Goal: Information Seeking & Learning: Find specific fact

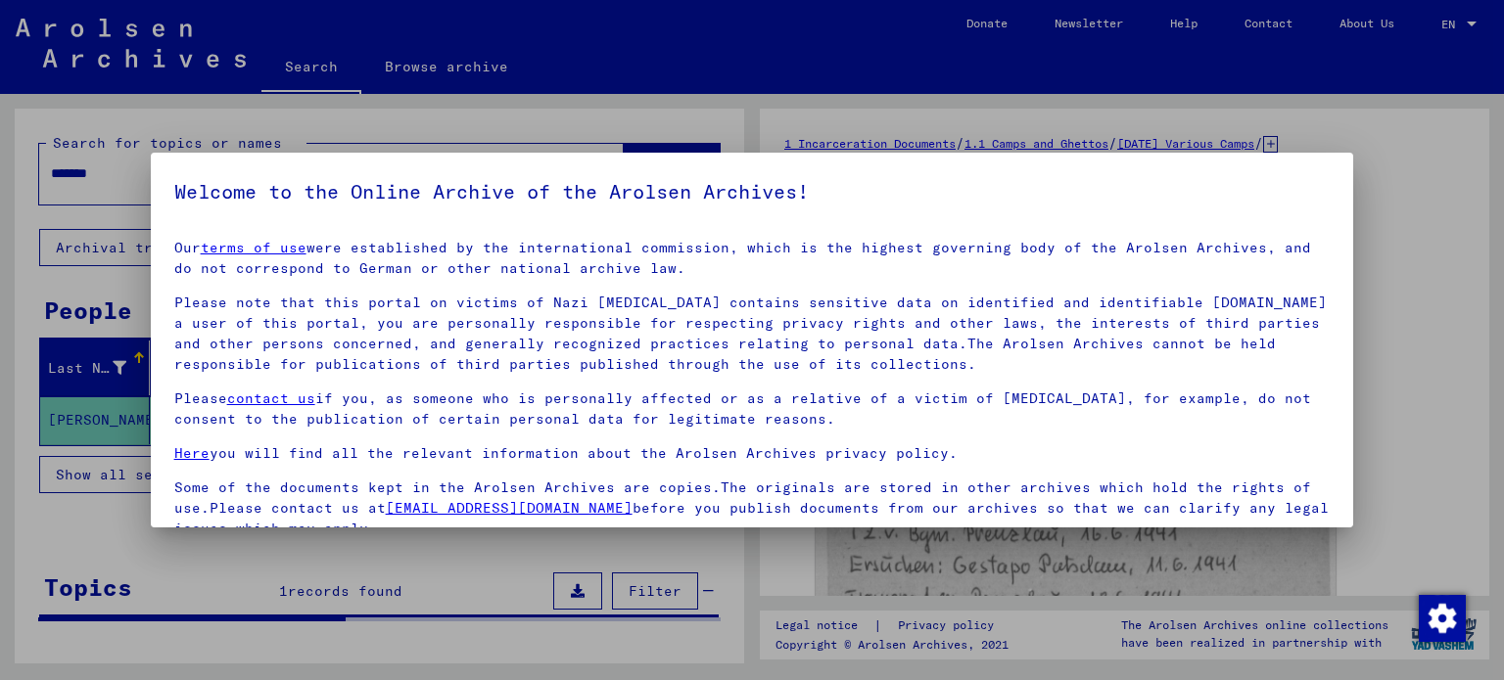
scroll to position [165, 0]
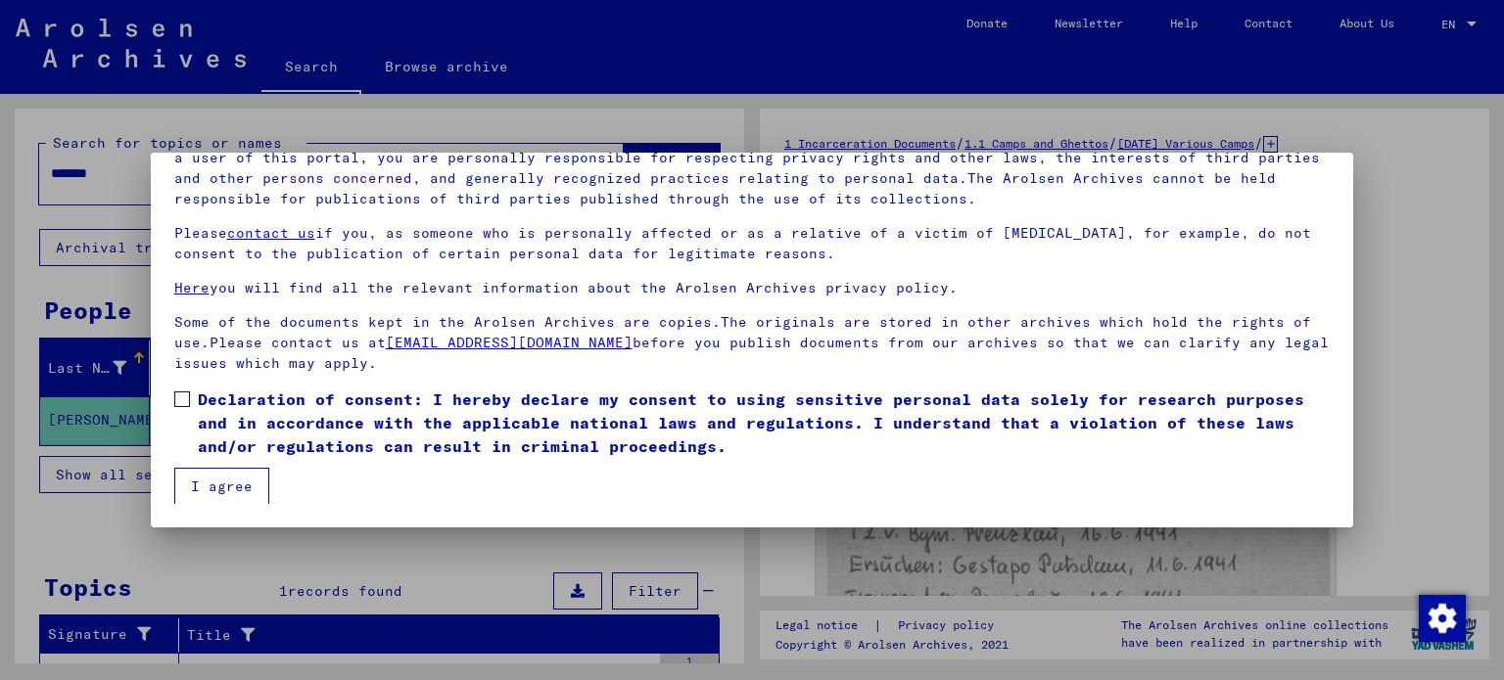
click at [173, 397] on mat-dialog-content "Our terms of use were established by the international commission, which is the…" at bounding box center [752, 283] width 1203 height 443
click at [187, 397] on span at bounding box center [182, 400] width 16 height 16
click at [212, 477] on button "I agree" at bounding box center [221, 486] width 95 height 37
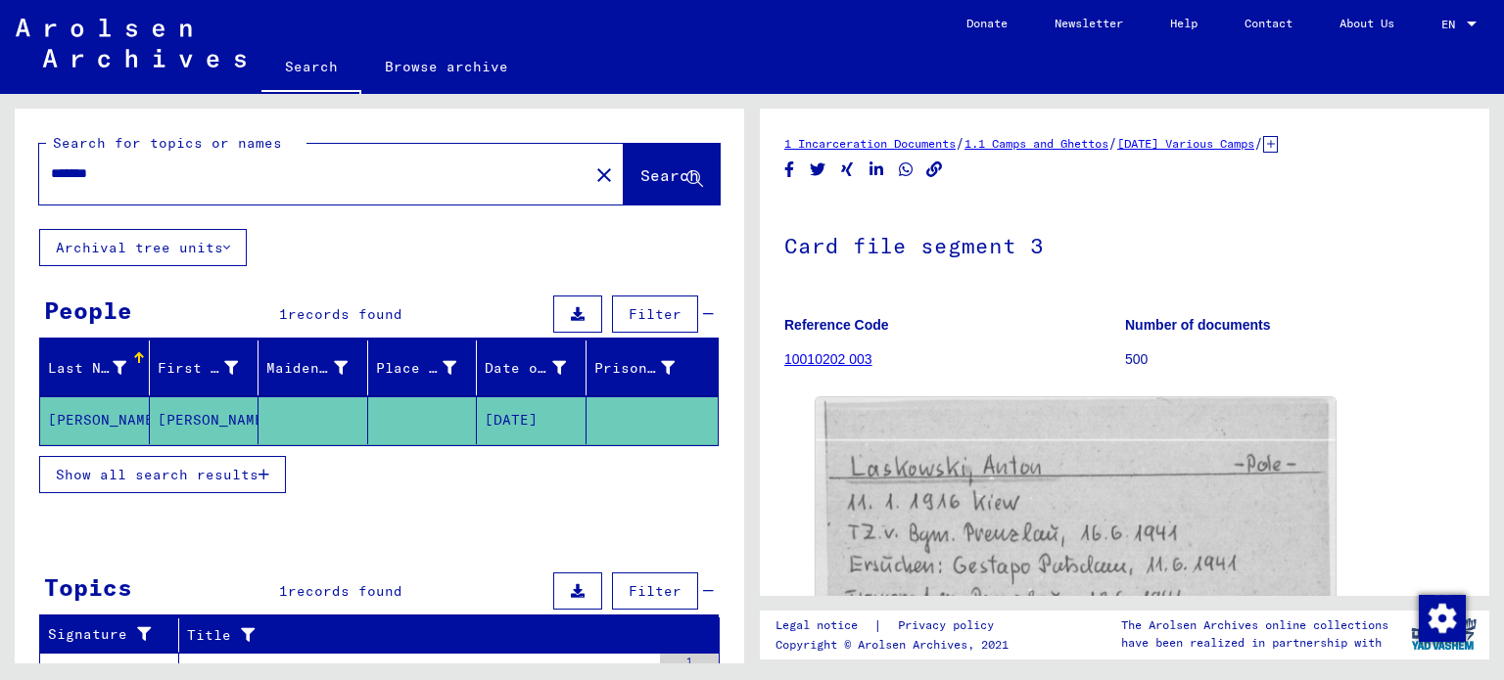
drag, startPoint x: 236, startPoint y: 173, endPoint x: 0, endPoint y: 118, distance: 242.2
click at [0, 118] on div "Search for topics or names ******* close Search Archival tree units People 1 re…" at bounding box center [376, 379] width 752 height 570
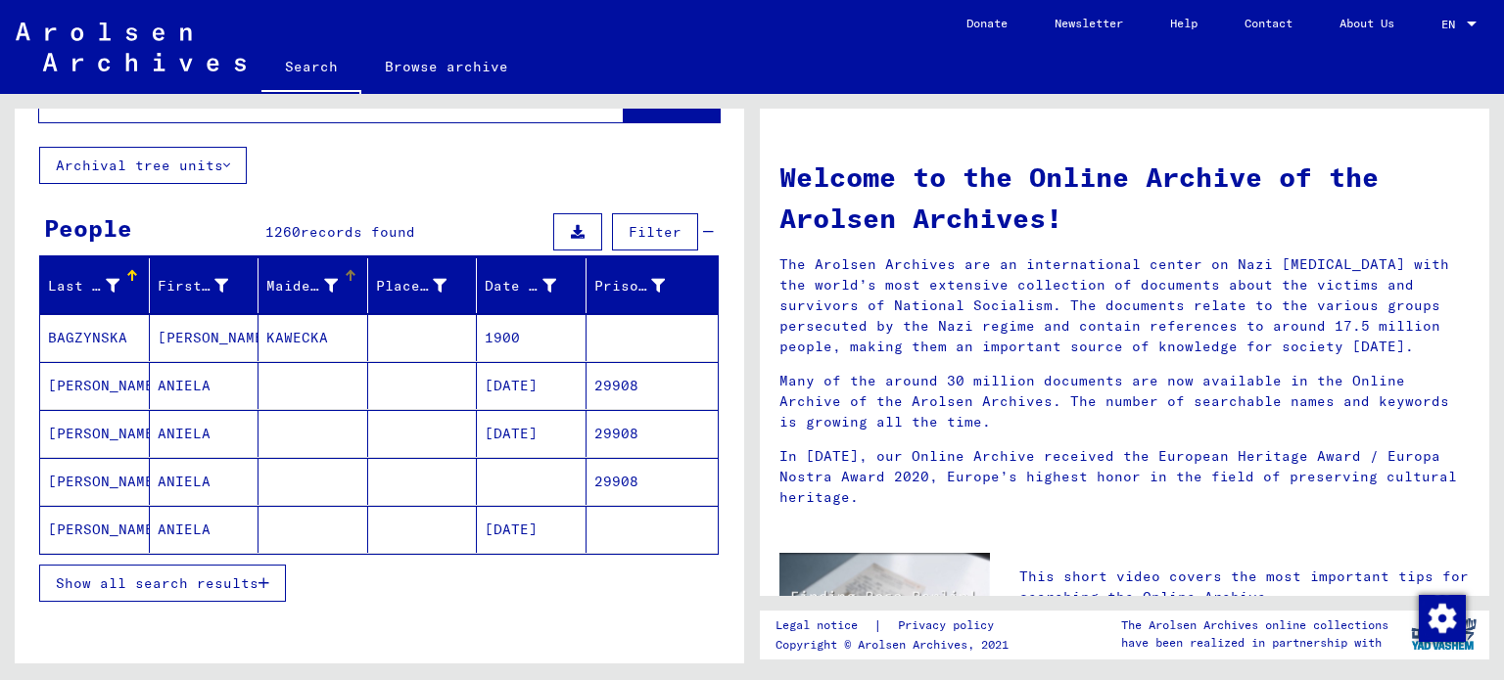
scroll to position [98, 0]
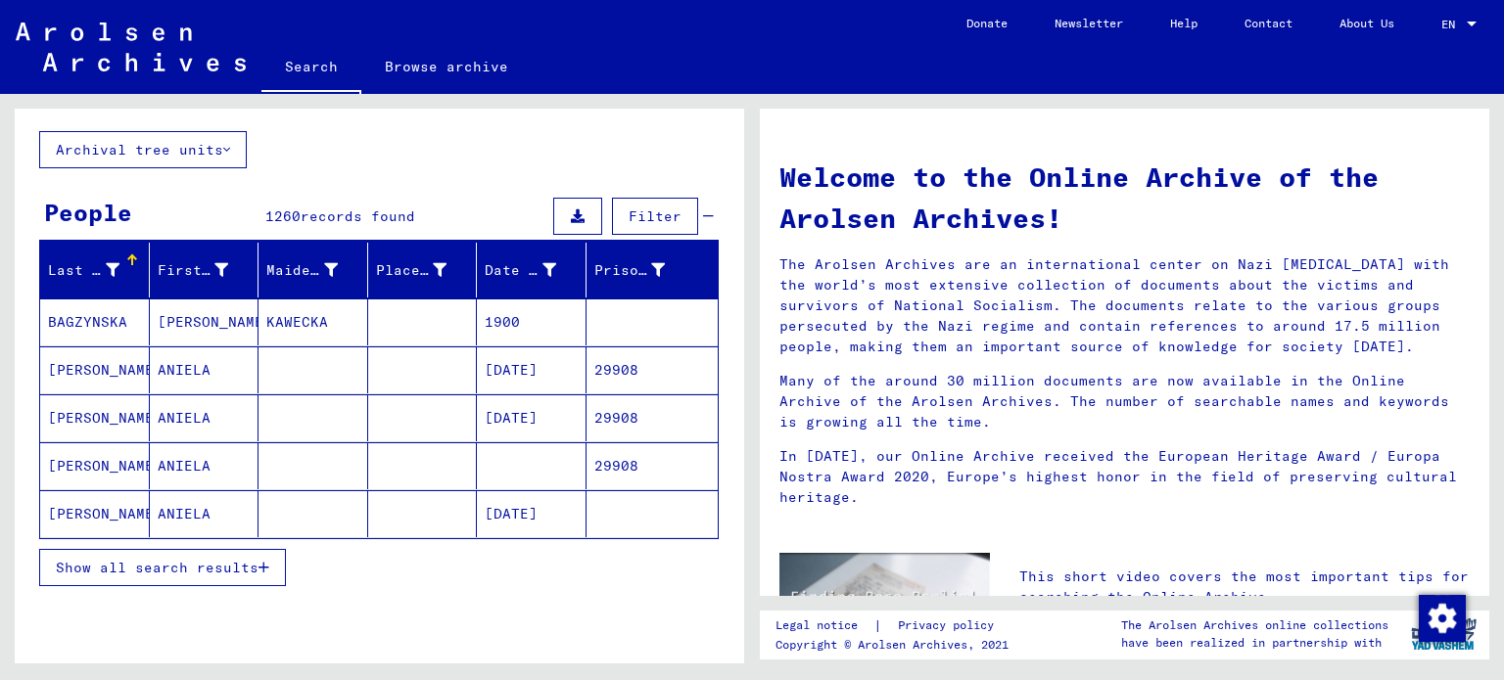
click at [120, 574] on button "Show all search results" at bounding box center [162, 567] width 247 height 37
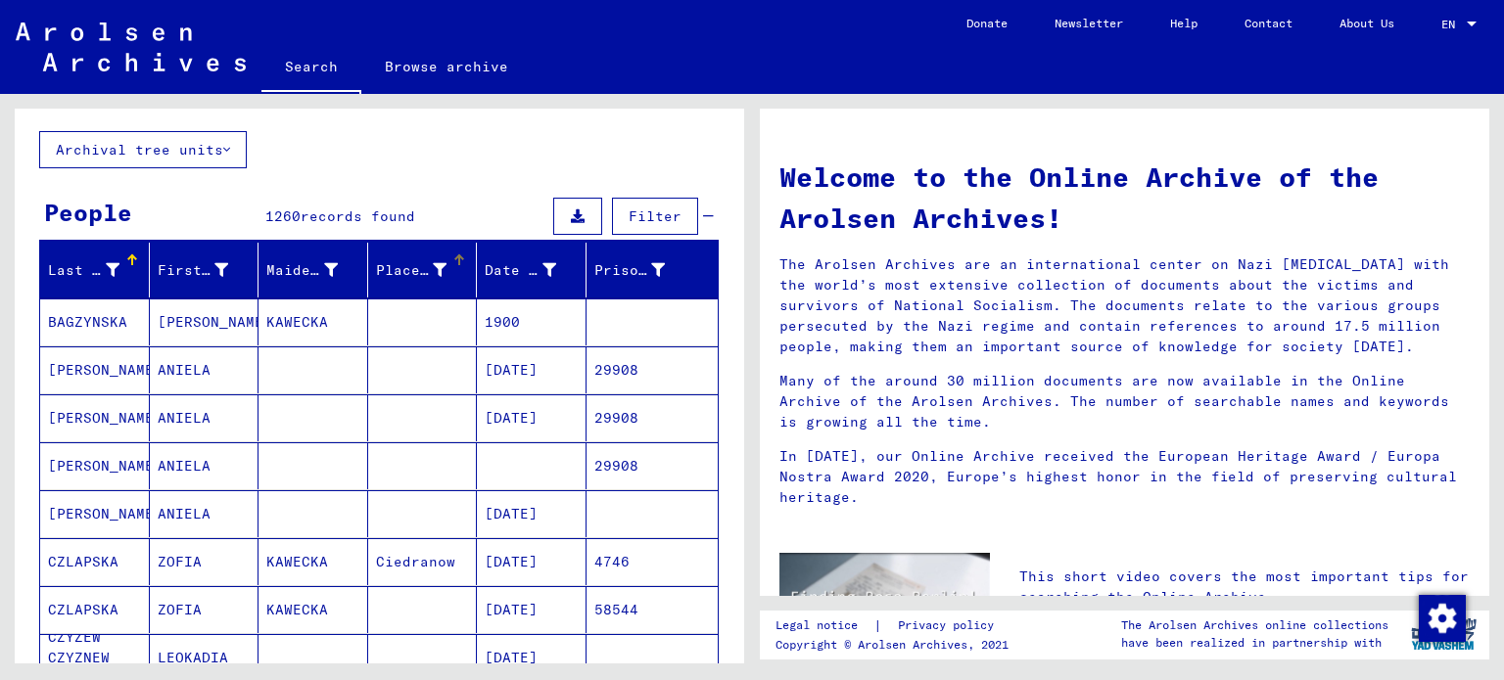
click at [455, 259] on div "Place of Birth" at bounding box center [426, 270] width 101 height 31
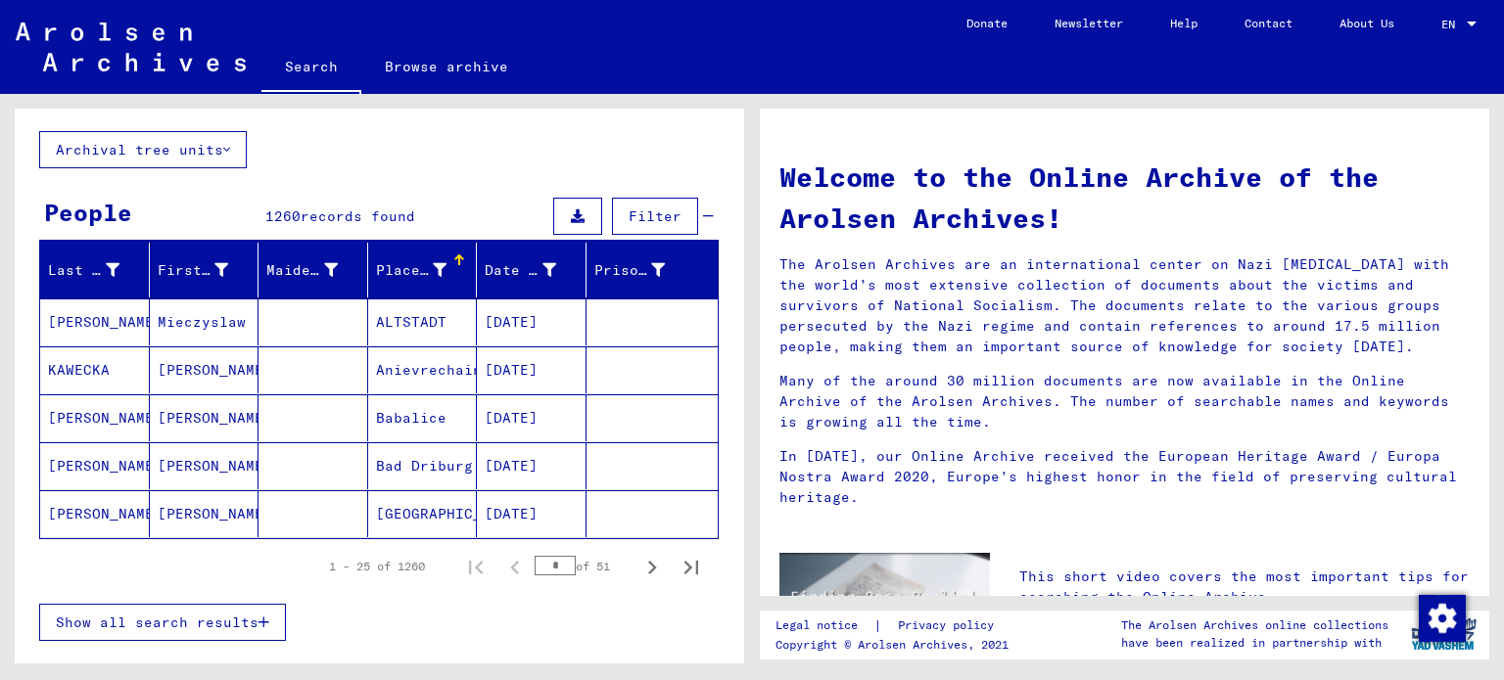
click at [199, 623] on span "Show all search results" at bounding box center [157, 623] width 203 height 18
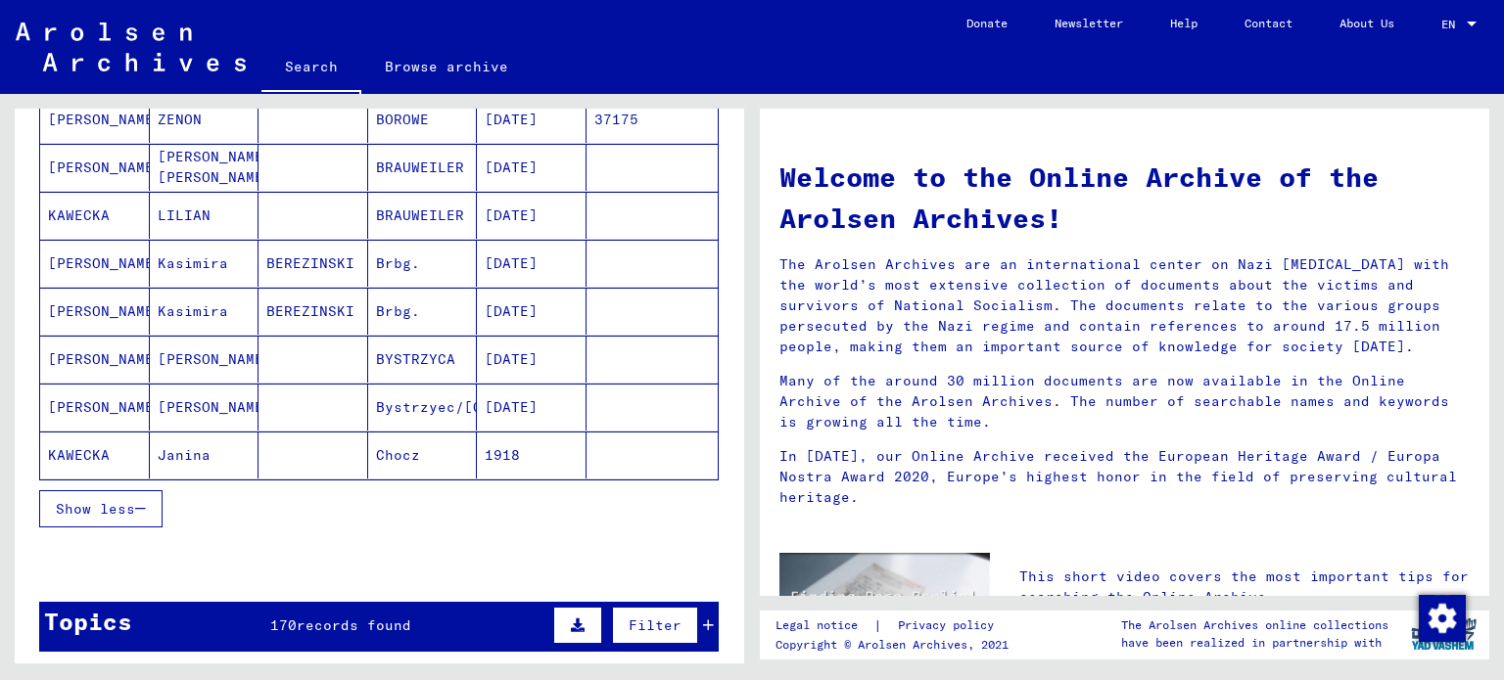
scroll to position [1175, 0]
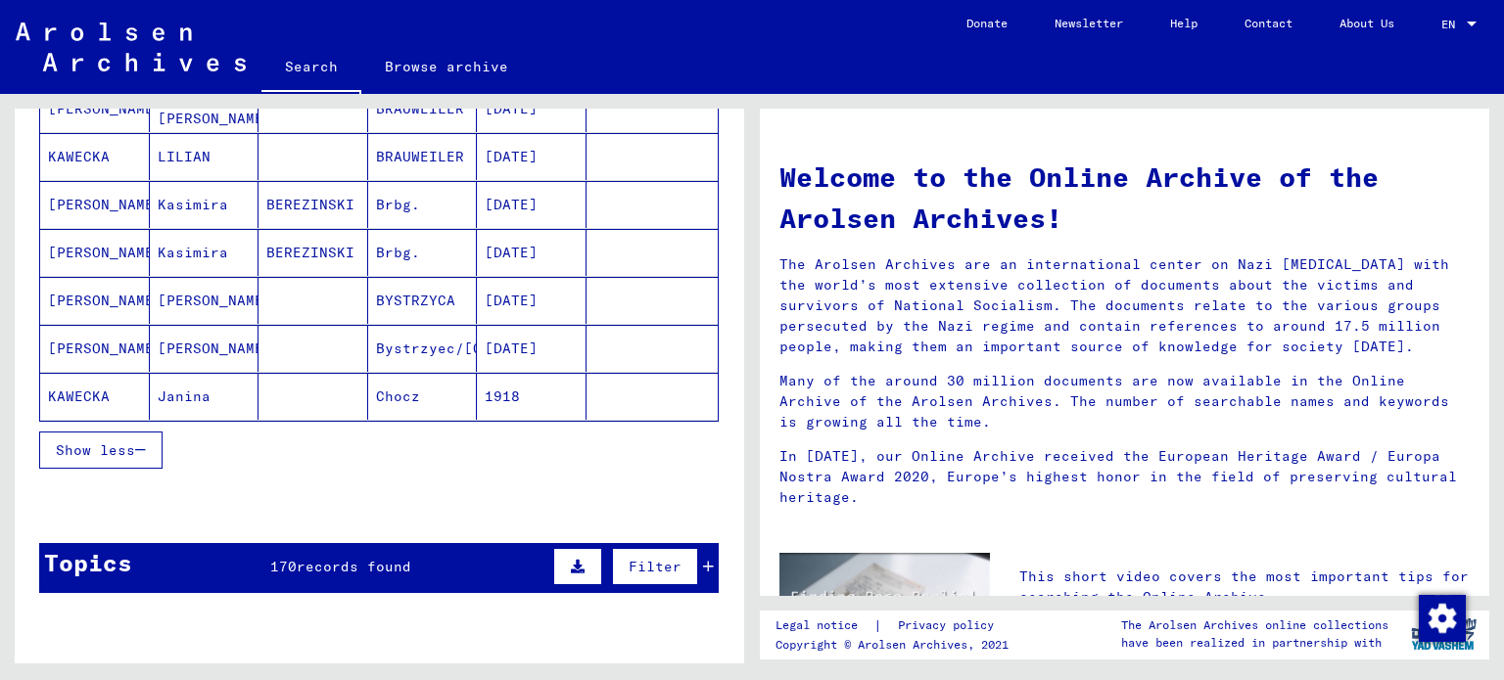
click at [135, 448] on span "Show less" at bounding box center [95, 451] width 79 height 18
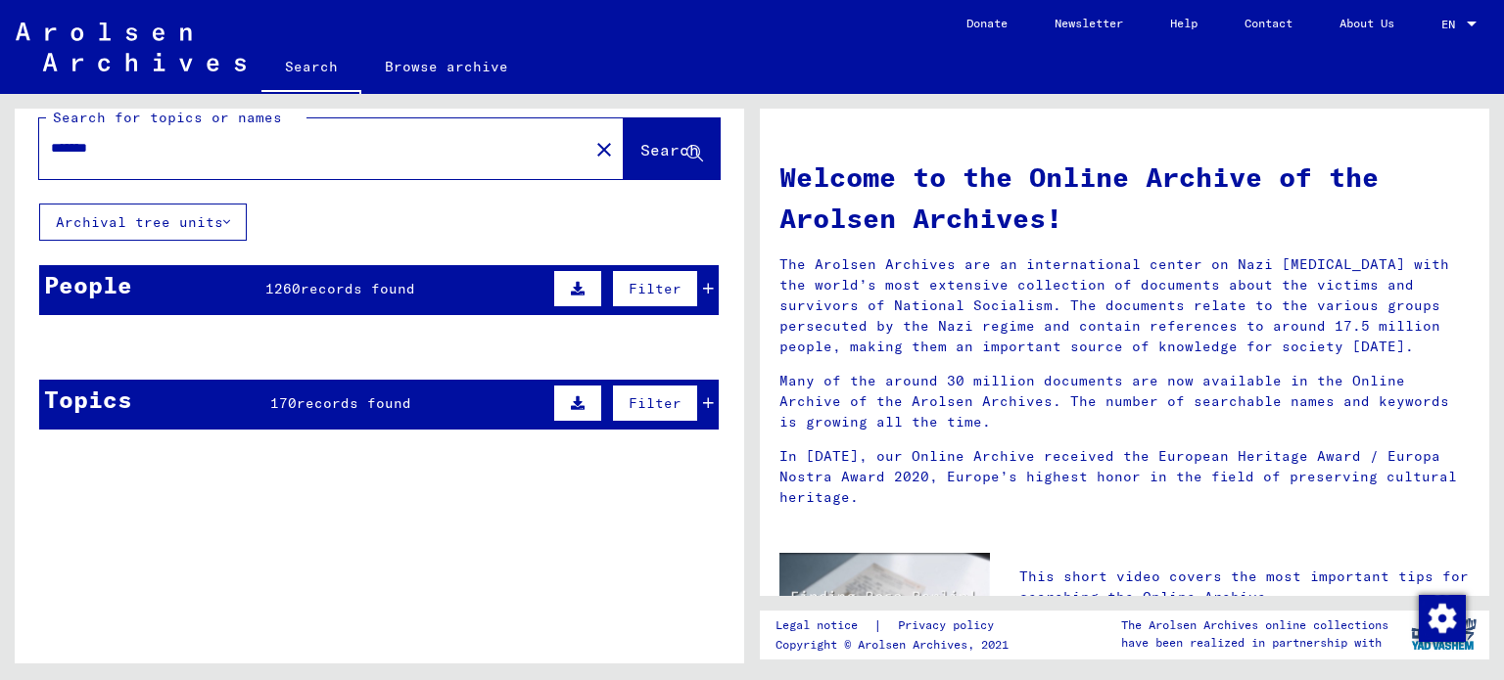
scroll to position [0, 0]
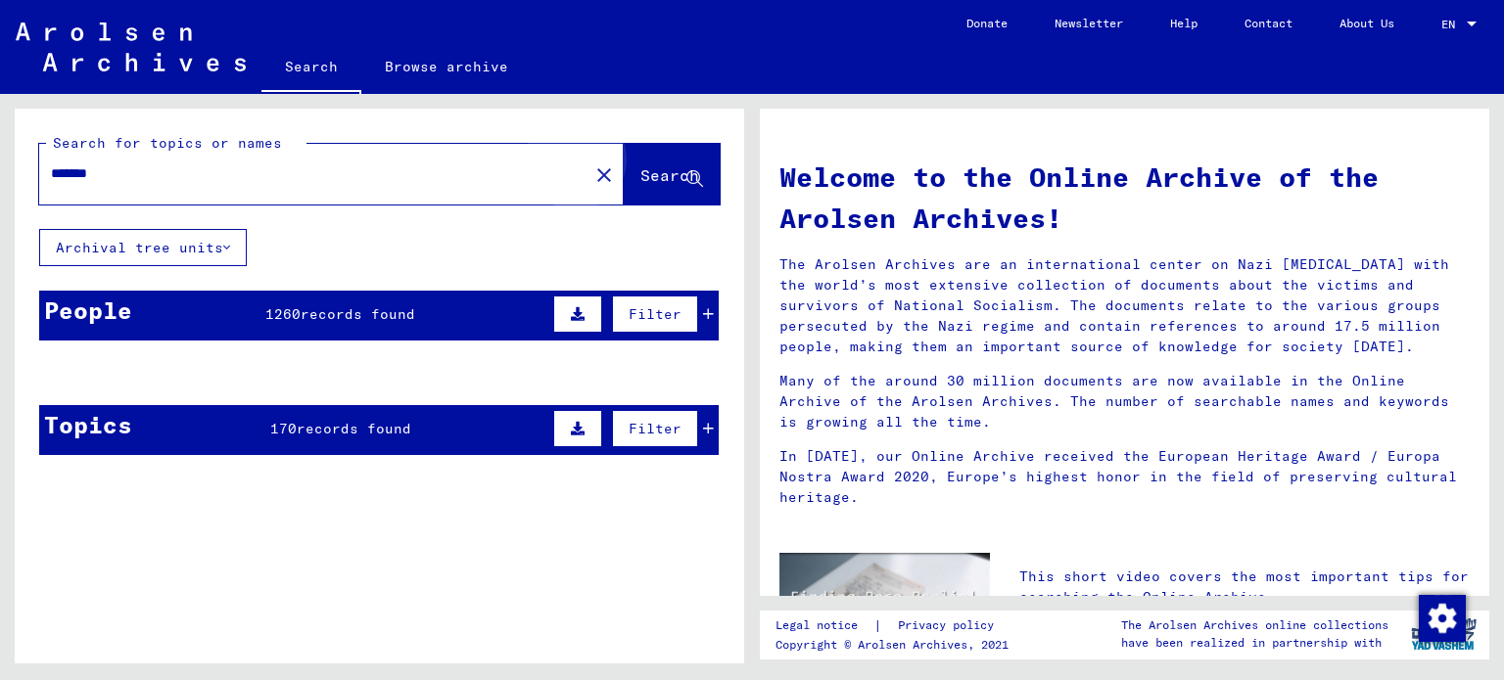
click at [640, 183] on span "Search" at bounding box center [669, 175] width 59 height 20
click at [640, 181] on span "Search" at bounding box center [669, 175] width 59 height 20
click at [470, 155] on div "*******" at bounding box center [302, 174] width 526 height 44
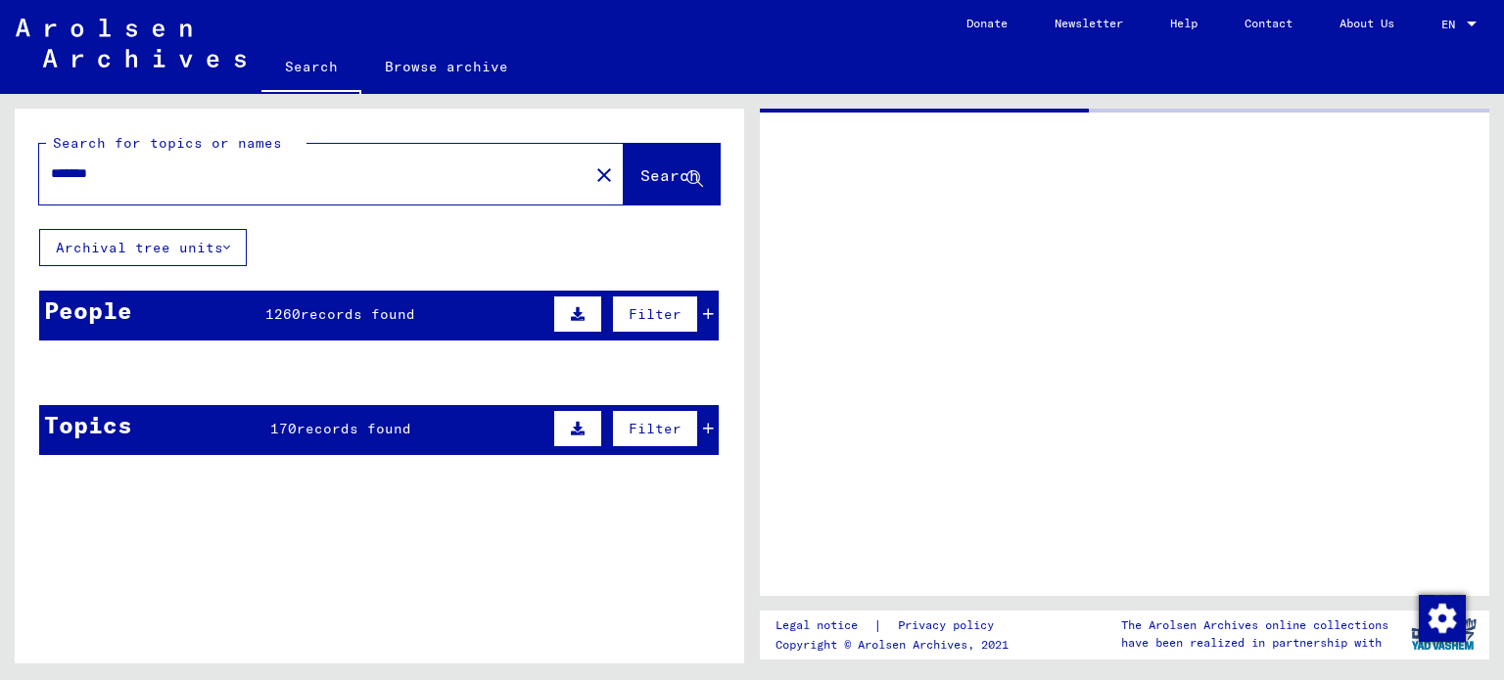
type input "**********"
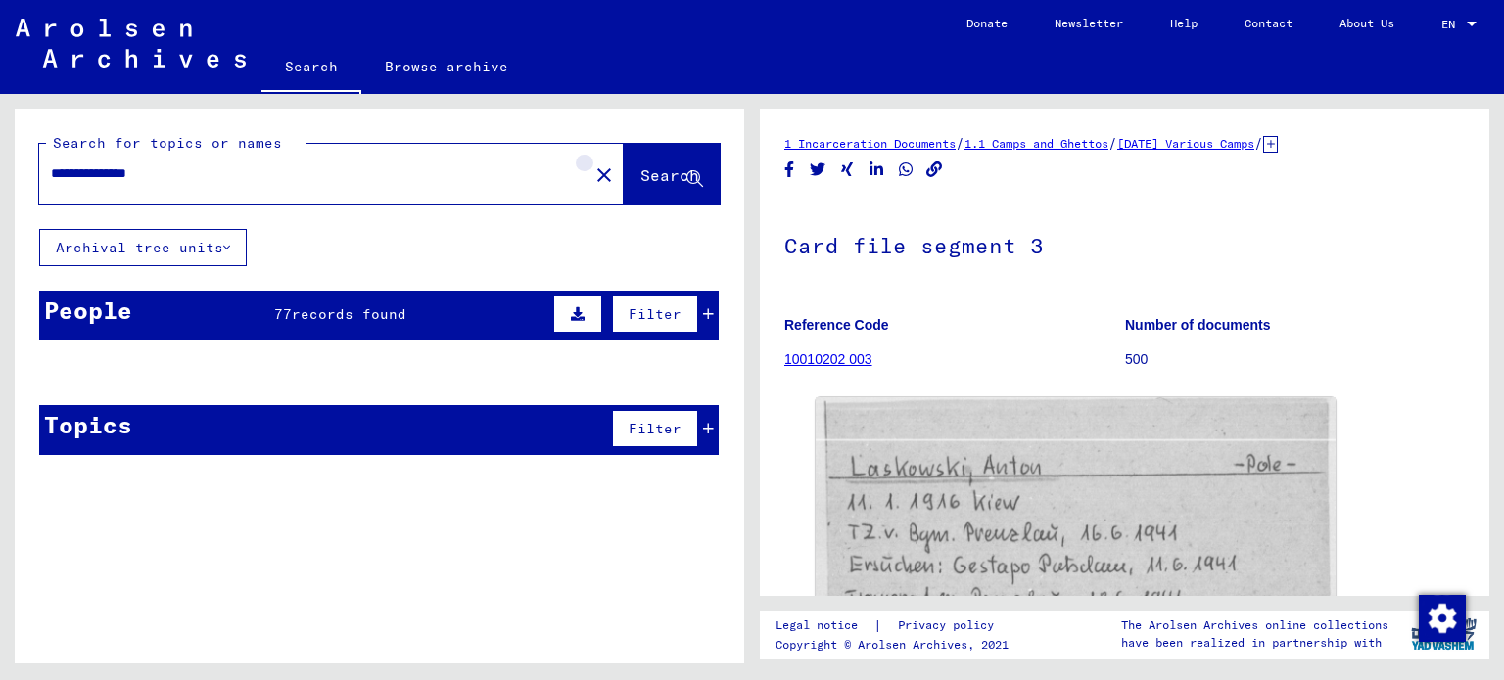
click at [592, 178] on mat-icon "close" at bounding box center [603, 175] width 23 height 23
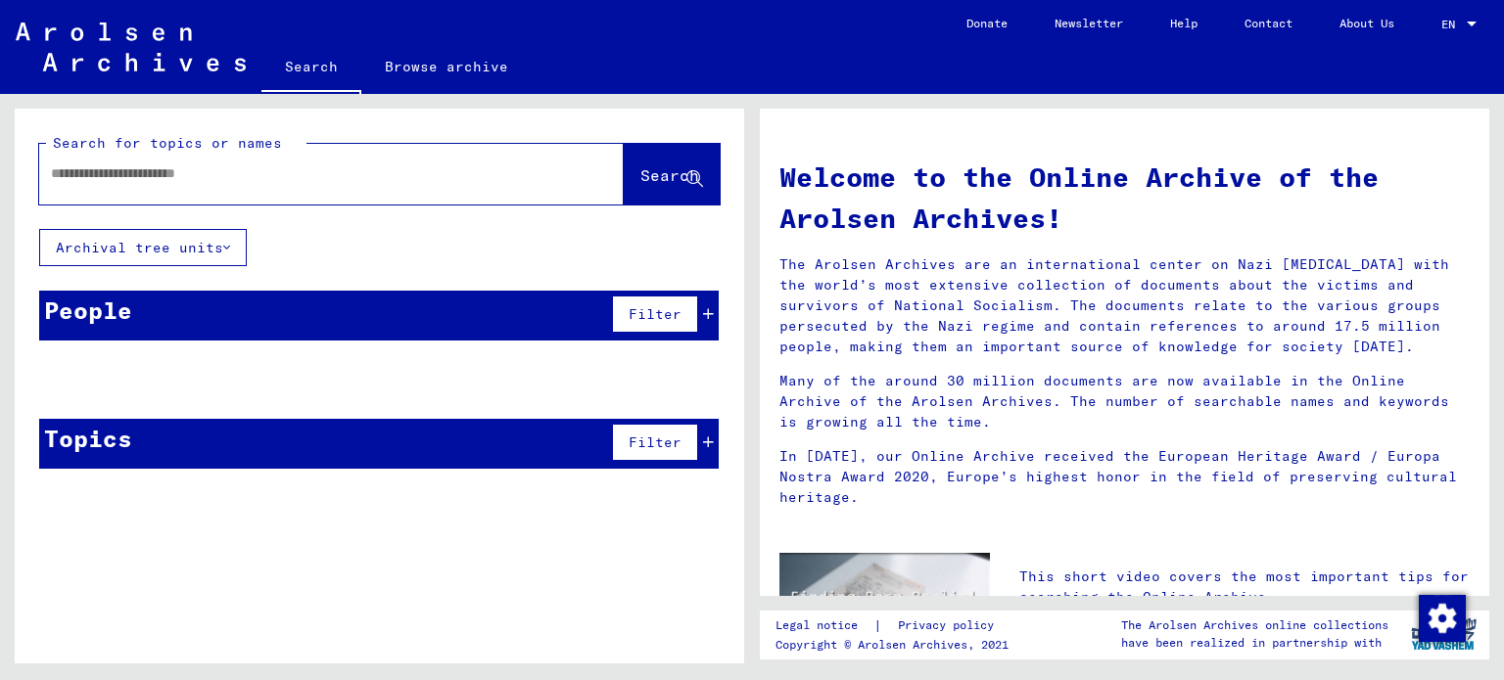
click at [405, 155] on div at bounding box center [302, 174] width 526 height 44
click at [343, 175] on input "text" at bounding box center [308, 174] width 514 height 21
type input "*******"
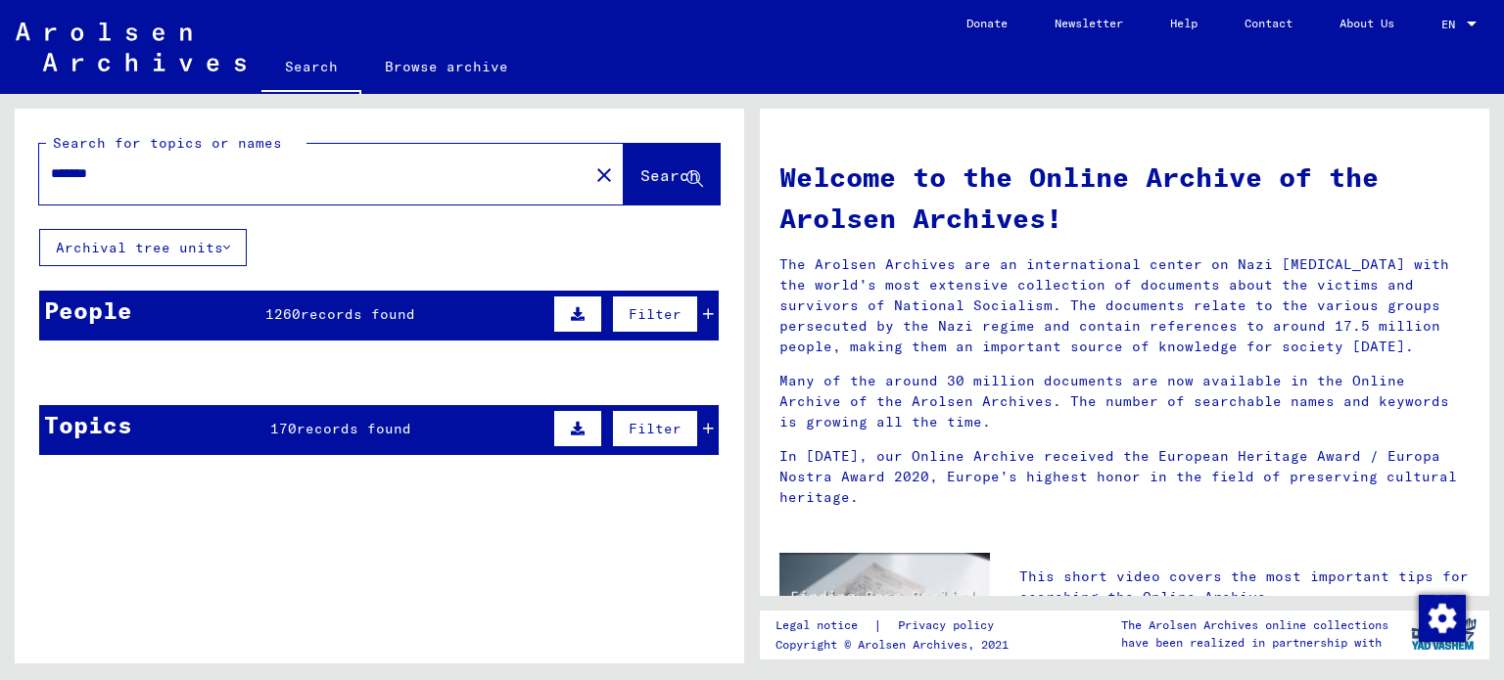
click at [640, 173] on span "Search" at bounding box center [669, 175] width 59 height 20
click at [313, 69] on link "Search" at bounding box center [311, 68] width 100 height 51
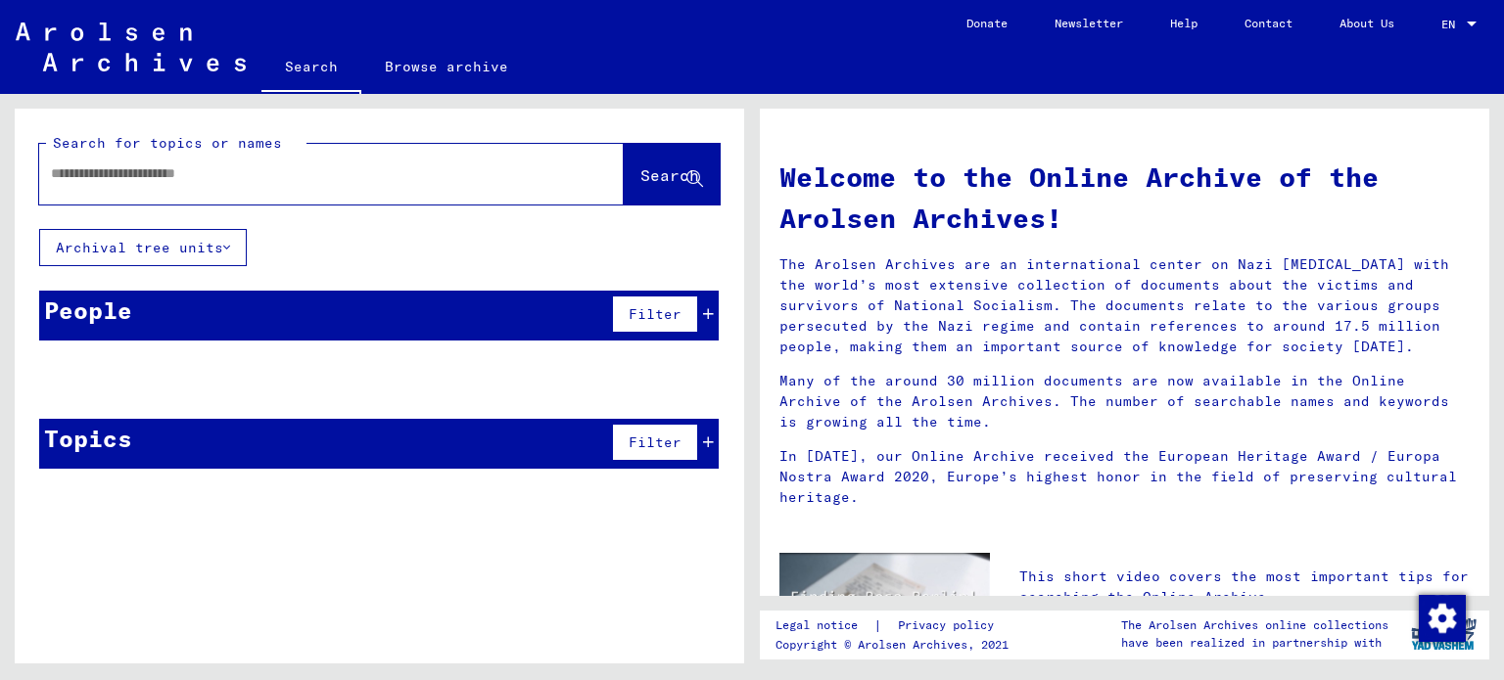
click at [294, 158] on div at bounding box center [302, 174] width 526 height 44
click at [275, 190] on div at bounding box center [302, 174] width 526 height 44
click at [241, 173] on input "text" at bounding box center [308, 174] width 514 height 21
type input "*******"
click at [632, 158] on button "Search" at bounding box center [672, 174] width 96 height 61
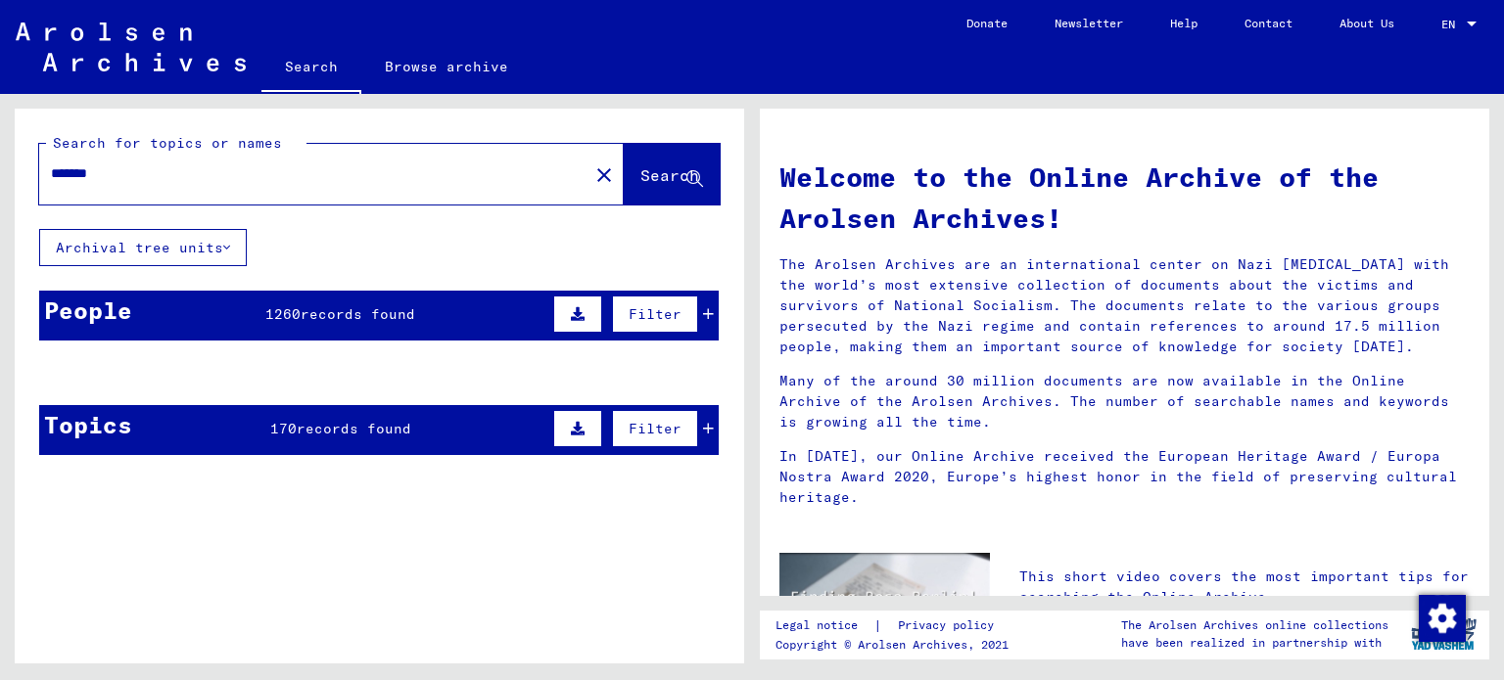
click at [365, 301] on div "People 1260 records found Filter" at bounding box center [378, 316] width 679 height 50
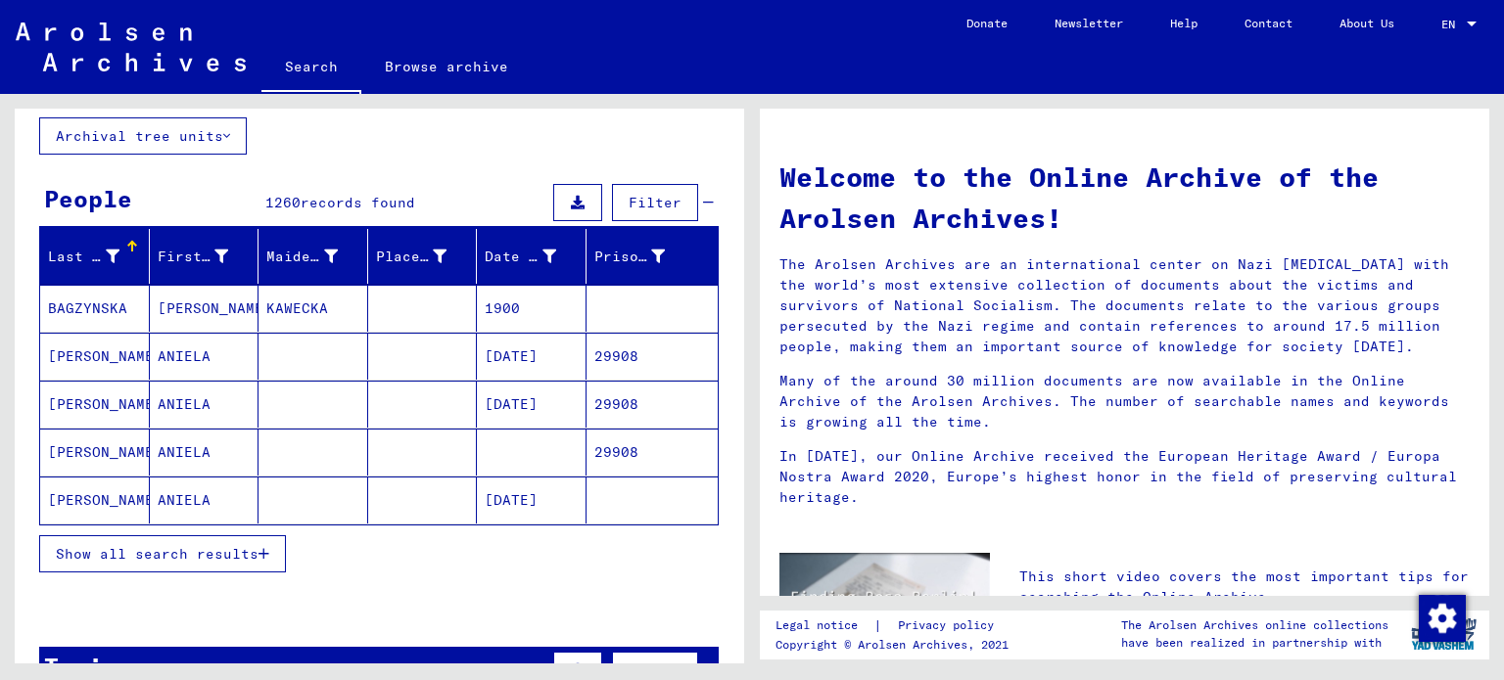
scroll to position [98, 0]
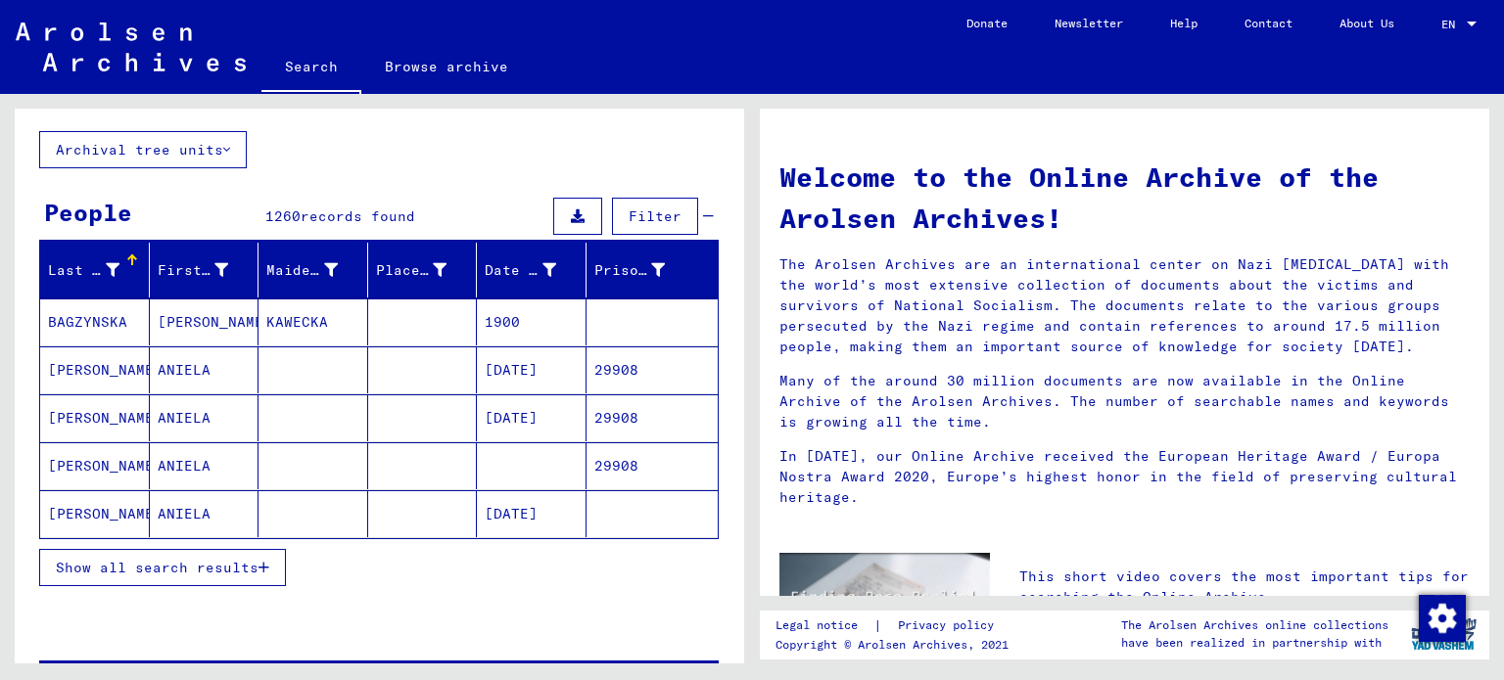
click at [251, 567] on span "Show all search results" at bounding box center [157, 568] width 203 height 18
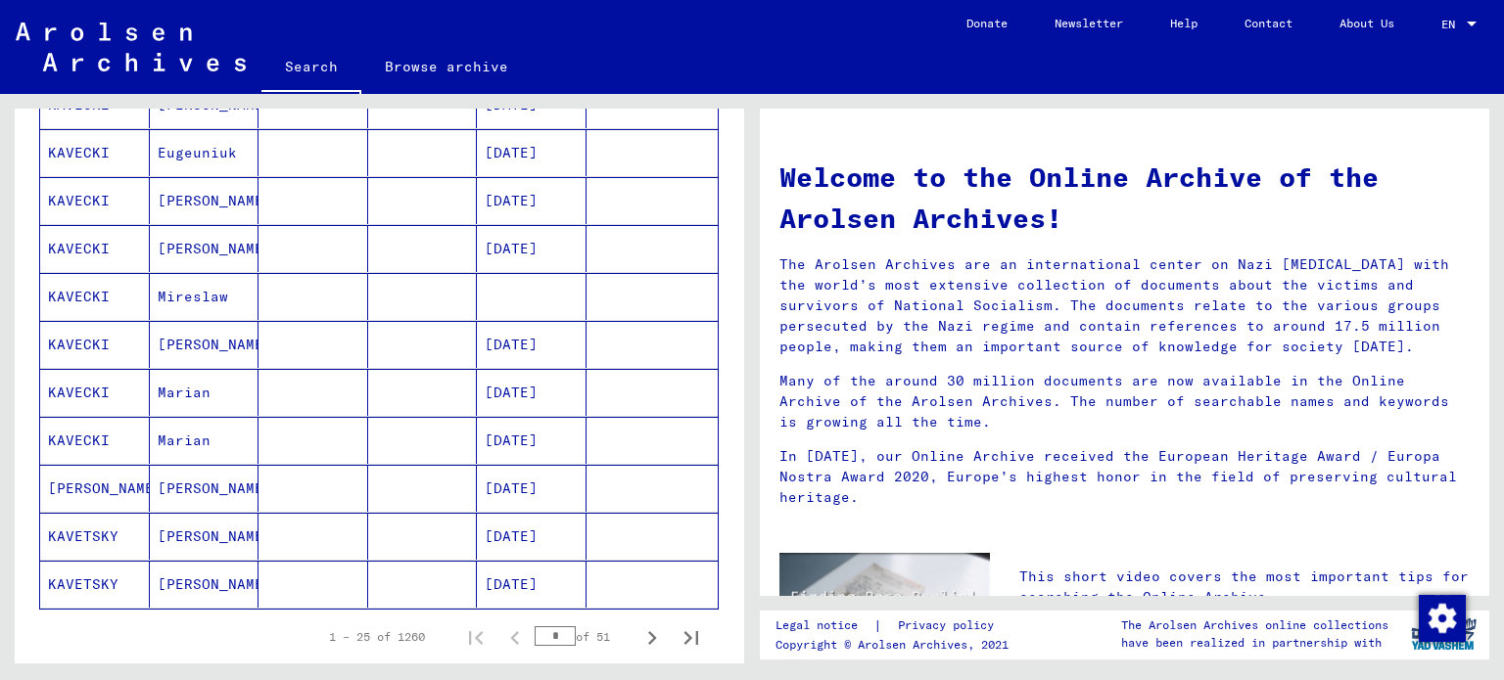
scroll to position [1175, 0]
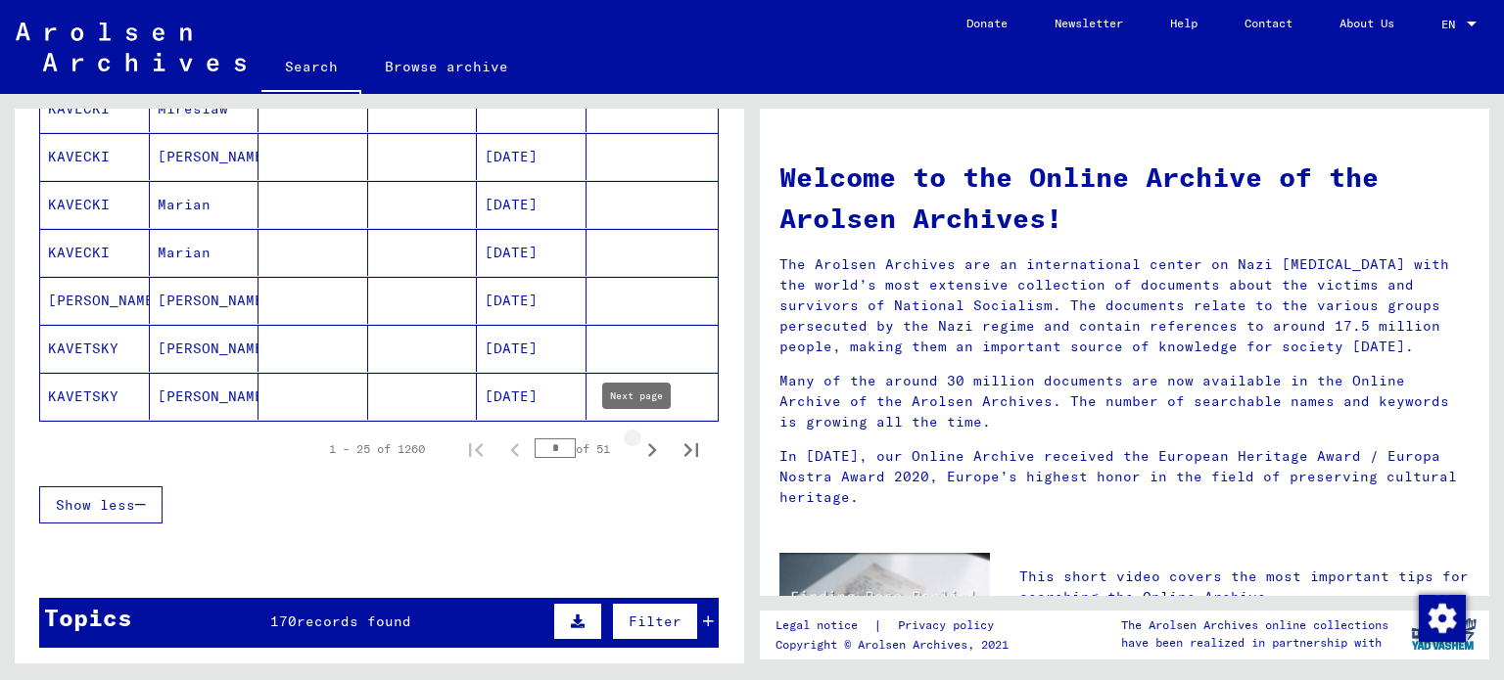
click at [648, 448] on icon "Next page" at bounding box center [652, 451] width 9 height 14
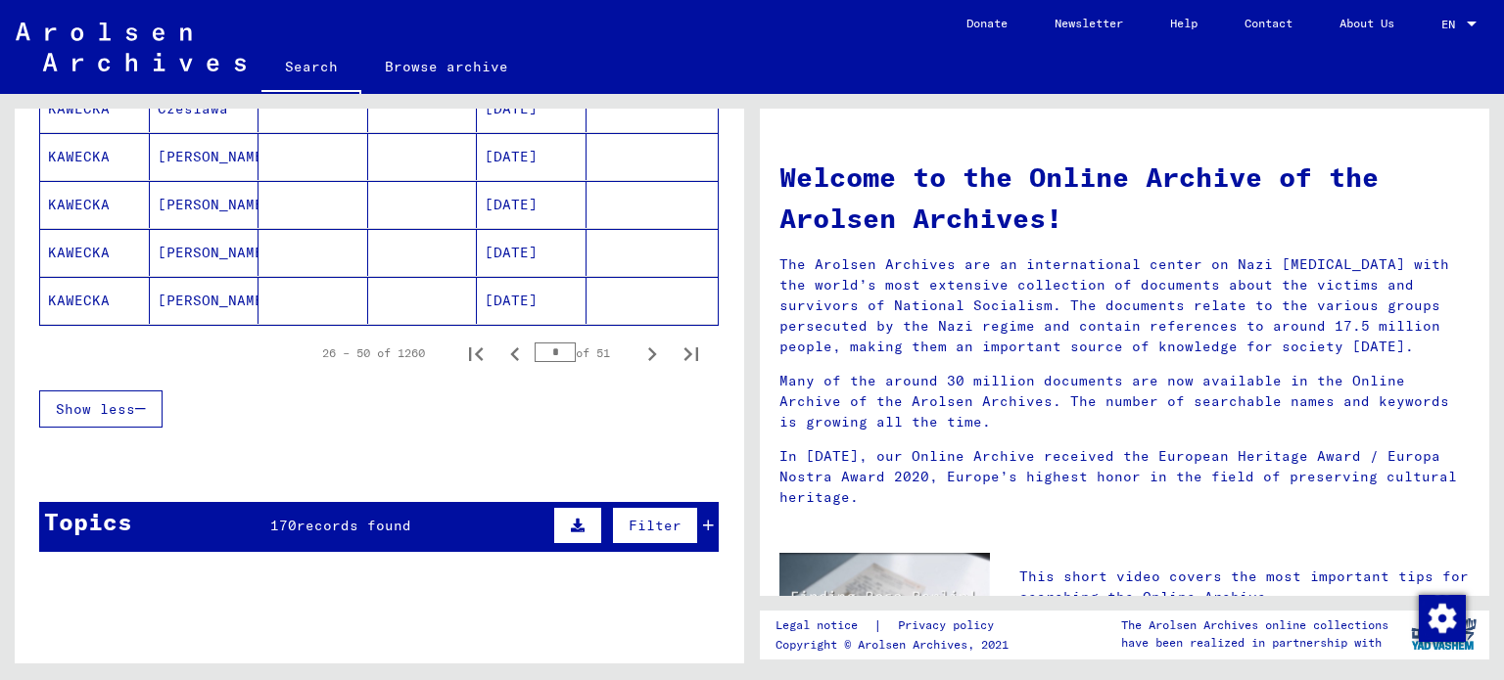
scroll to position [1273, 0]
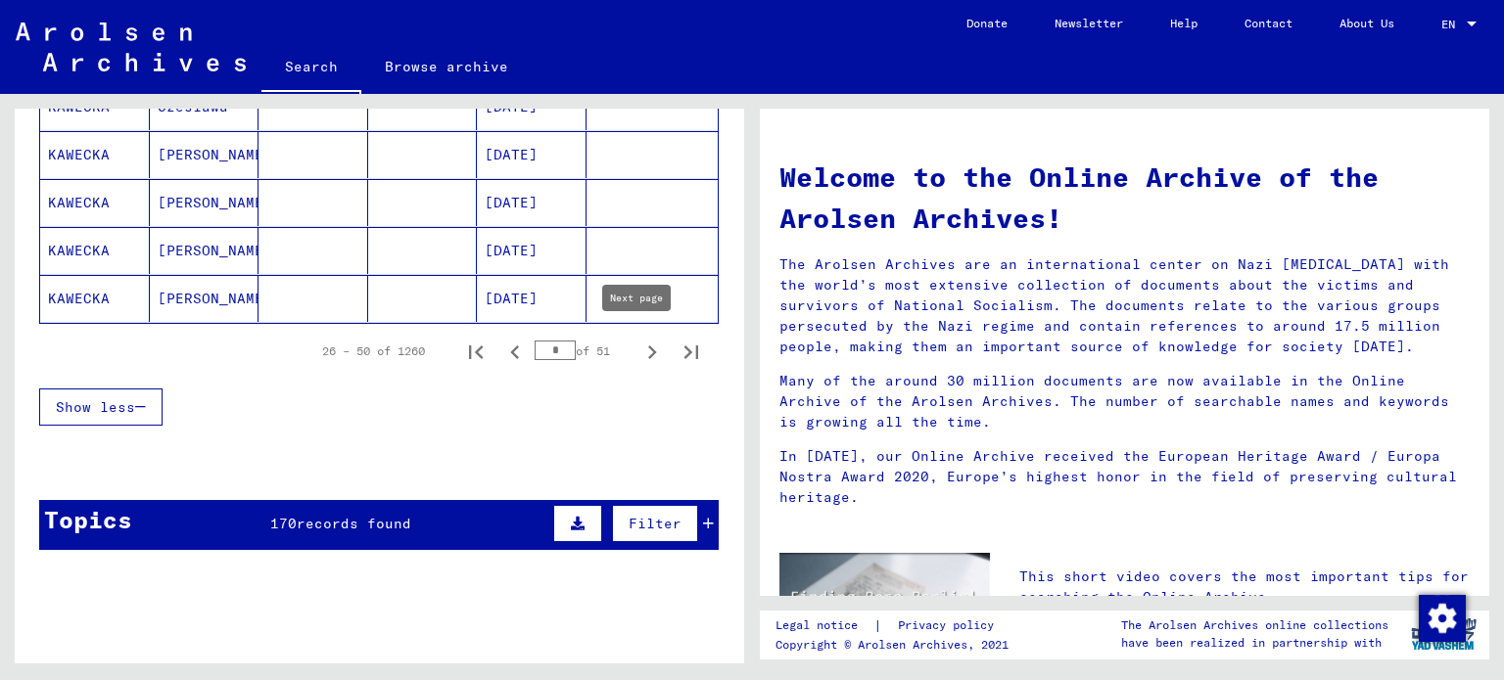
click at [648, 346] on icon "Next page" at bounding box center [652, 353] width 9 height 14
type input "*"
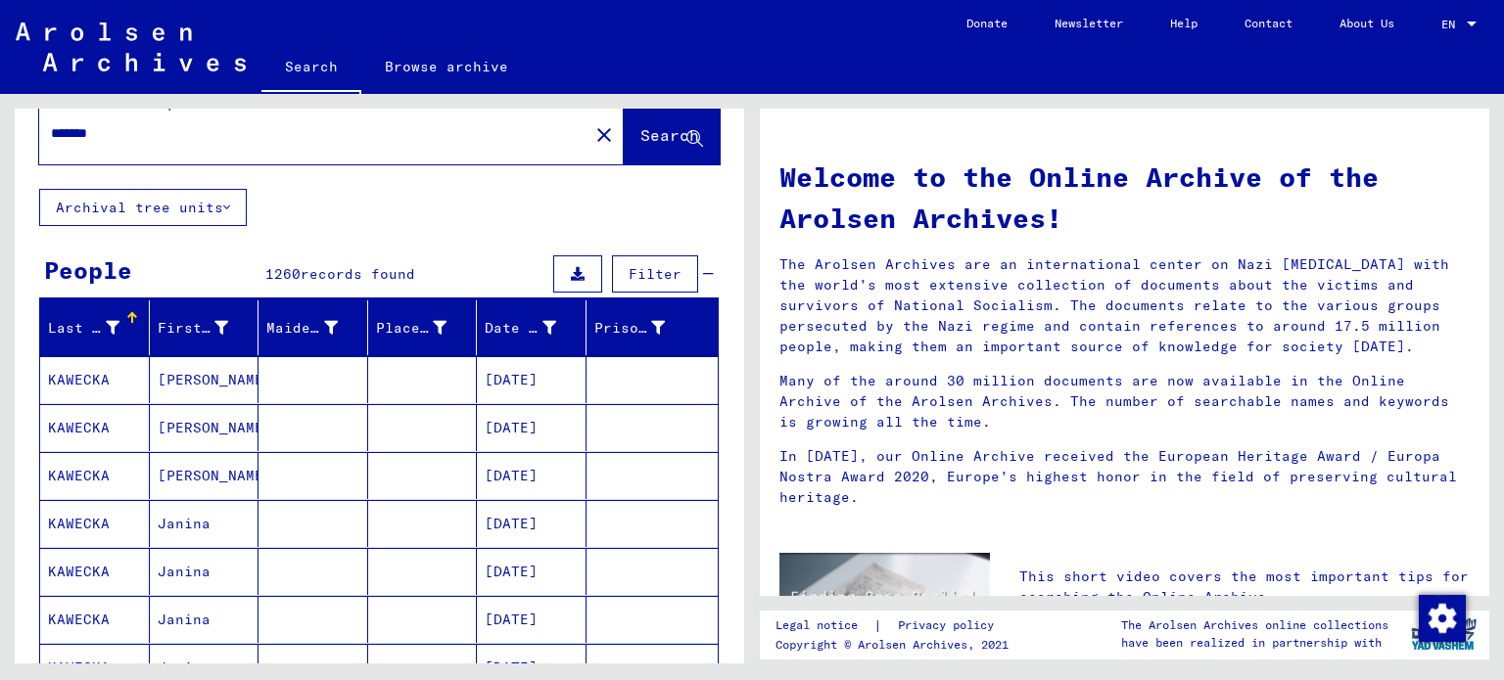
scroll to position [0, 0]
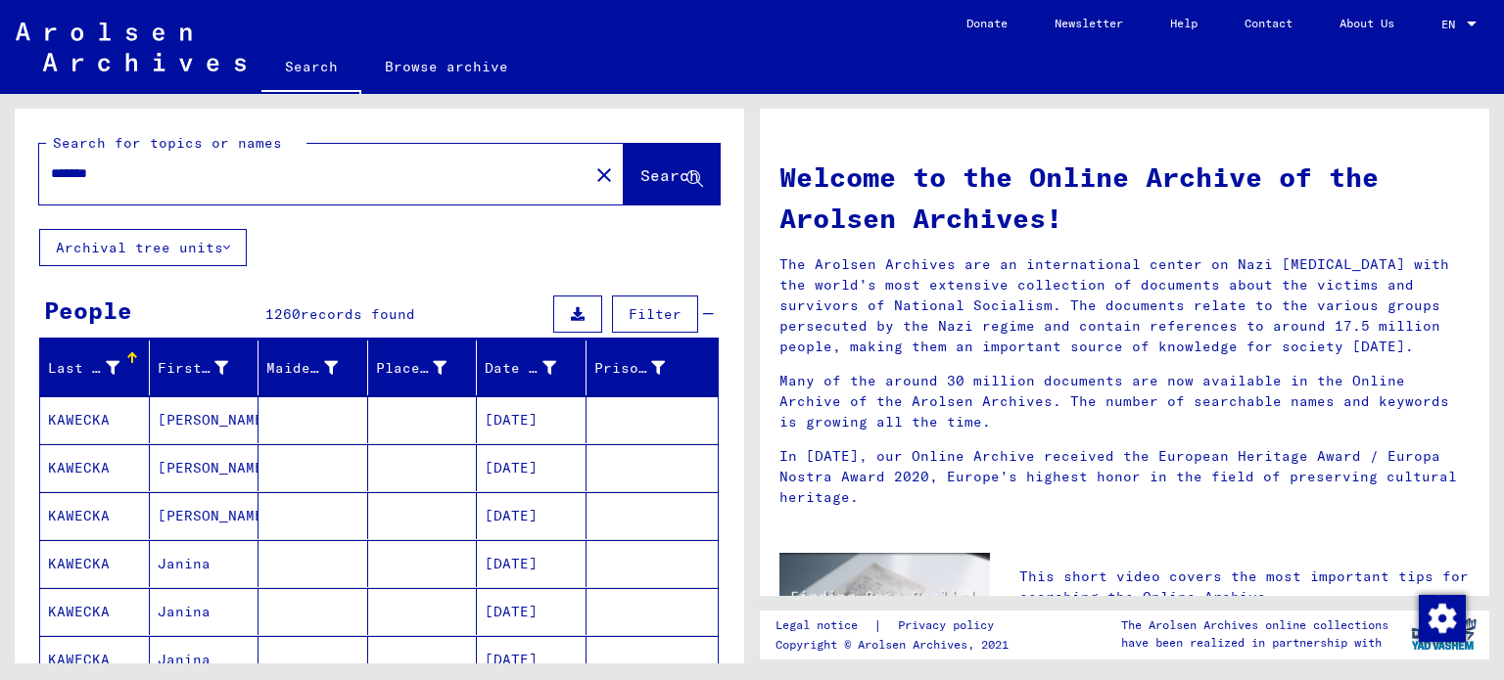
drag, startPoint x: 140, startPoint y: 171, endPoint x: 0, endPoint y: 166, distance: 140.1
click at [0, 166] on div "Search for topics or names ******* close Search Archival tree units People 1260…" at bounding box center [376, 379] width 752 height 570
type input "******"
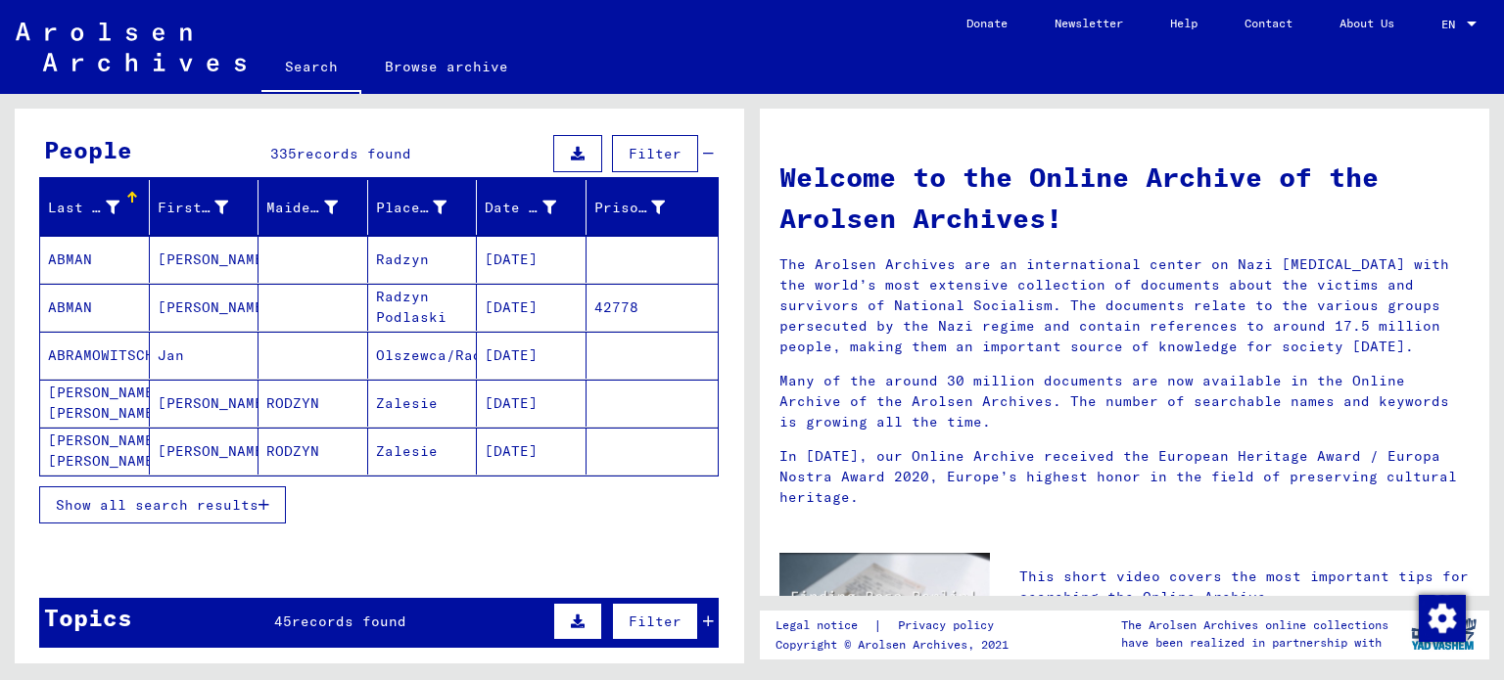
scroll to position [196, 0]
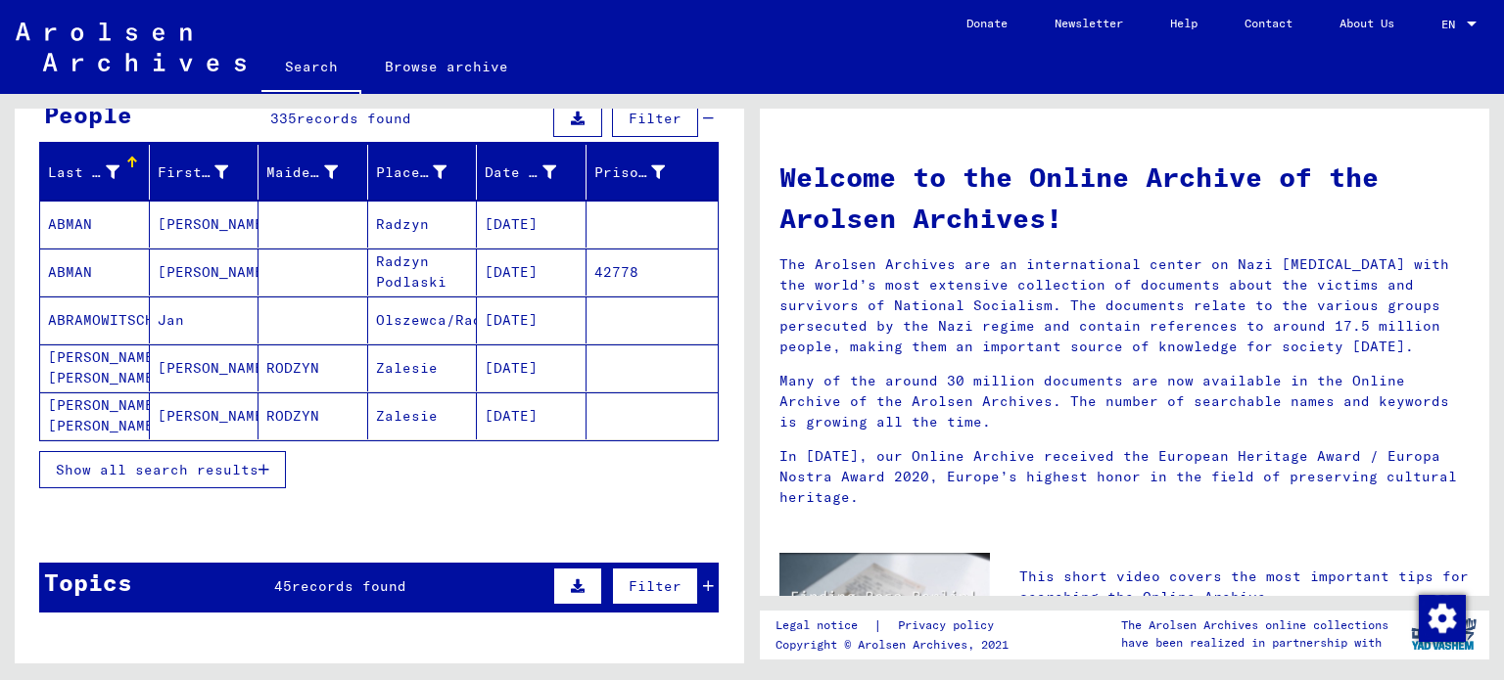
click at [231, 455] on button "Show all search results" at bounding box center [162, 469] width 247 height 37
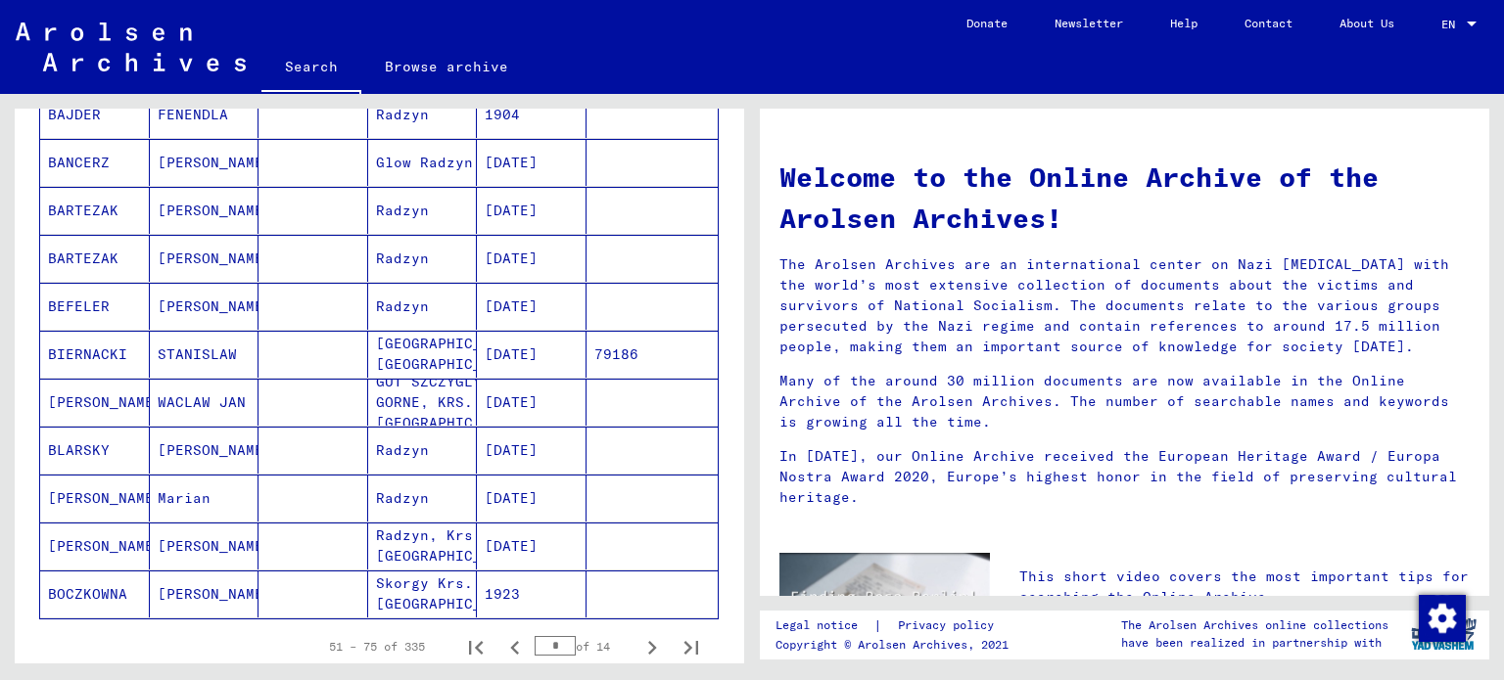
scroll to position [1077, 0]
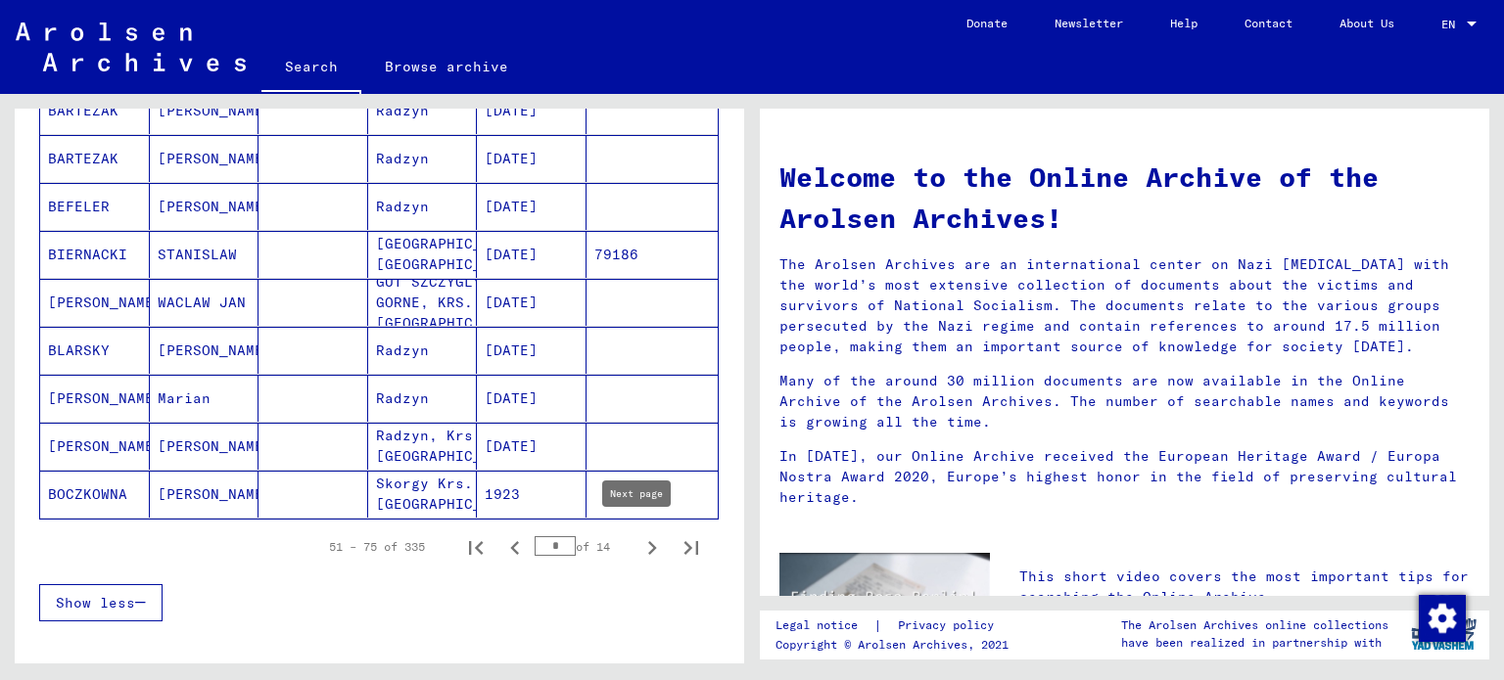
click at [638, 542] on icon "Next page" at bounding box center [651, 548] width 27 height 27
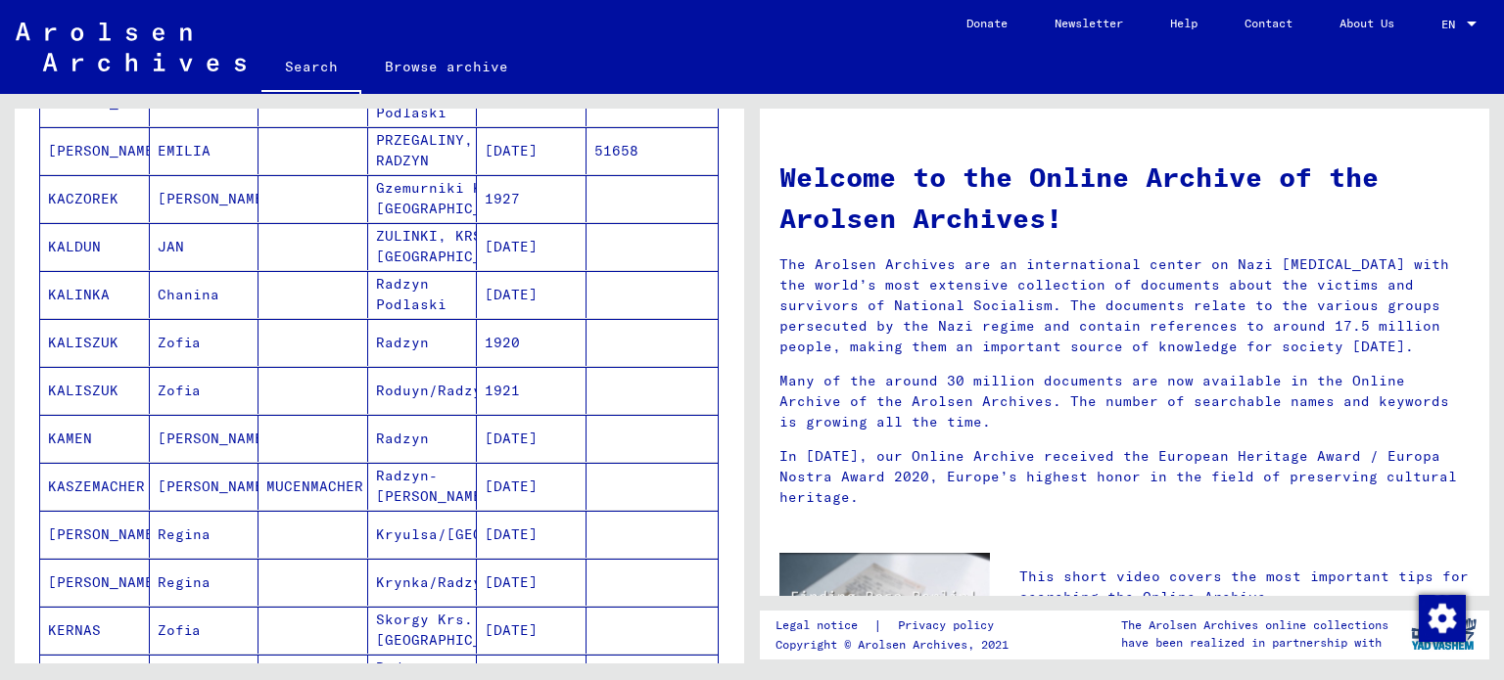
scroll to position [979, 0]
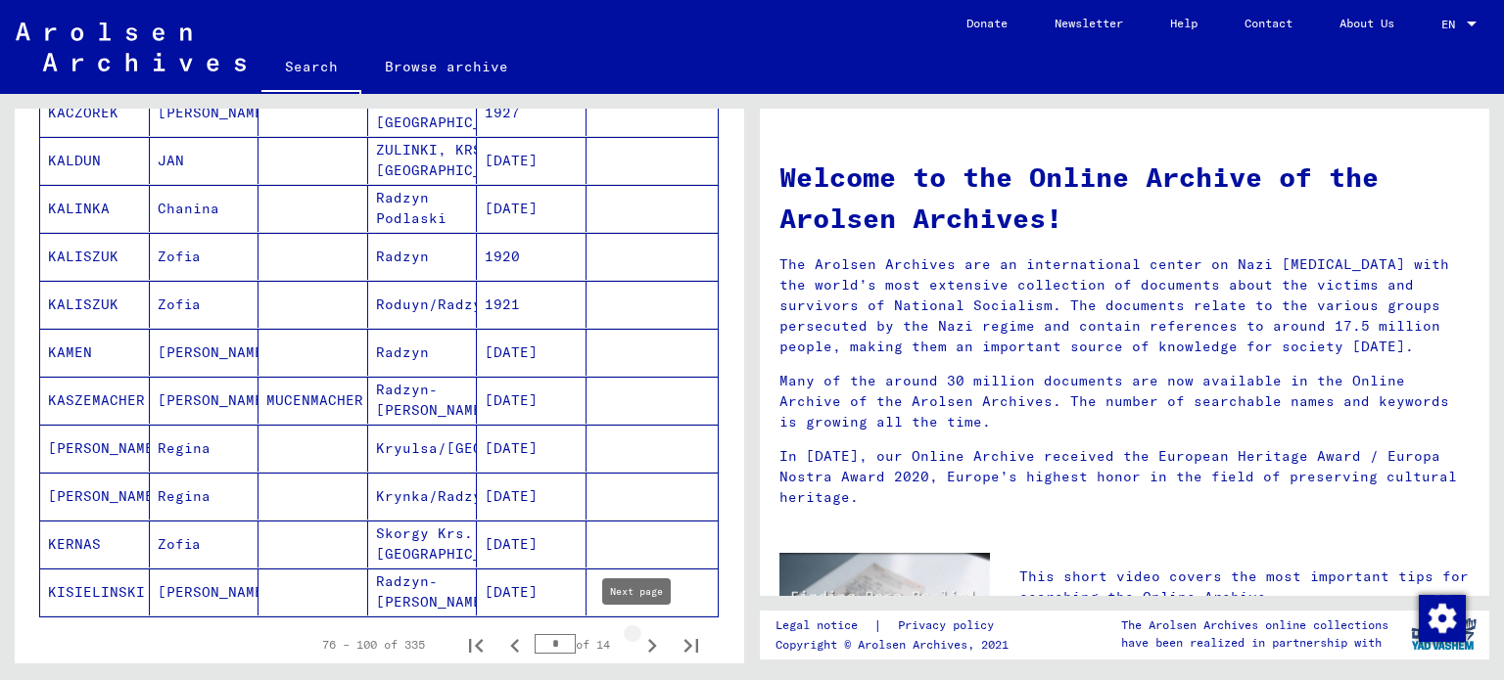
click at [648, 641] on icon "Next page" at bounding box center [652, 646] width 9 height 14
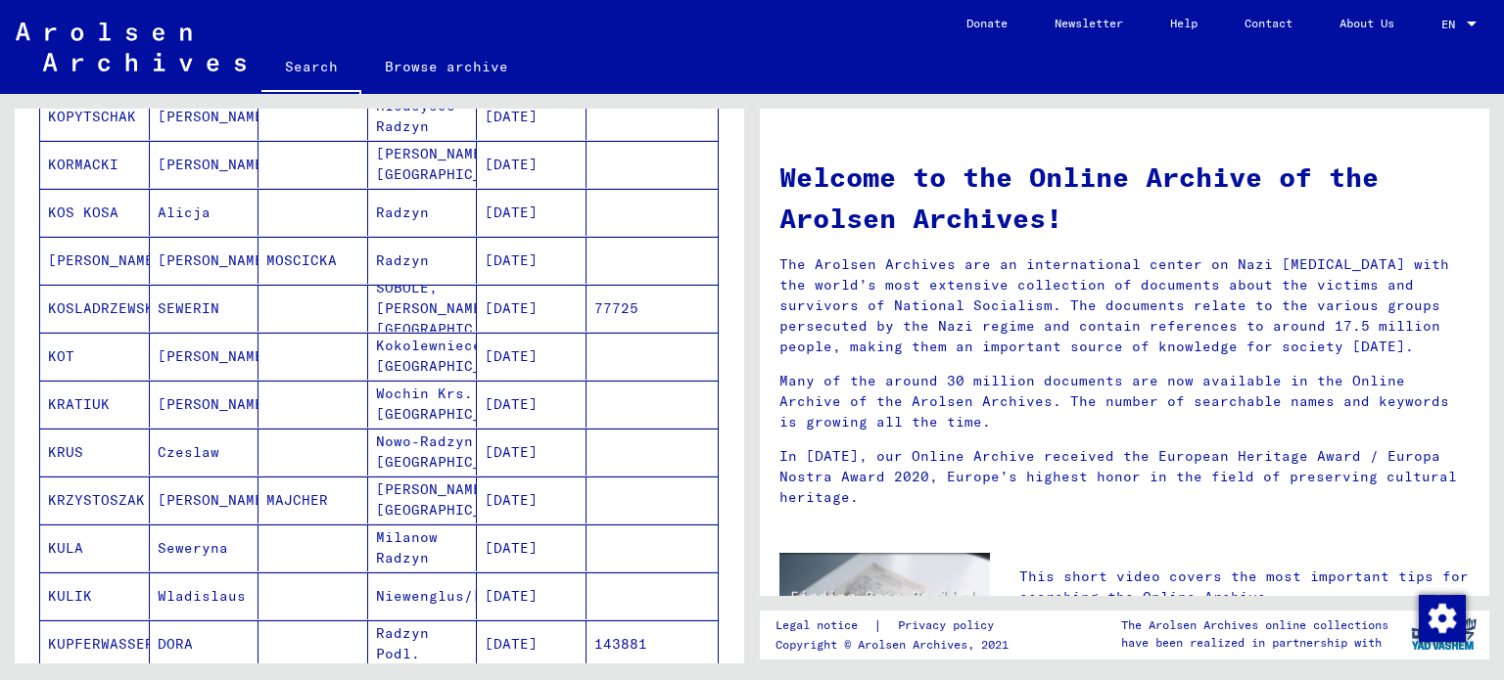
scroll to position [1077, 0]
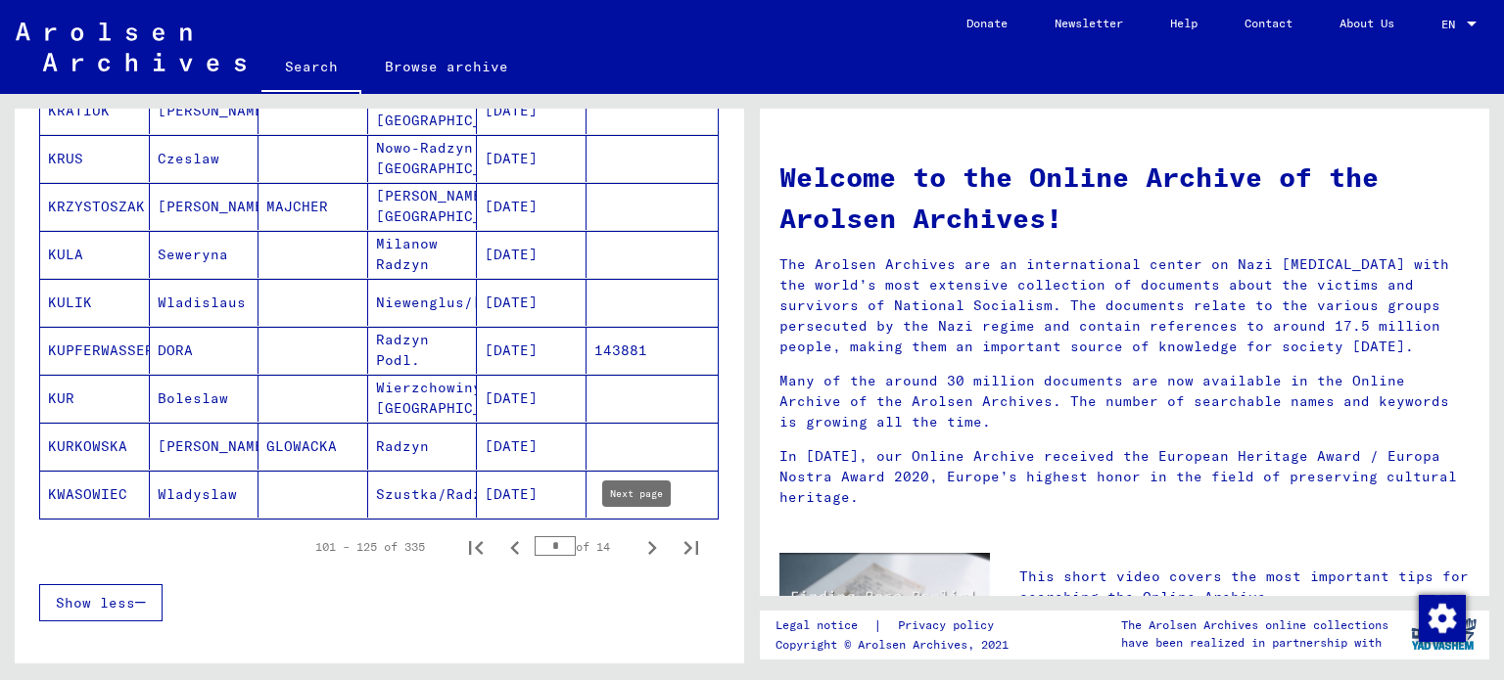
click at [638, 535] on icon "Next page" at bounding box center [651, 548] width 27 height 27
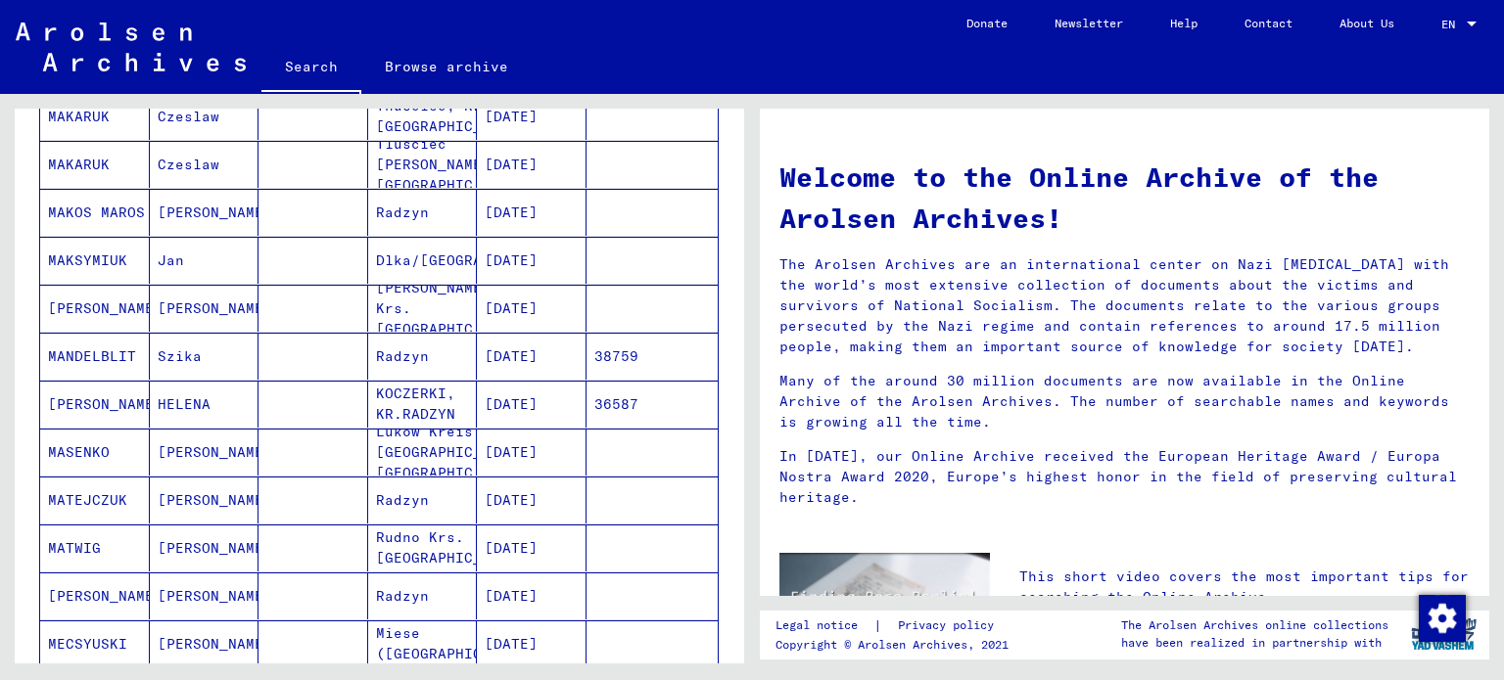
scroll to position [979, 0]
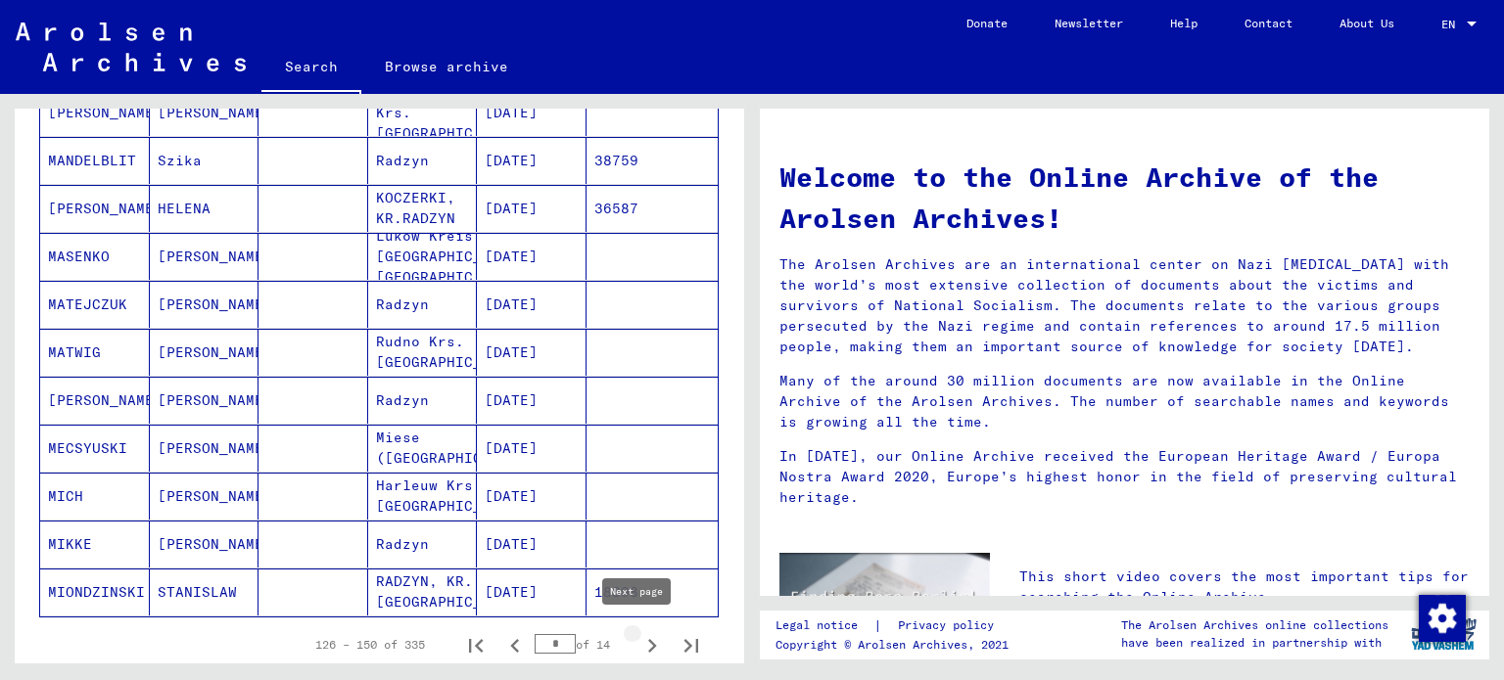
click at [638, 647] on icon "Next page" at bounding box center [651, 645] width 27 height 27
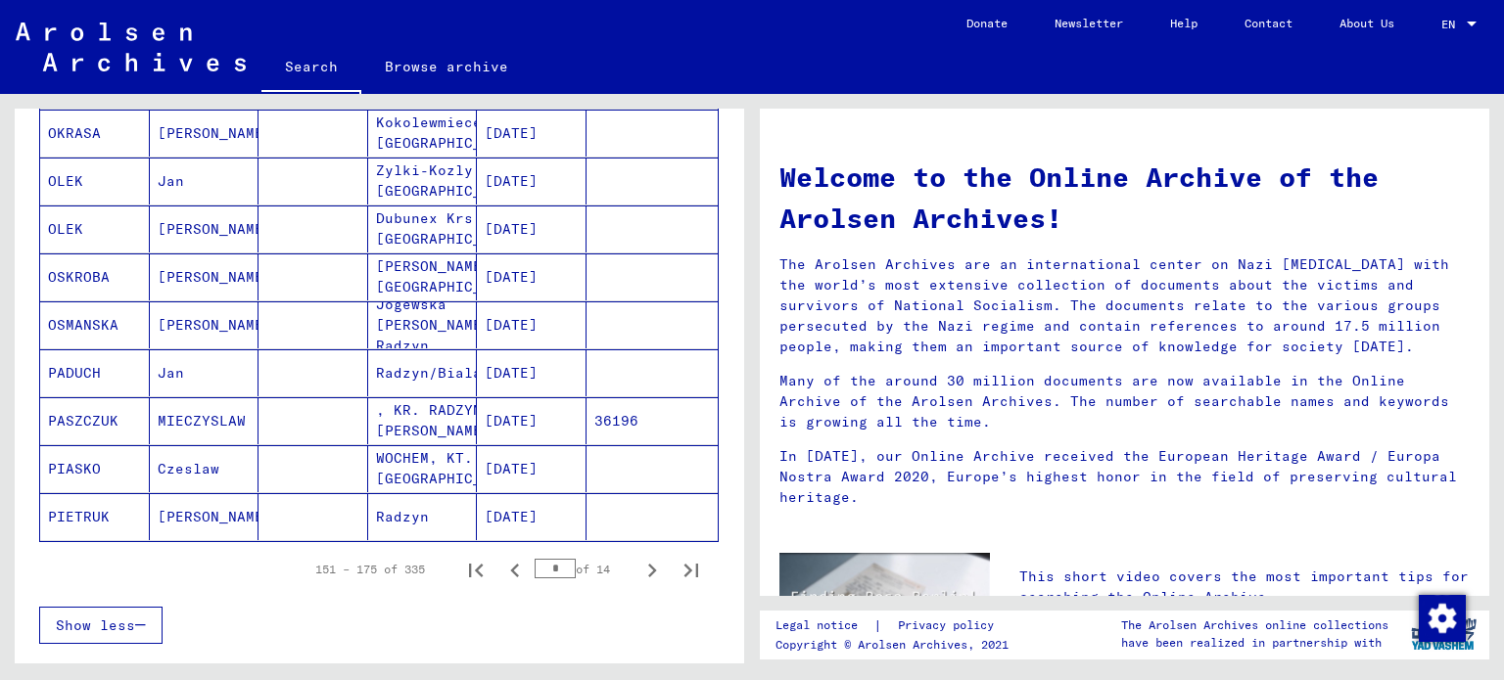
scroll to position [1077, 0]
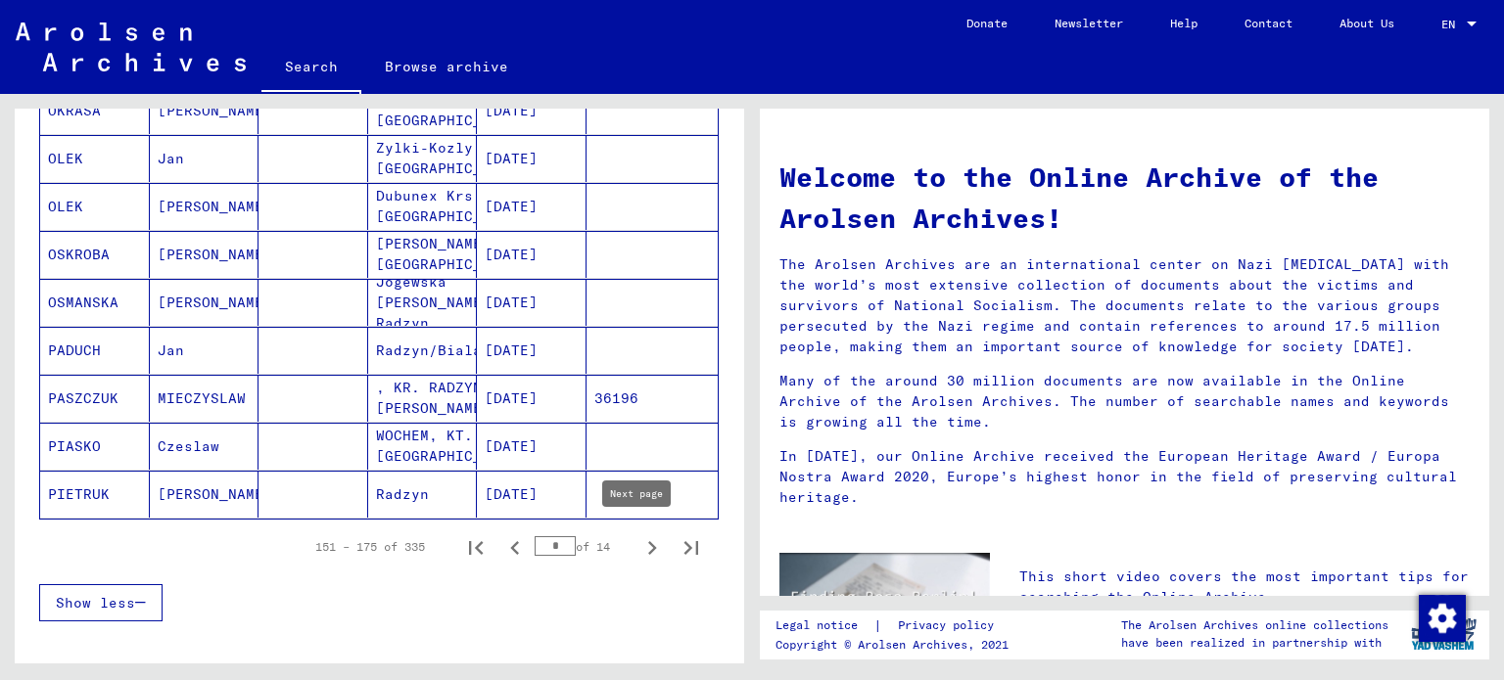
click at [638, 540] on icon "Next page" at bounding box center [651, 548] width 27 height 27
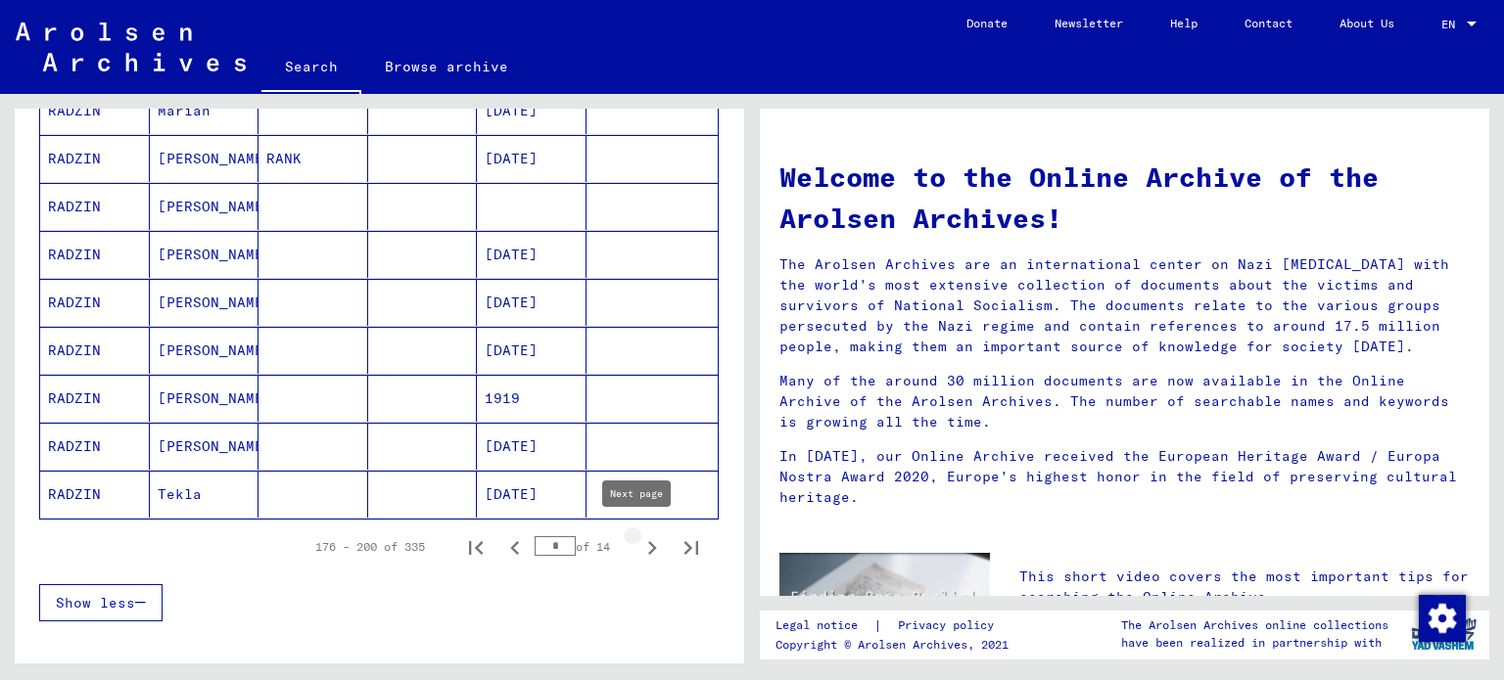
click at [638, 541] on icon "Next page" at bounding box center [651, 548] width 27 height 27
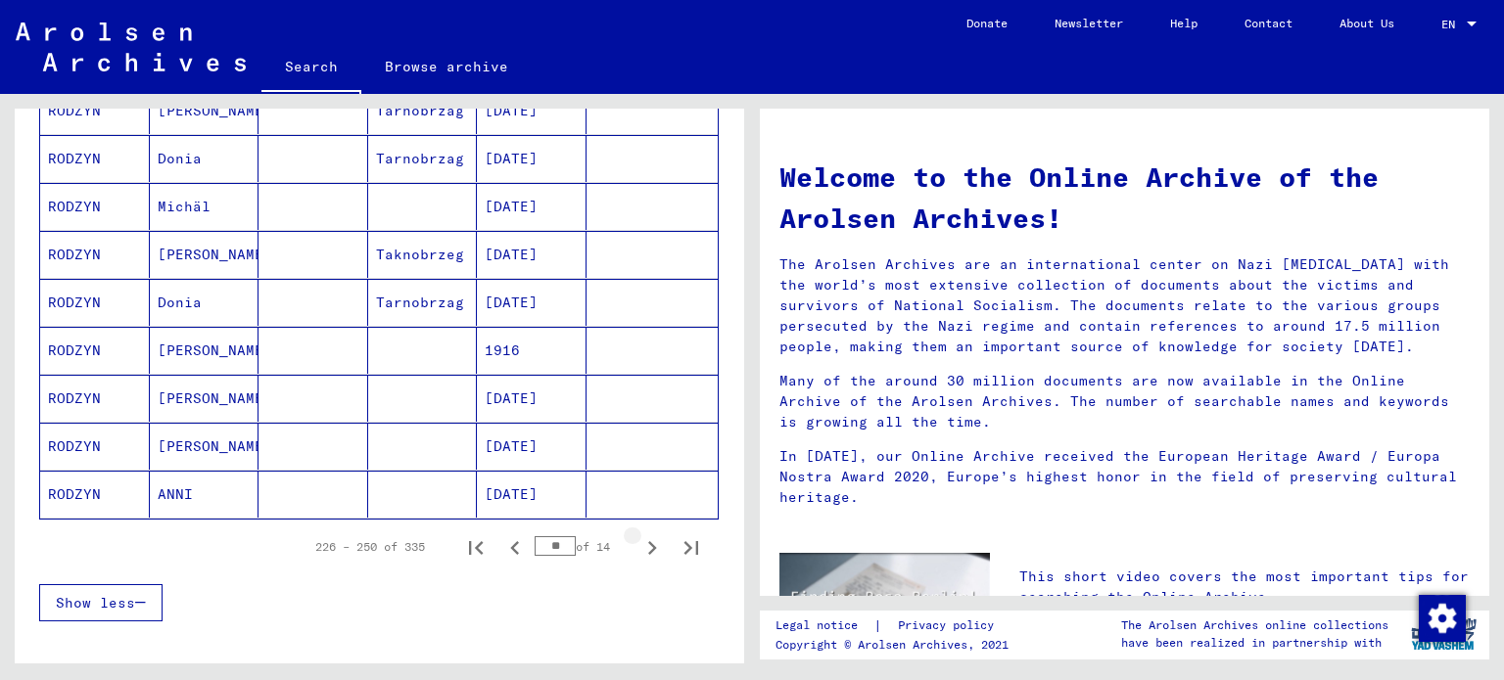
click at [638, 541] on icon "Next page" at bounding box center [651, 548] width 27 height 27
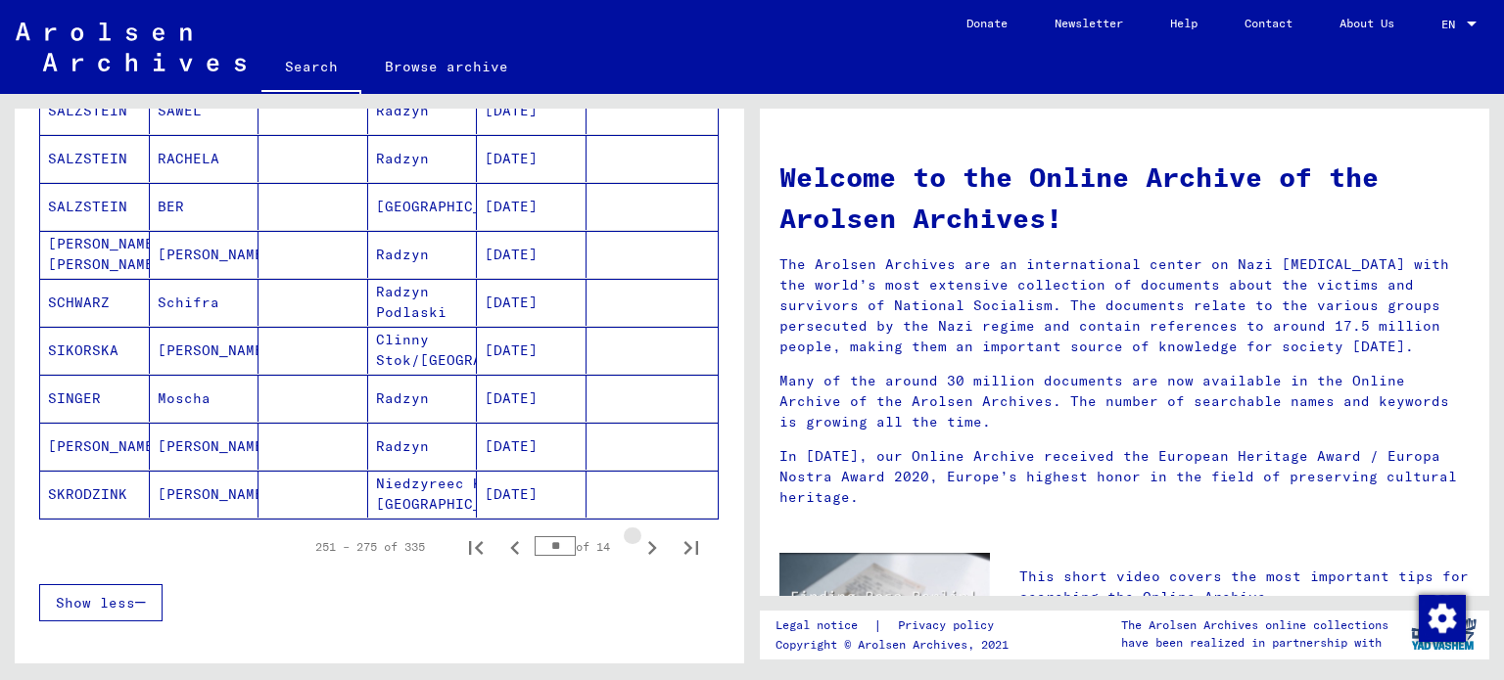
click at [638, 541] on icon "Next page" at bounding box center [651, 548] width 27 height 27
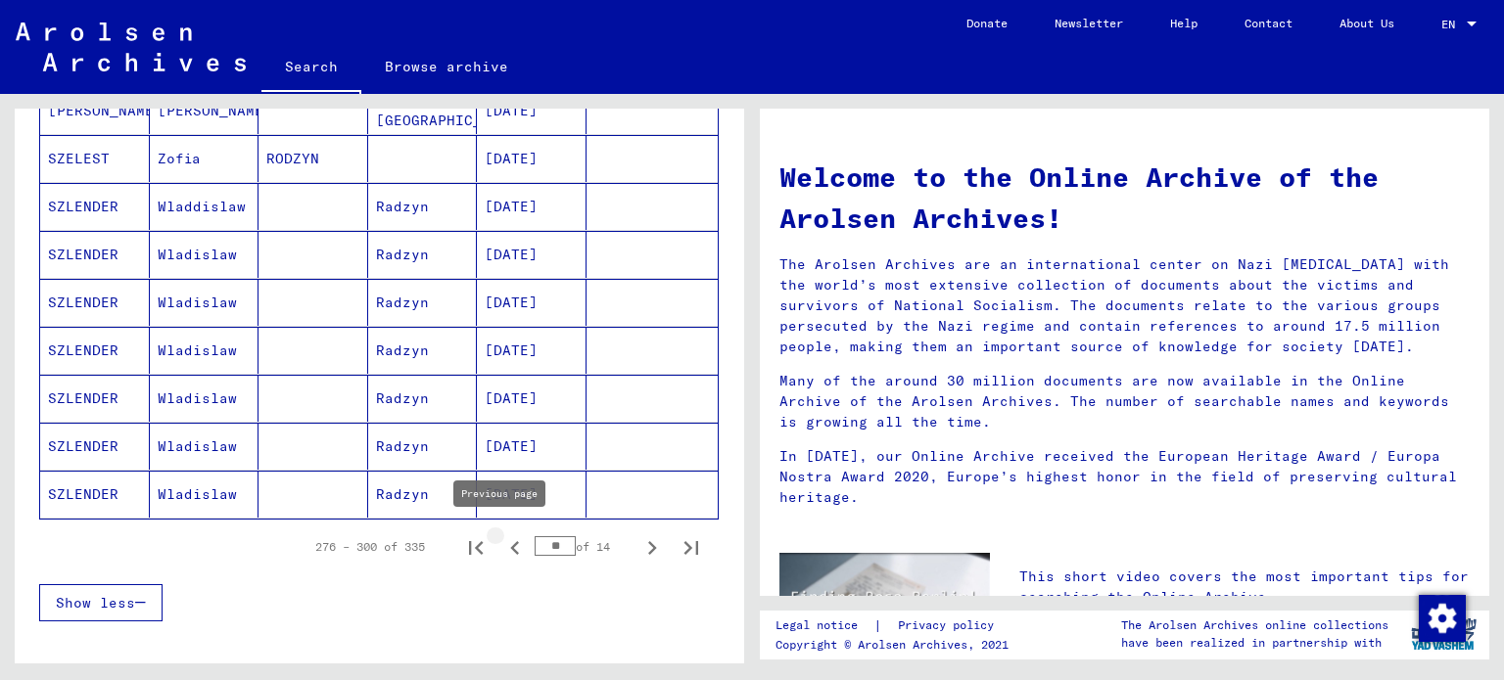
click at [510, 543] on icon "Previous page" at bounding box center [514, 548] width 9 height 14
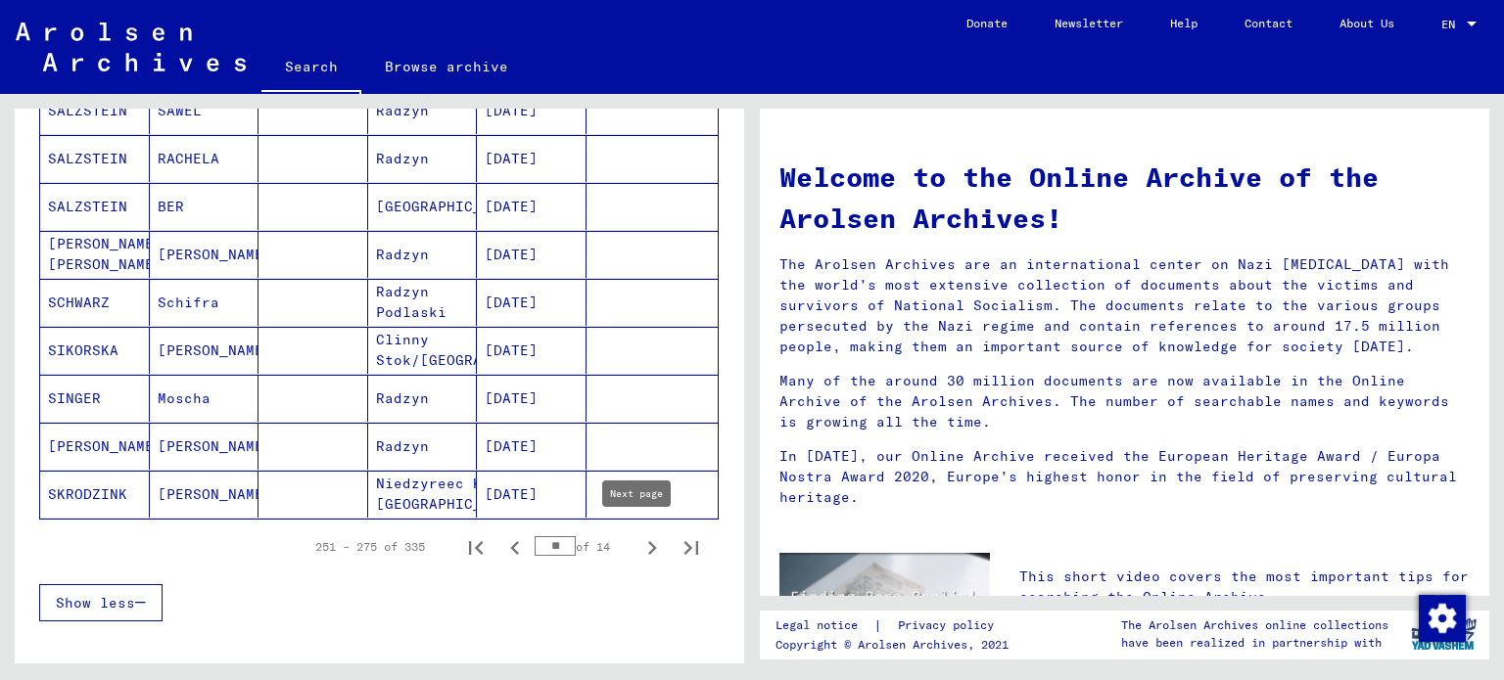
click at [648, 545] on icon "Next page" at bounding box center [652, 548] width 9 height 14
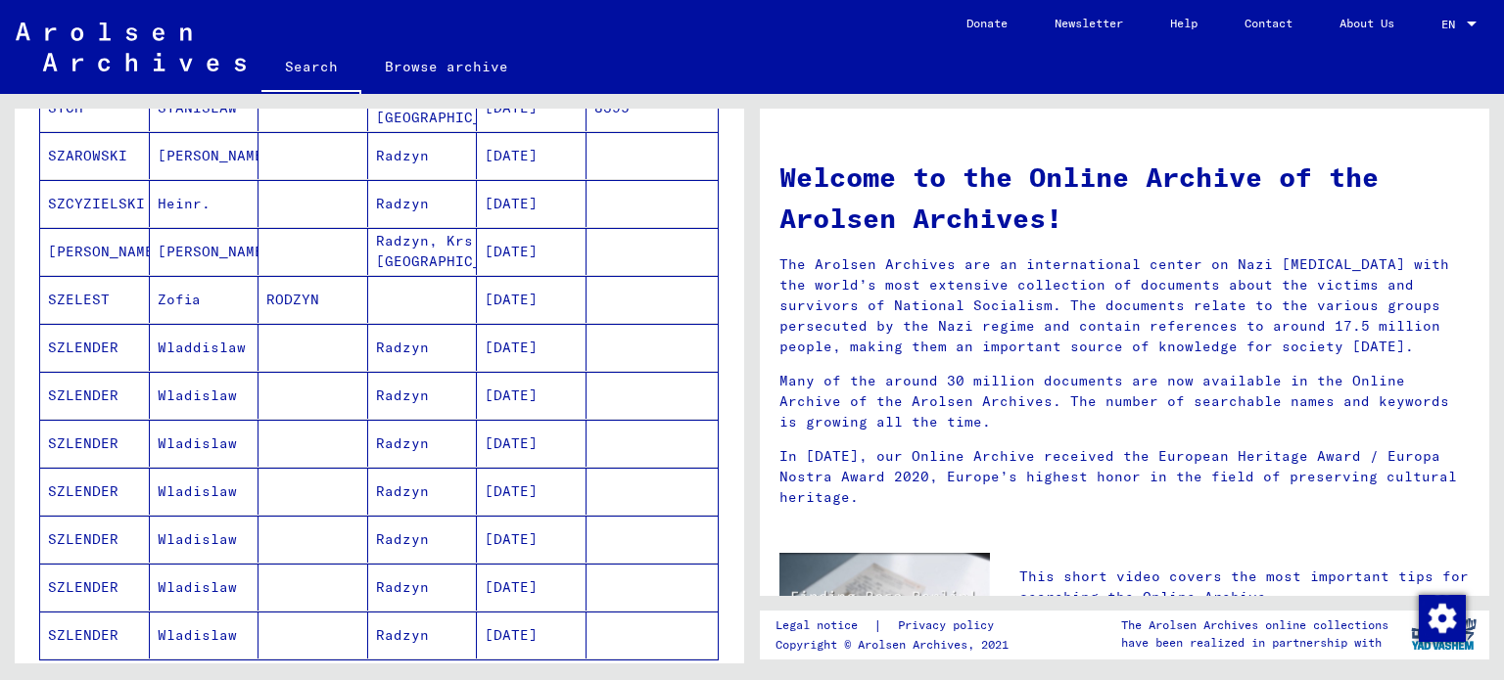
scroll to position [979, 0]
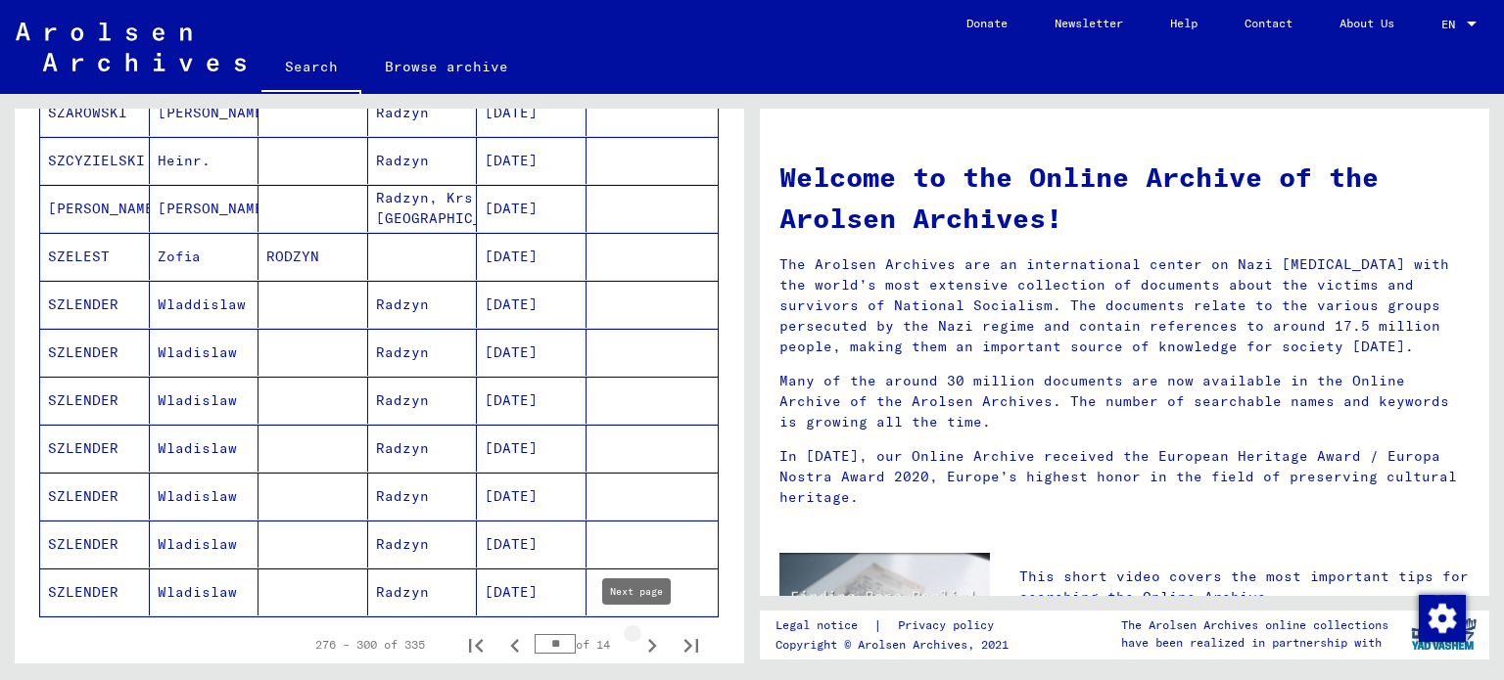
click at [638, 638] on icon "Next page" at bounding box center [651, 645] width 27 height 27
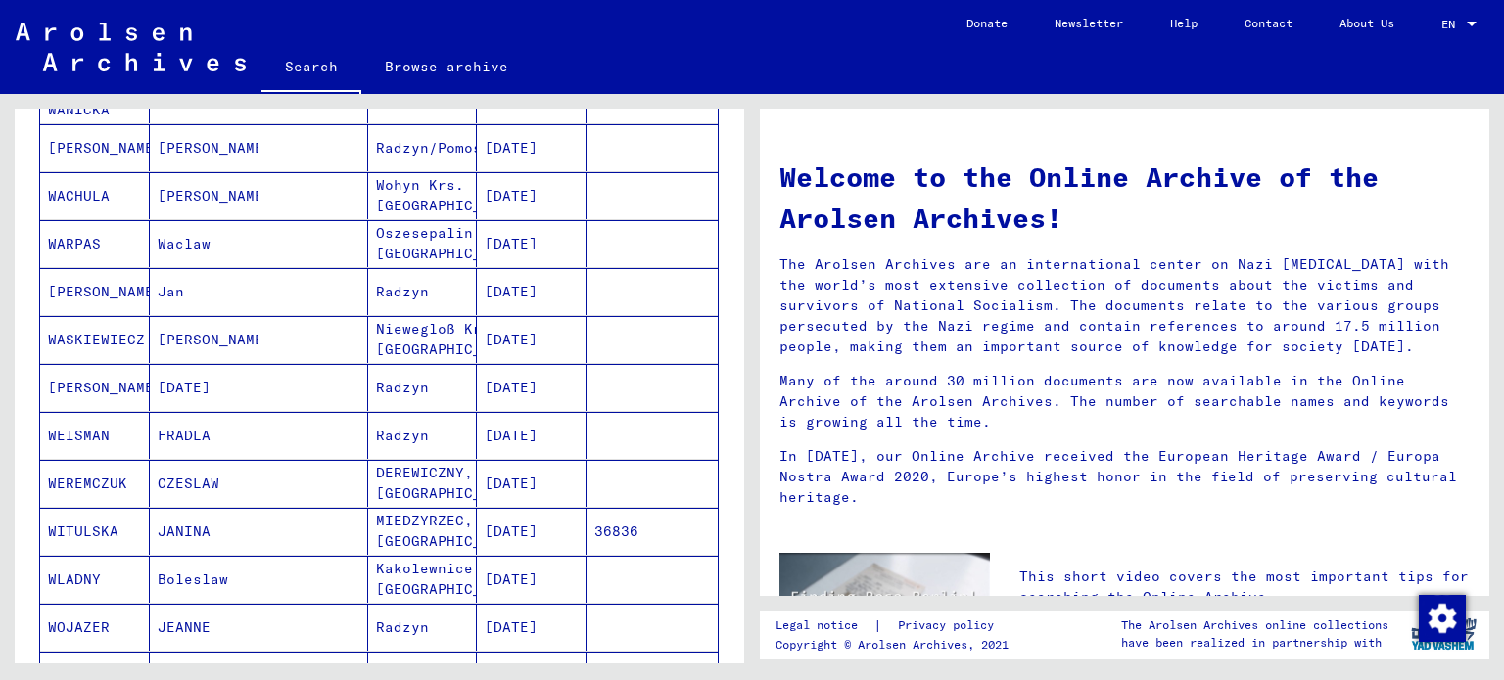
scroll to position [1077, 0]
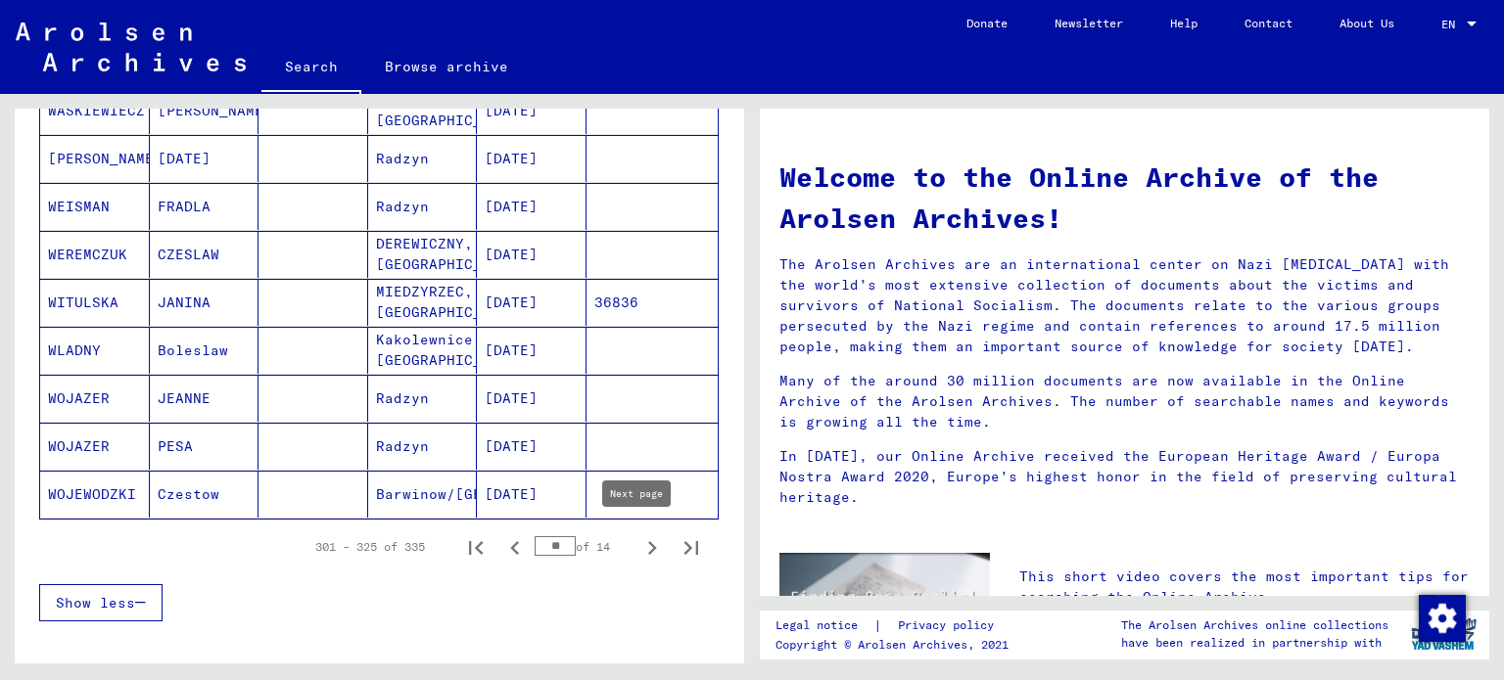
click at [638, 545] on icon "Next page" at bounding box center [651, 548] width 27 height 27
type input "**"
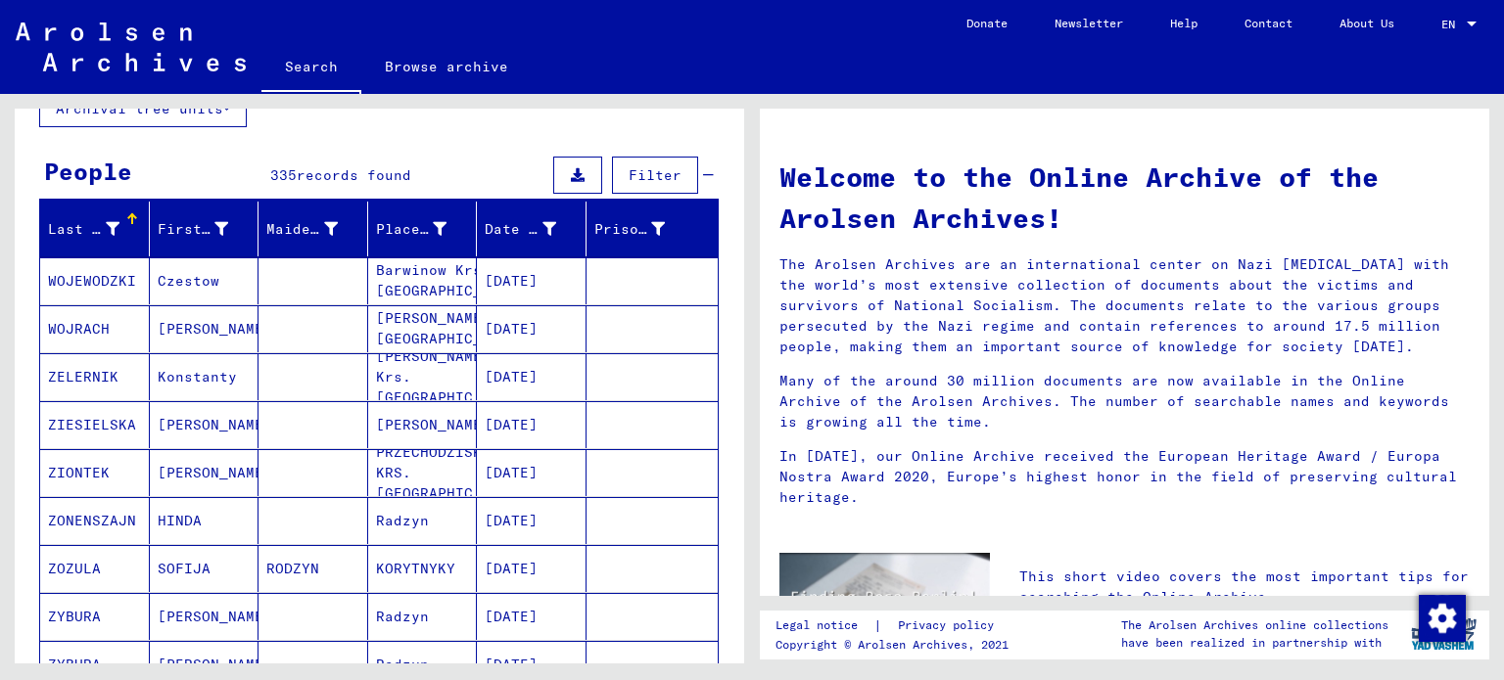
scroll to position [0, 0]
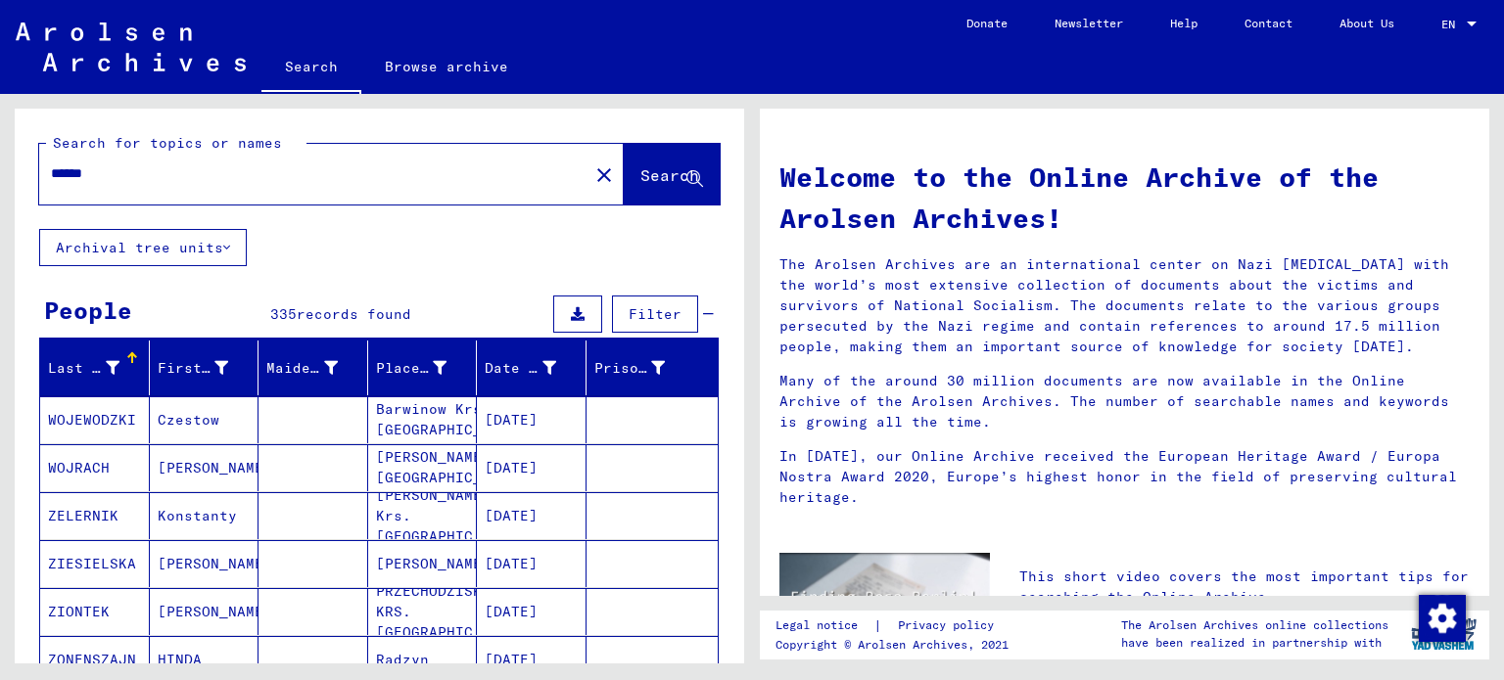
drag, startPoint x: 96, startPoint y: 170, endPoint x: 111, endPoint y: 174, distance: 15.2
click at [111, 174] on input "******" at bounding box center [308, 174] width 514 height 21
click at [640, 175] on span "Search" at bounding box center [669, 175] width 59 height 20
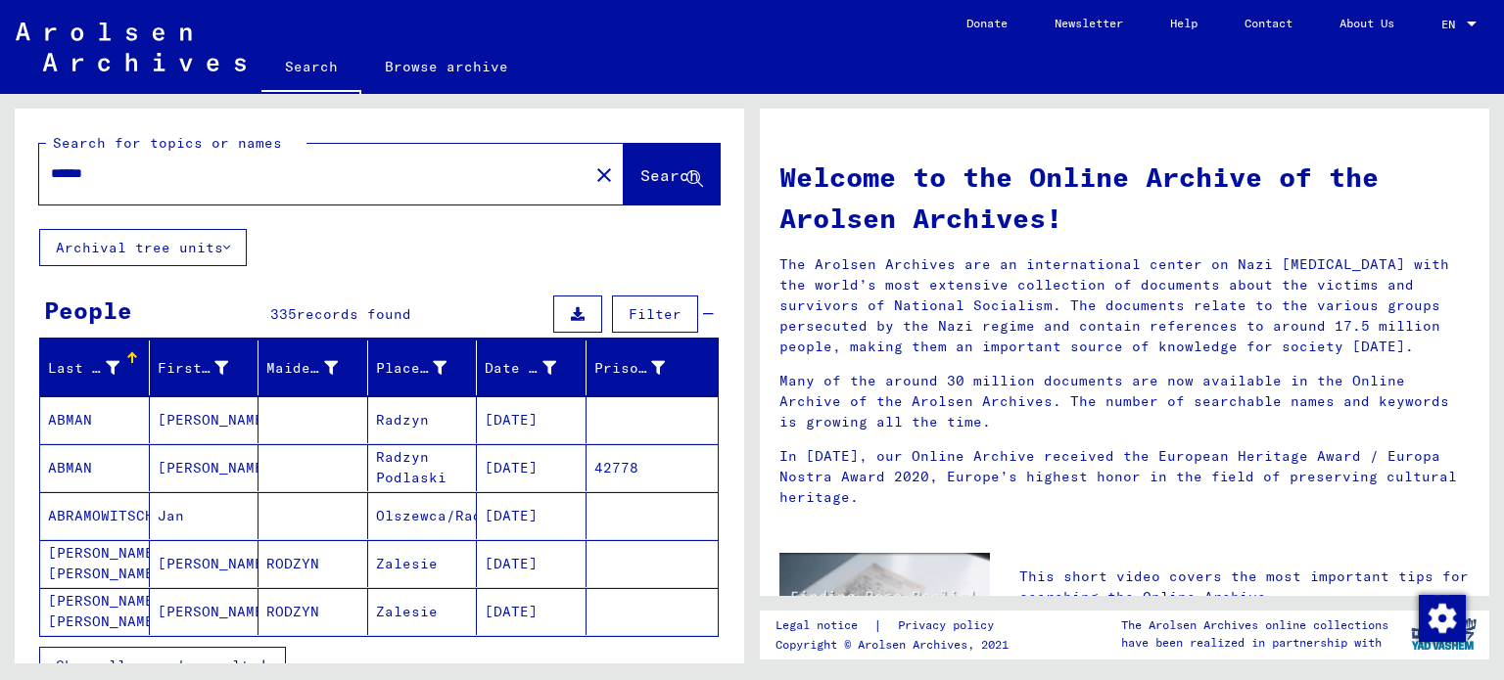
drag, startPoint x: 66, startPoint y: 175, endPoint x: 279, endPoint y: 209, distance: 216.0
click at [282, 211] on div "Search for topics or names ****** close Search" at bounding box center [379, 169] width 729 height 120
type input "*******"
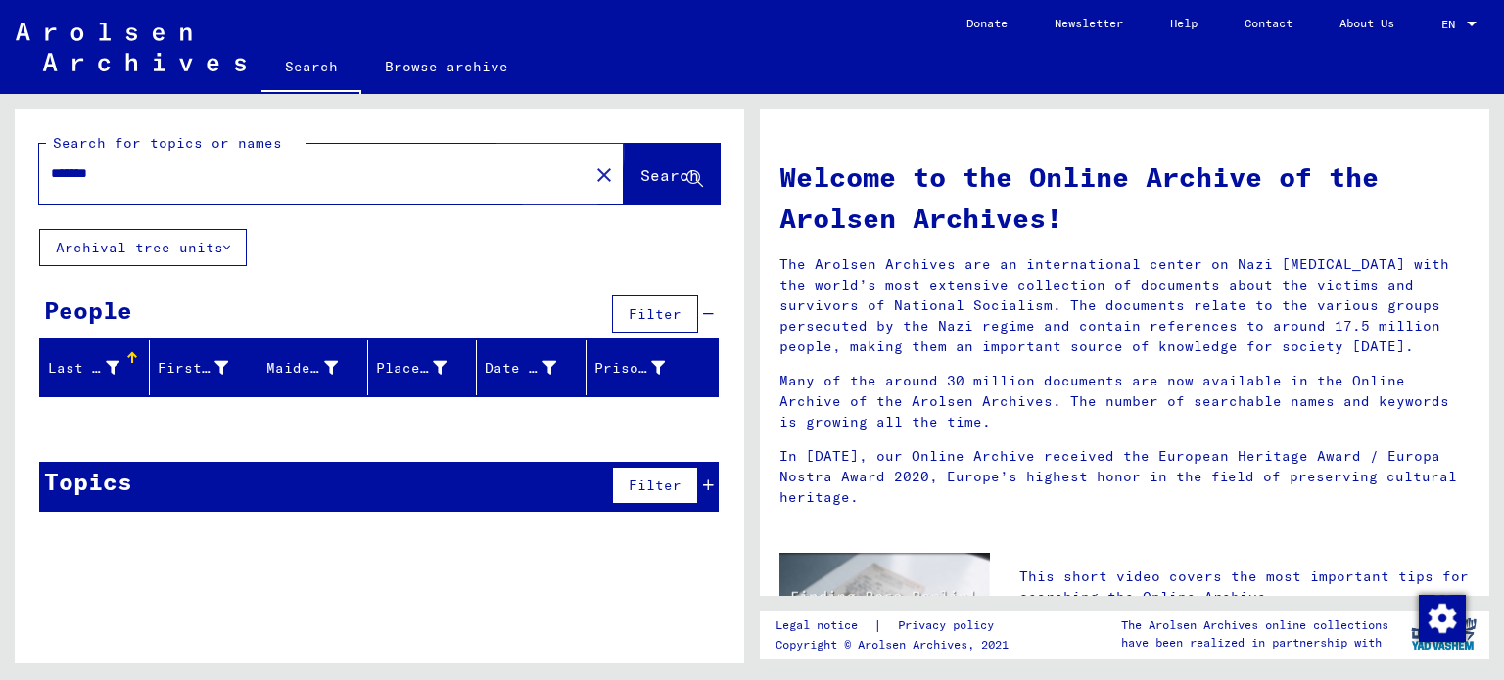
click at [640, 176] on span "Search" at bounding box center [669, 175] width 59 height 20
click at [300, 71] on link "Search" at bounding box center [311, 68] width 100 height 51
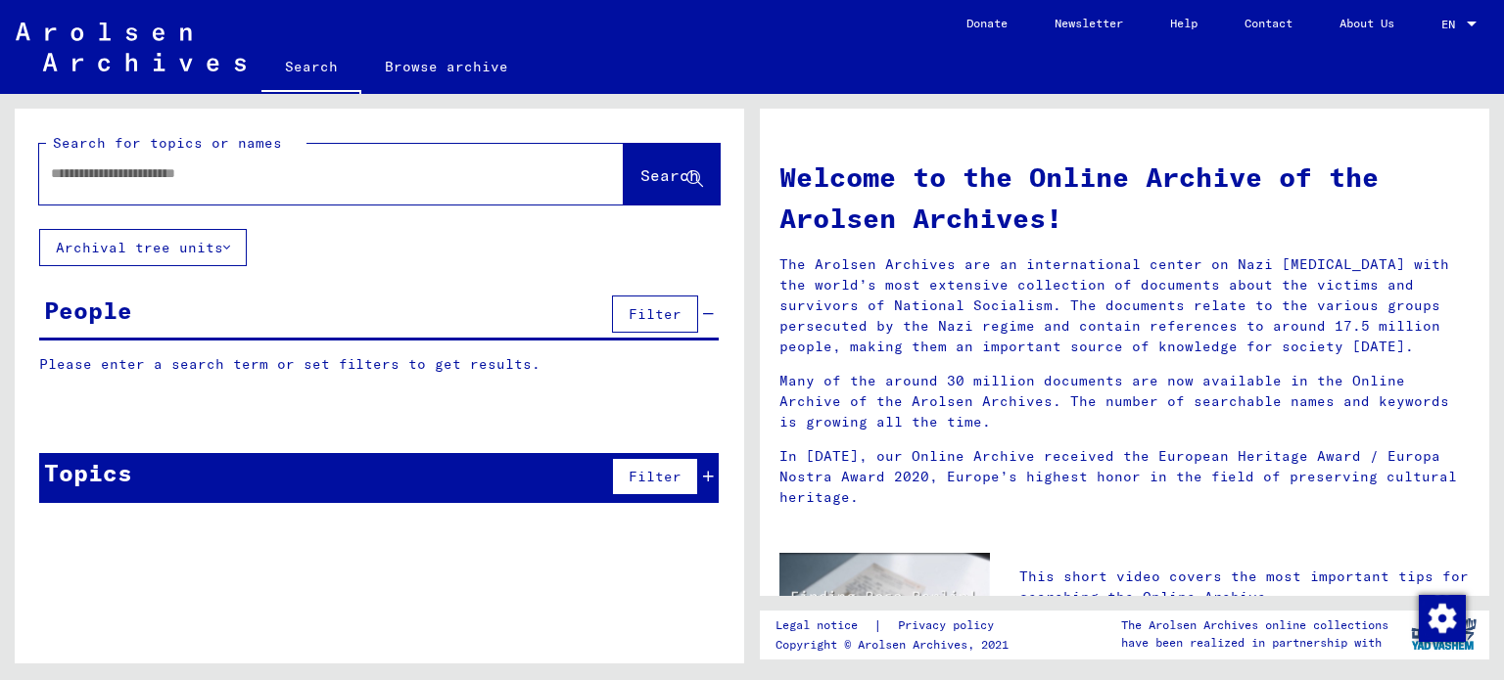
click at [198, 177] on input "text" at bounding box center [308, 174] width 514 height 21
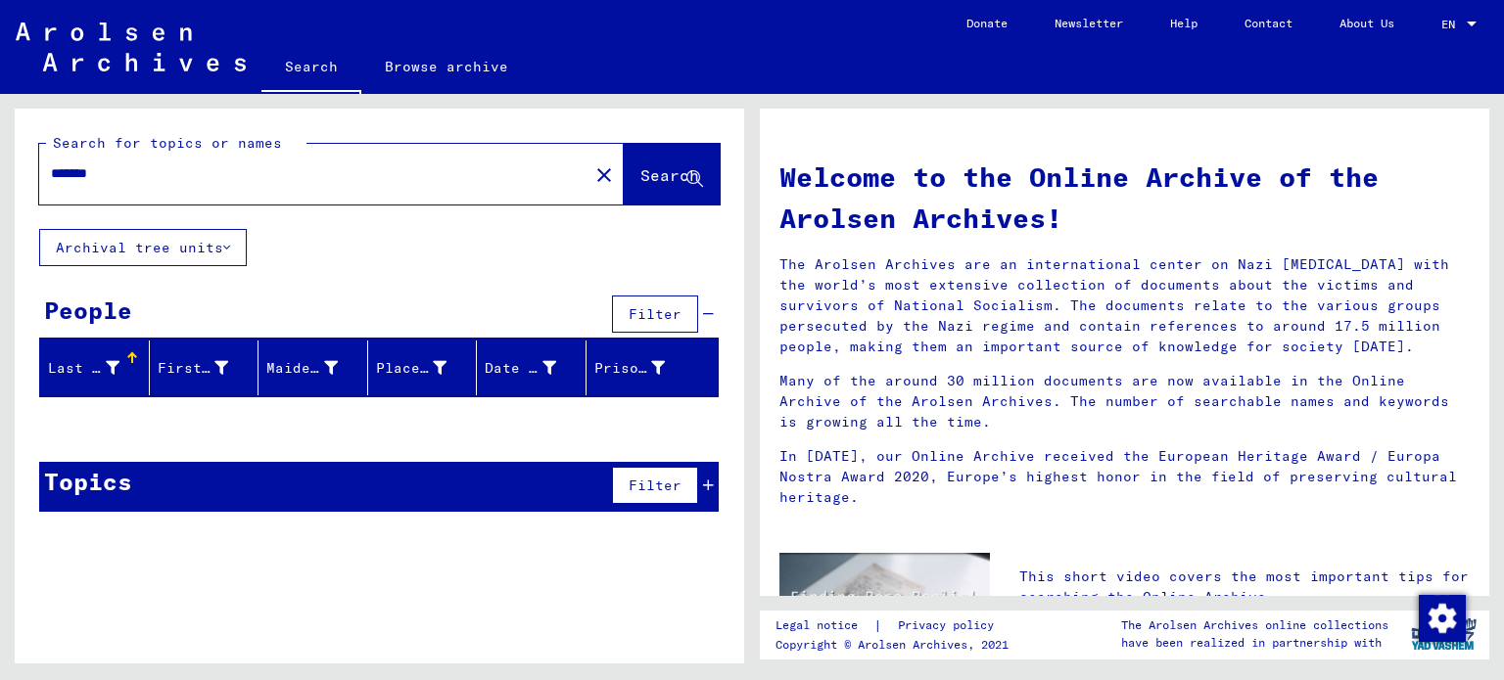
drag, startPoint x: 123, startPoint y: 172, endPoint x: 32, endPoint y: 166, distance: 91.2
click at [32, 166] on div "Search for topics or names ******* close Search" at bounding box center [379, 169] width 729 height 120
type input "******"
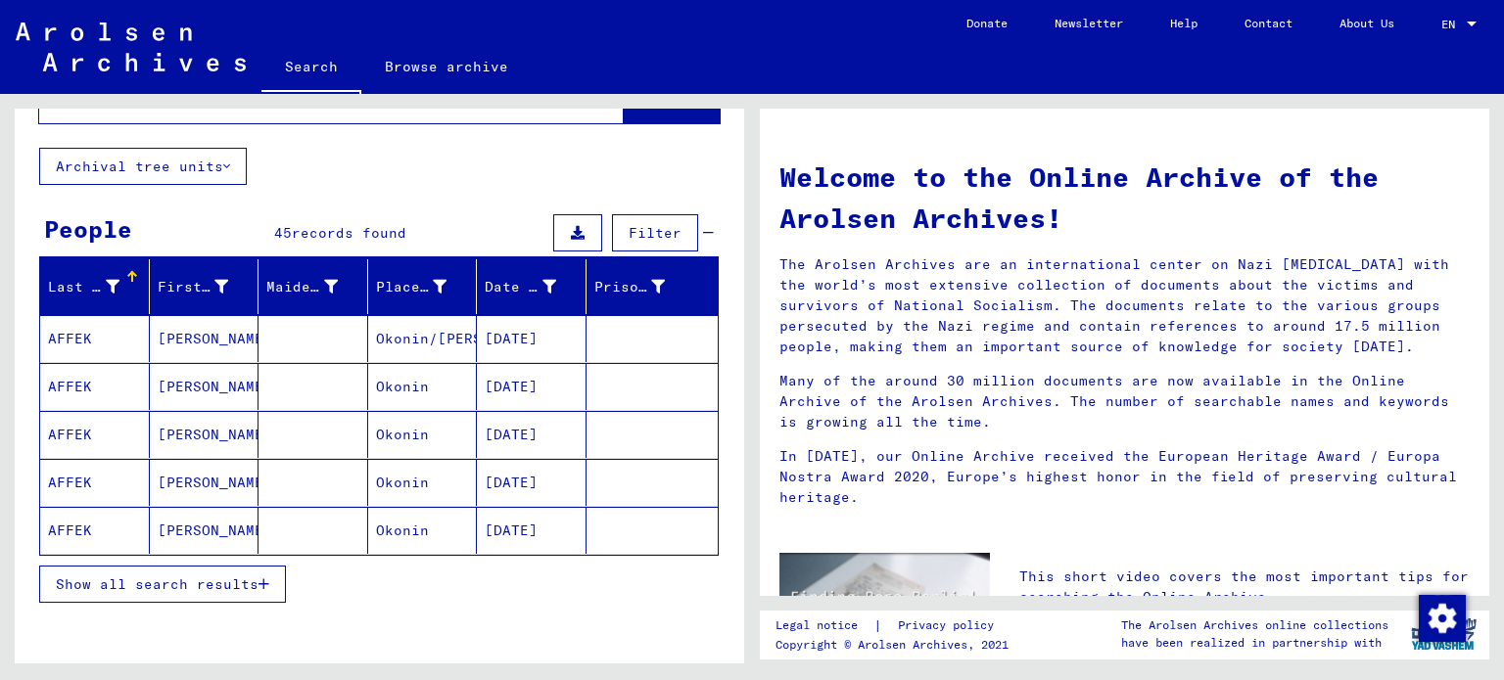
scroll to position [98, 0]
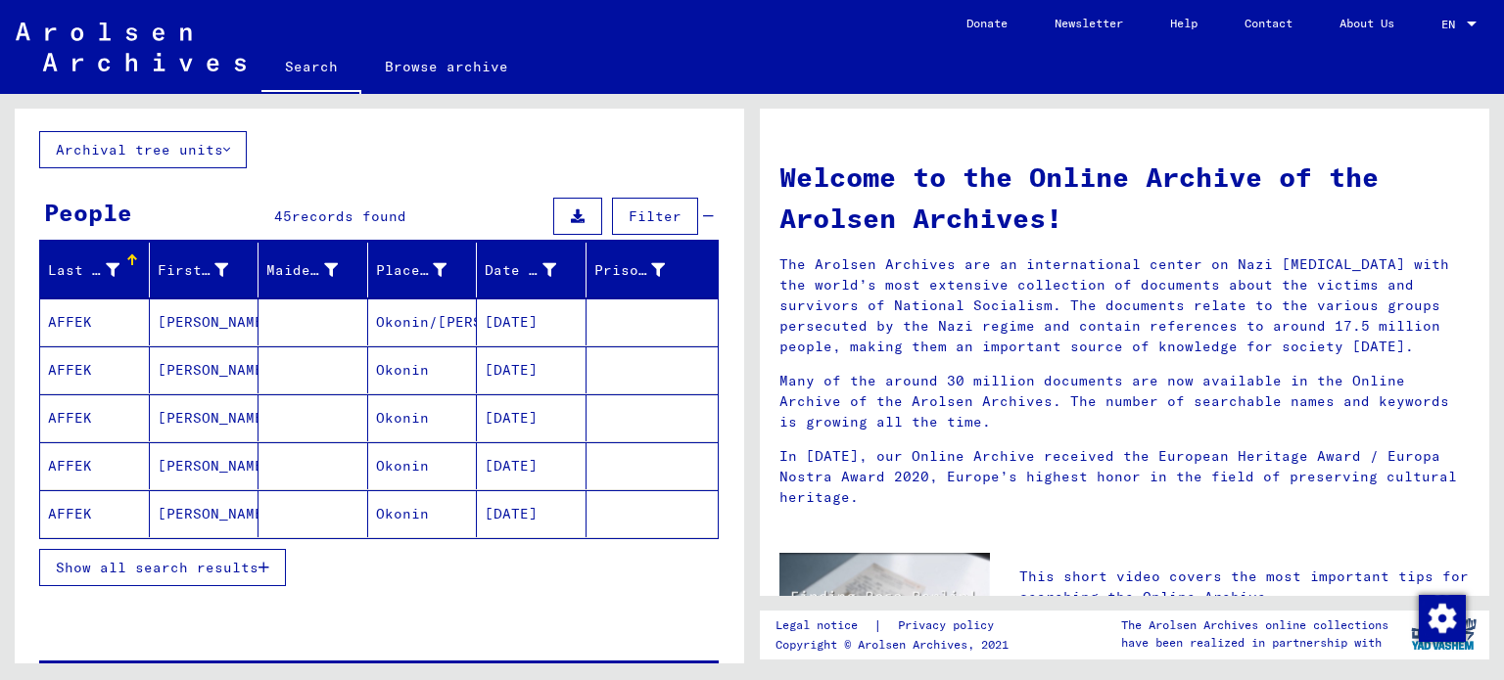
click at [127, 568] on span "Show all search results" at bounding box center [157, 568] width 203 height 18
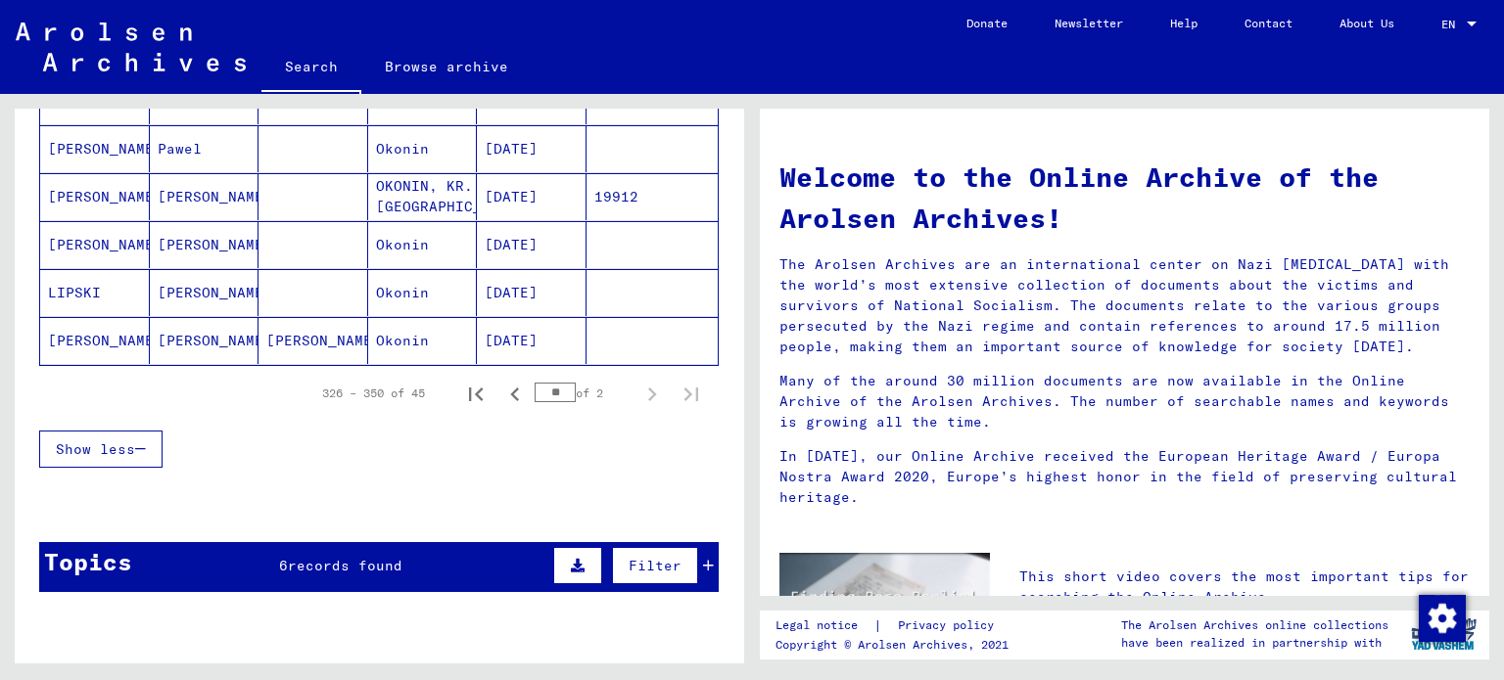
scroll to position [1273, 0]
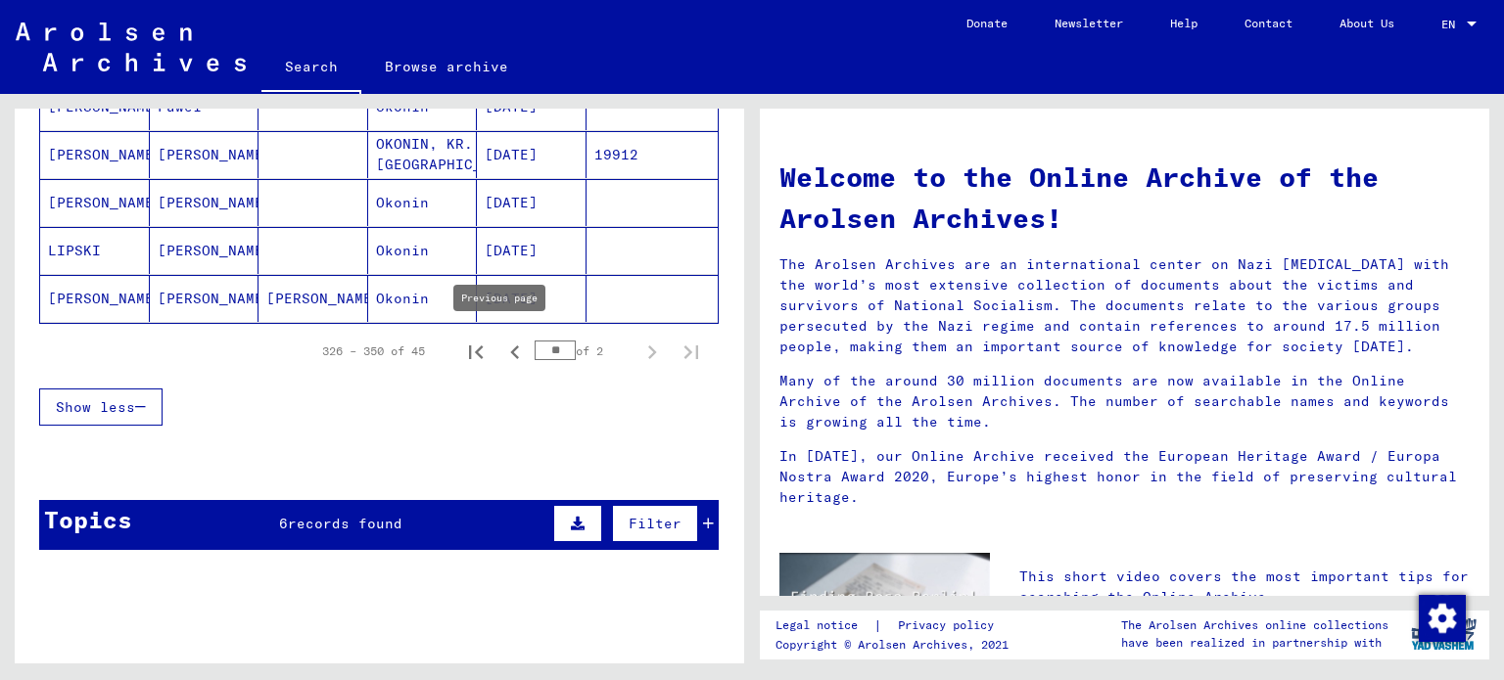
click at [501, 343] on icon "Previous page" at bounding box center [514, 352] width 27 height 27
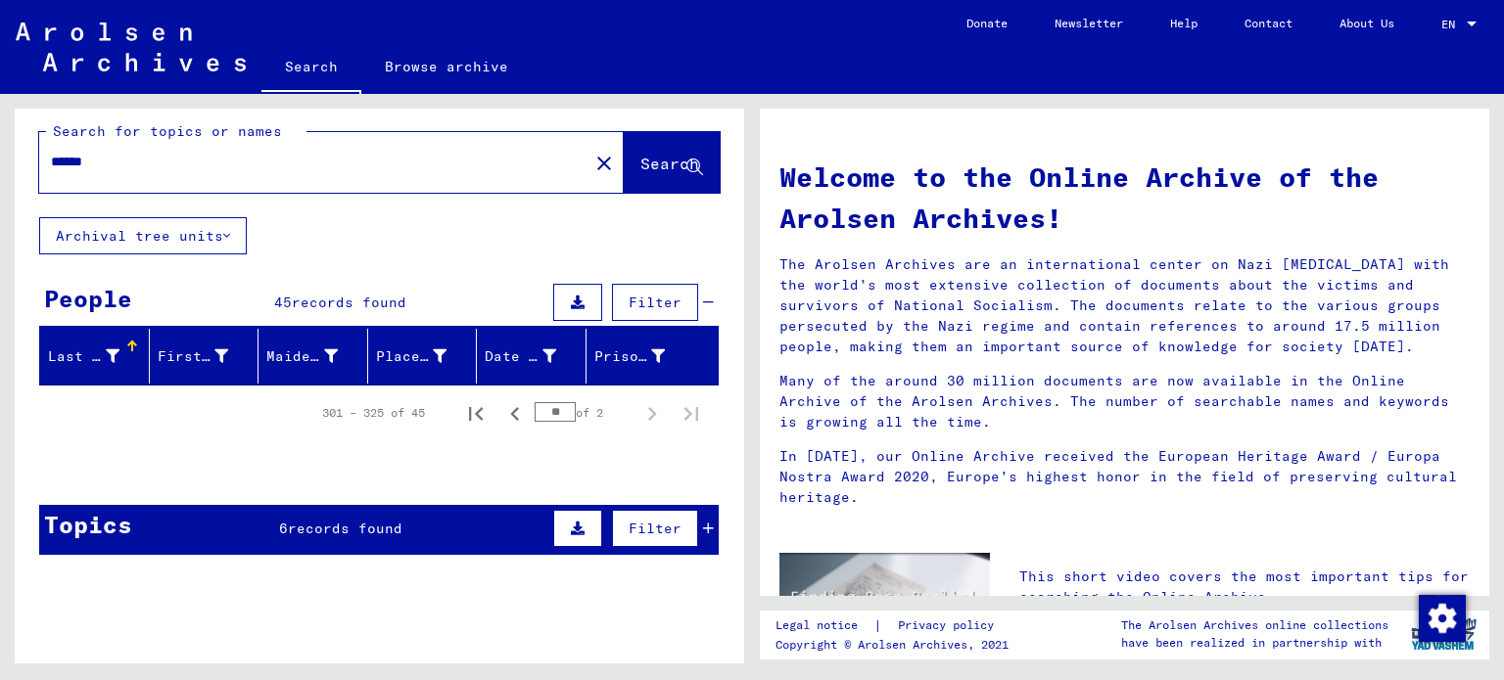
scroll to position [0, 0]
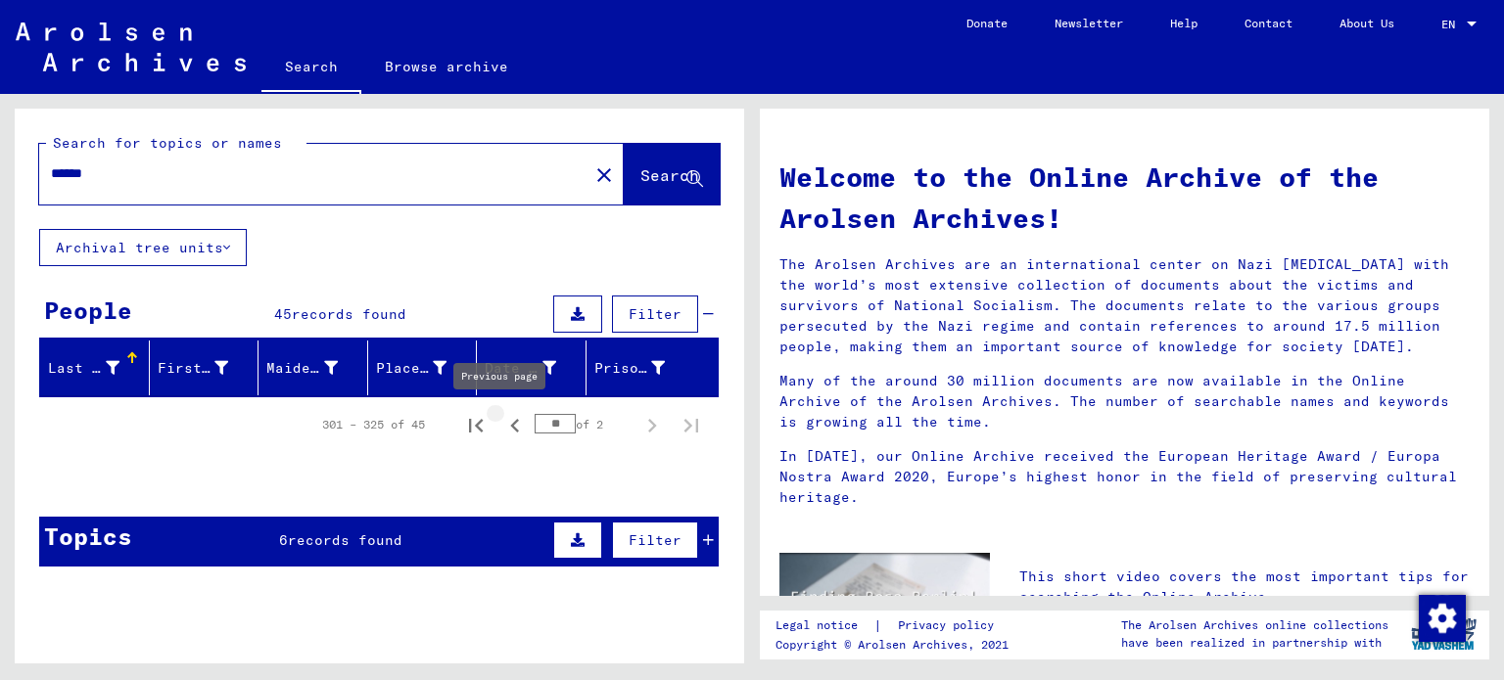
click at [501, 426] on icon "Previous page" at bounding box center [514, 425] width 27 height 27
click at [462, 425] on icon "First page" at bounding box center [475, 425] width 27 height 27
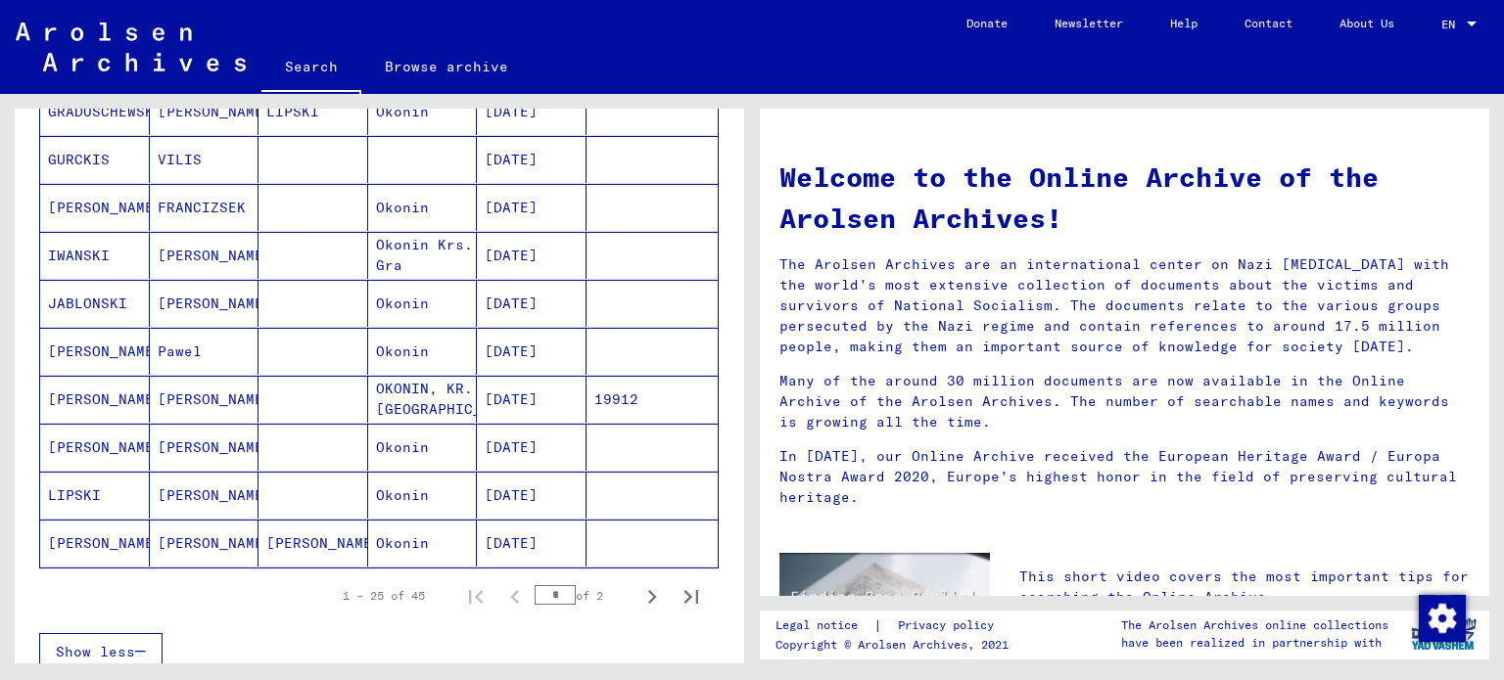
scroll to position [1077, 0]
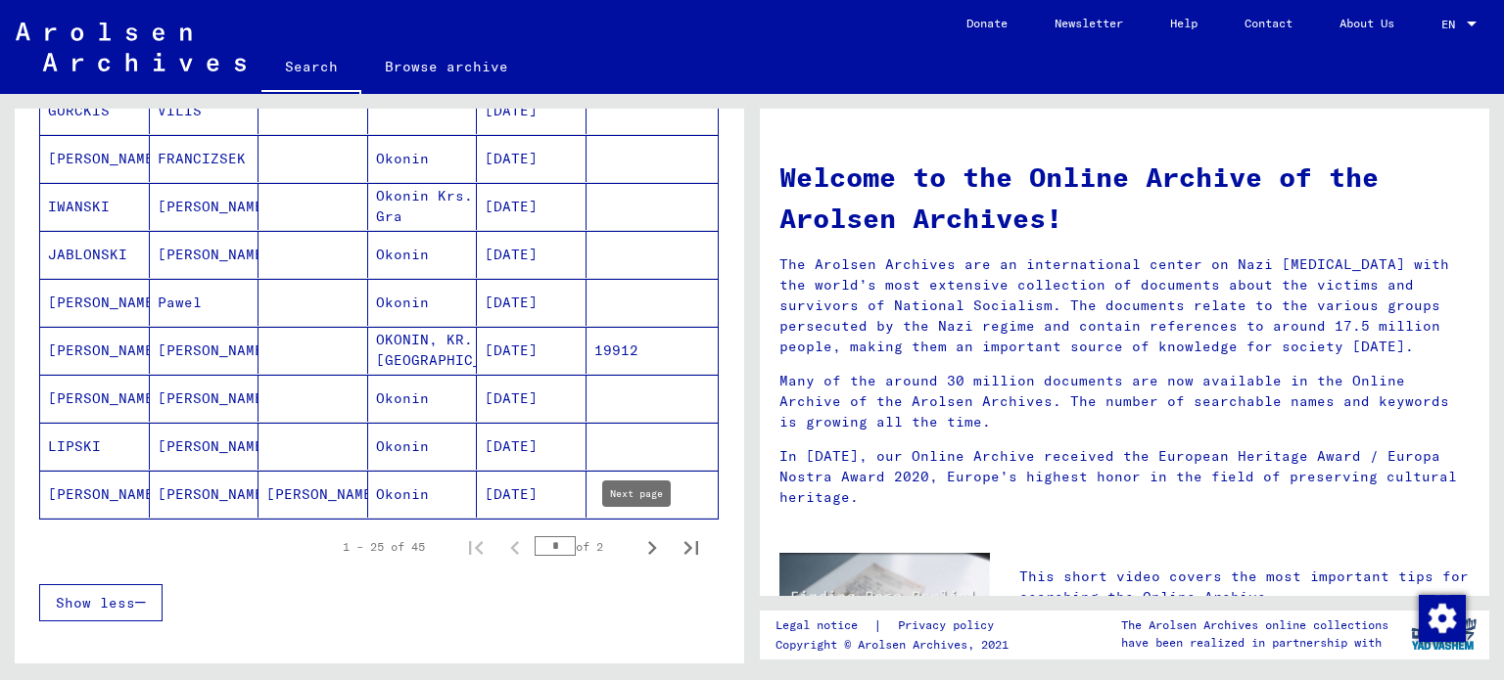
click at [641, 543] on icon "Next page" at bounding box center [651, 548] width 27 height 27
type input "*"
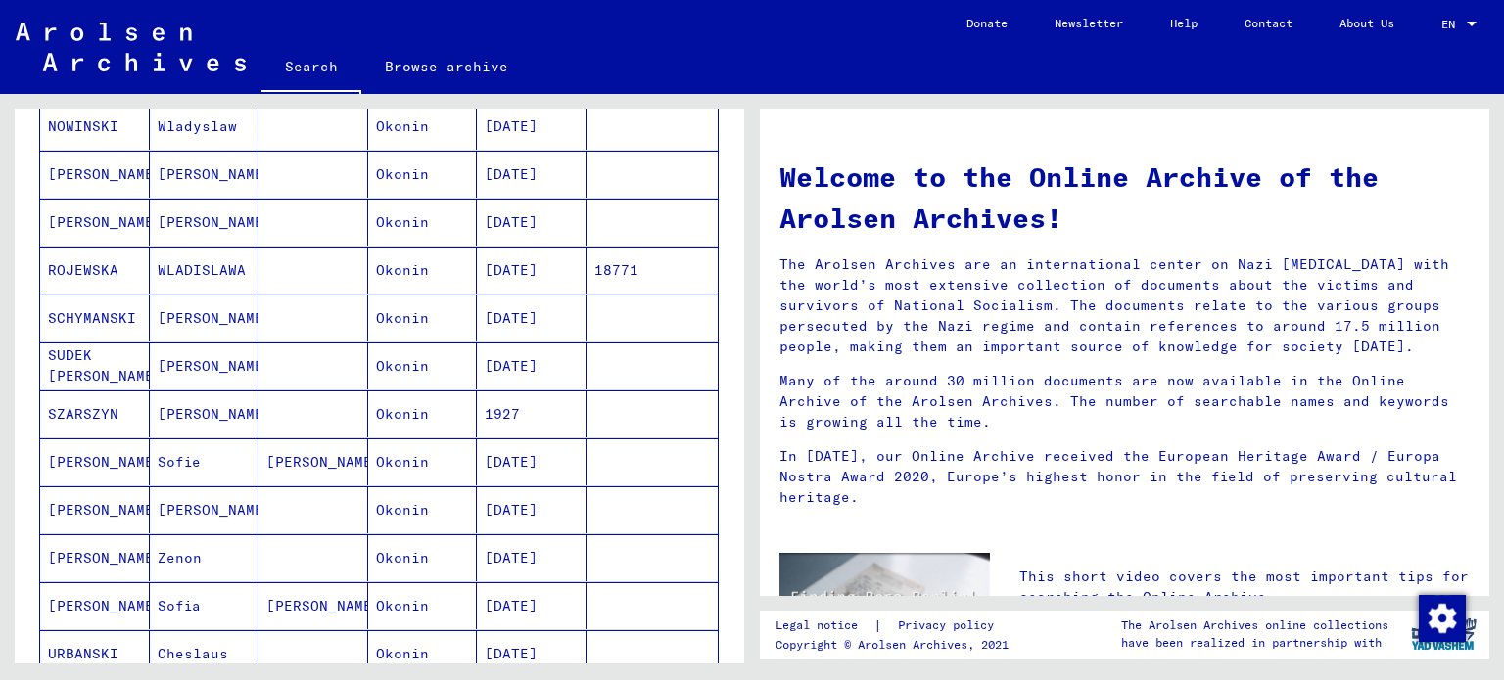
scroll to position [0, 0]
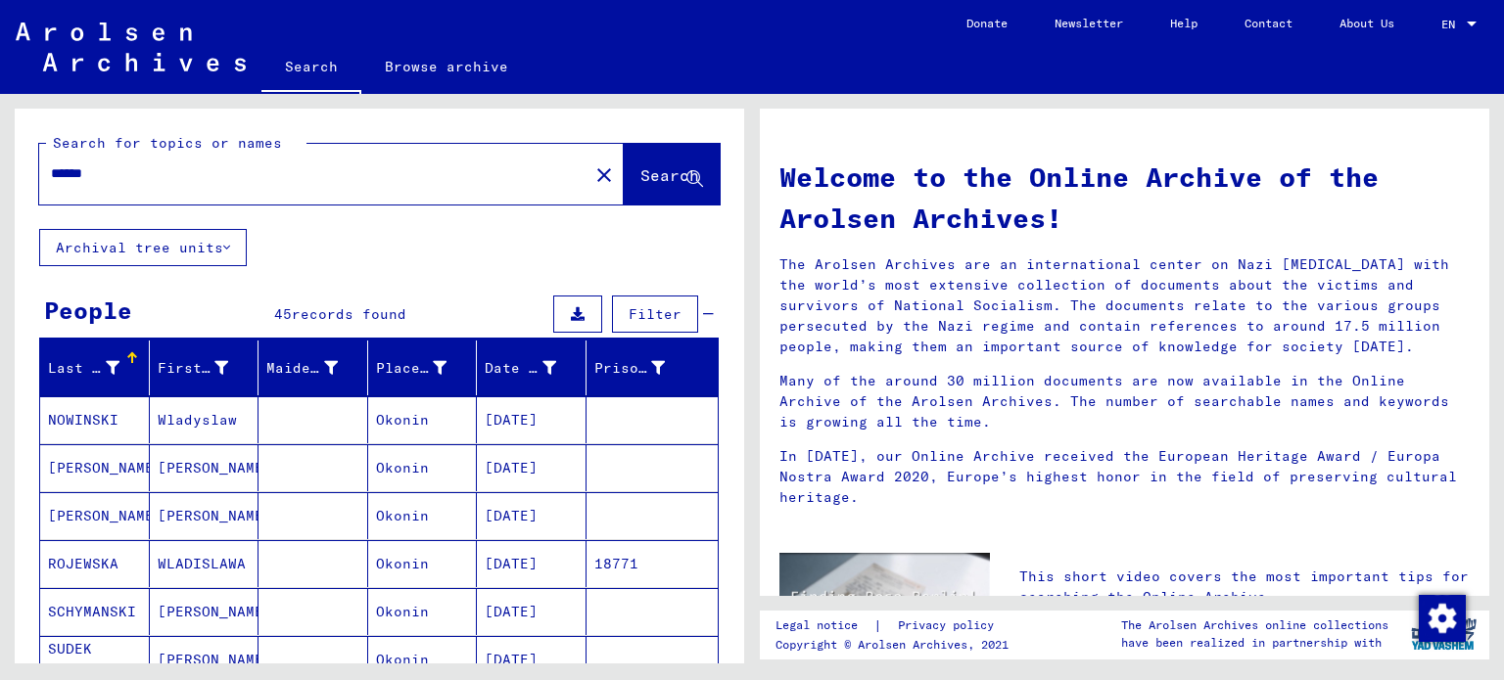
drag, startPoint x: 116, startPoint y: 170, endPoint x: 0, endPoint y: 158, distance: 116.2
click at [0, 158] on div "Search for topics or names ****** close Search Archival tree units People 45 re…" at bounding box center [376, 379] width 752 height 570
type input "*****"
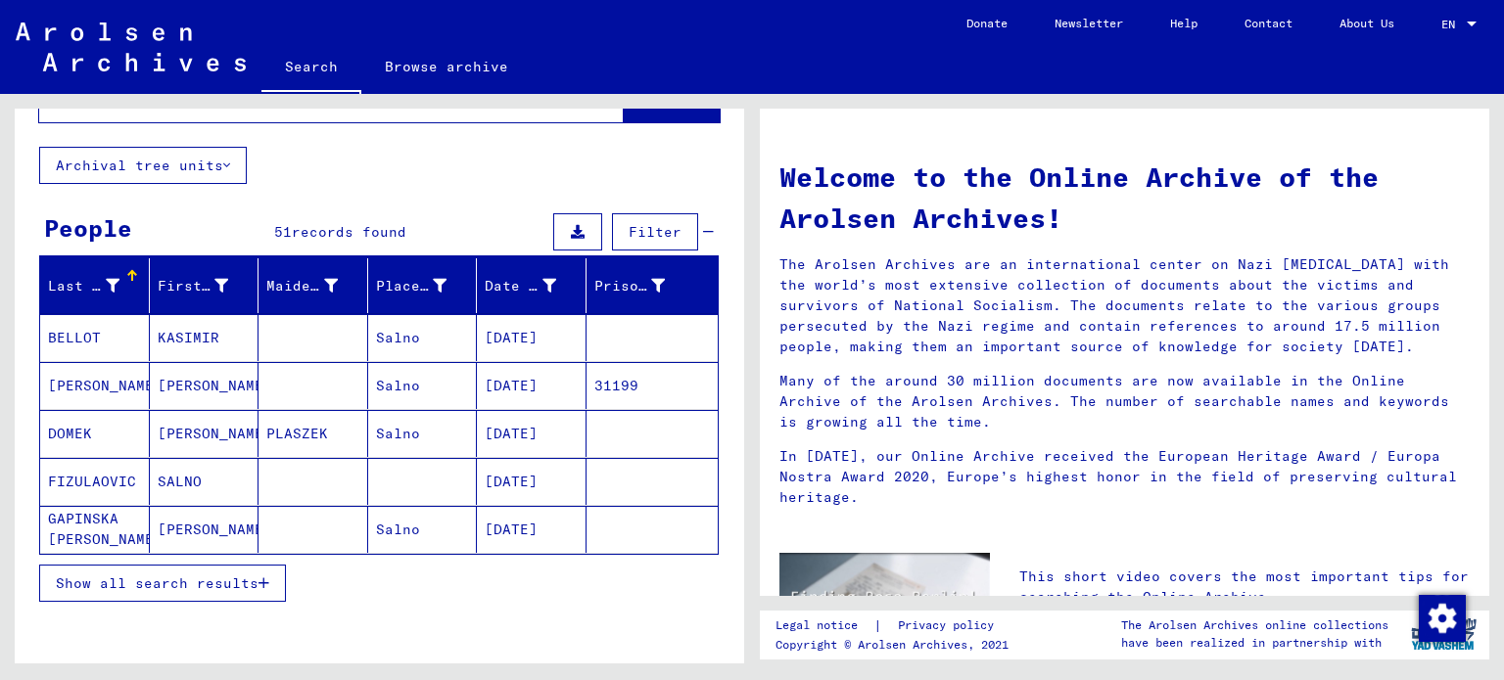
scroll to position [98, 0]
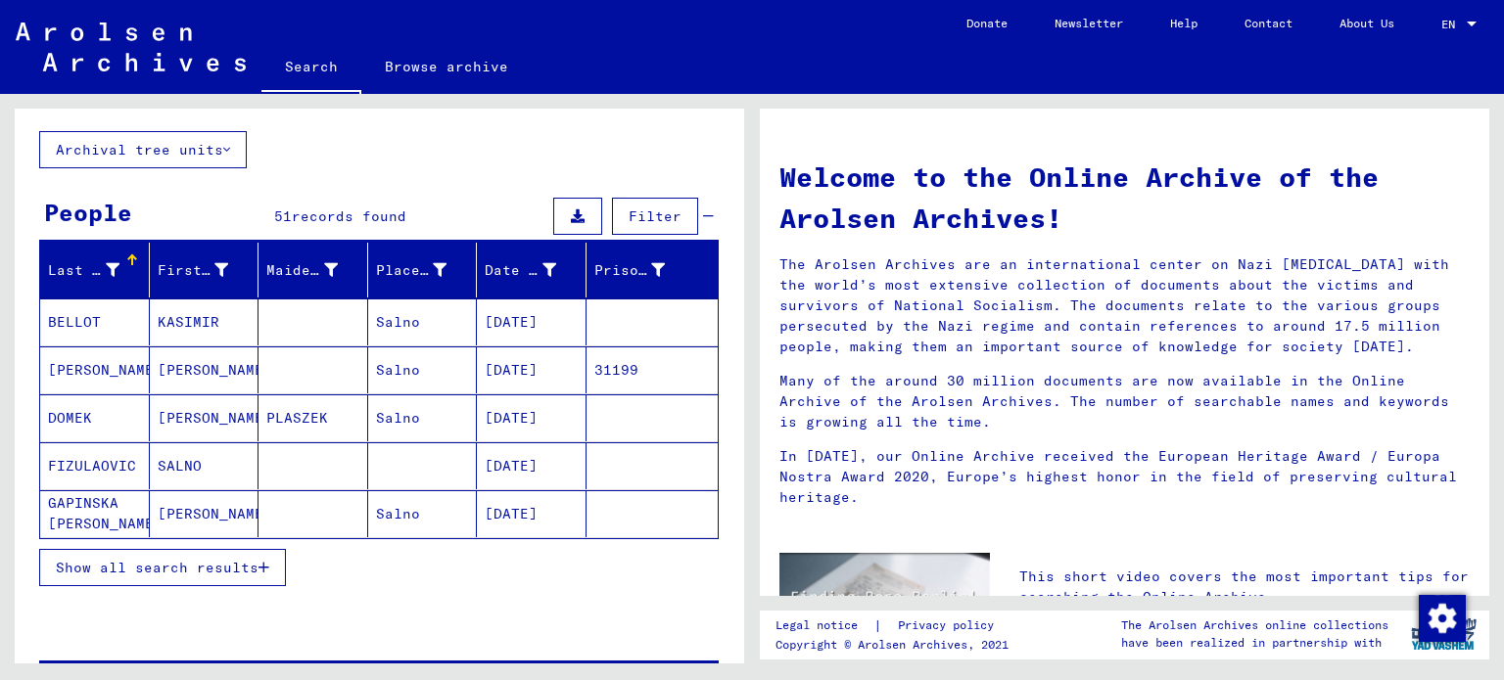
click at [254, 559] on span "Show all search results" at bounding box center [157, 568] width 203 height 18
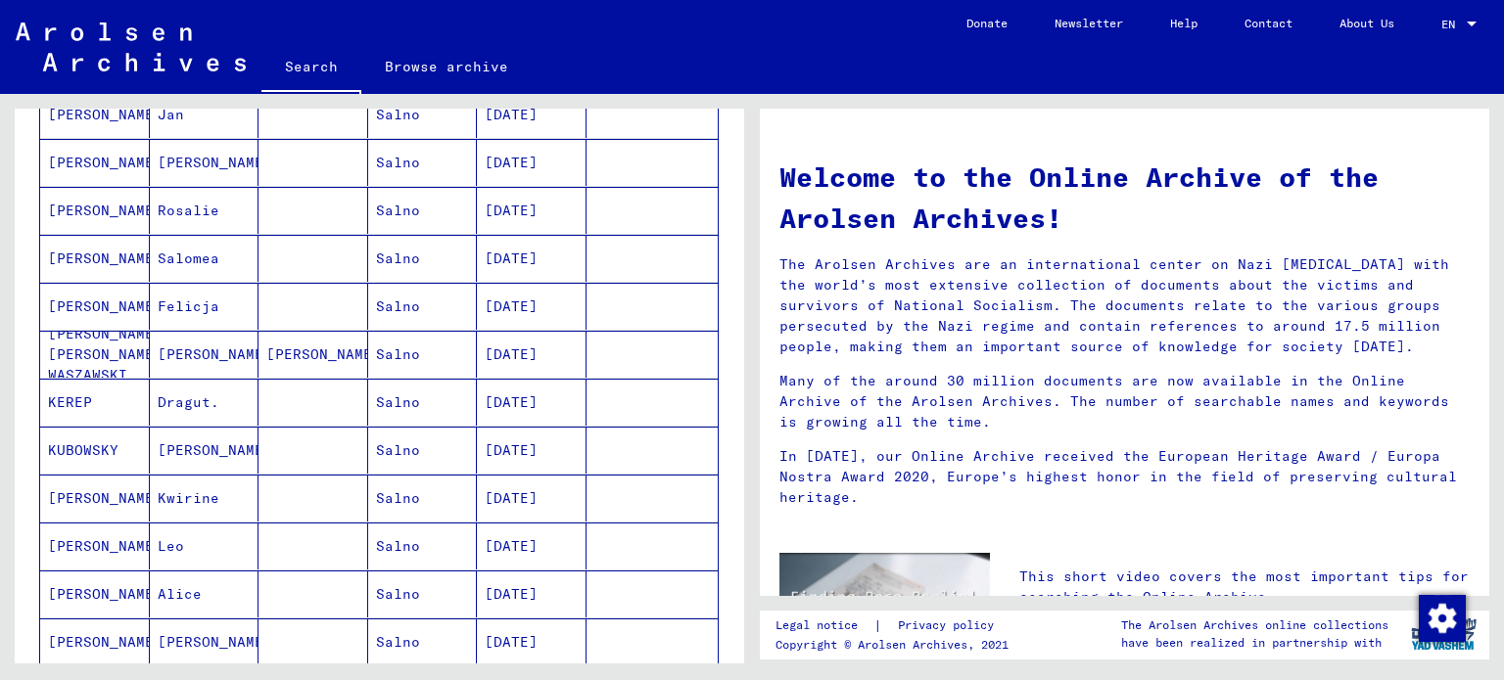
scroll to position [1077, 0]
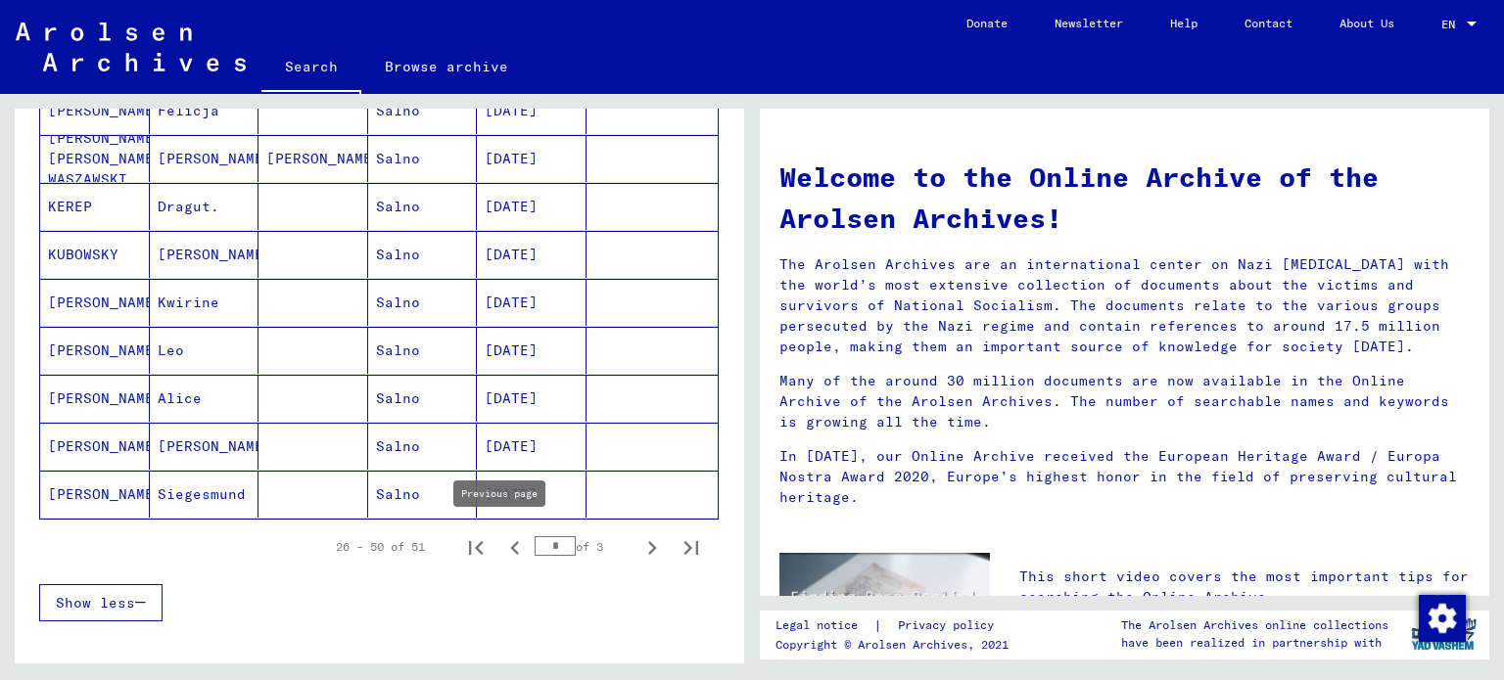
click at [510, 544] on icon "Previous page" at bounding box center [514, 548] width 9 height 14
click at [648, 541] on icon "Next page" at bounding box center [652, 548] width 9 height 14
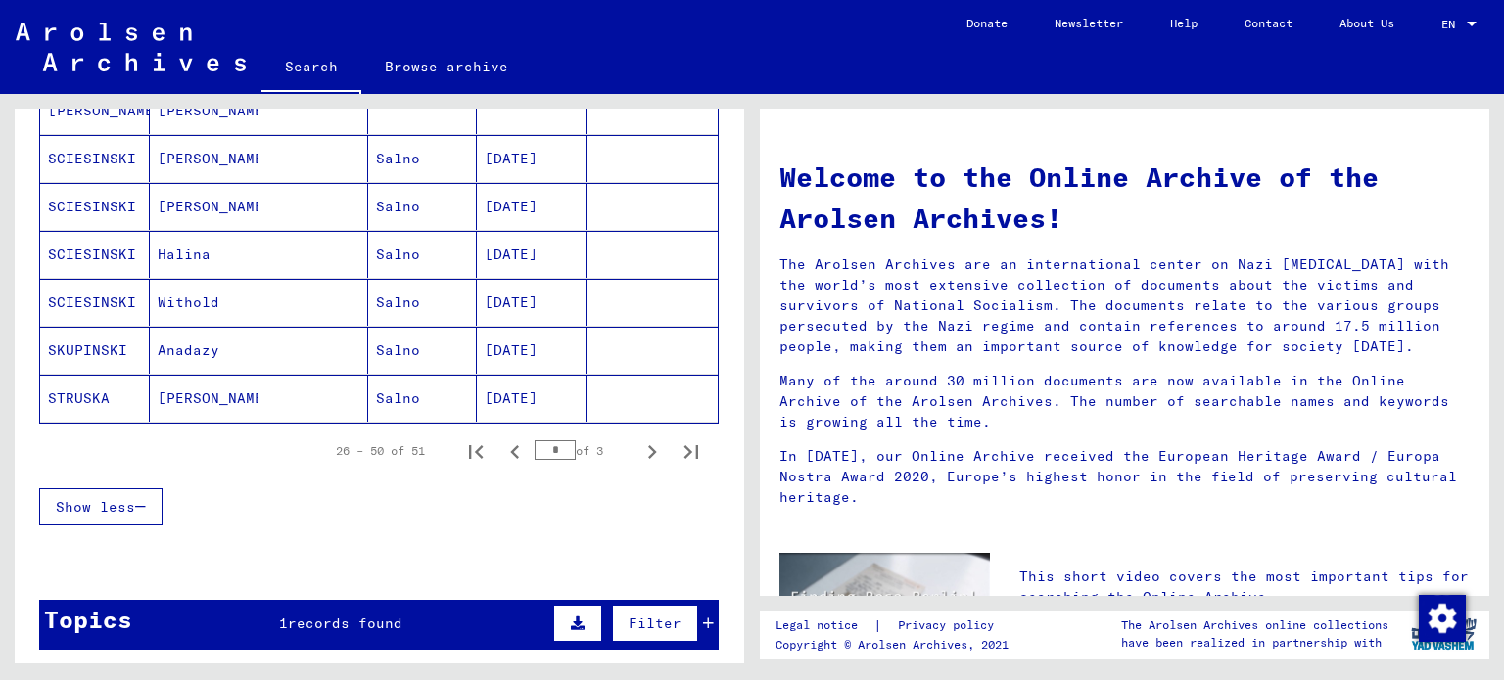
scroll to position [1175, 0]
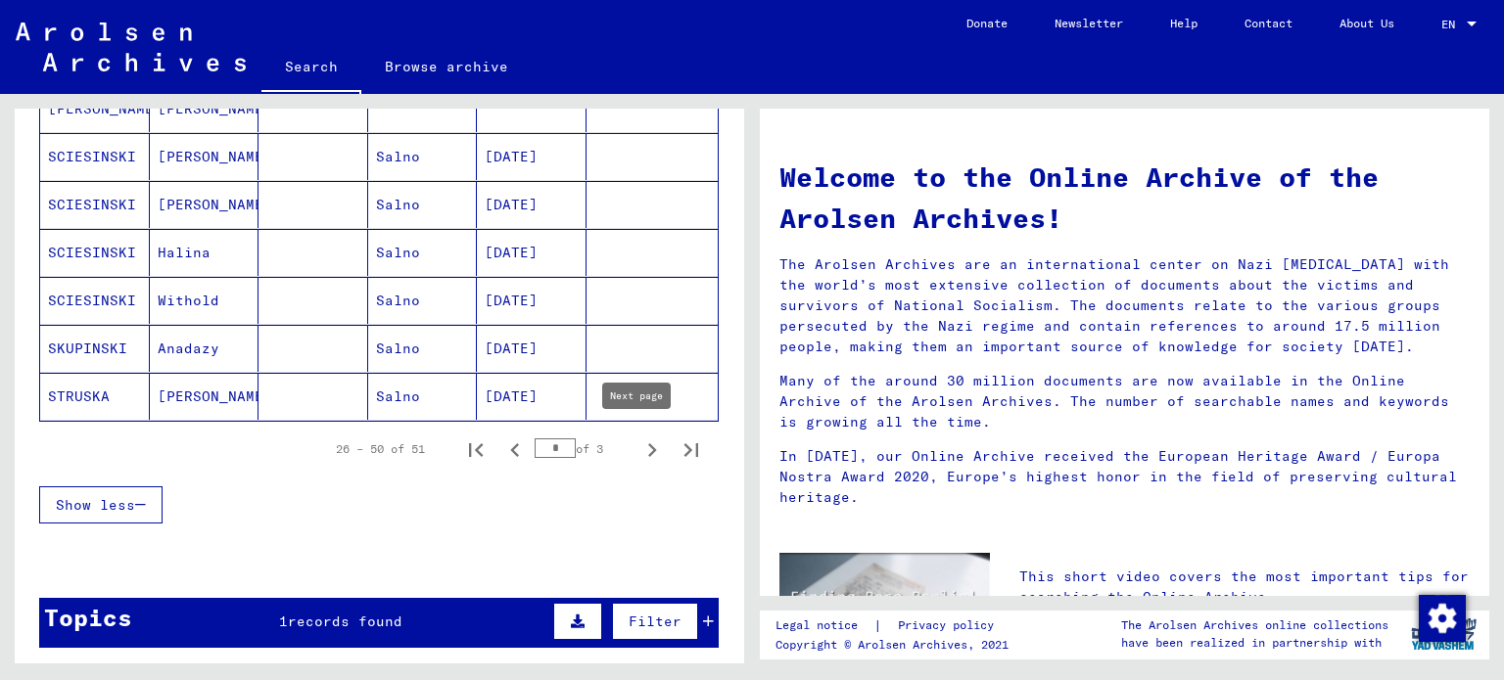
click at [638, 444] on icon "Next page" at bounding box center [651, 450] width 27 height 27
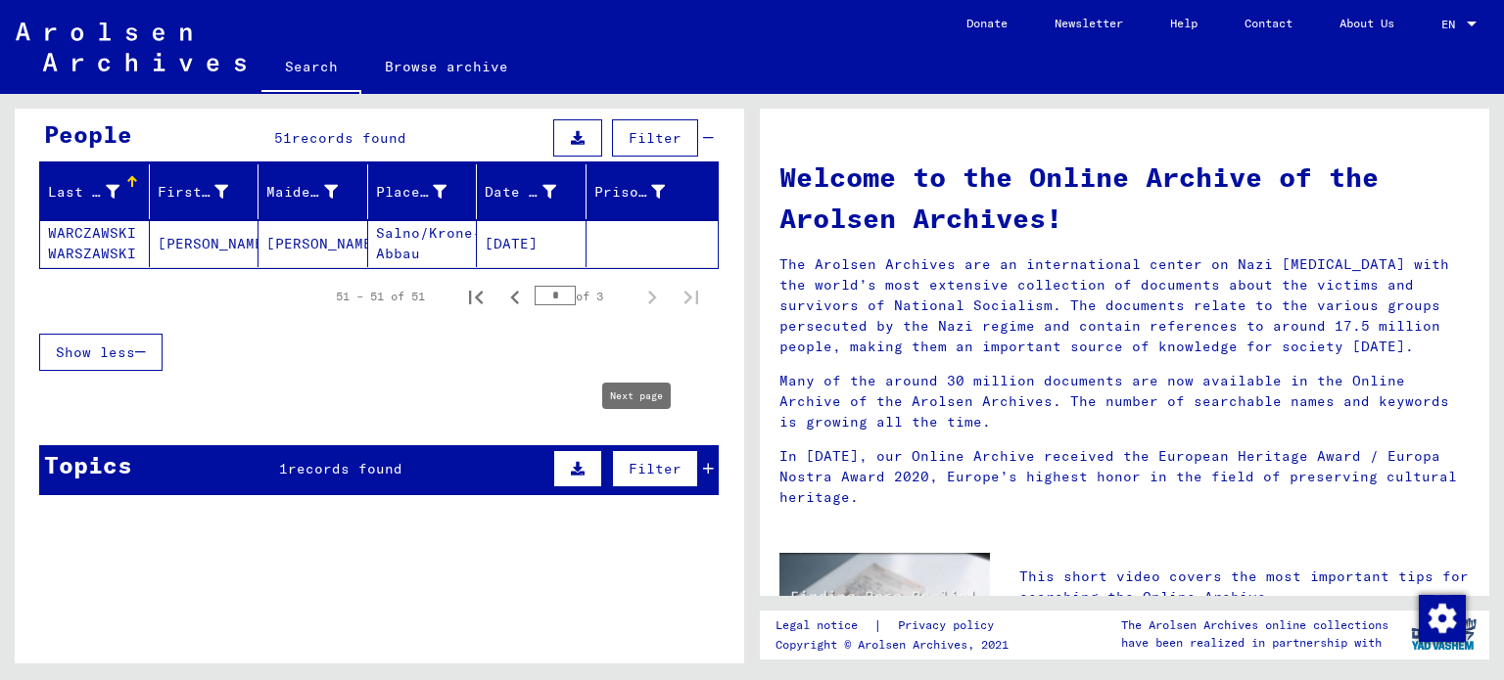
scroll to position [171, 0]
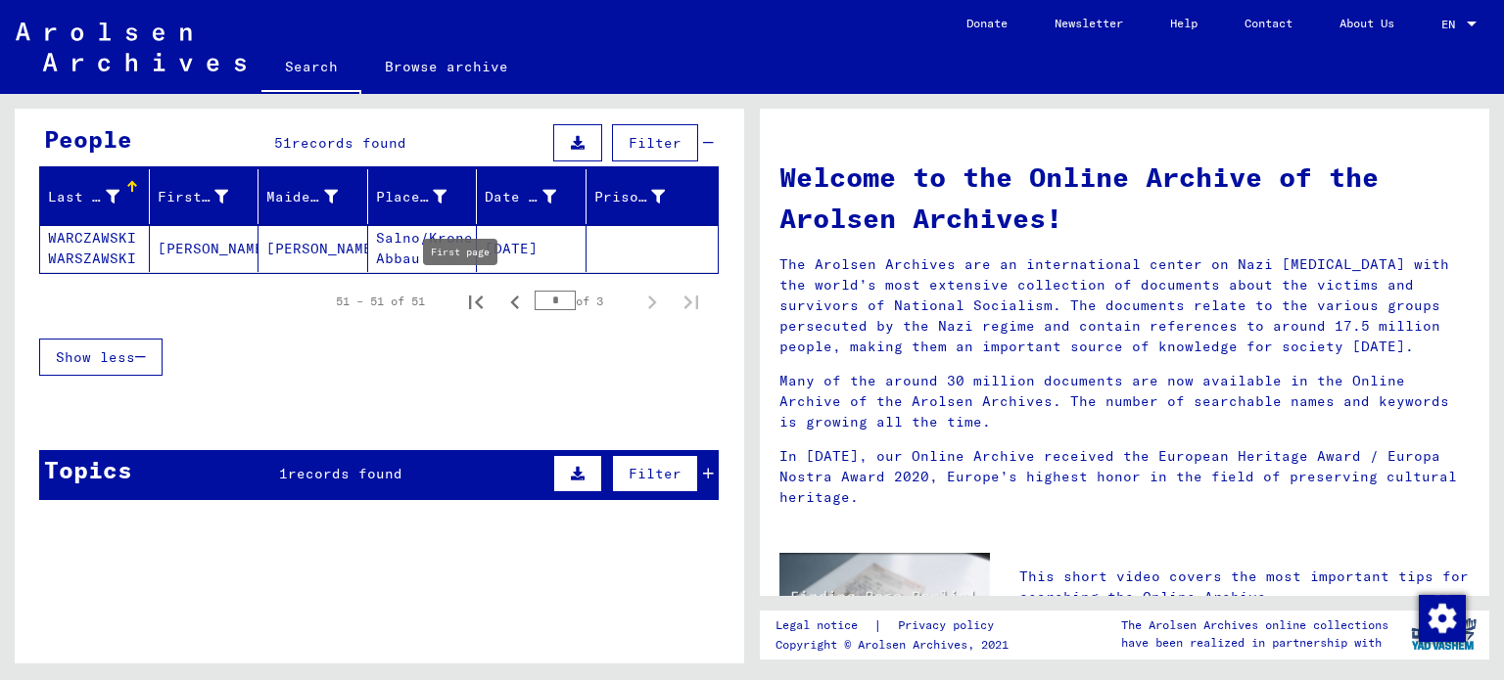
click at [462, 303] on icon "First page" at bounding box center [475, 302] width 27 height 27
type input "*"
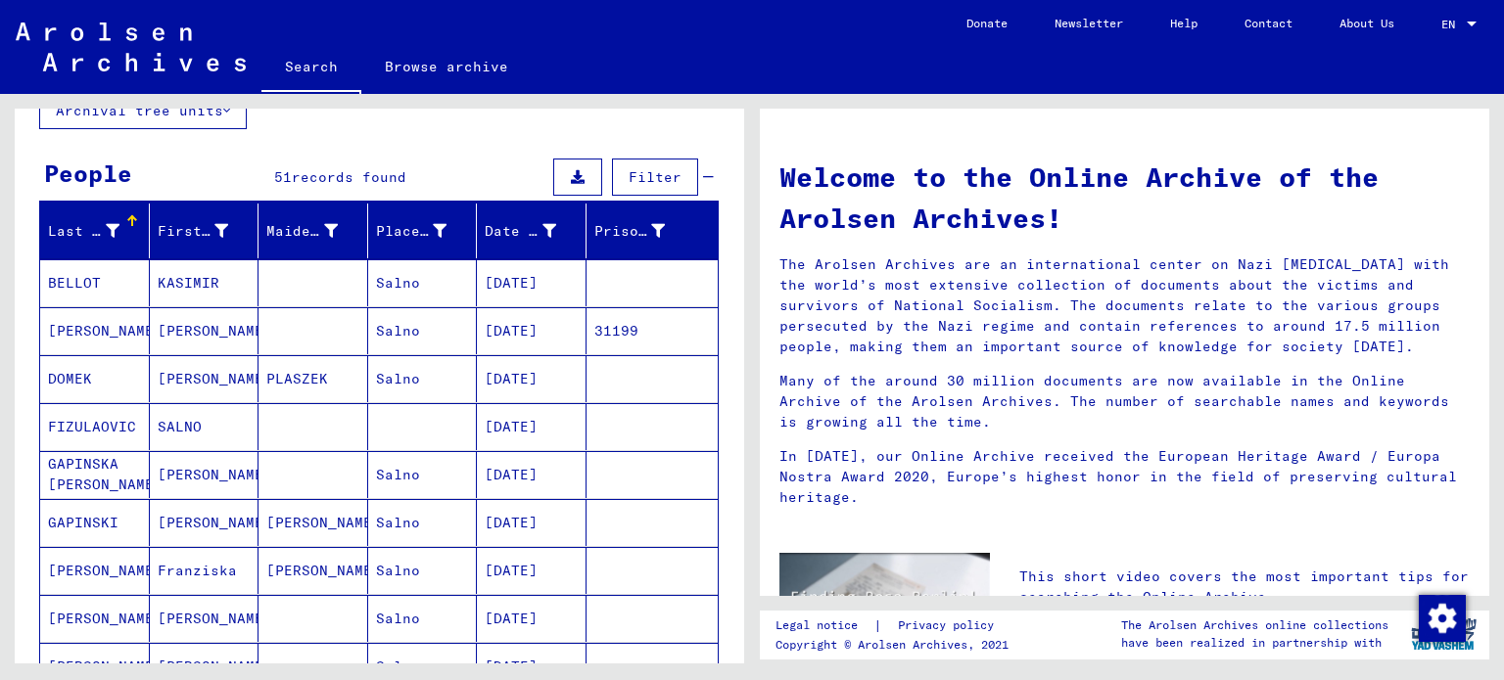
scroll to position [0, 0]
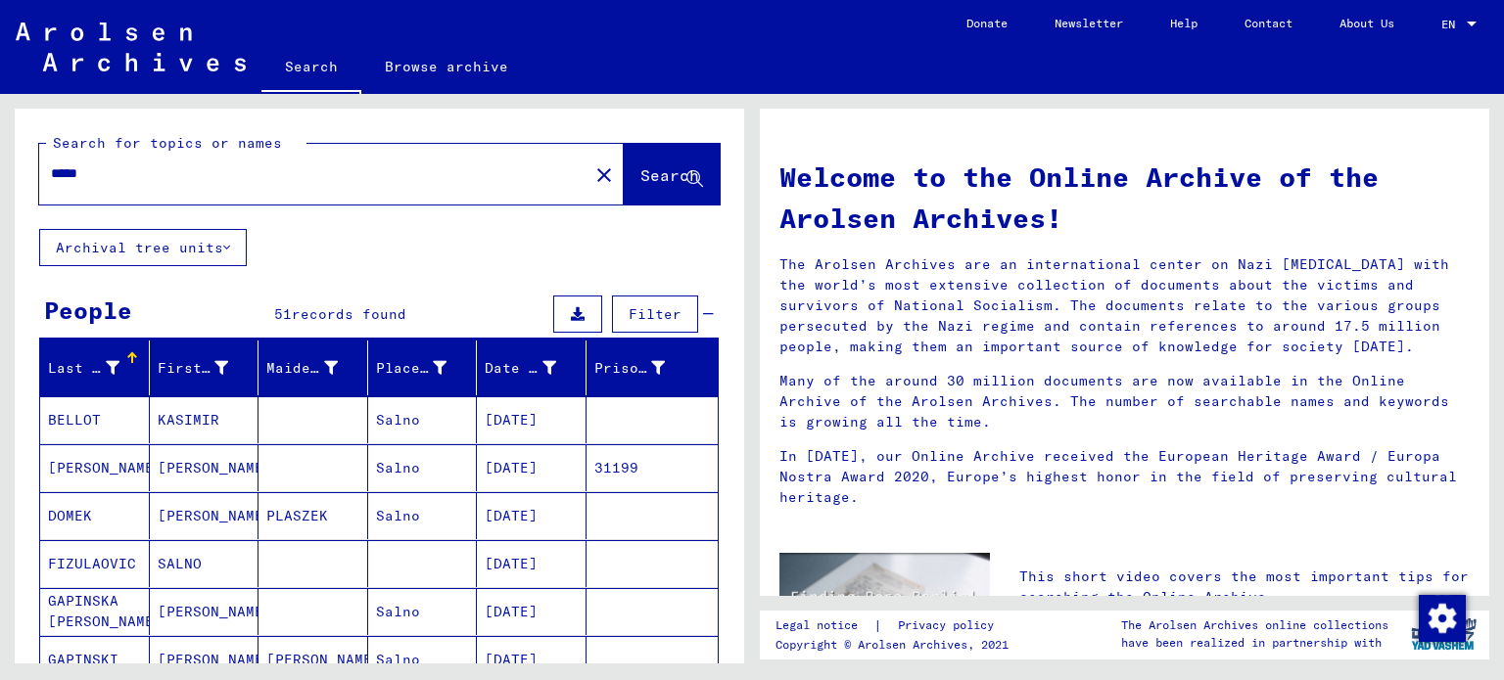
drag, startPoint x: 131, startPoint y: 176, endPoint x: 0, endPoint y: 171, distance: 131.3
click at [0, 171] on div "Search for topics or names ***** close Search Archival tree units People 51 rec…" at bounding box center [376, 379] width 752 height 570
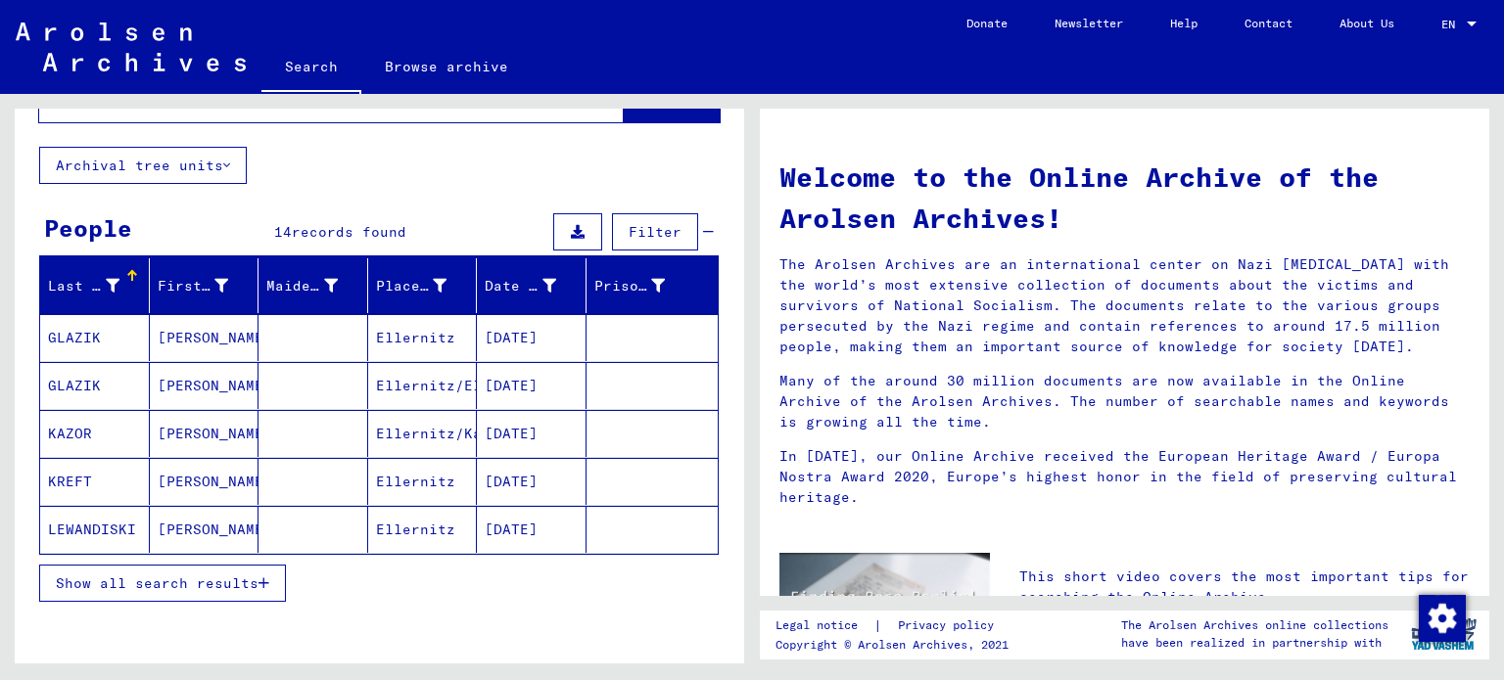
scroll to position [98, 0]
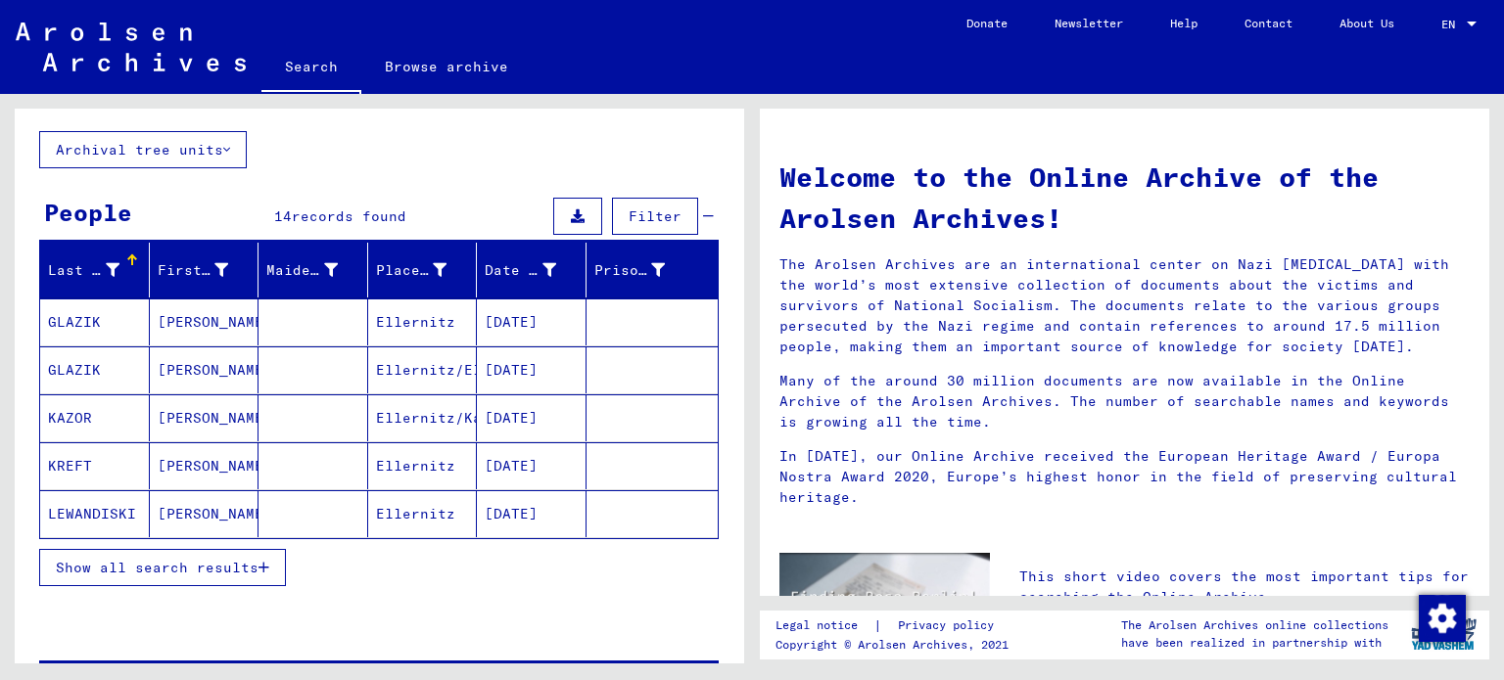
click at [157, 565] on span "Show all search results" at bounding box center [157, 568] width 203 height 18
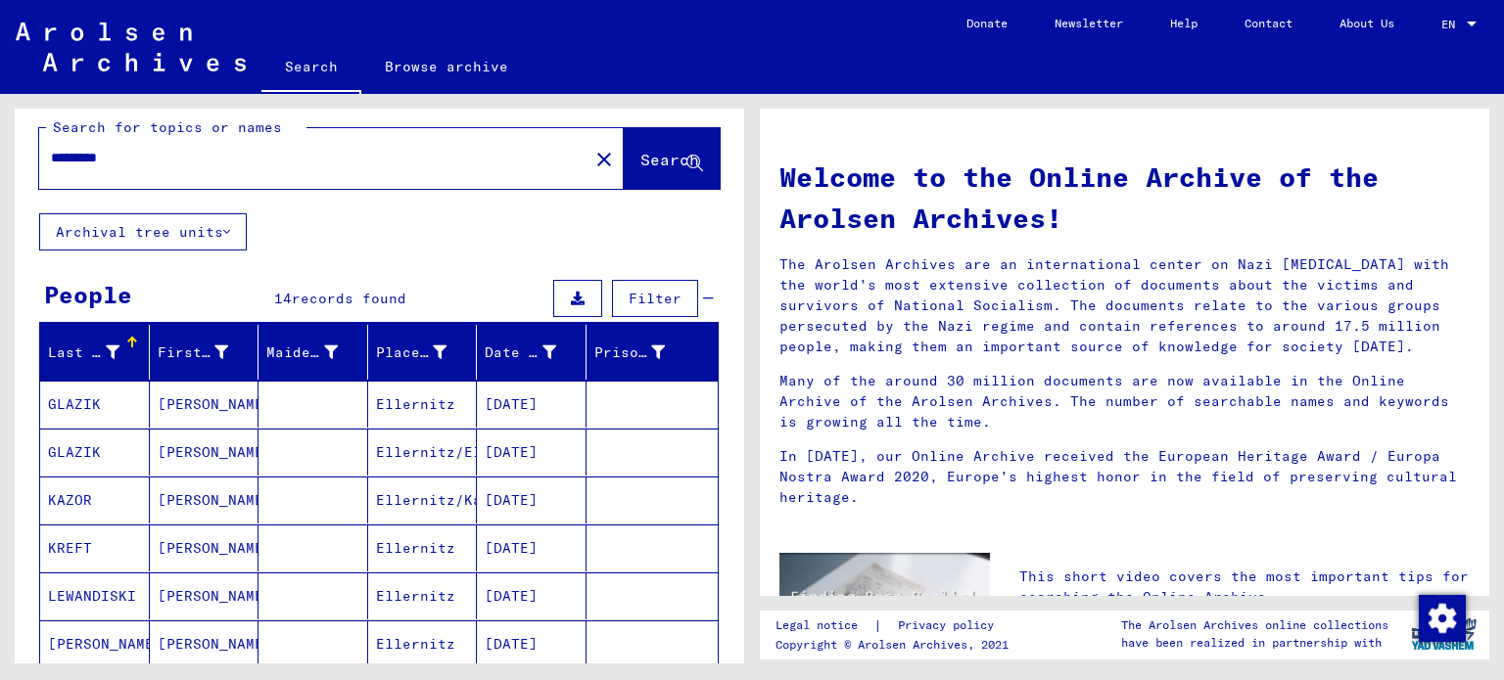
scroll to position [0, 0]
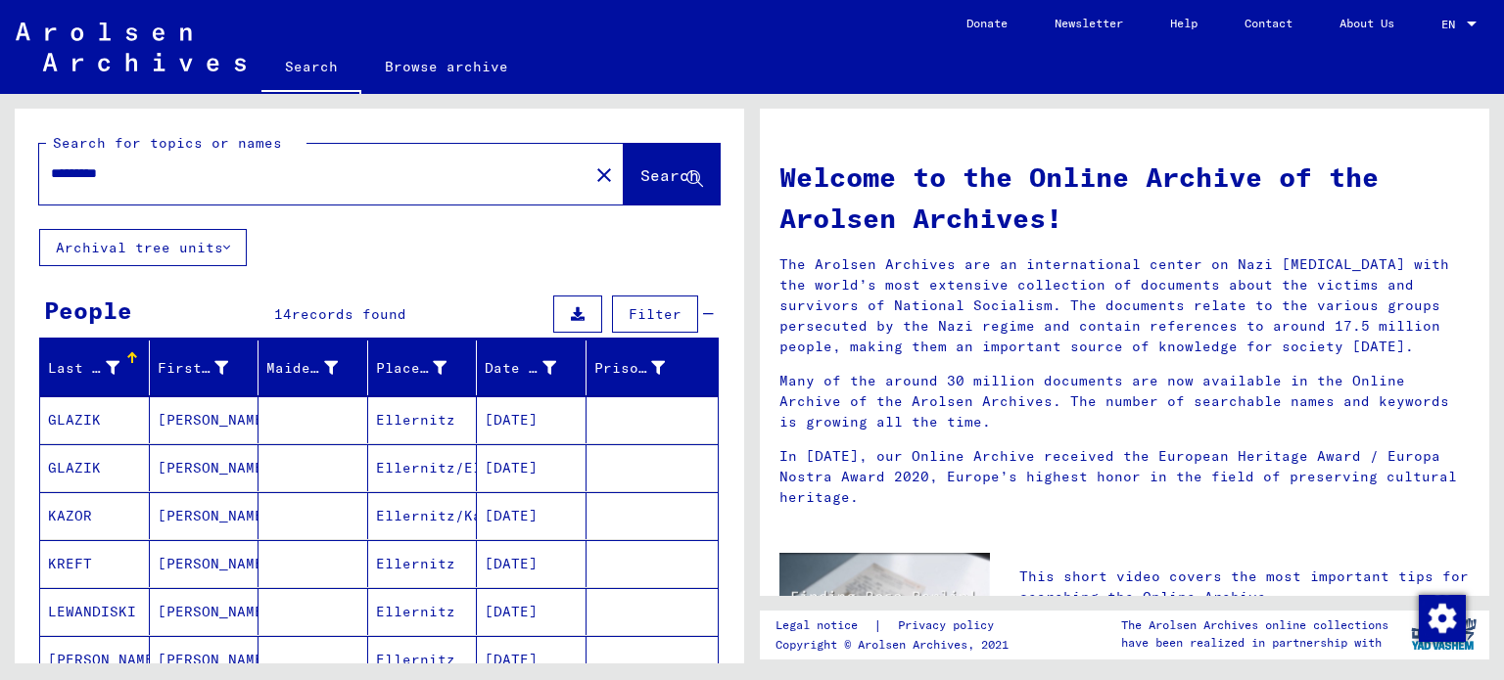
drag, startPoint x: 146, startPoint y: 173, endPoint x: 0, endPoint y: 158, distance: 146.7
click at [0, 158] on div "Search for topics or names ********* close Search Archival tree units People 14…" at bounding box center [376, 379] width 752 height 570
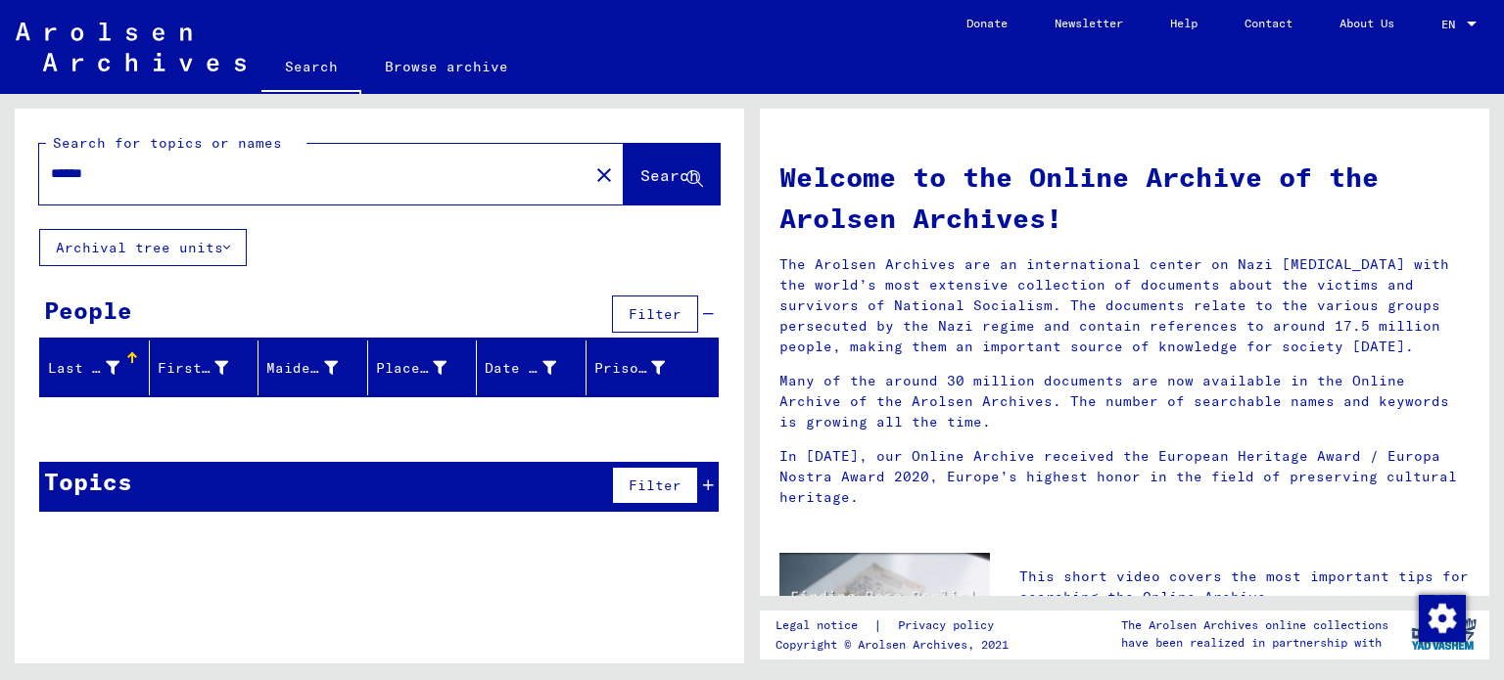
click at [54, 175] on input "******" at bounding box center [308, 174] width 514 height 21
drag, startPoint x: 100, startPoint y: 164, endPoint x: 0, endPoint y: 149, distance: 101.1
click at [0, 149] on div "**********" at bounding box center [376, 379] width 752 height 570
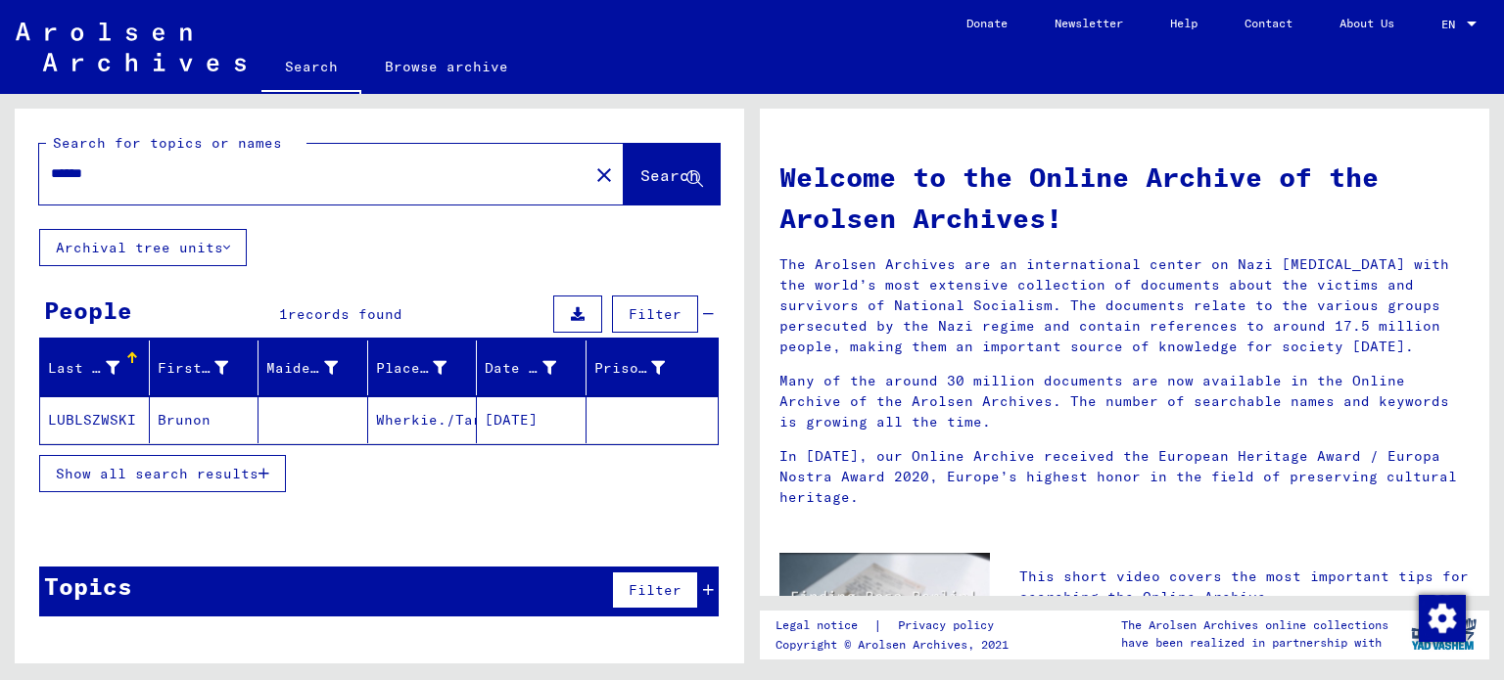
drag, startPoint x: 75, startPoint y: 178, endPoint x: 138, endPoint y: 195, distance: 64.8
click at [138, 195] on div "******" at bounding box center [302, 174] width 526 height 44
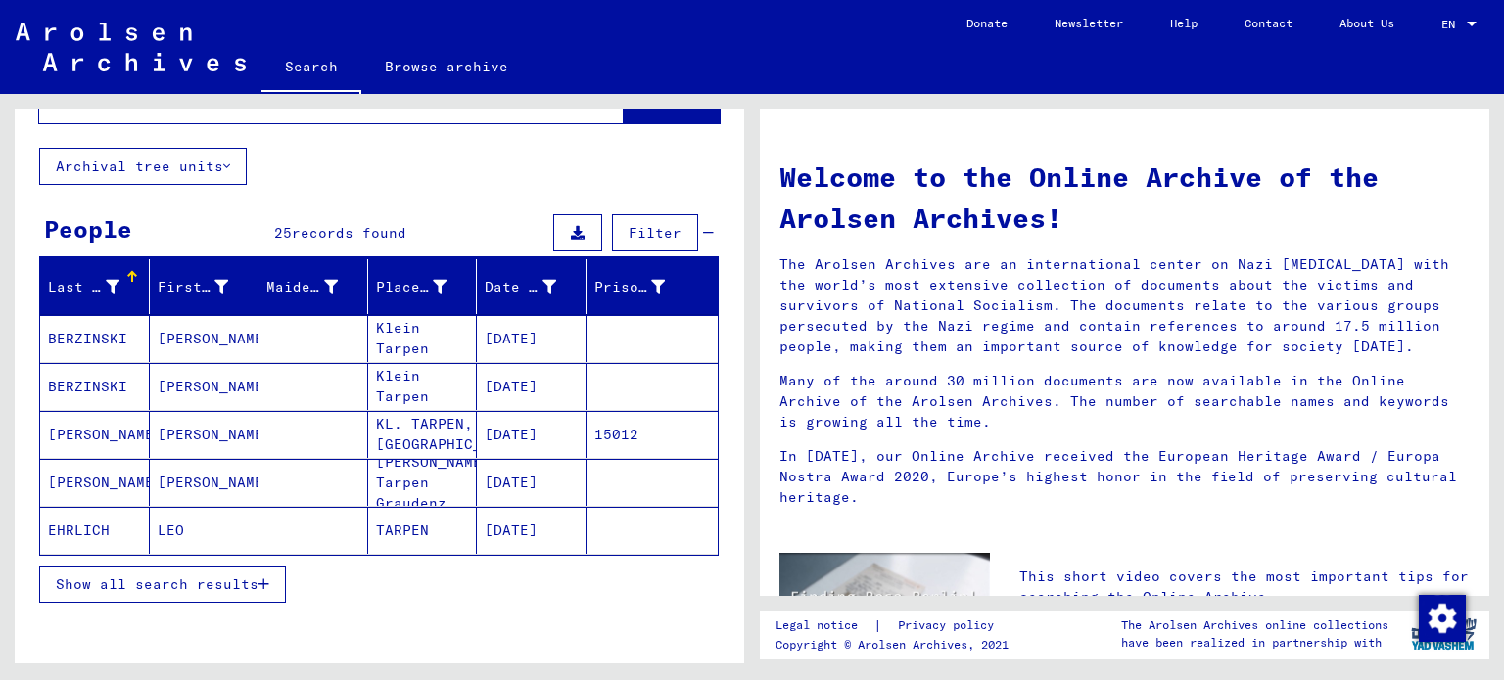
scroll to position [98, 0]
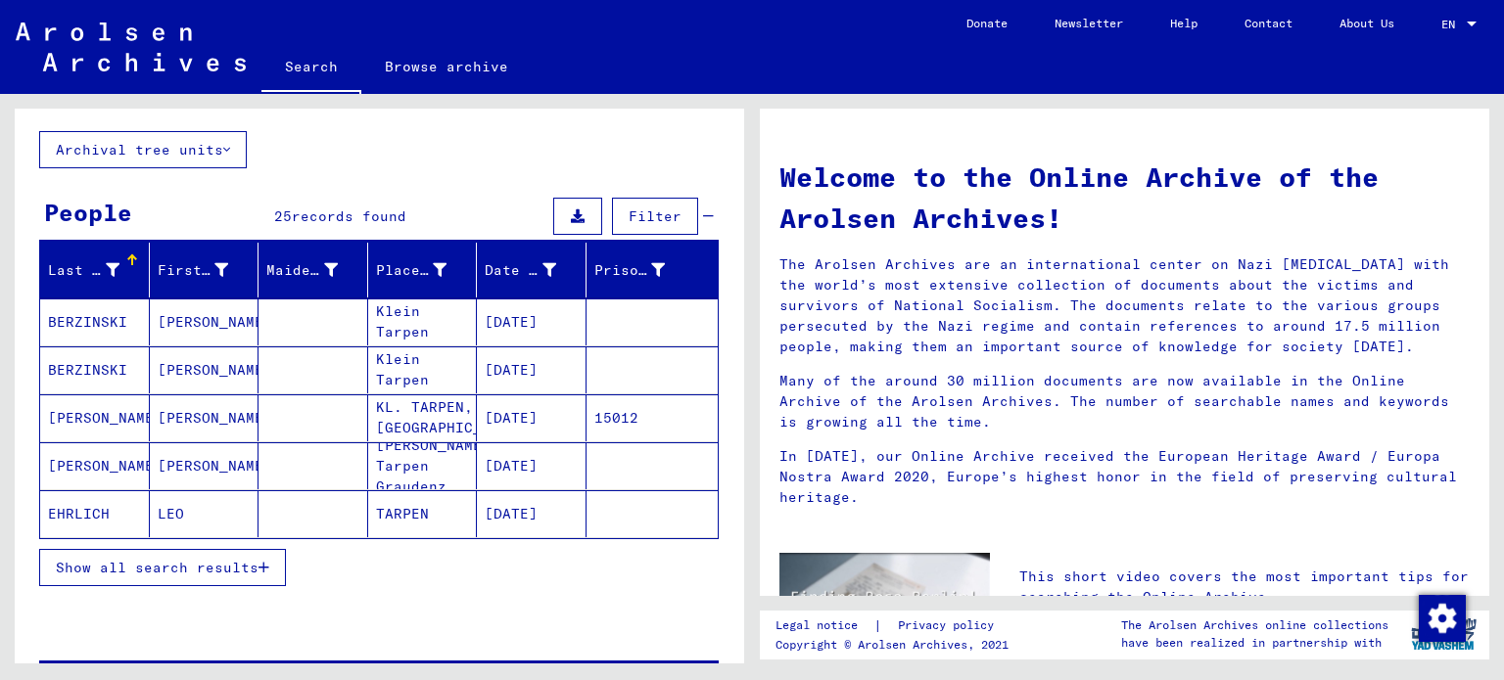
click at [213, 569] on span "Show all search results" at bounding box center [157, 568] width 203 height 18
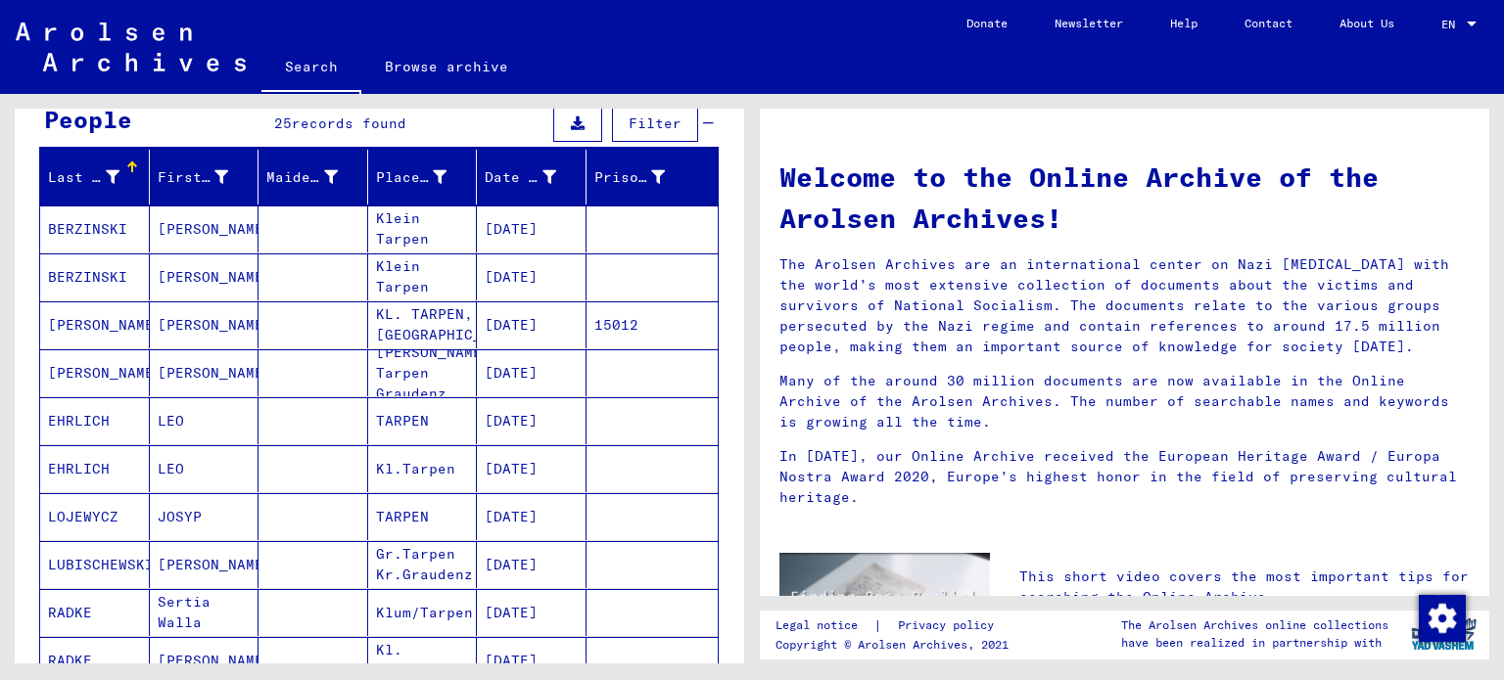
scroll to position [0, 0]
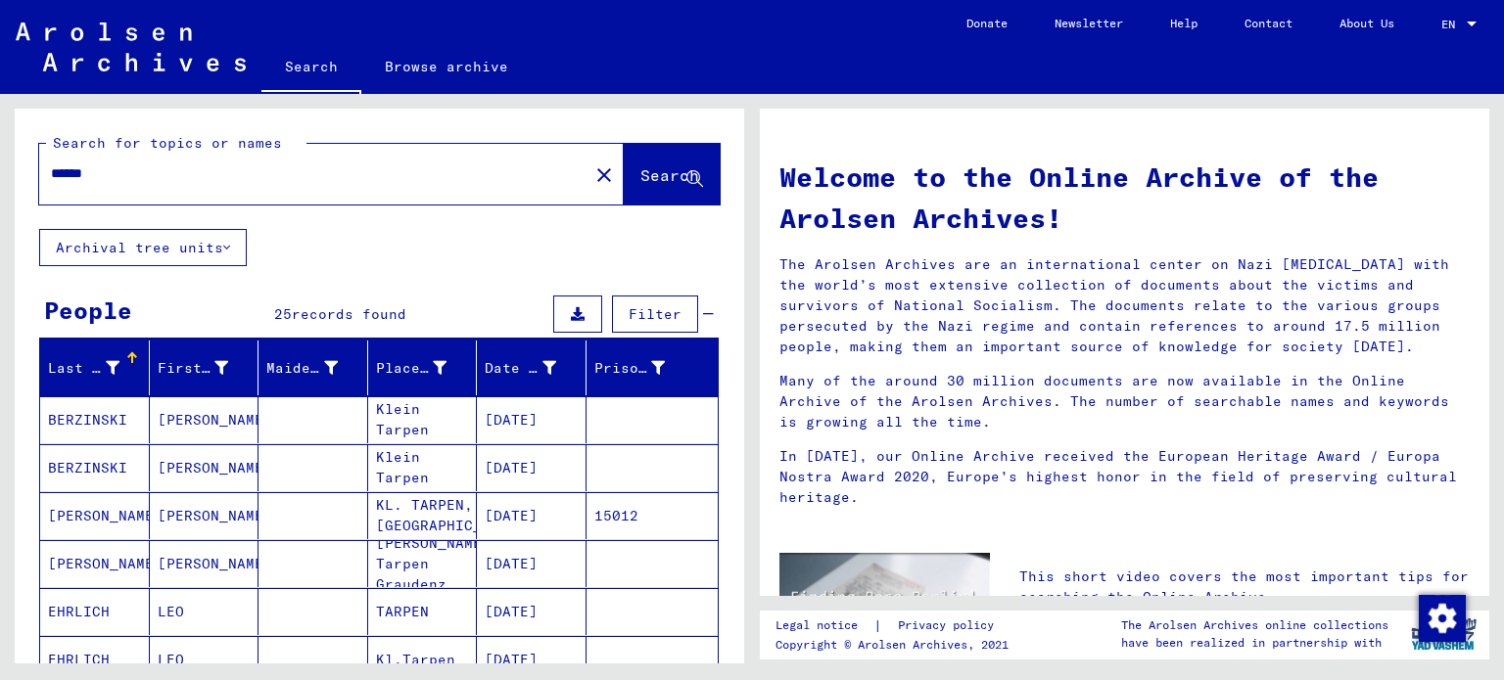
drag, startPoint x: 135, startPoint y: 176, endPoint x: 0, endPoint y: 163, distance: 135.8
click at [0, 163] on div "Search for topics or names ****** close Search Archival tree units People 25 re…" at bounding box center [376, 379] width 752 height 570
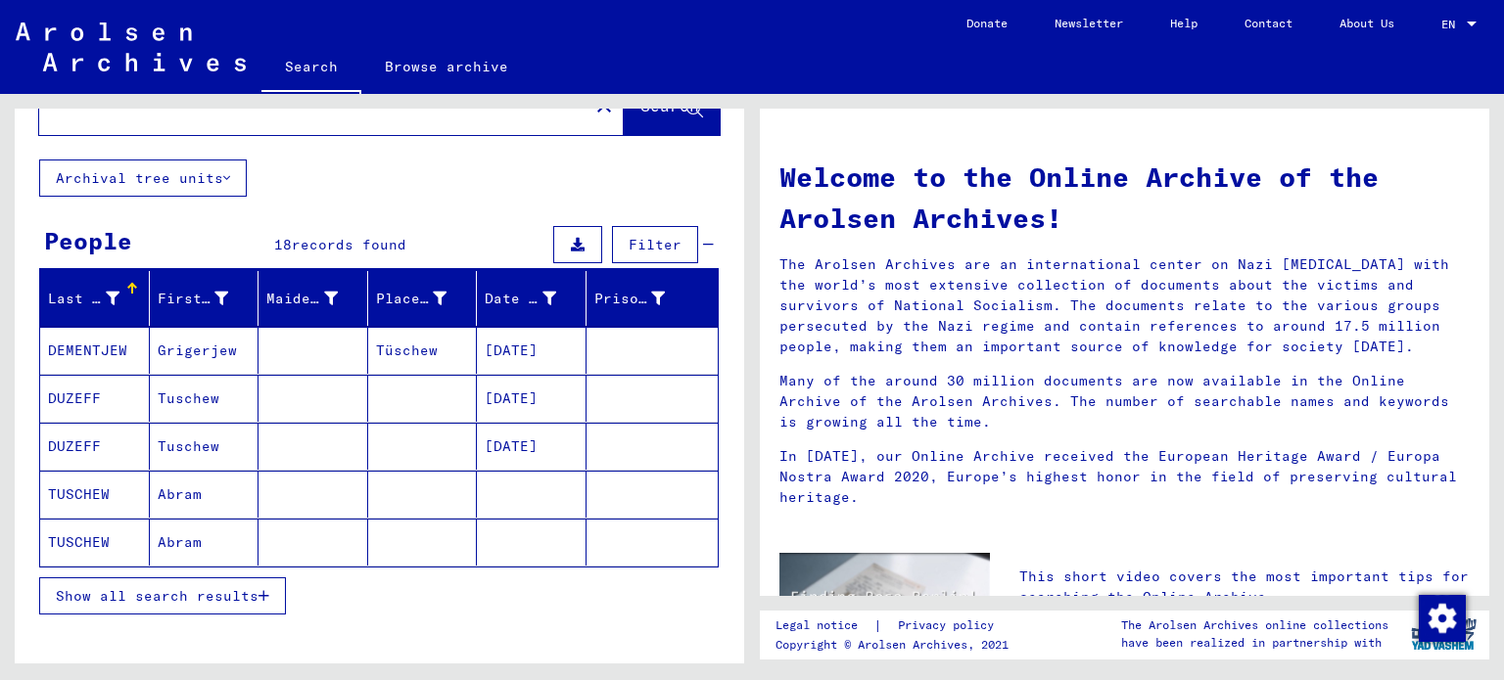
scroll to position [98, 0]
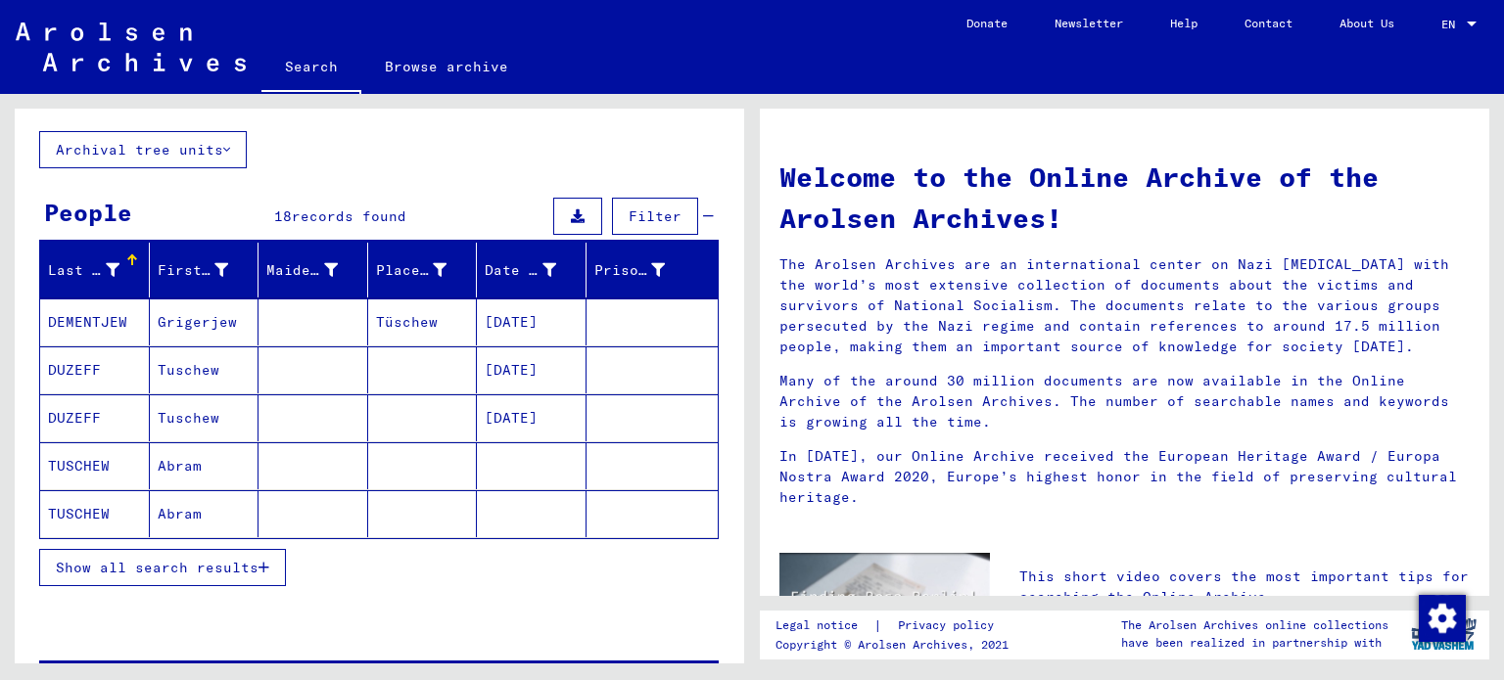
click at [231, 565] on span "Show all search results" at bounding box center [157, 568] width 203 height 18
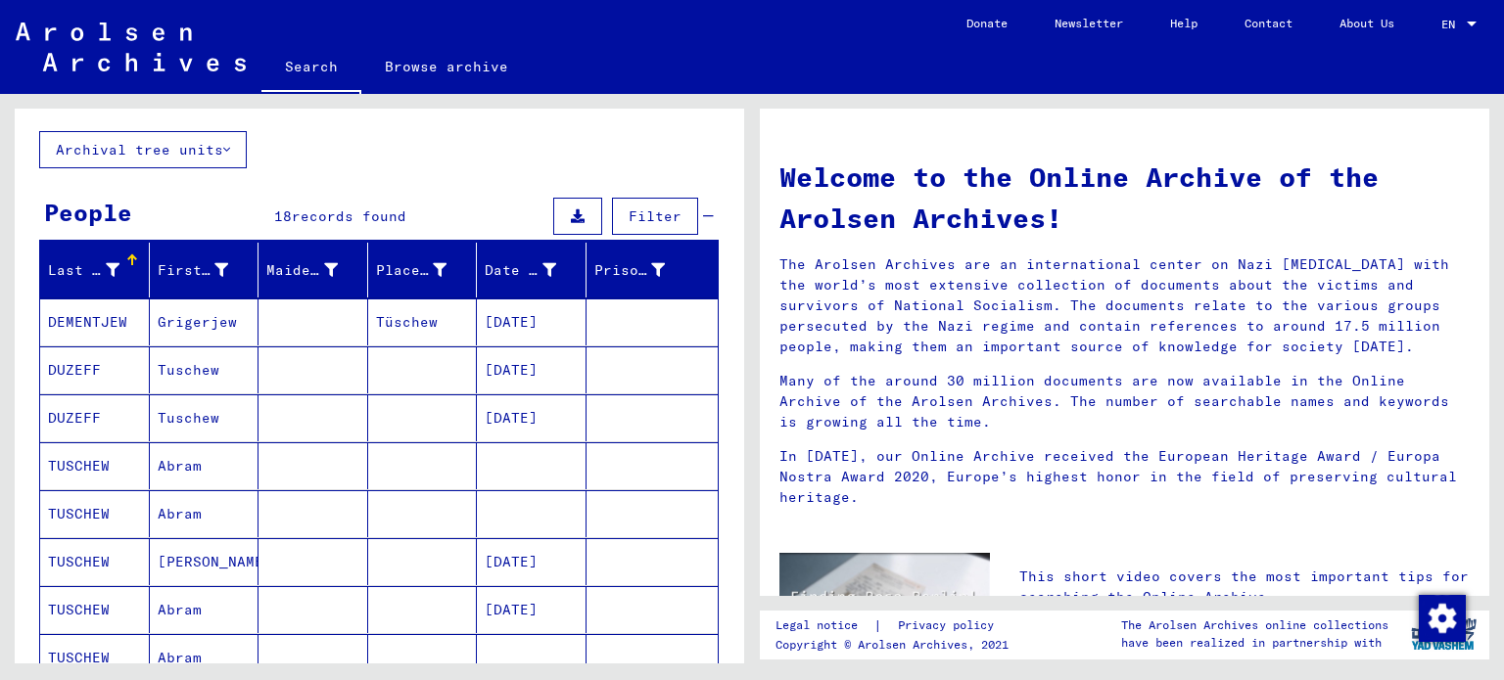
scroll to position [0, 0]
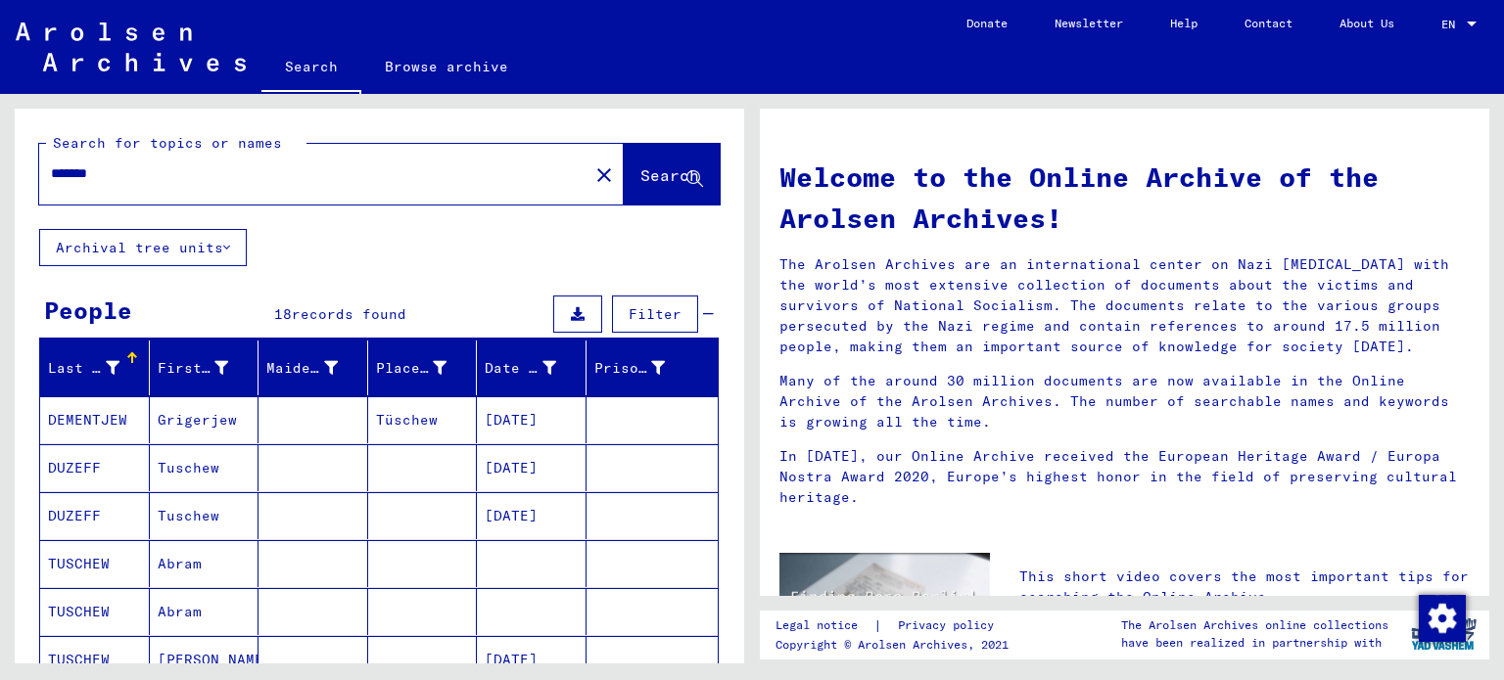
drag, startPoint x: 95, startPoint y: 176, endPoint x: 243, endPoint y: 185, distance: 148.1
click at [243, 185] on div "*******" at bounding box center [302, 174] width 526 height 44
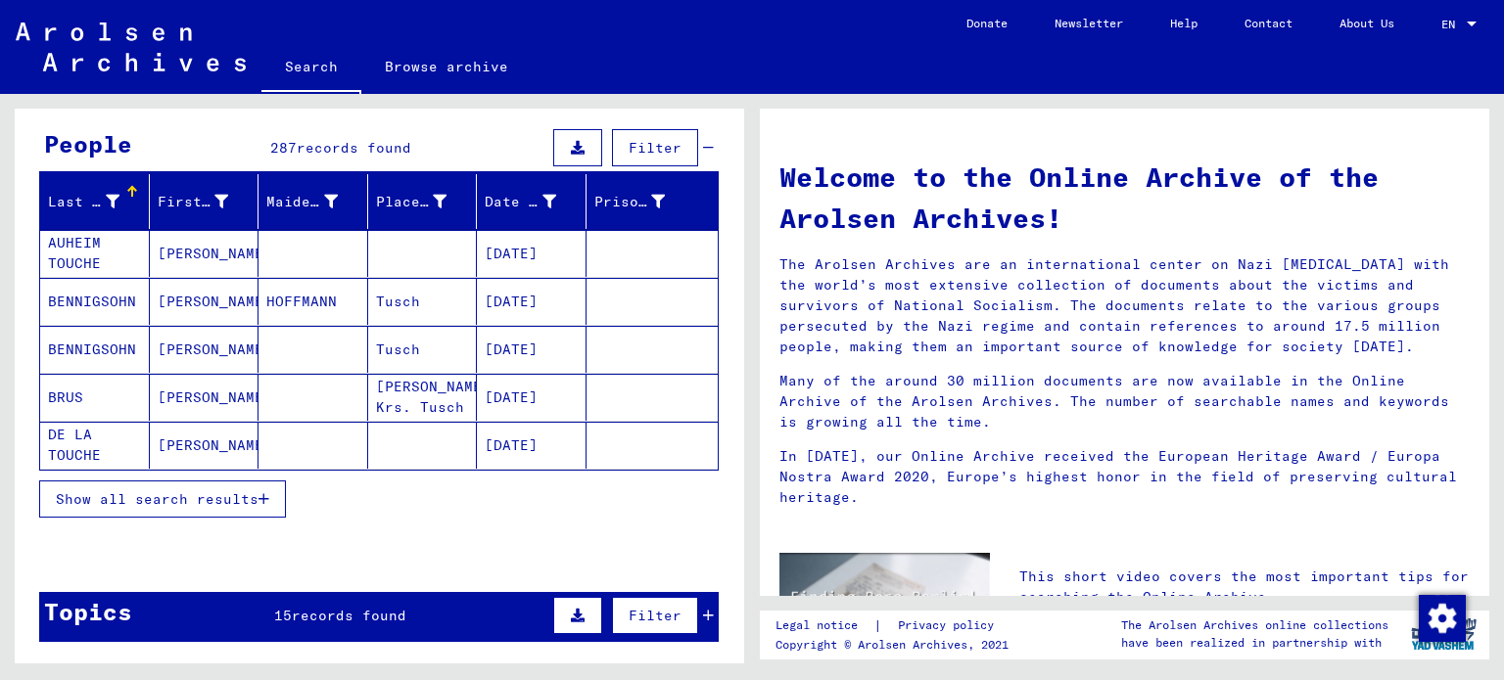
scroll to position [196, 0]
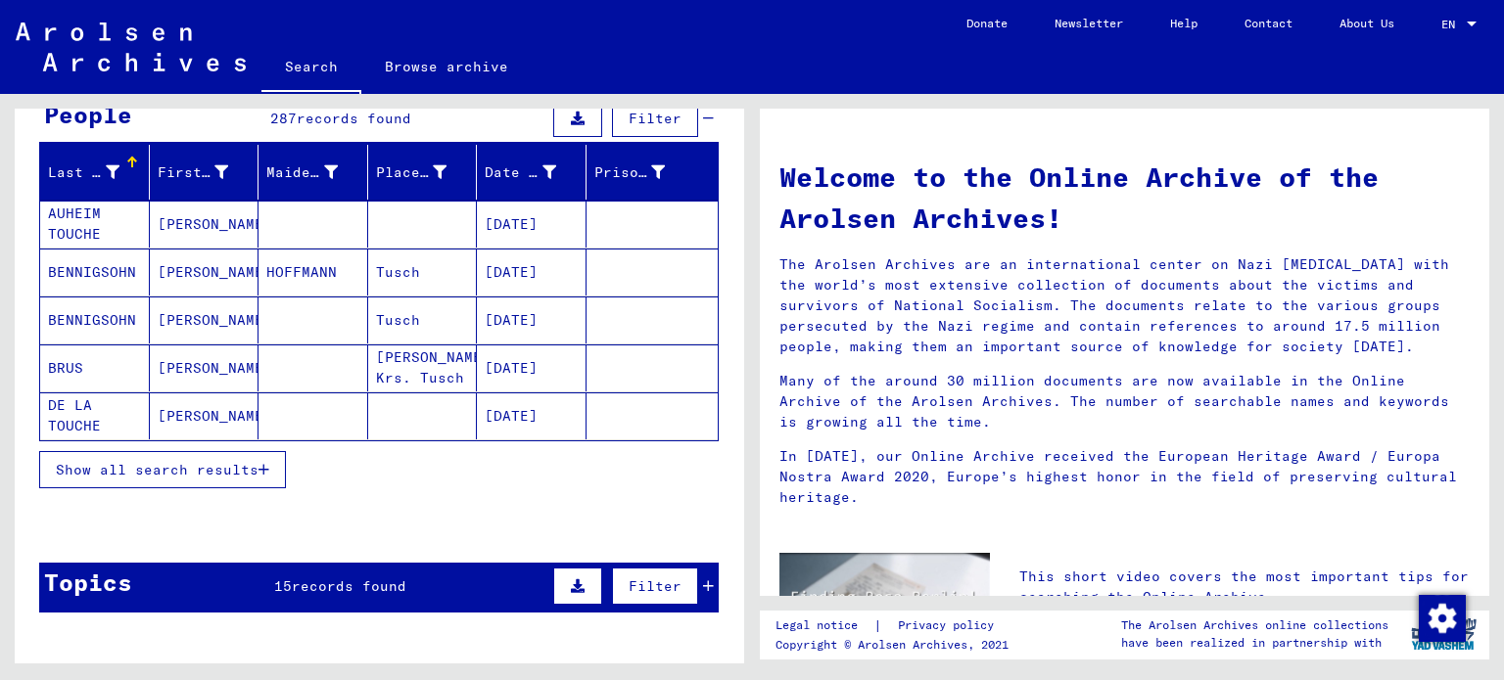
click at [250, 468] on span "Show all search results" at bounding box center [157, 470] width 203 height 18
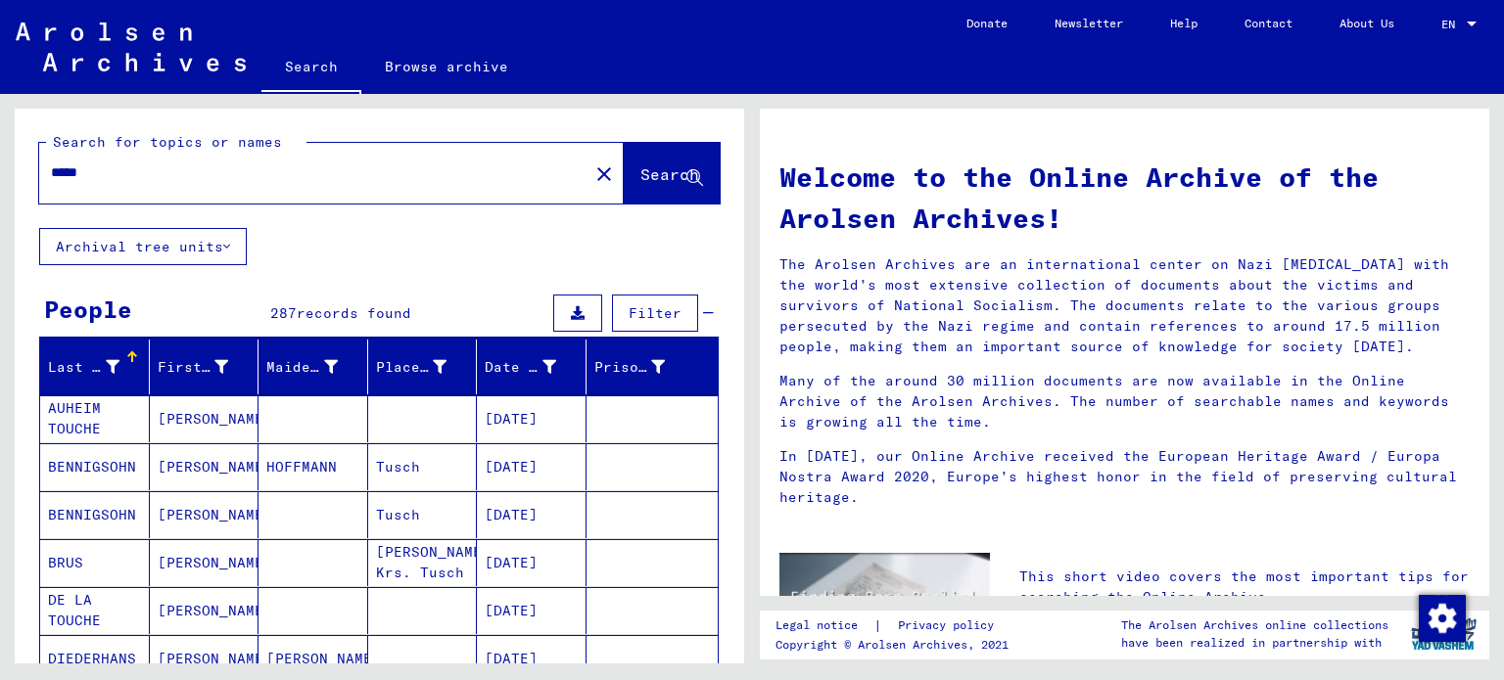
scroll to position [0, 0]
drag, startPoint x: 164, startPoint y: 178, endPoint x: 0, endPoint y: 187, distance: 164.7
click at [0, 187] on div "Search for topics or names ***** close Search Archival tree units People 287 re…" at bounding box center [376, 379] width 752 height 570
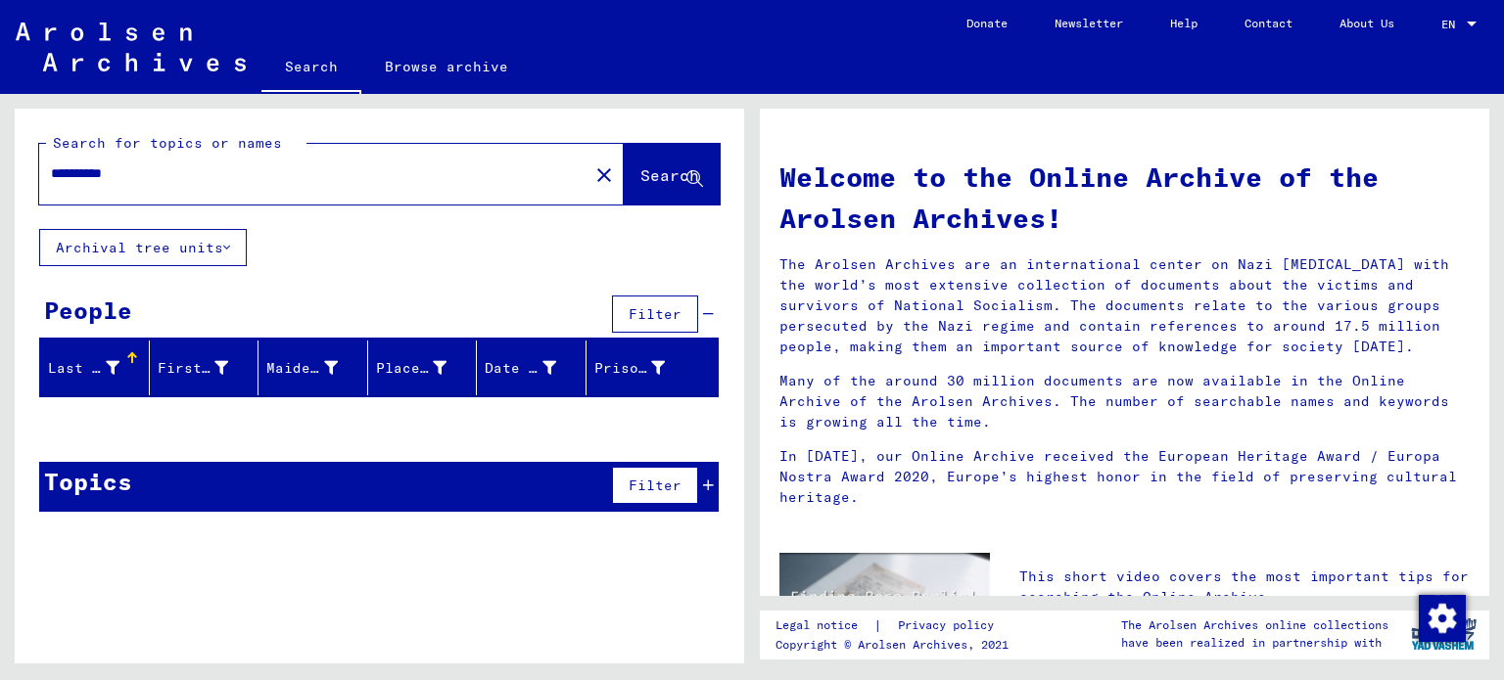
click at [82, 177] on input "**********" at bounding box center [308, 174] width 514 height 21
drag, startPoint x: 121, startPoint y: 178, endPoint x: 240, endPoint y: 209, distance: 122.3
click at [233, 203] on div "**********" at bounding box center [331, 174] width 585 height 61
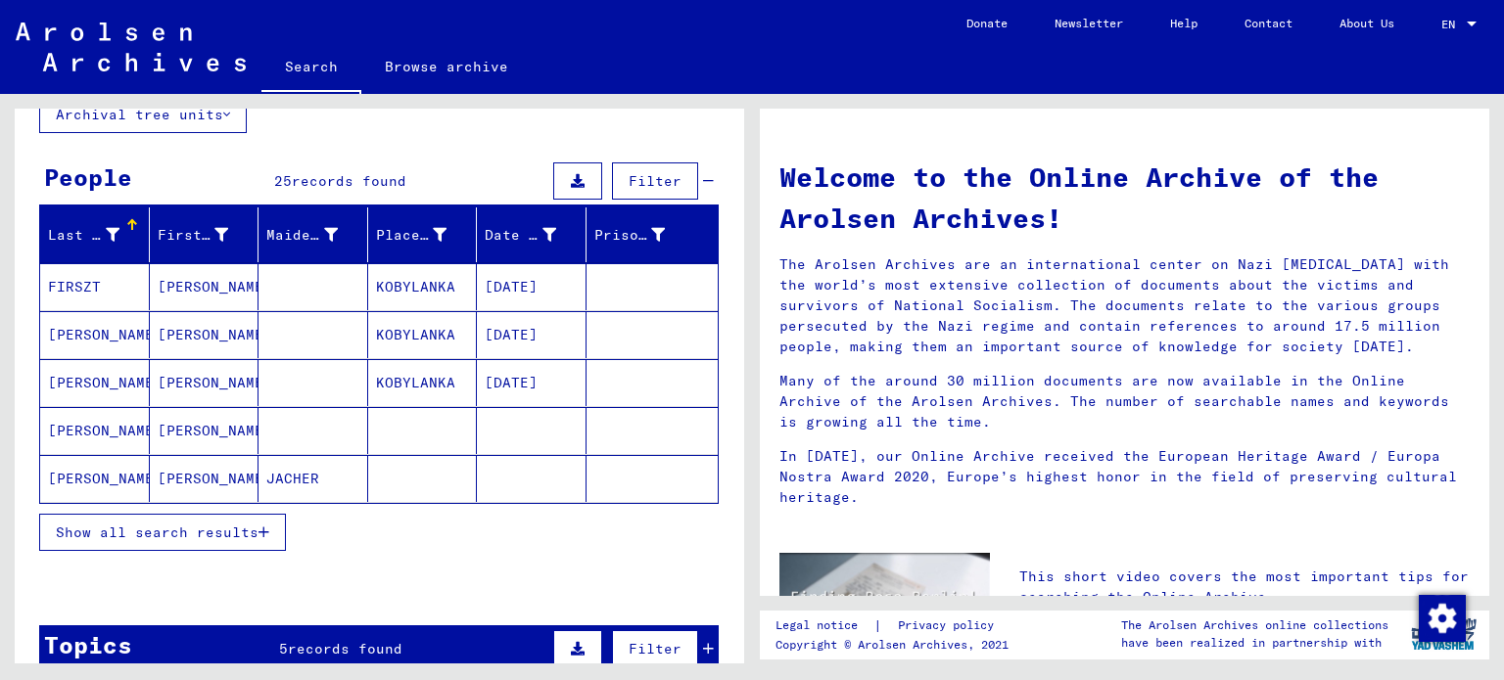
scroll to position [196, 0]
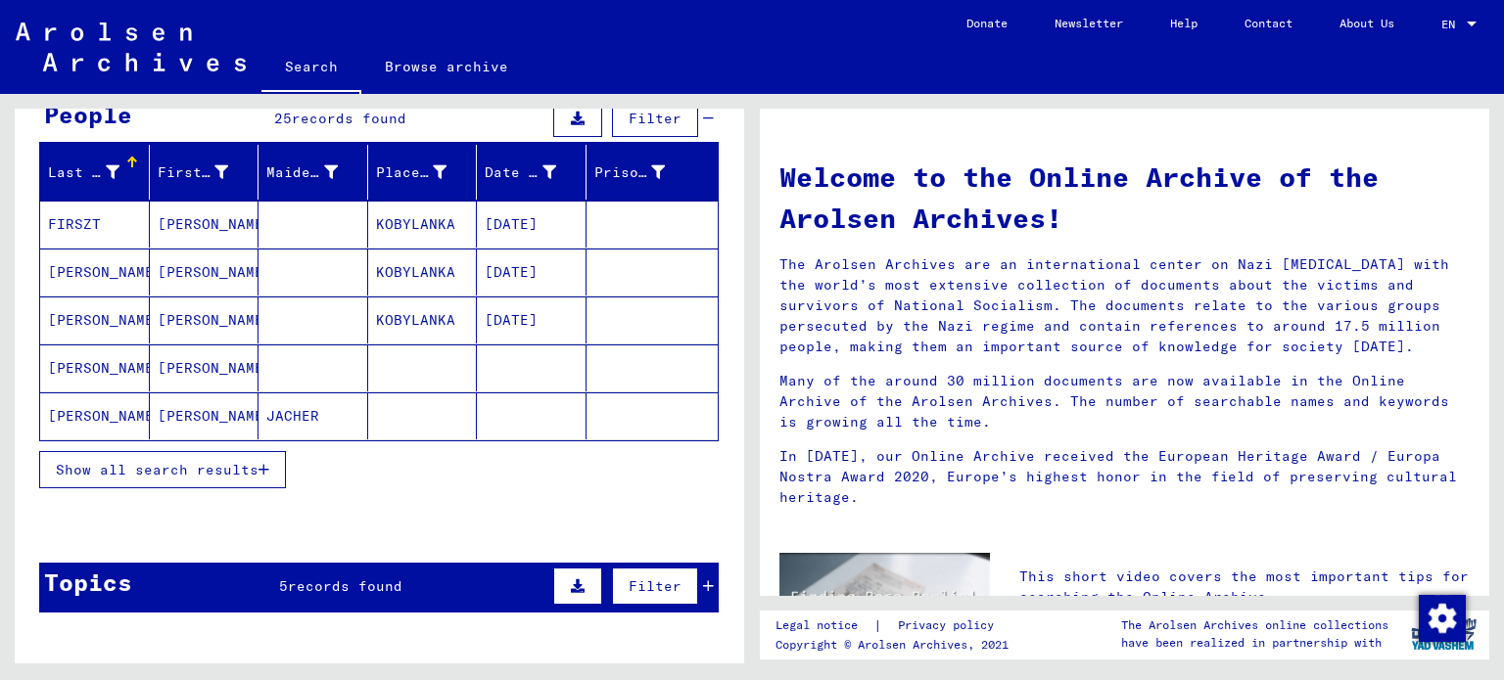
click at [218, 470] on span "Show all search results" at bounding box center [157, 470] width 203 height 18
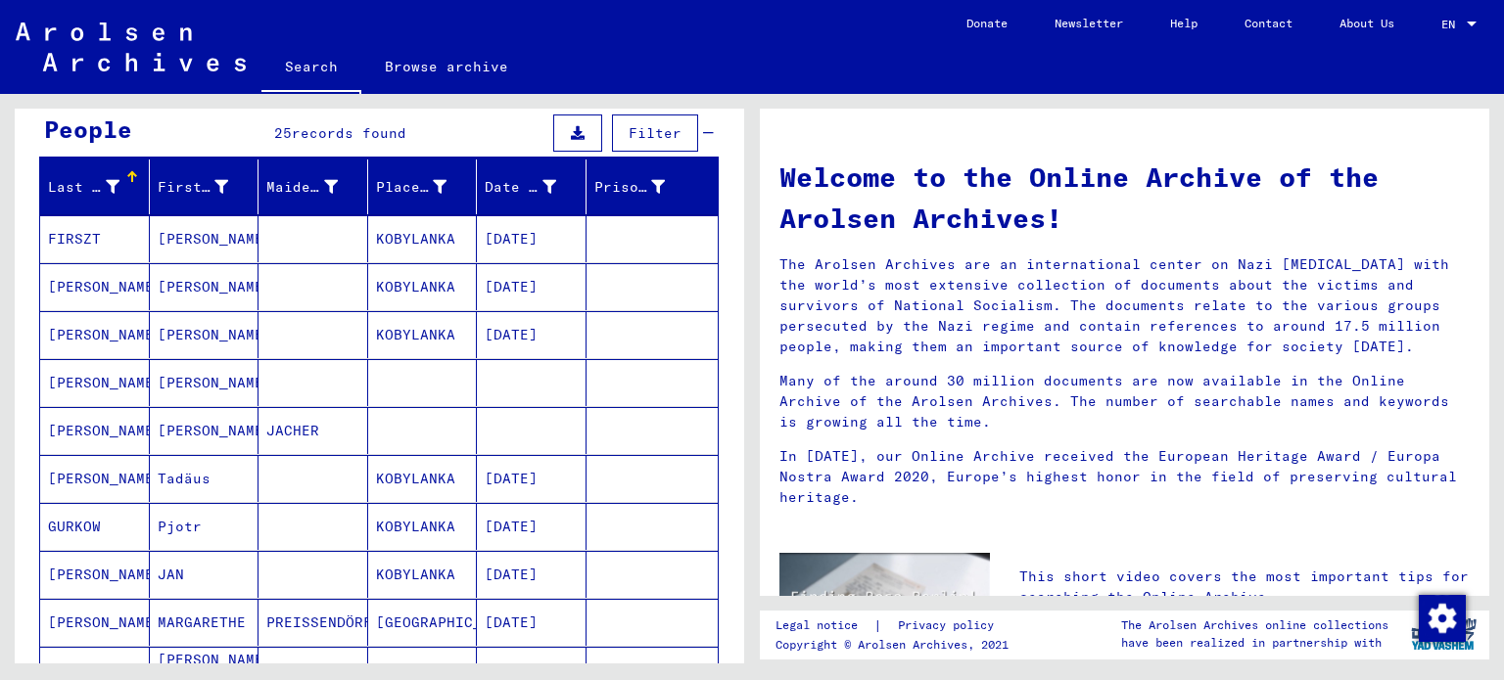
scroll to position [0, 0]
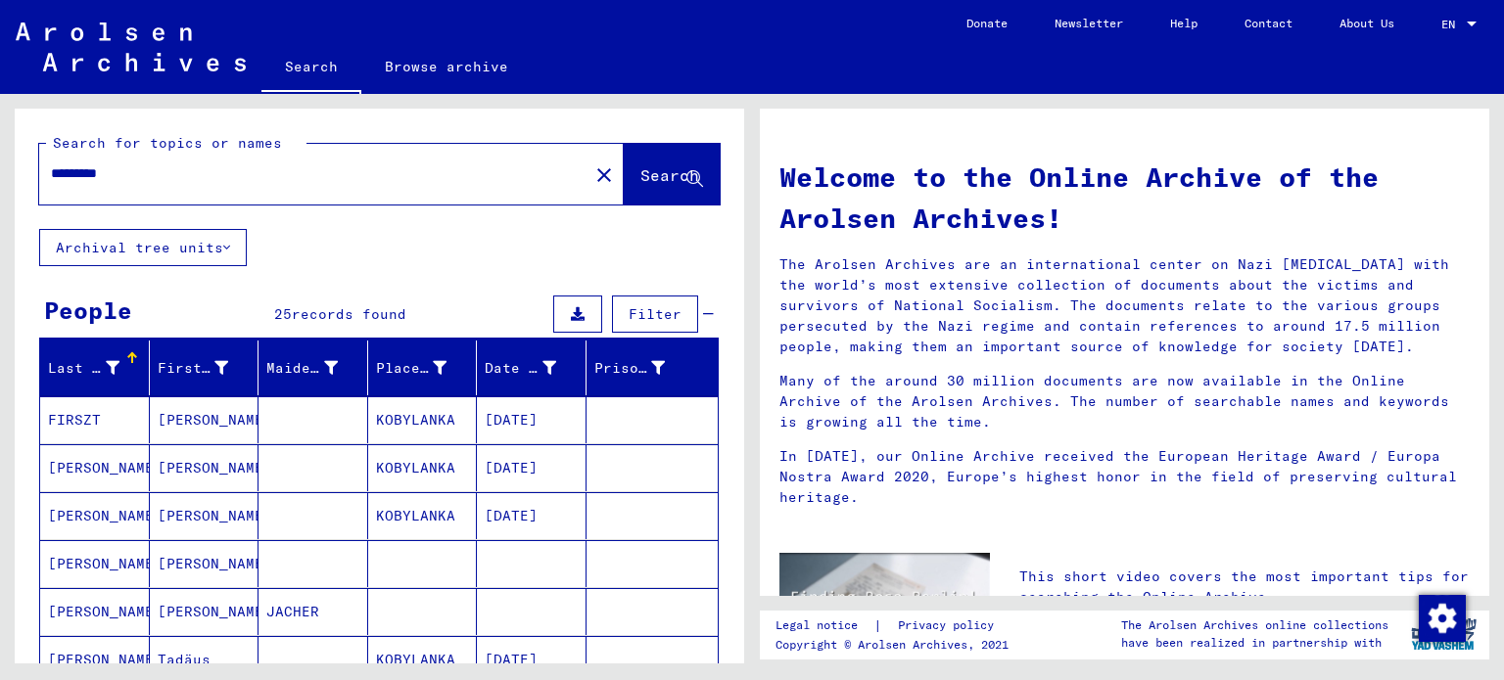
drag, startPoint x: 151, startPoint y: 177, endPoint x: 0, endPoint y: 170, distance: 150.9
click at [0, 170] on div "Search for topics or names ********* close Search Archival tree units People 25…" at bounding box center [376, 379] width 752 height 570
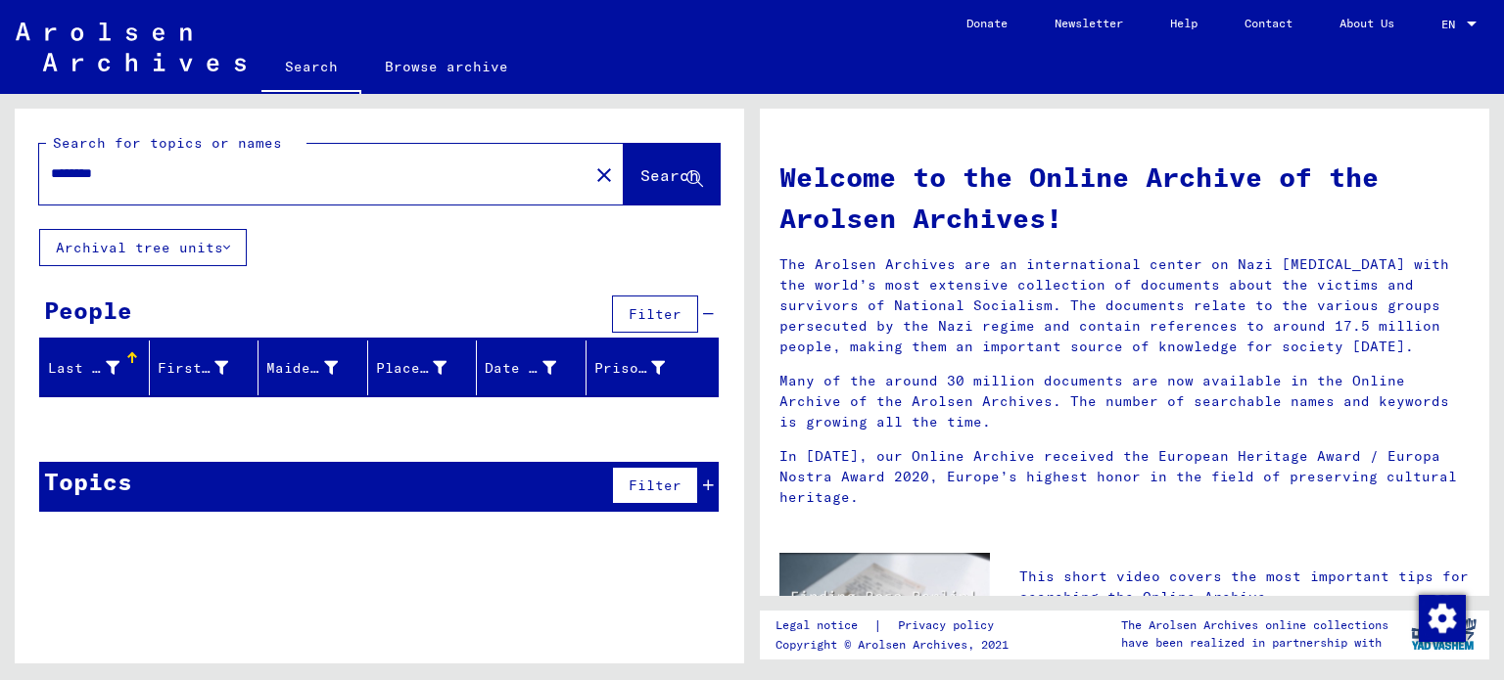
drag, startPoint x: 93, startPoint y: 176, endPoint x: 167, endPoint y: 193, distance: 76.2
click at [167, 193] on div "********" at bounding box center [302, 174] width 526 height 44
click at [85, 175] on input "********" at bounding box center [308, 174] width 514 height 21
type input "********"
drag, startPoint x: 83, startPoint y: 185, endPoint x: 4, endPoint y: 166, distance: 81.5
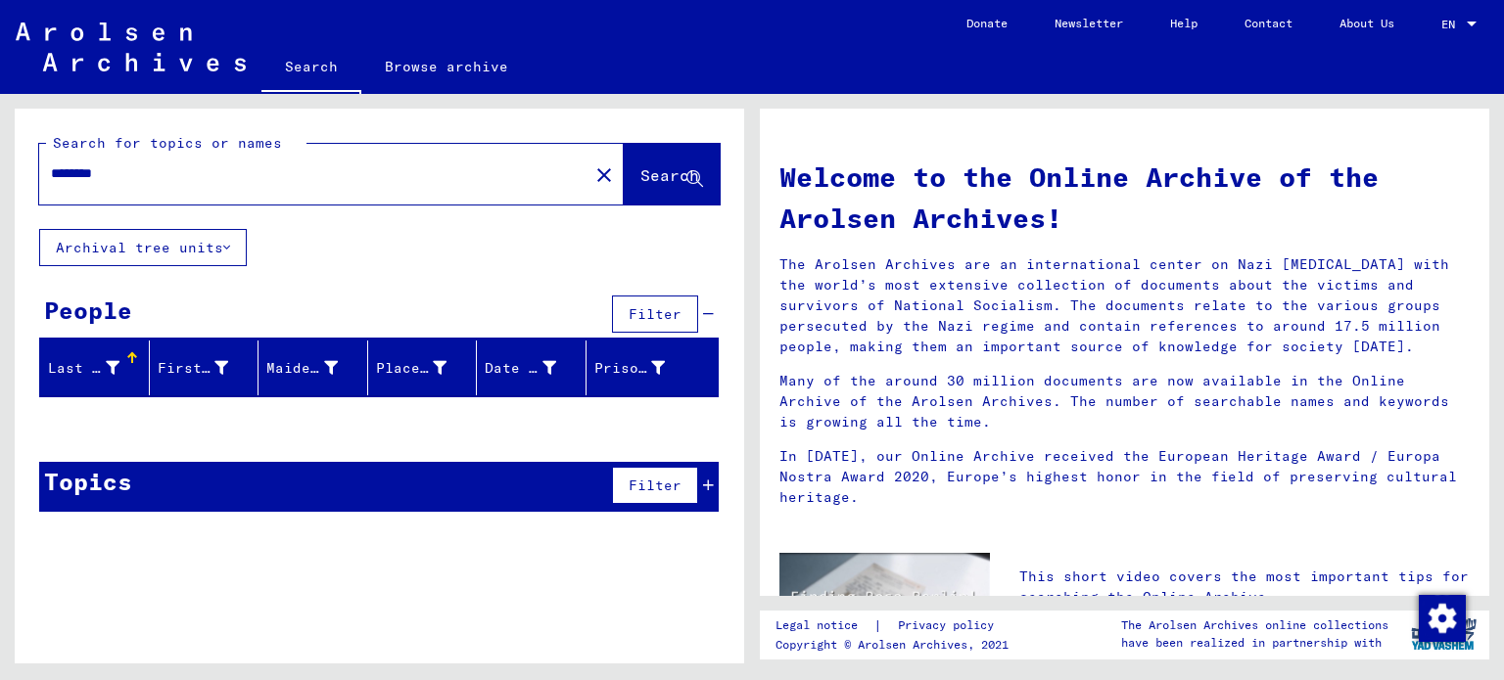
click at [4, 166] on div "Search for topics or names ******** close Search Archival tree units People Fil…" at bounding box center [376, 379] width 752 height 570
click at [592, 177] on mat-icon "close" at bounding box center [603, 175] width 23 height 23
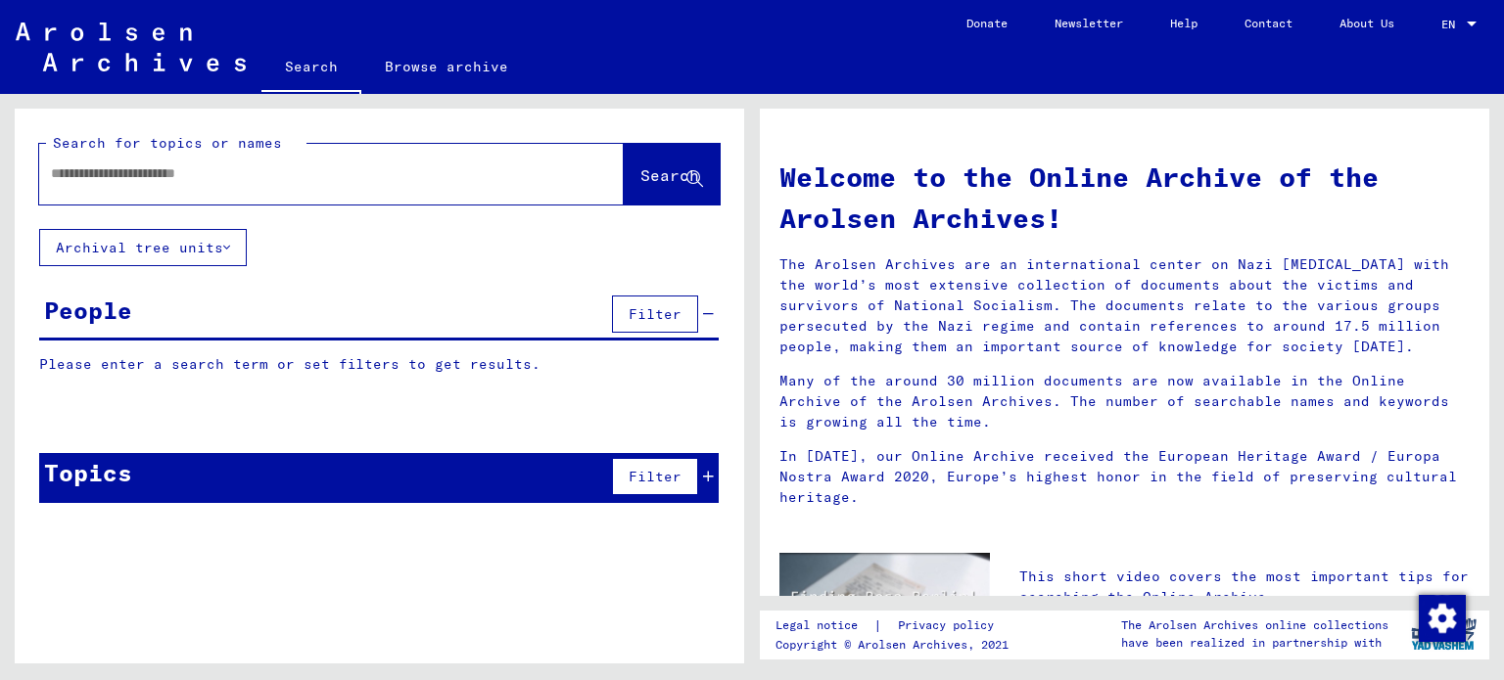
click at [521, 170] on input "text" at bounding box center [308, 174] width 514 height 21
type input "********"
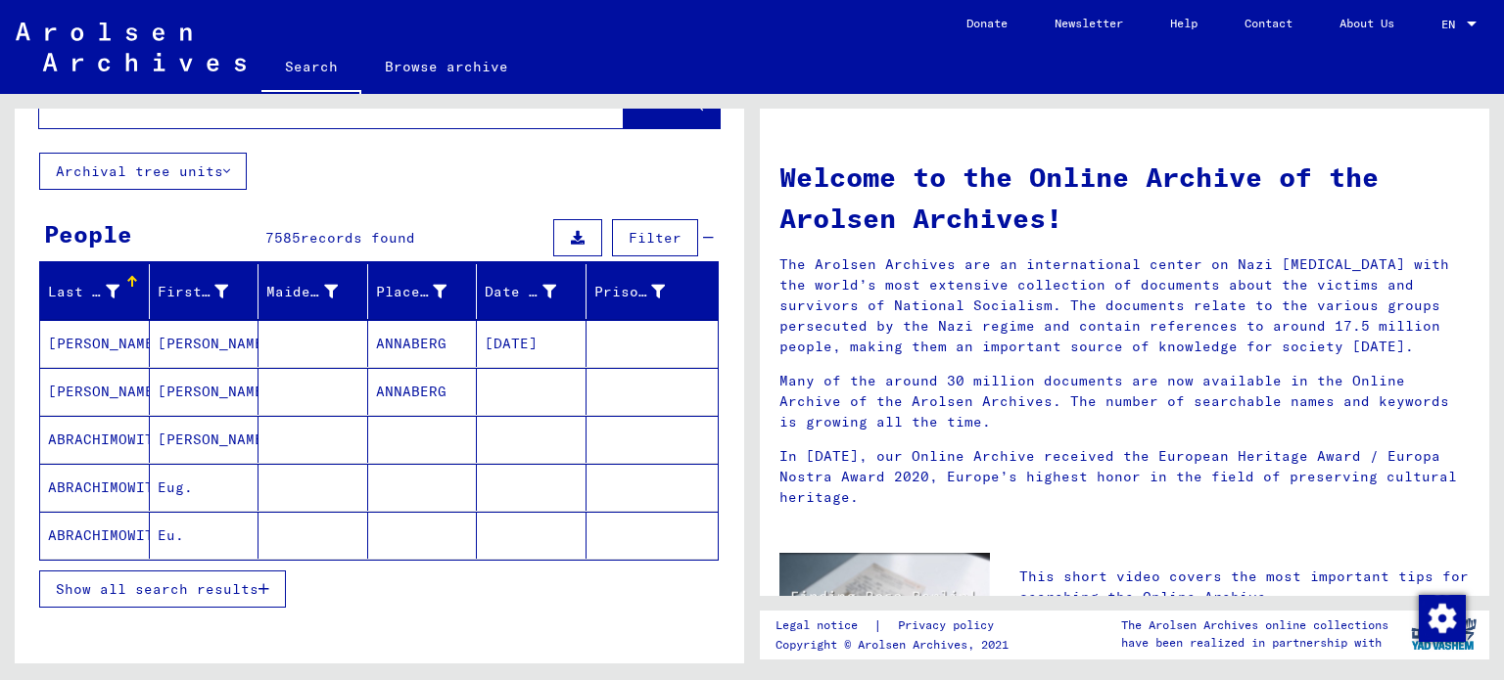
scroll to position [196, 0]
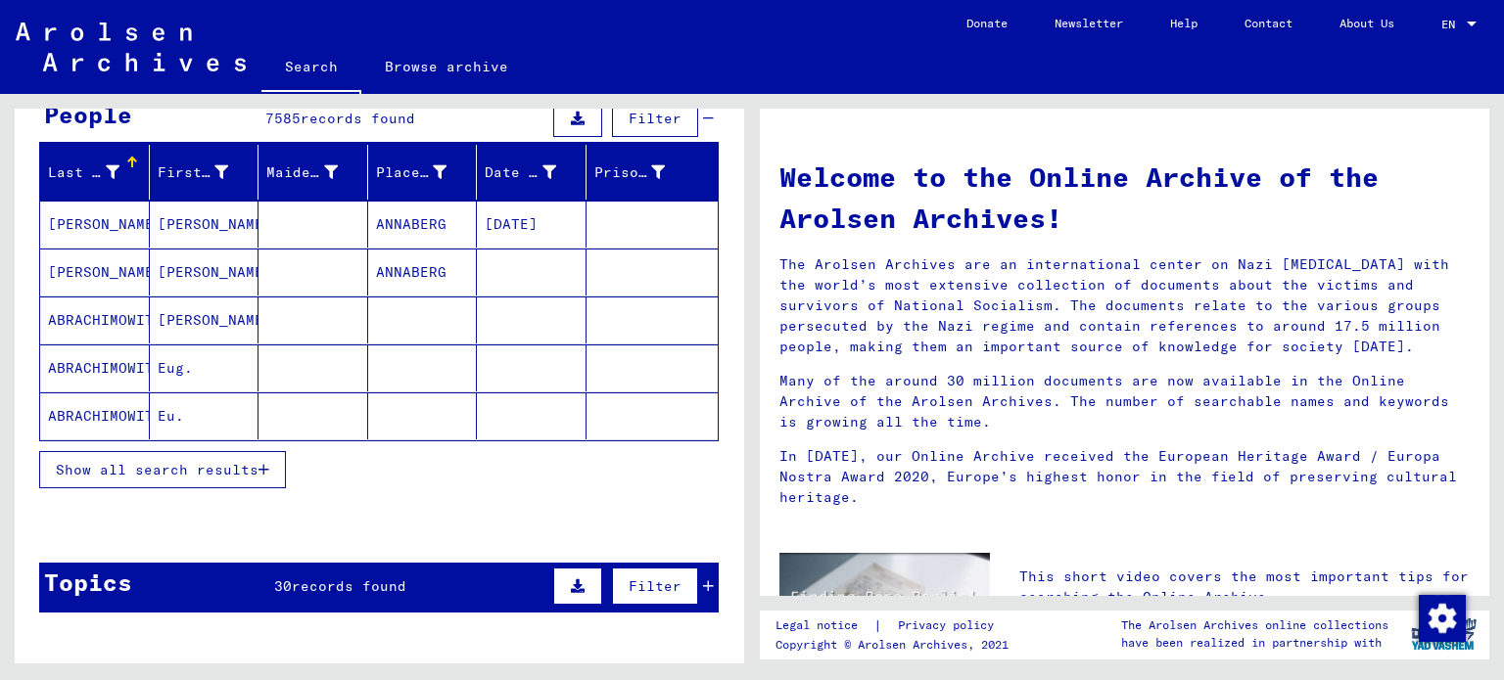
click at [211, 465] on span "Show all search results" at bounding box center [157, 470] width 203 height 18
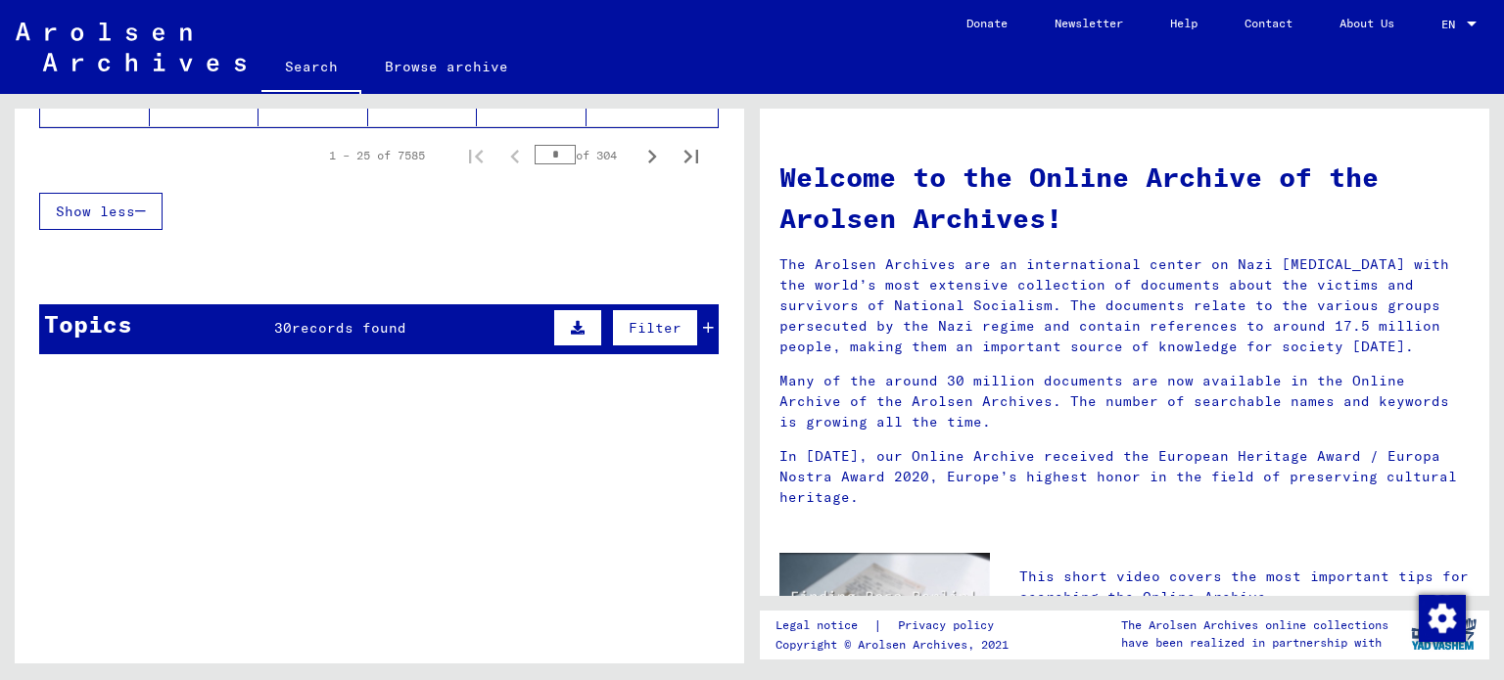
scroll to position [1175, 0]
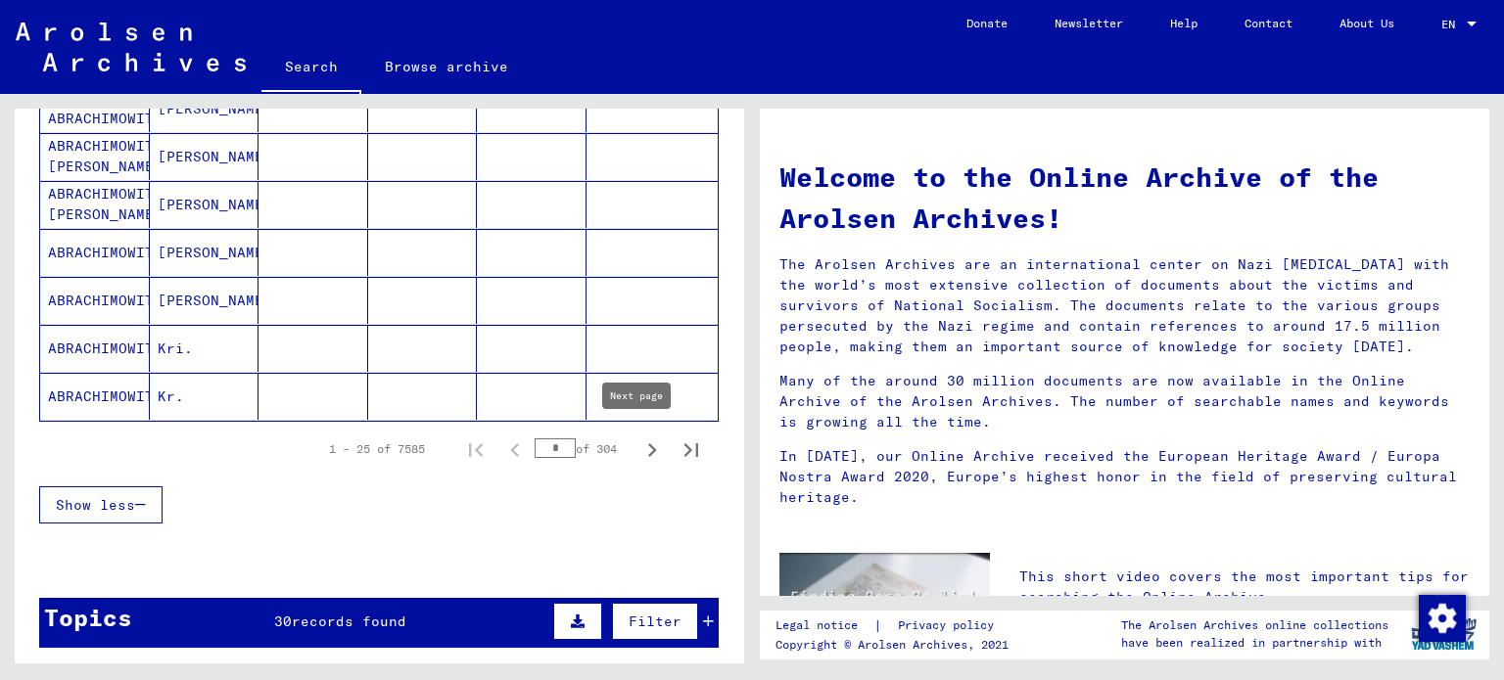
click at [638, 446] on icon "Next page" at bounding box center [651, 450] width 27 height 27
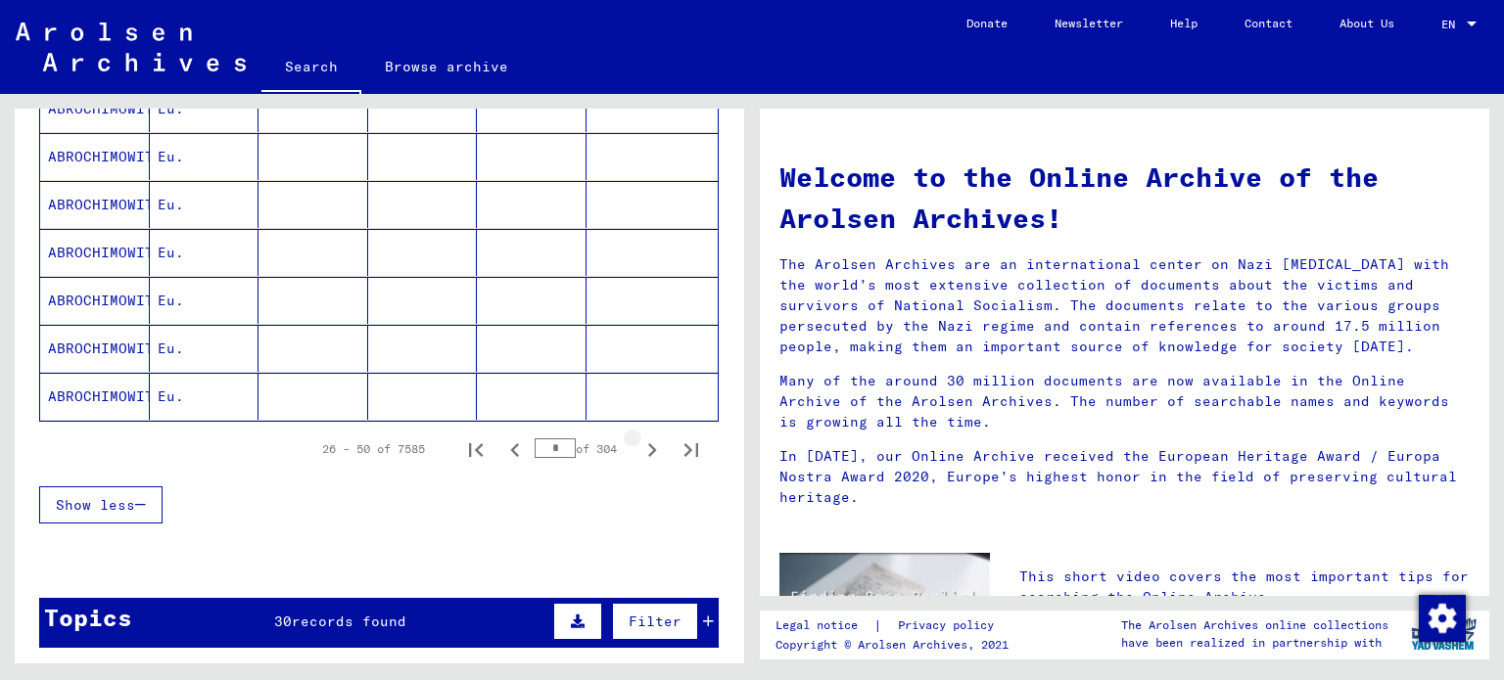
click at [638, 446] on icon "Next page" at bounding box center [651, 450] width 27 height 27
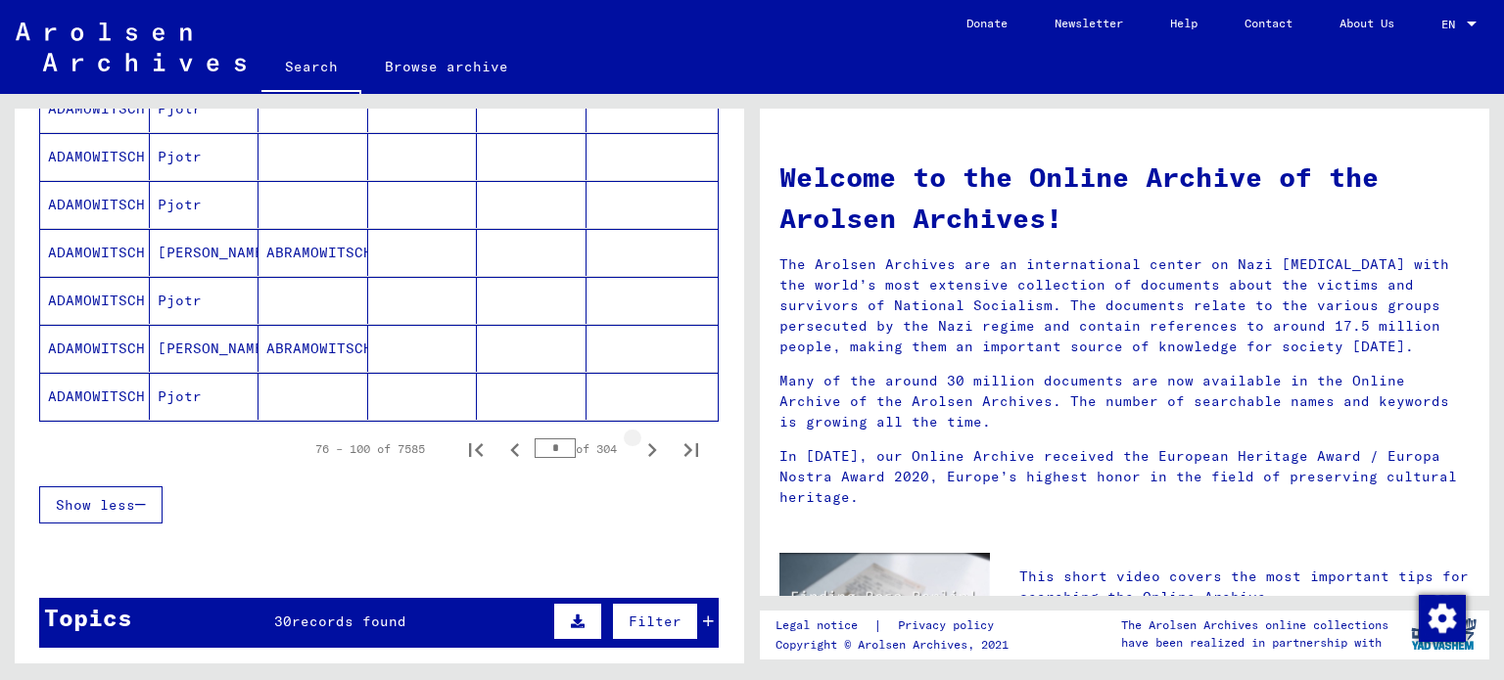
click at [638, 446] on icon "Next page" at bounding box center [651, 450] width 27 height 27
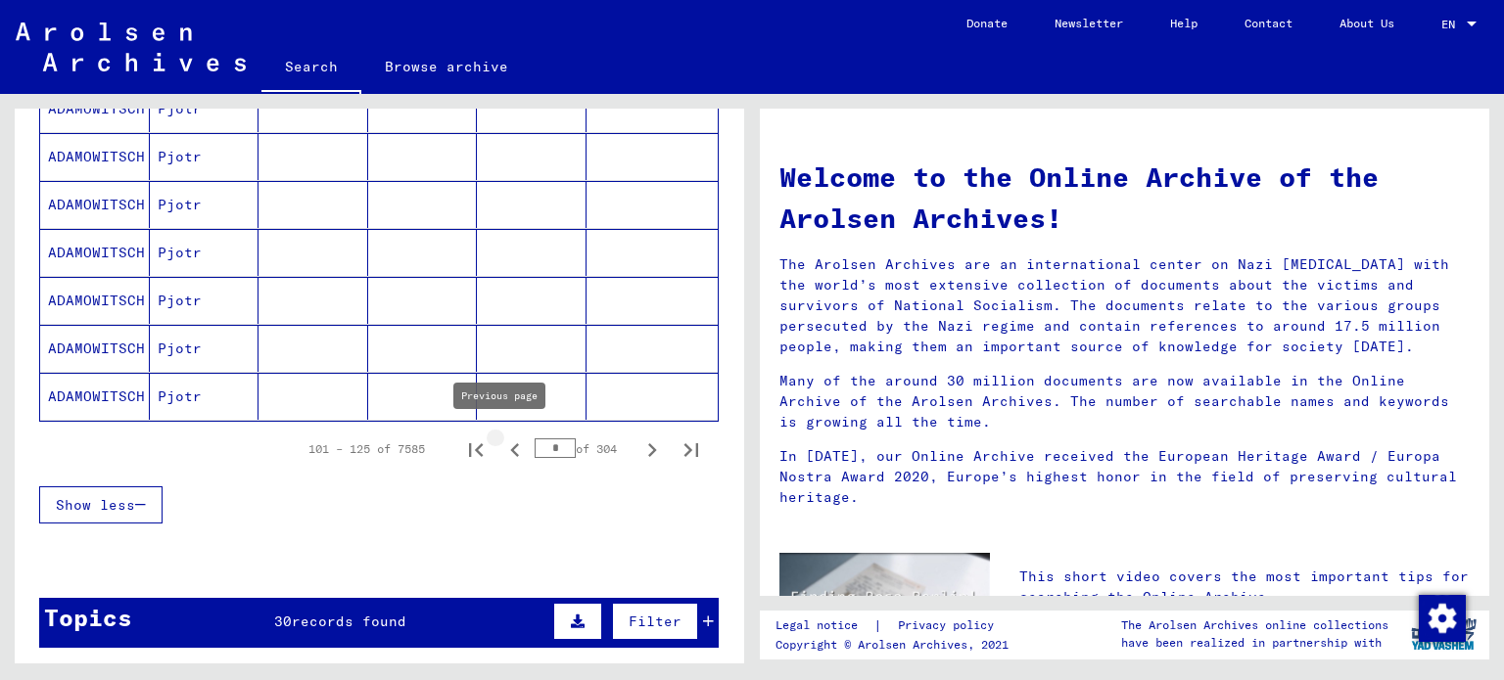
click at [501, 449] on icon "Previous page" at bounding box center [514, 450] width 27 height 27
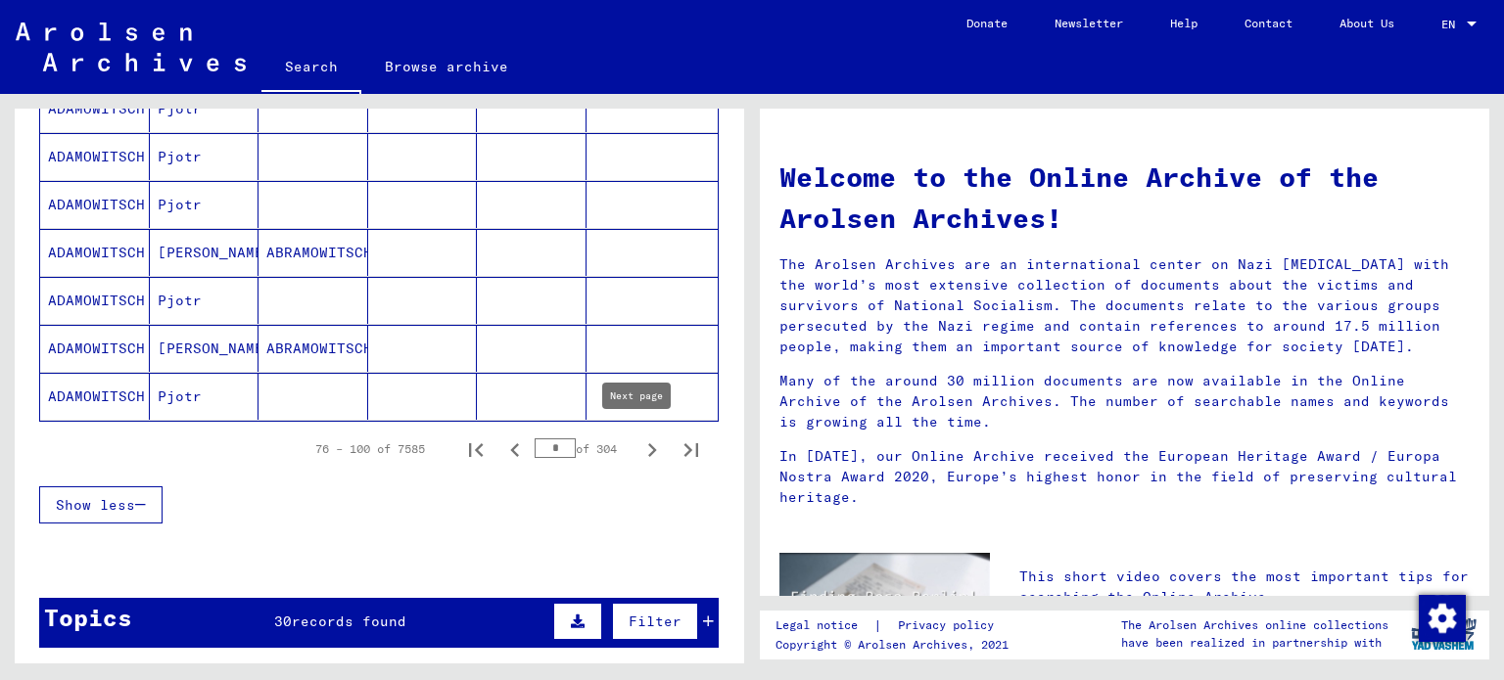
click at [640, 442] on icon "Next page" at bounding box center [651, 450] width 27 height 27
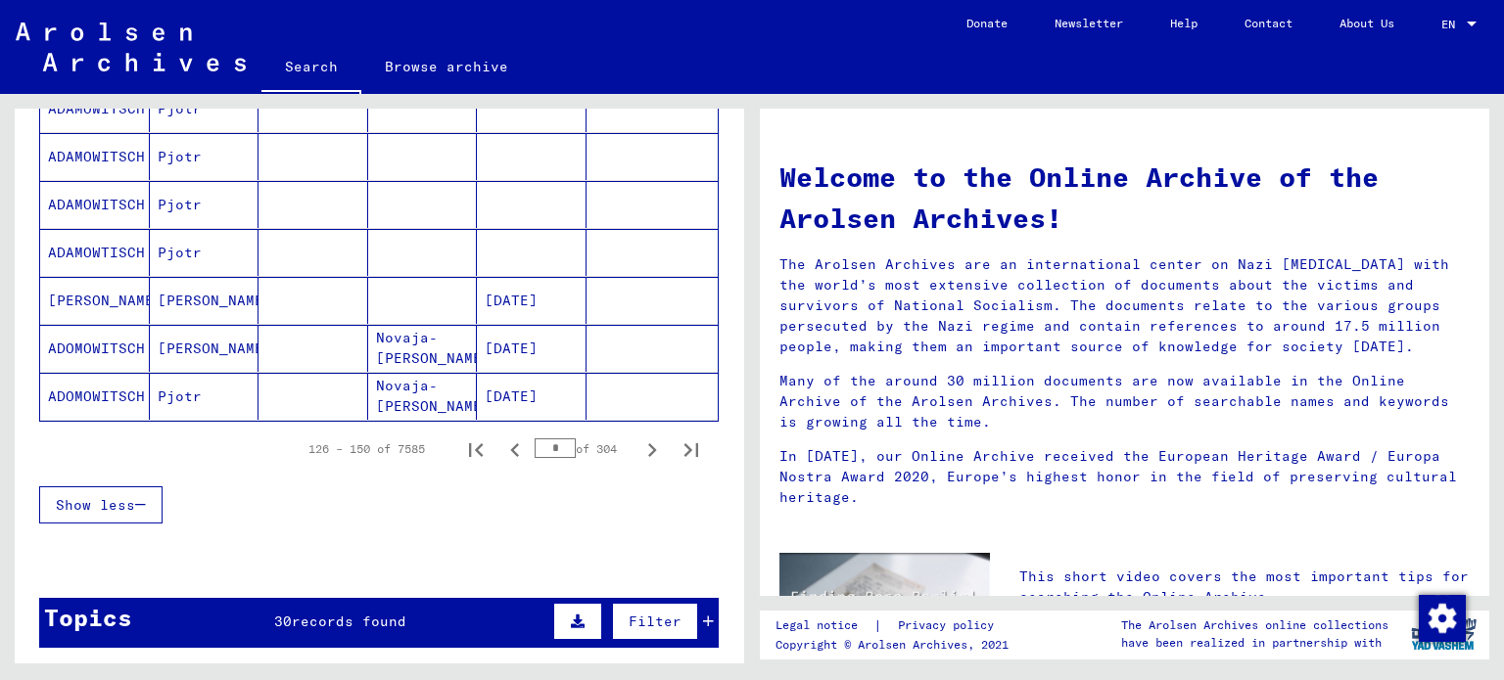
click at [640, 442] on icon "Next page" at bounding box center [651, 450] width 27 height 27
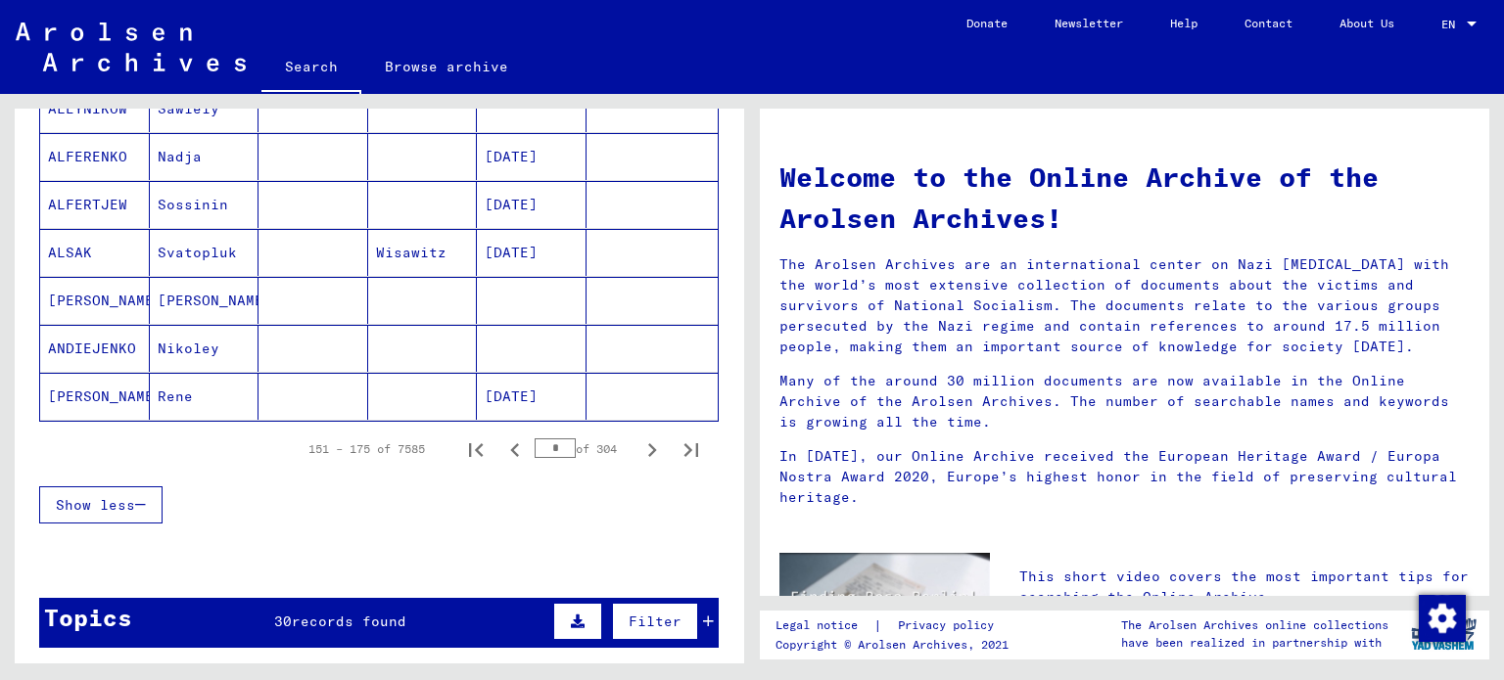
click at [640, 442] on icon "Next page" at bounding box center [651, 450] width 27 height 27
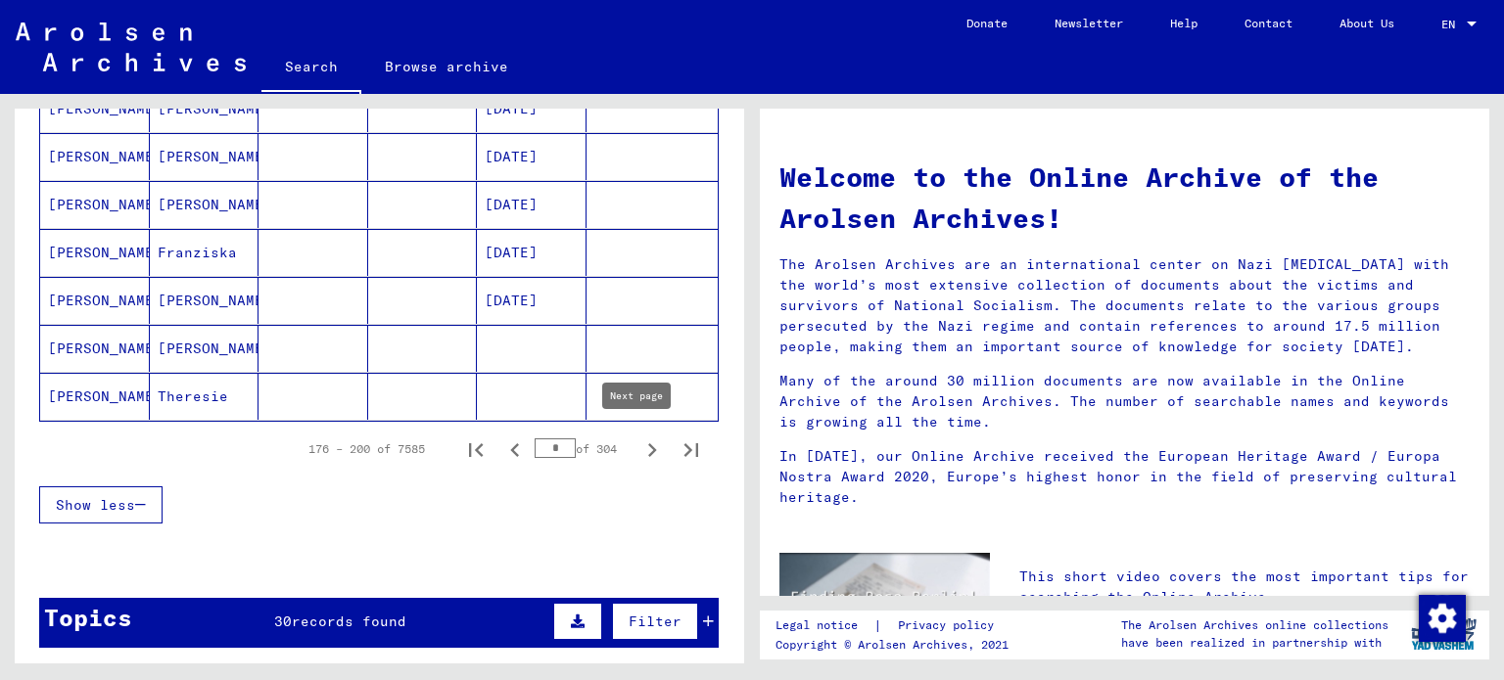
click at [641, 447] on icon "Next page" at bounding box center [651, 450] width 27 height 27
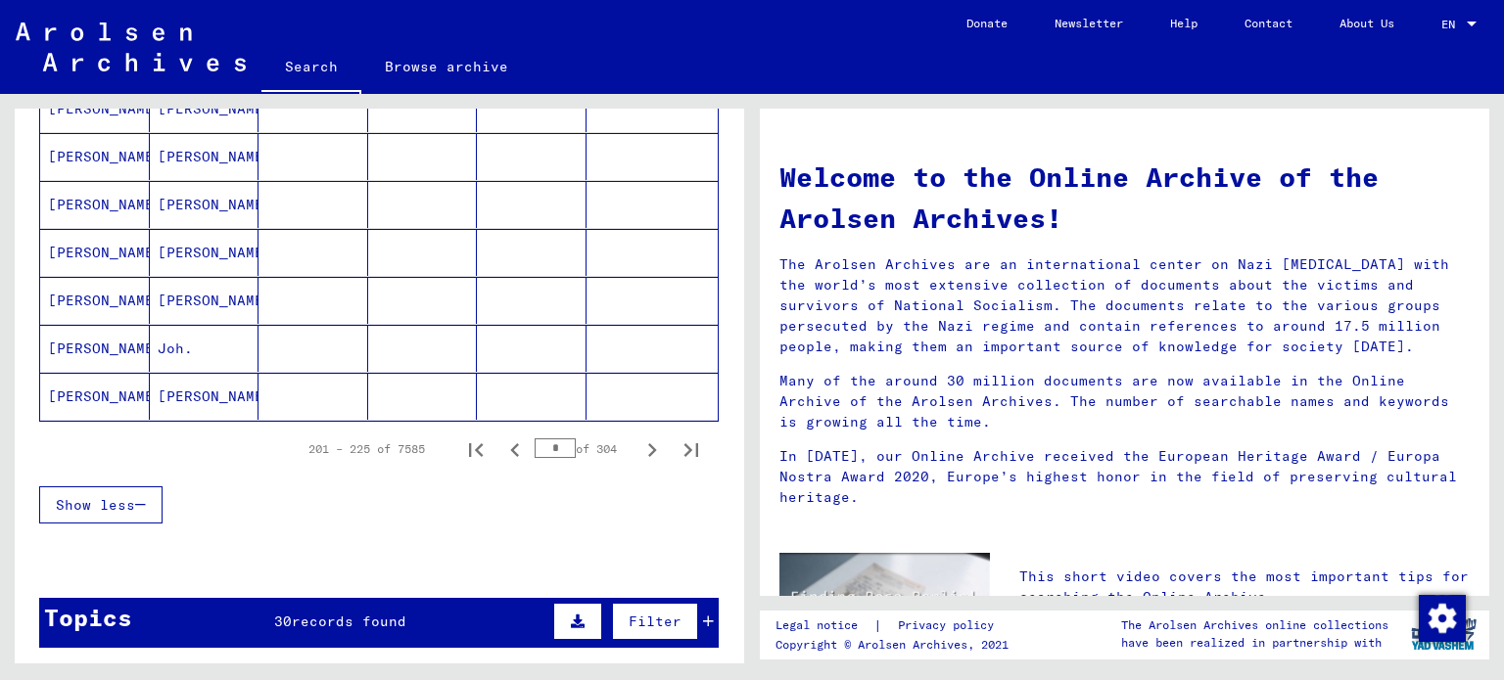
click at [639, 445] on icon "Next page" at bounding box center [651, 450] width 27 height 27
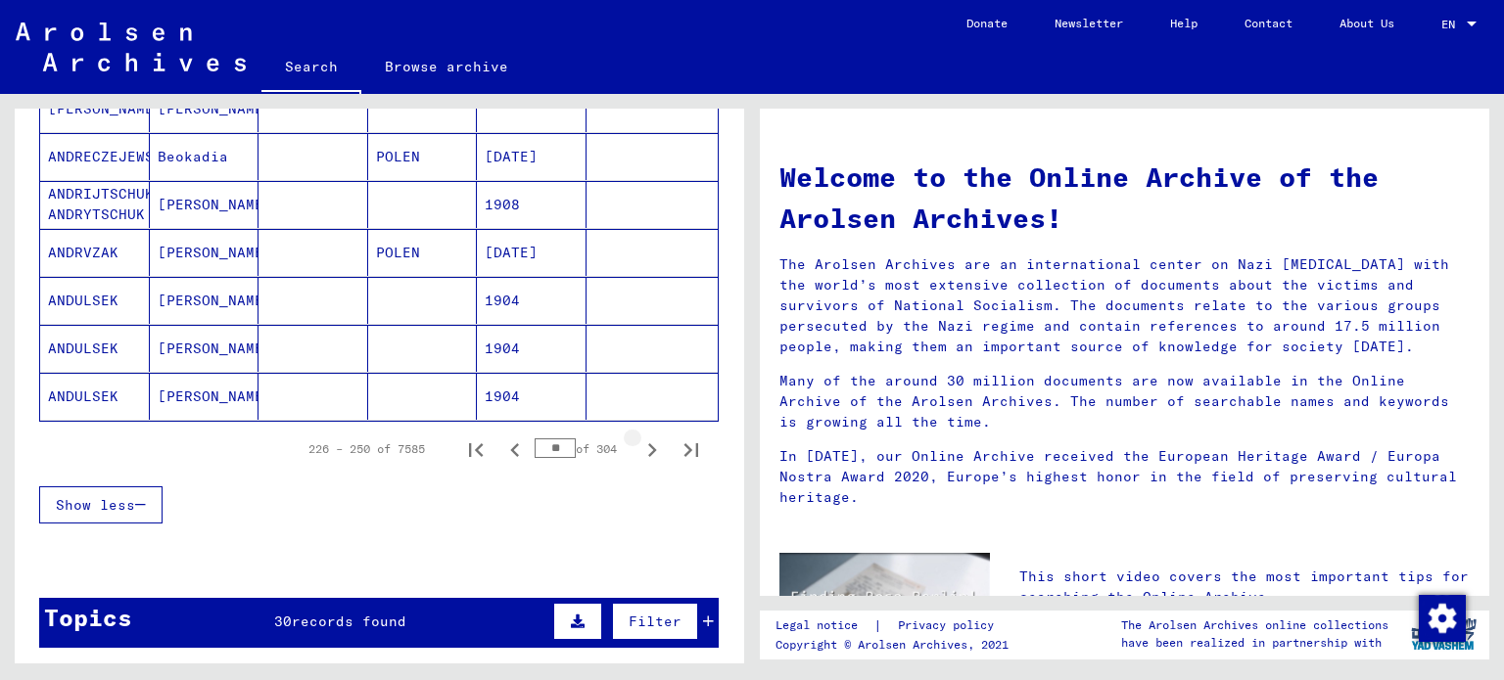
click at [638, 444] on icon "Next page" at bounding box center [651, 450] width 27 height 27
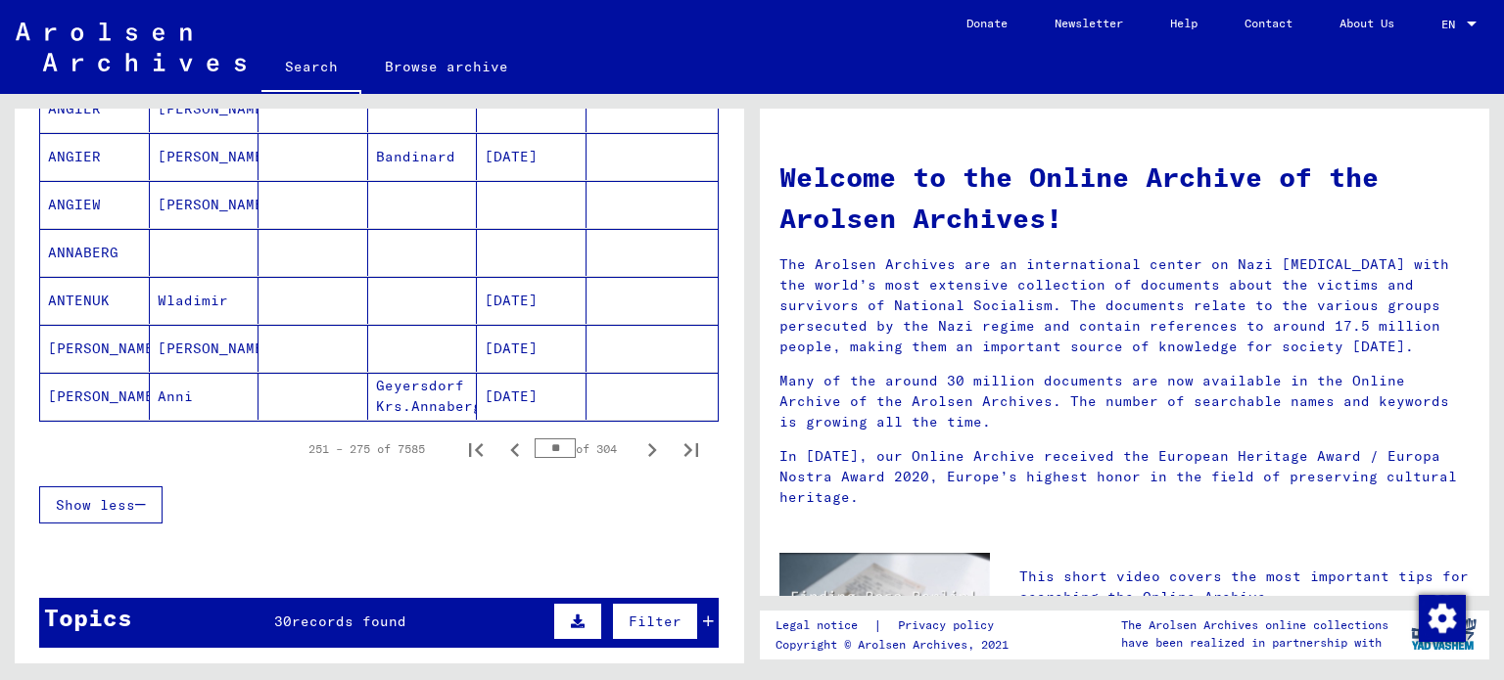
click at [638, 444] on icon "Next page" at bounding box center [651, 450] width 27 height 27
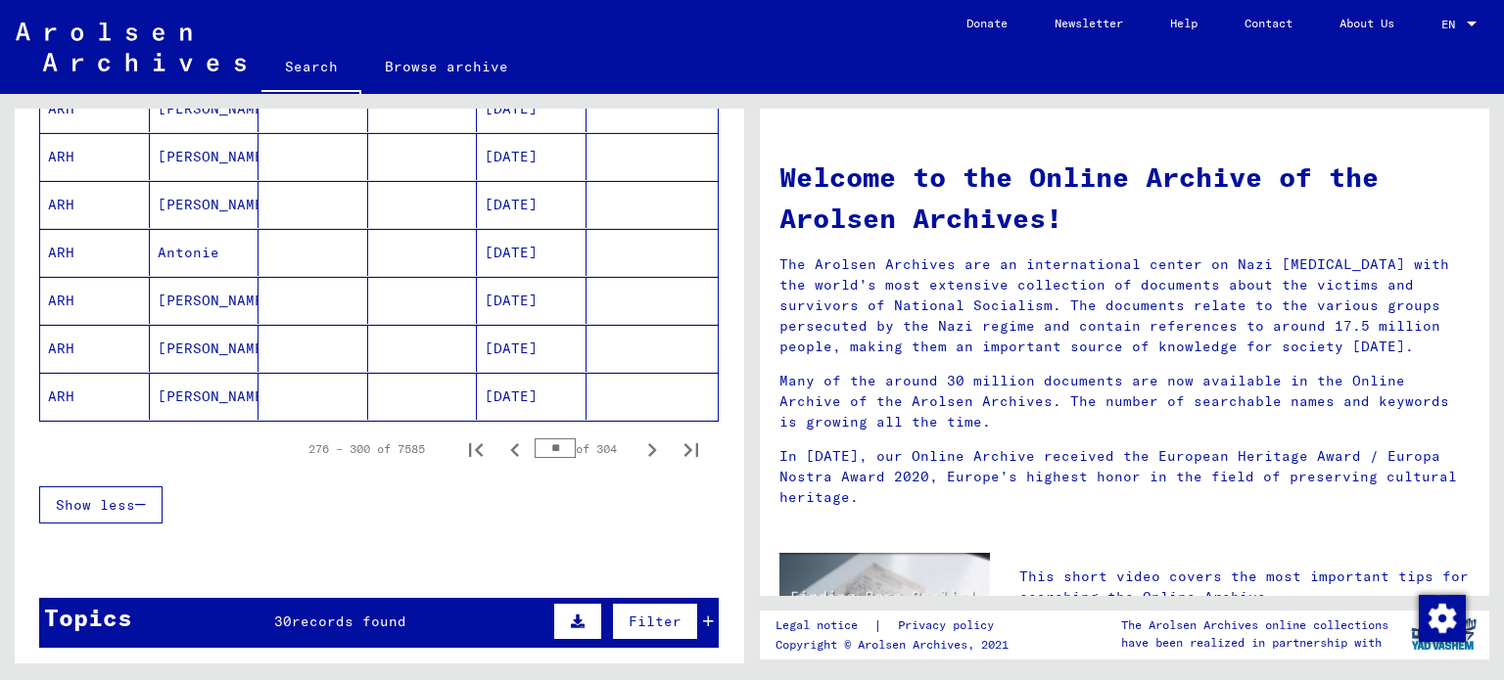
click at [638, 444] on icon "Next page" at bounding box center [651, 450] width 27 height 27
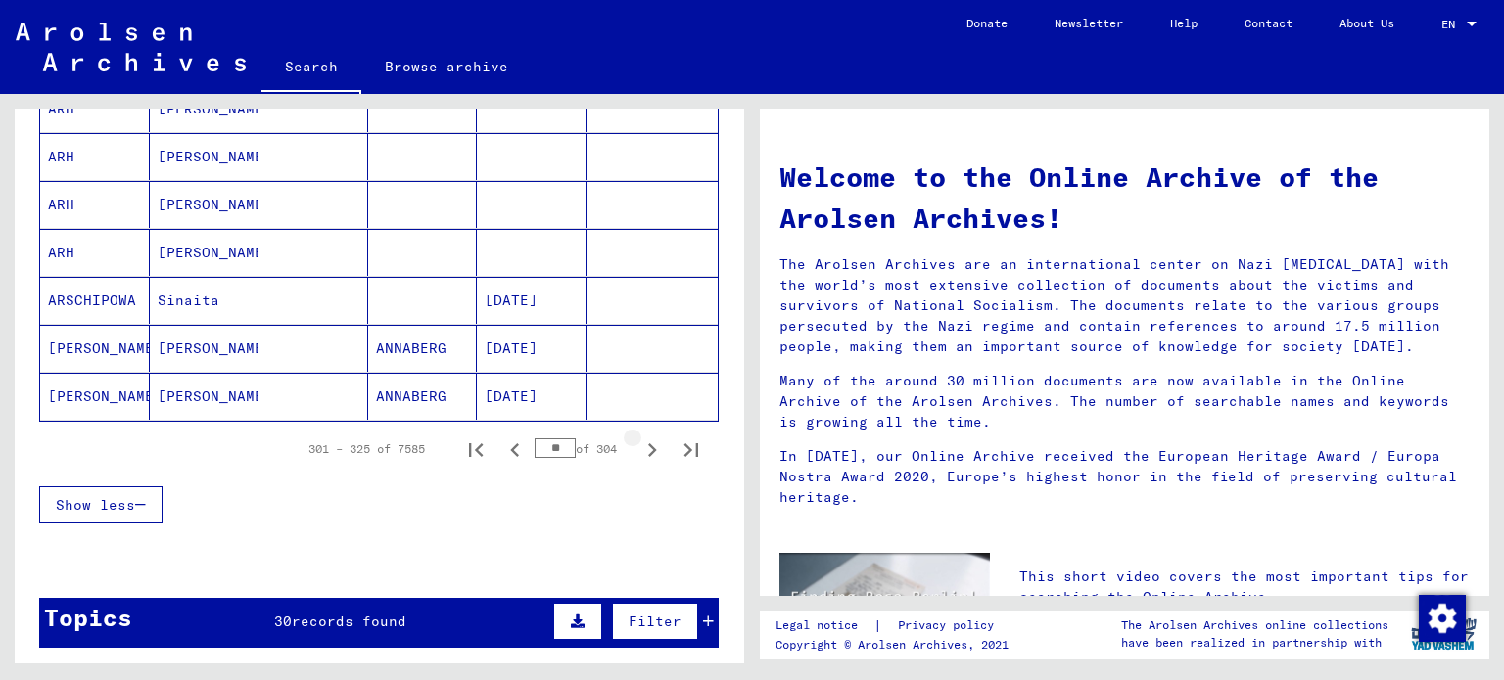
click at [638, 444] on icon "Next page" at bounding box center [651, 450] width 27 height 27
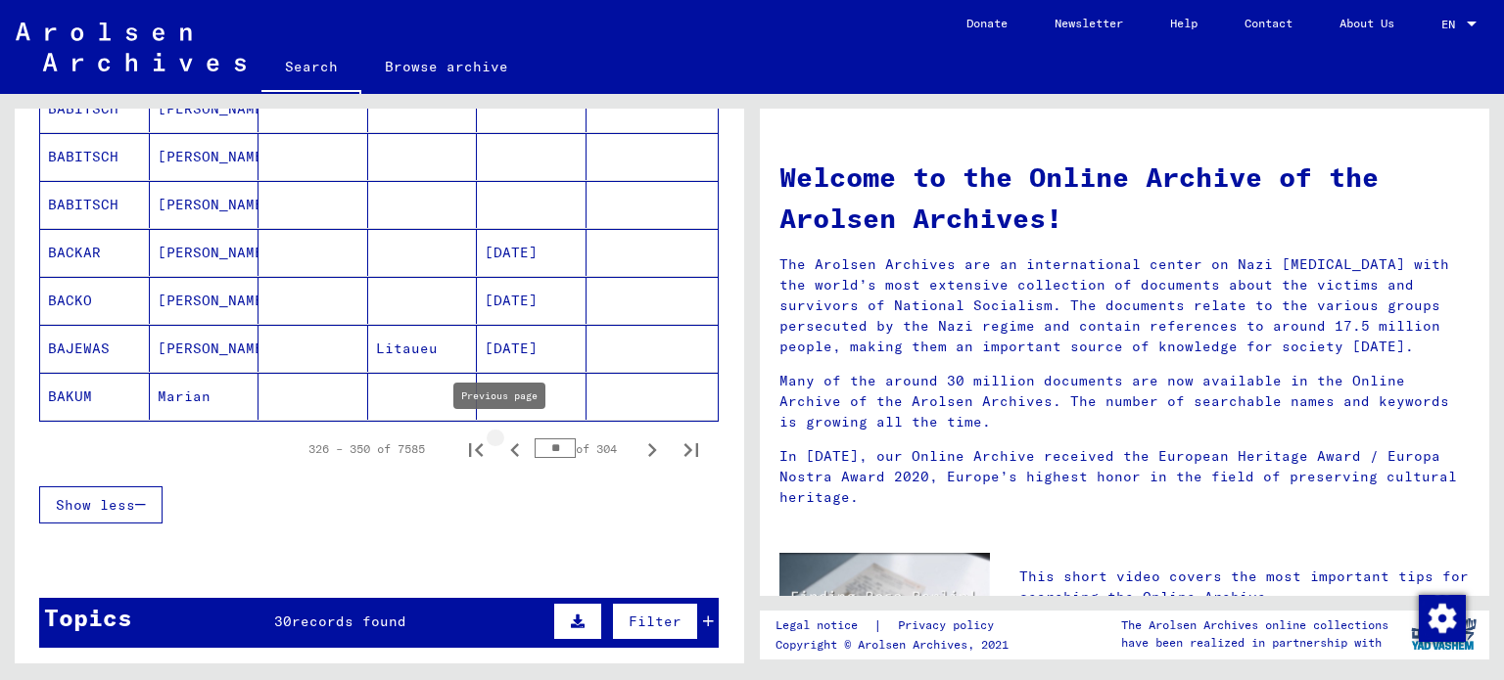
click at [503, 448] on icon "Previous page" at bounding box center [514, 450] width 27 height 27
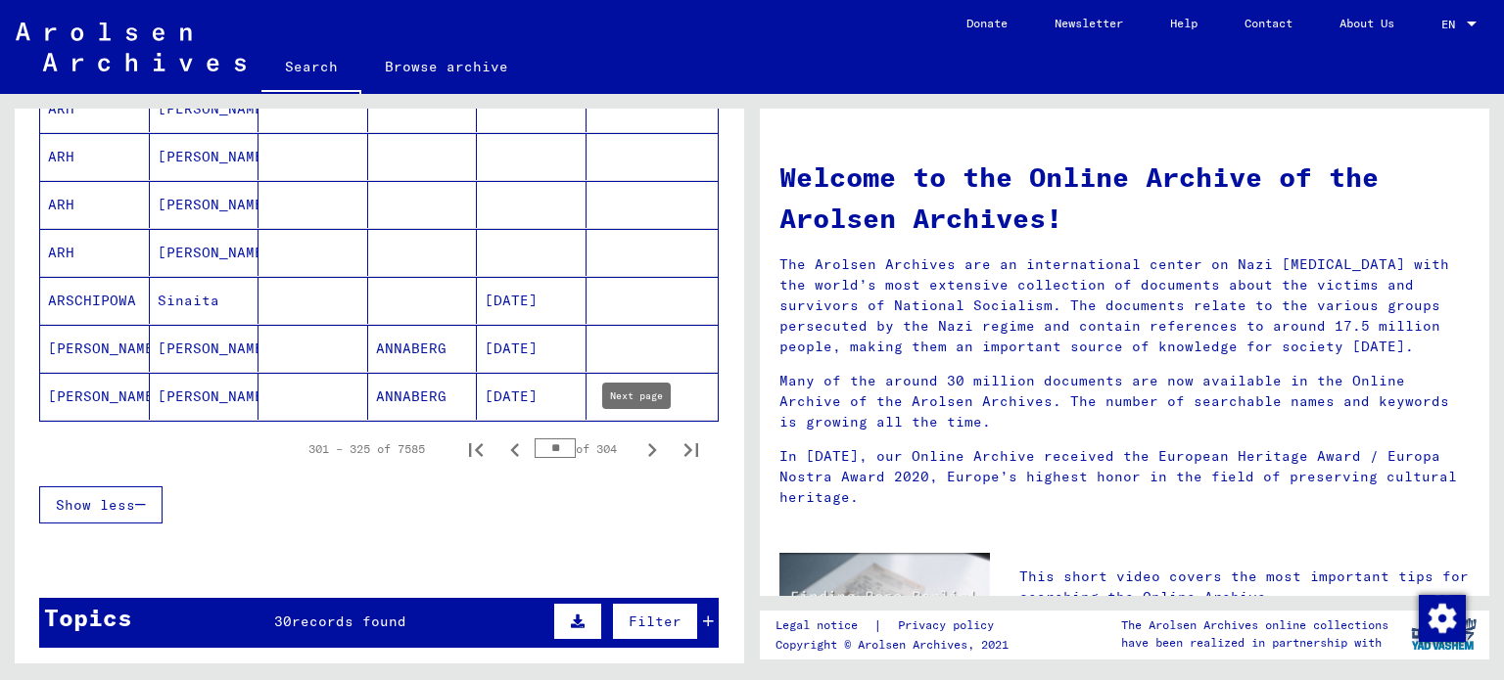
click at [638, 445] on icon "Next page" at bounding box center [651, 450] width 27 height 27
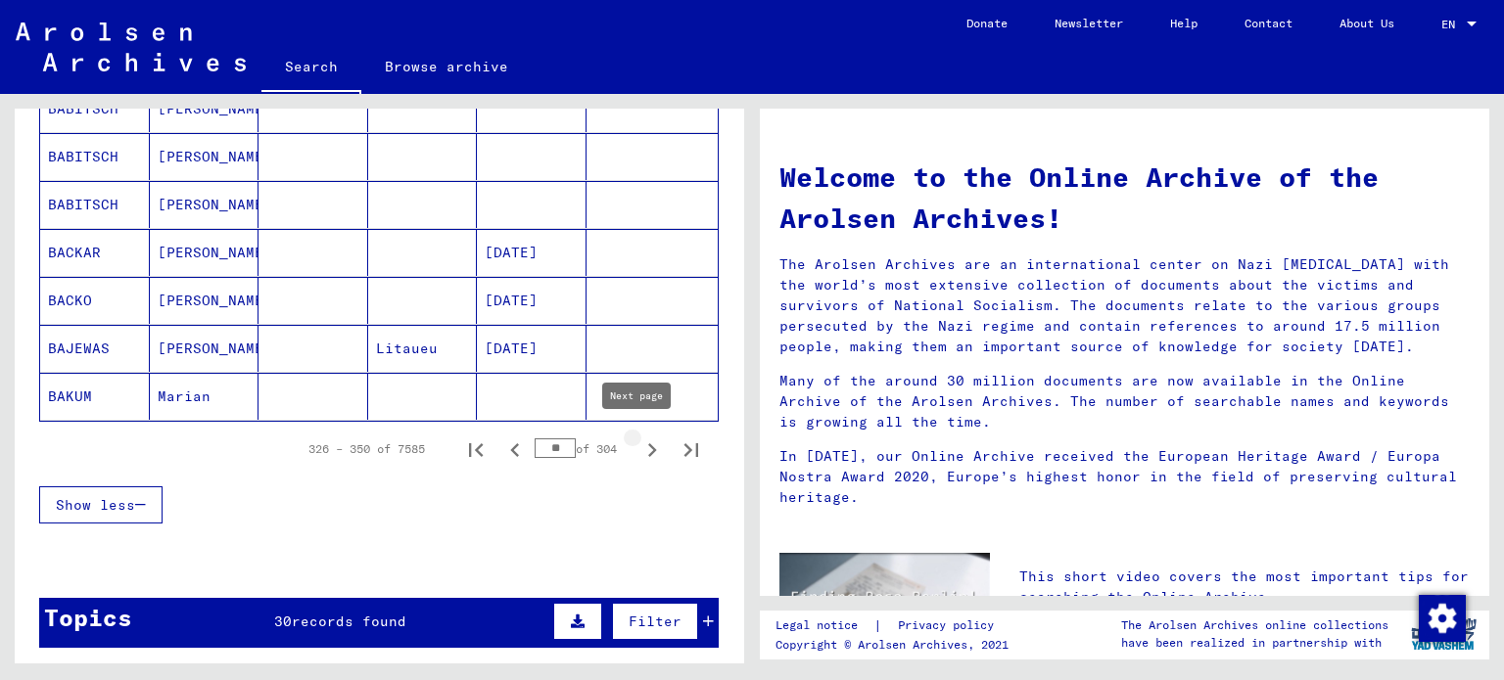
click at [638, 445] on icon "Next page" at bounding box center [651, 450] width 27 height 27
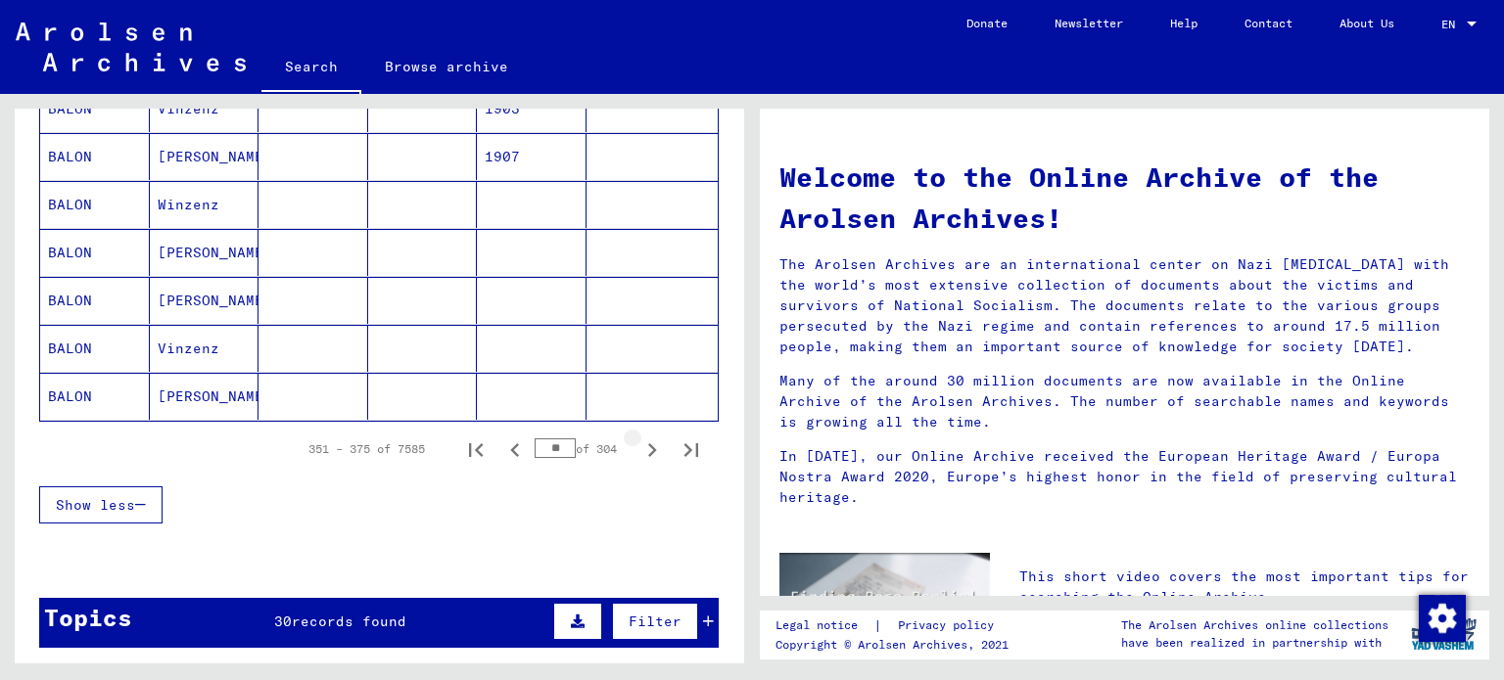
click at [638, 445] on icon "Next page" at bounding box center [651, 450] width 27 height 27
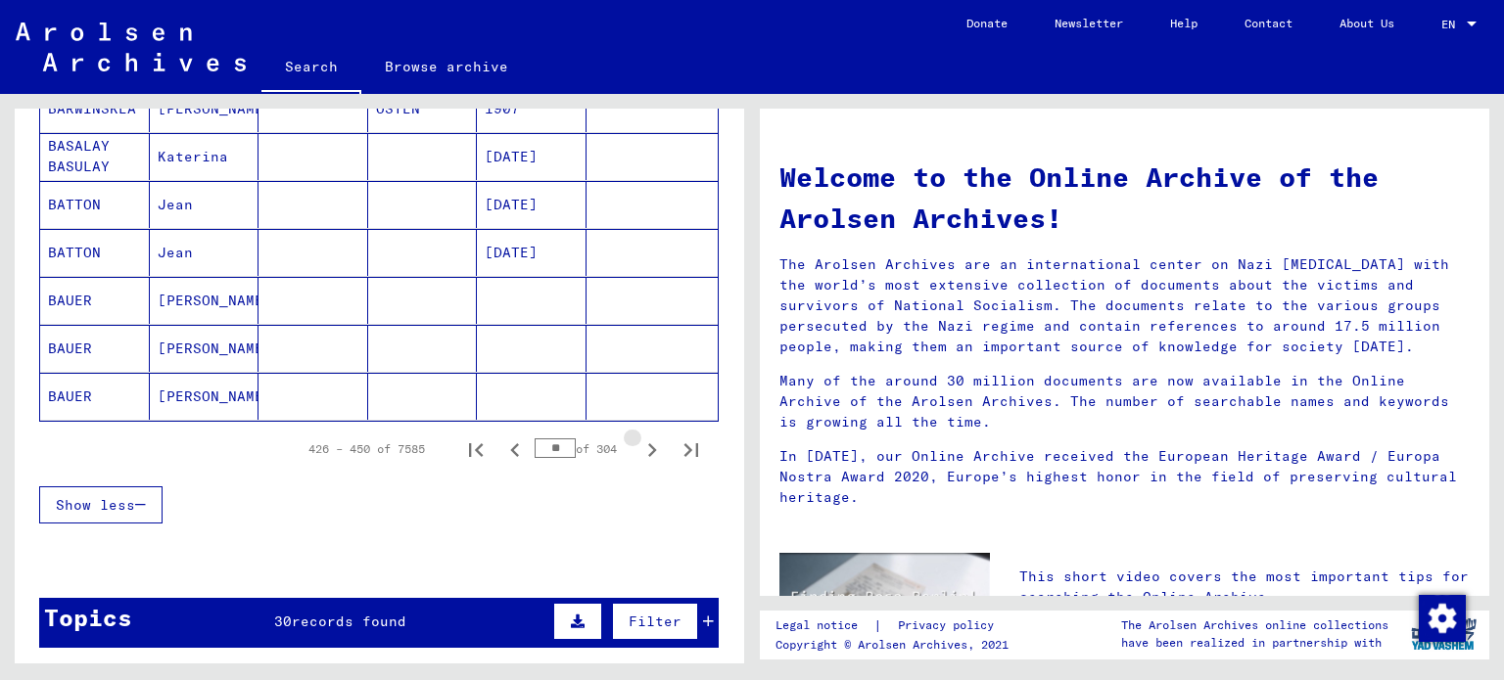
click at [638, 445] on icon "Next page" at bounding box center [651, 450] width 27 height 27
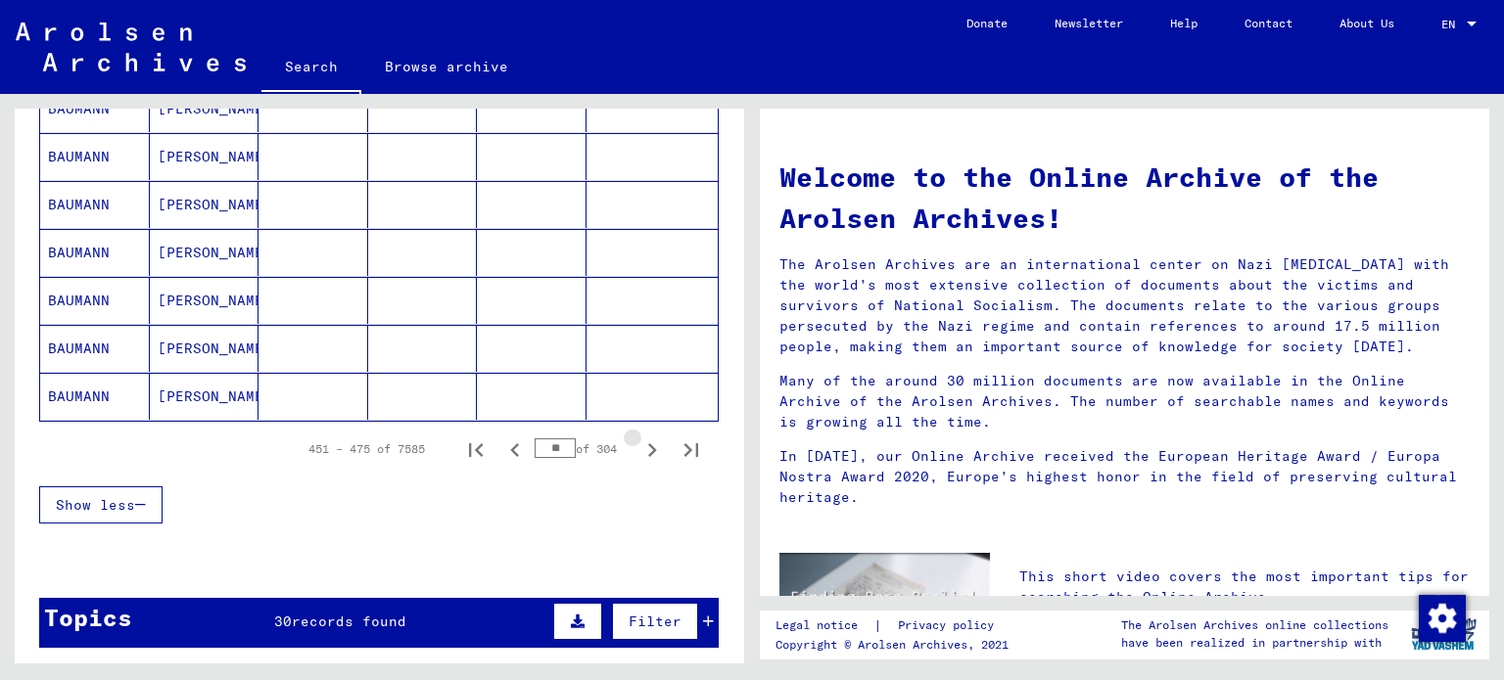
click at [638, 445] on icon "Next page" at bounding box center [651, 450] width 27 height 27
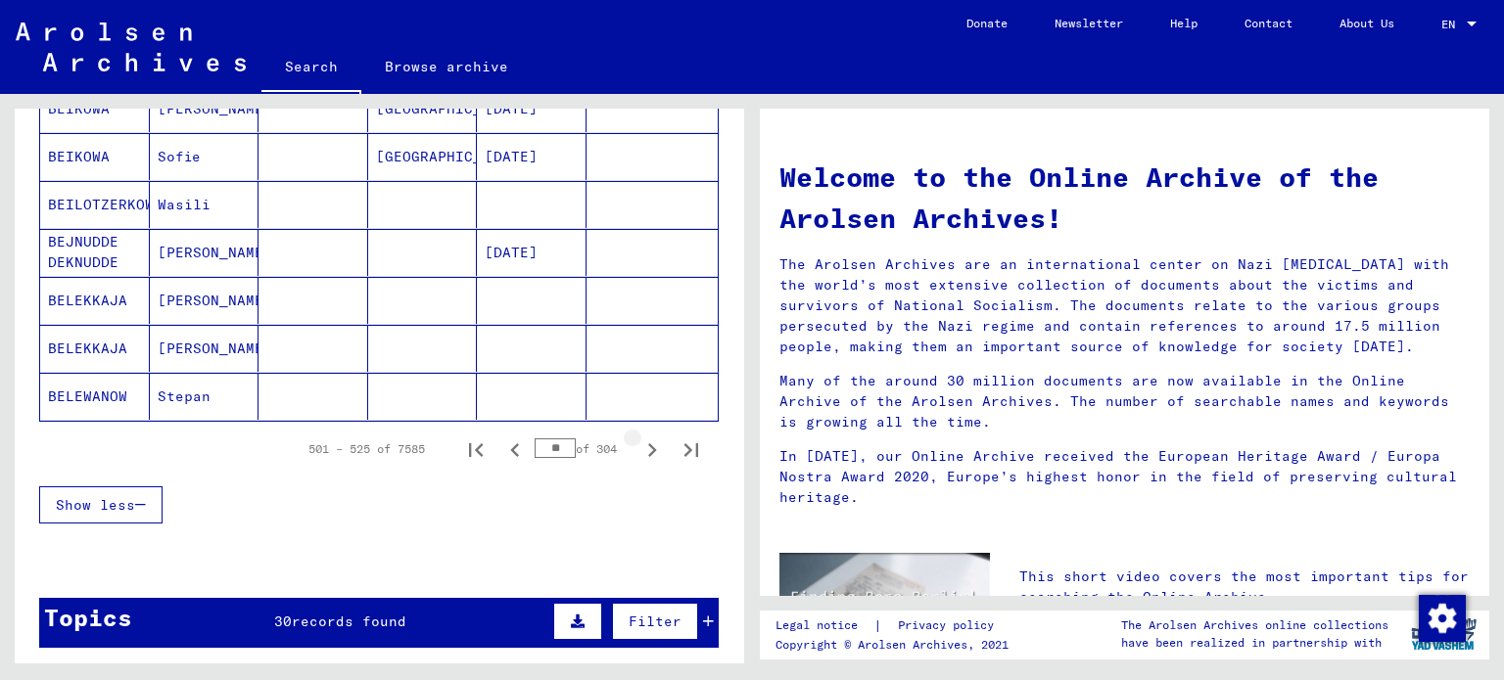
click at [638, 445] on icon "Next page" at bounding box center [651, 450] width 27 height 27
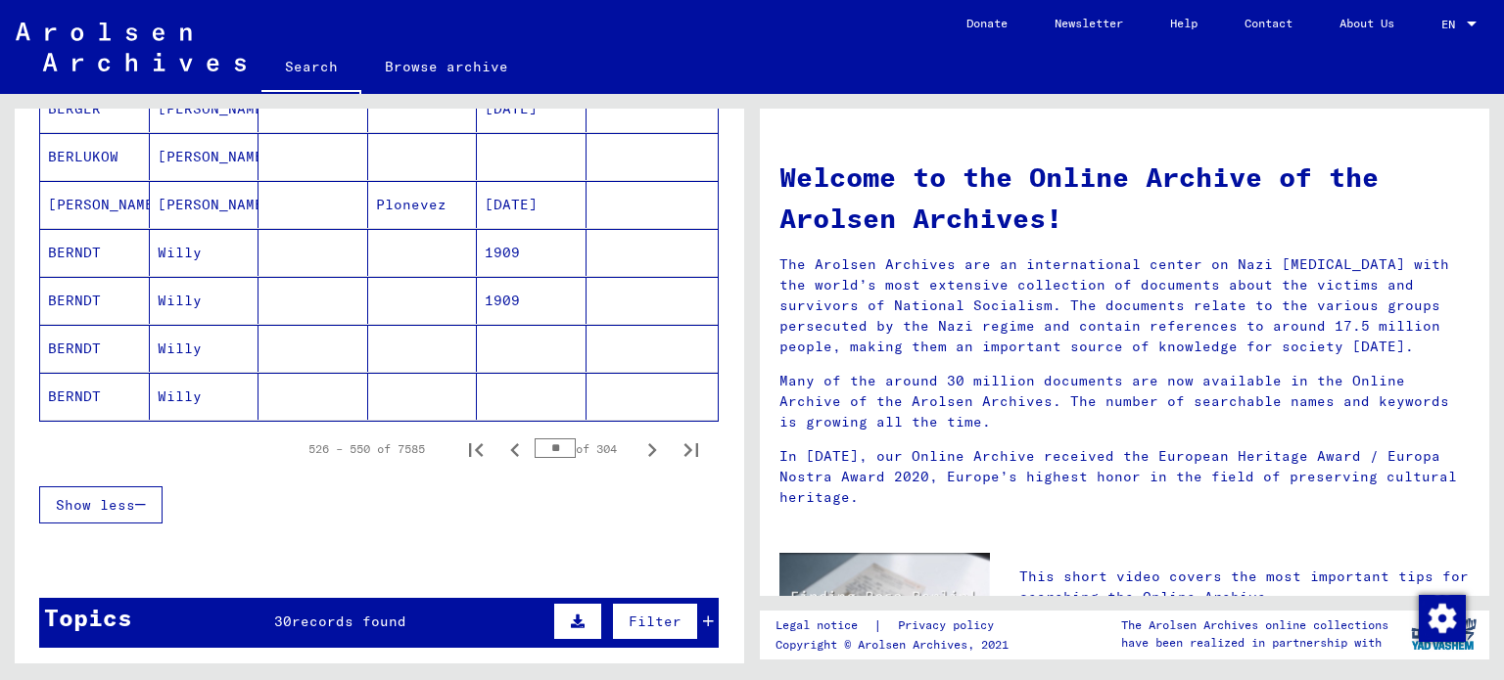
click at [638, 445] on icon "Next page" at bounding box center [651, 450] width 27 height 27
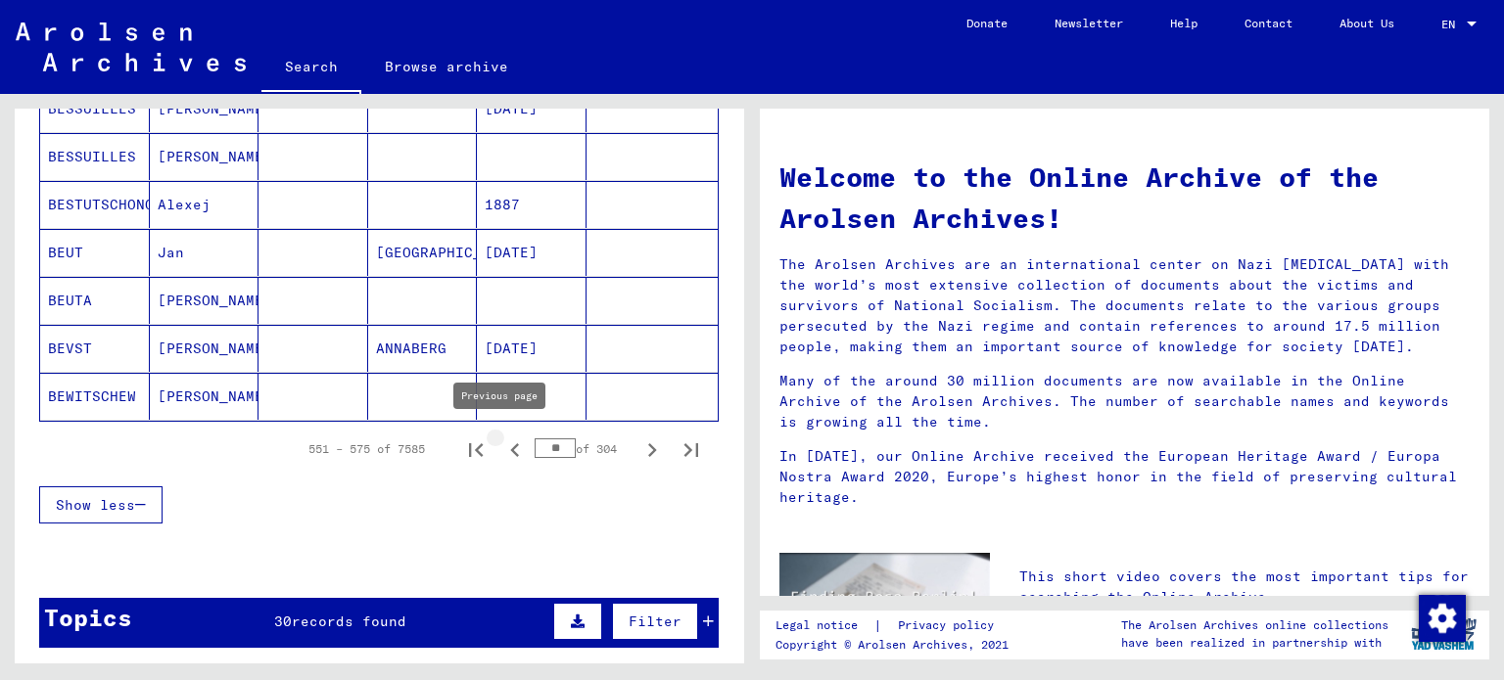
click at [510, 445] on icon "Previous page" at bounding box center [514, 451] width 9 height 14
type input "**"
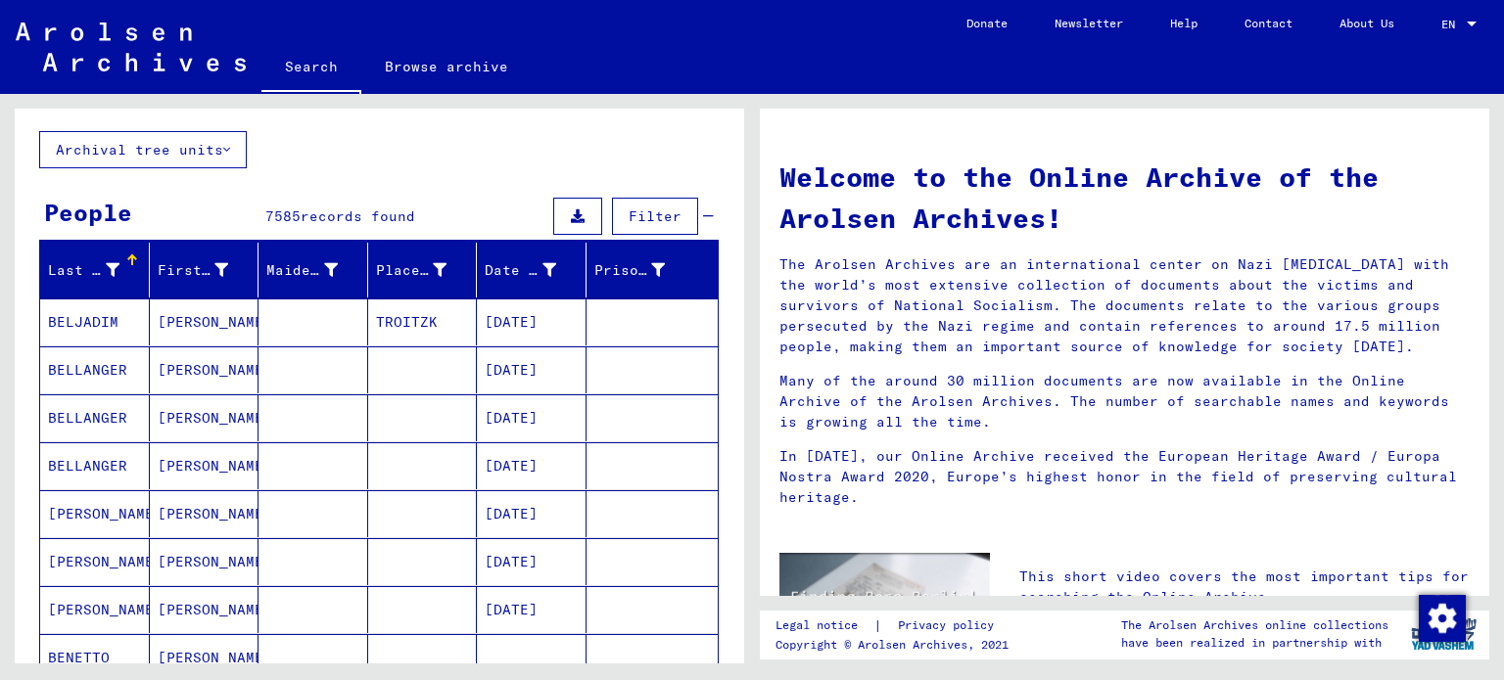
scroll to position [0, 0]
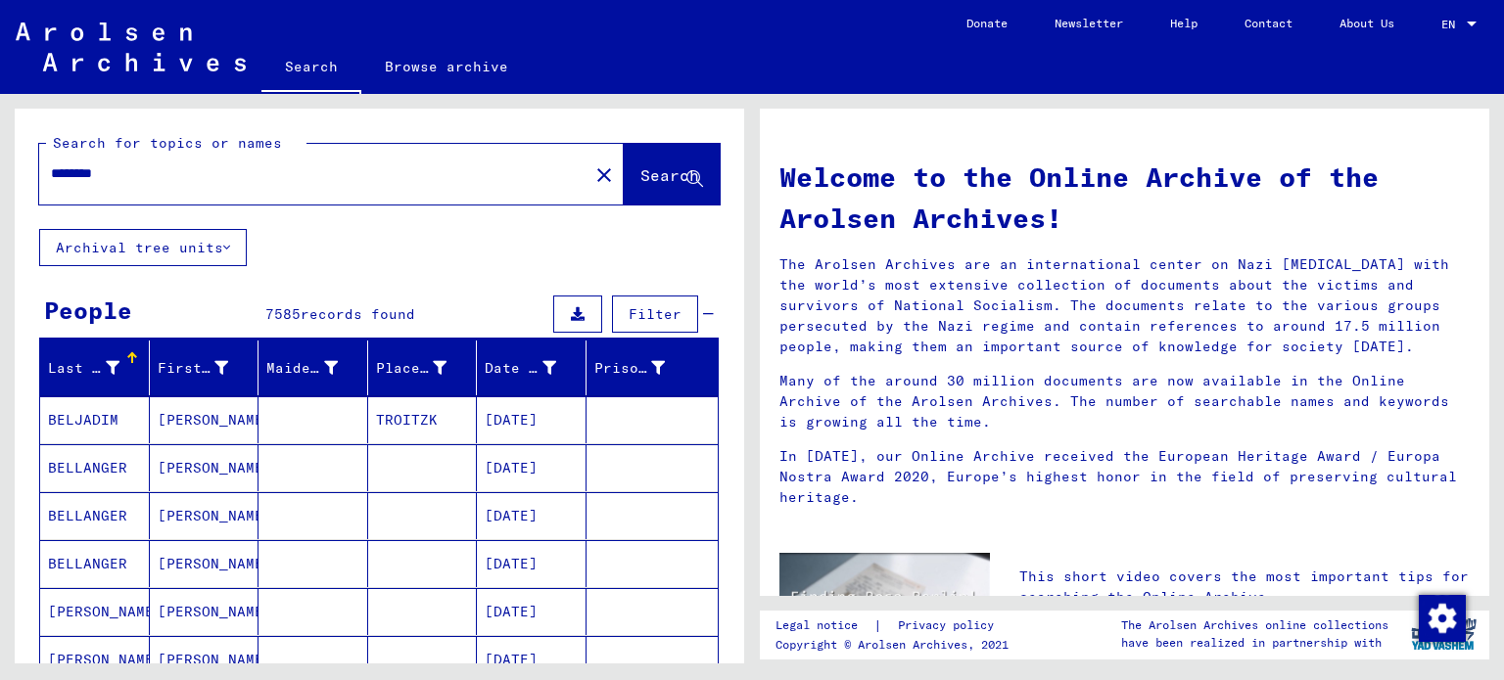
drag, startPoint x: 157, startPoint y: 174, endPoint x: 0, endPoint y: 174, distance: 156.7
click at [0, 174] on div "Search for topics or names ******** close Search Archival tree units People 758…" at bounding box center [376, 379] width 752 height 570
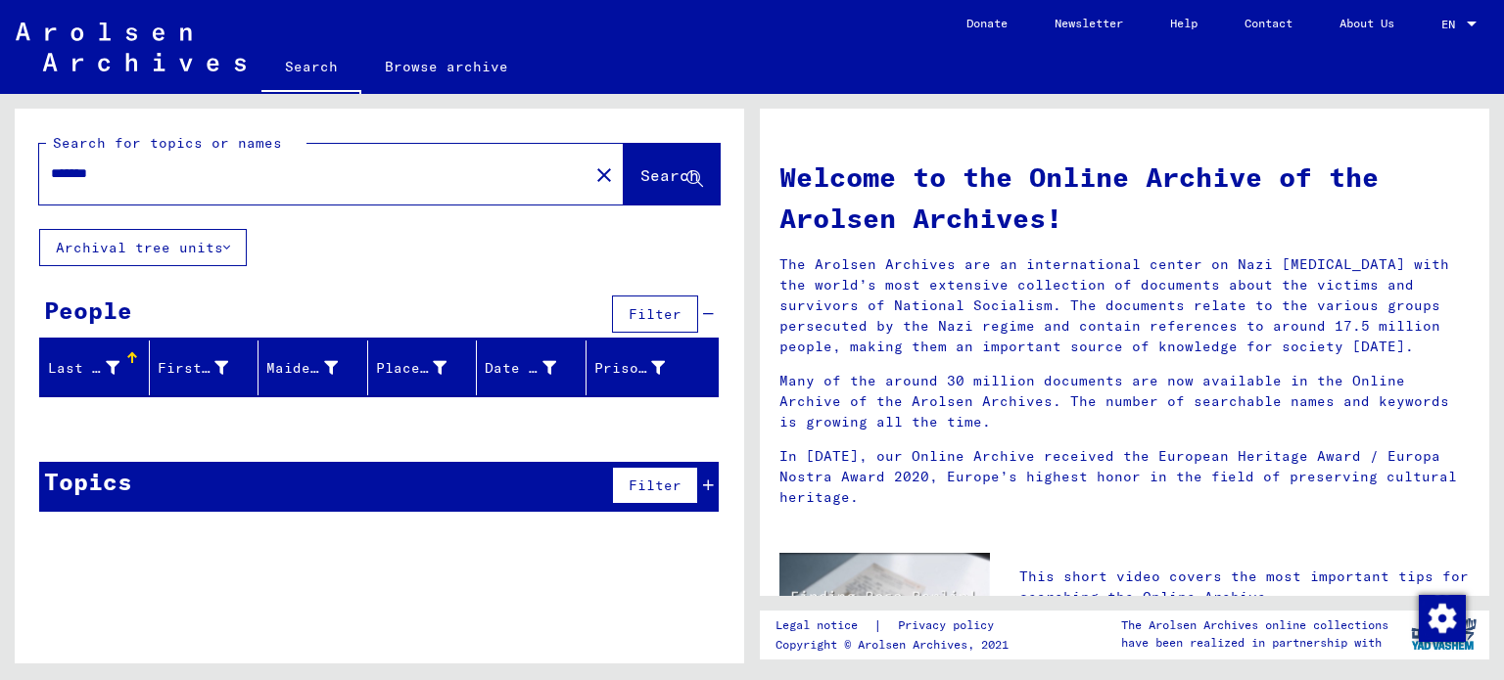
click at [78, 177] on input "*******" at bounding box center [308, 174] width 514 height 21
click at [656, 165] on span "Search" at bounding box center [669, 175] width 59 height 20
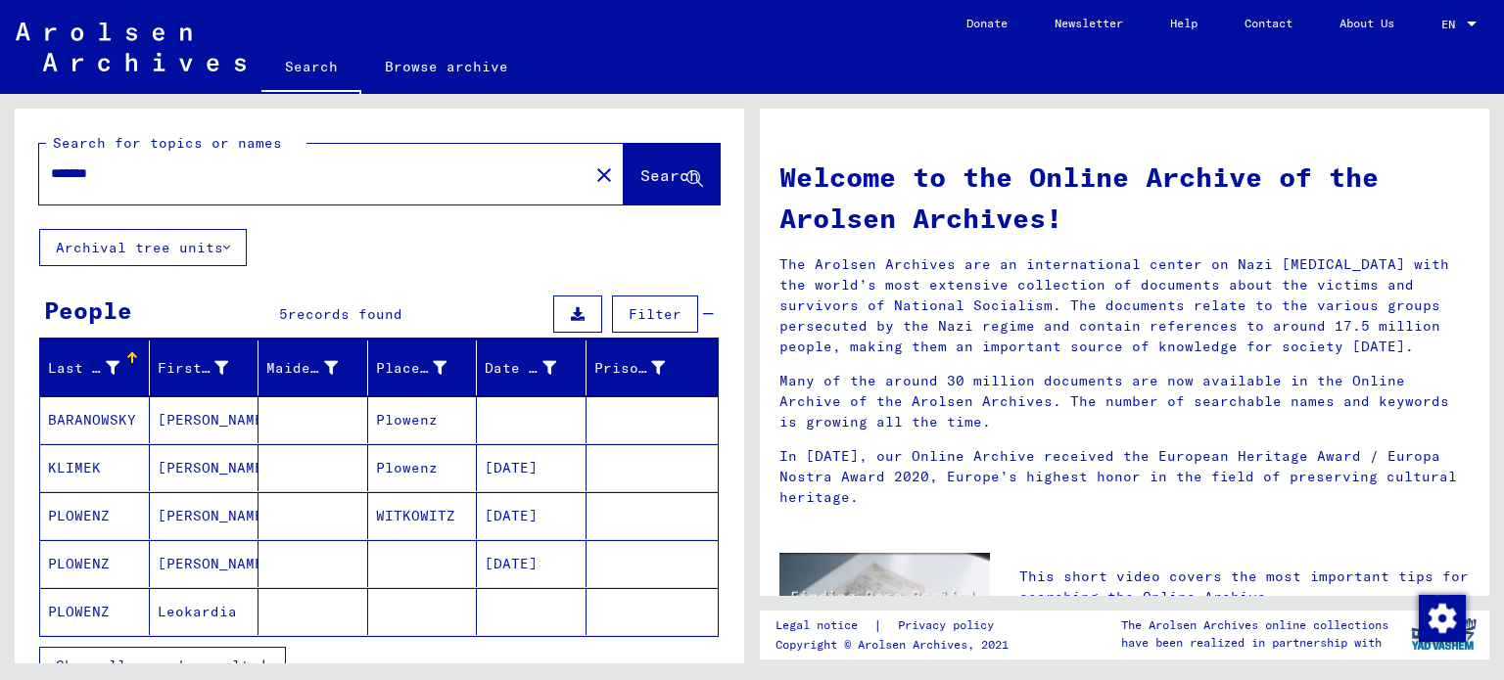
drag, startPoint x: 125, startPoint y: 175, endPoint x: 0, endPoint y: 172, distance: 125.4
click at [0, 172] on div "Search for topics or names ******* close Search Archival tree units People 5 re…" at bounding box center [376, 379] width 752 height 570
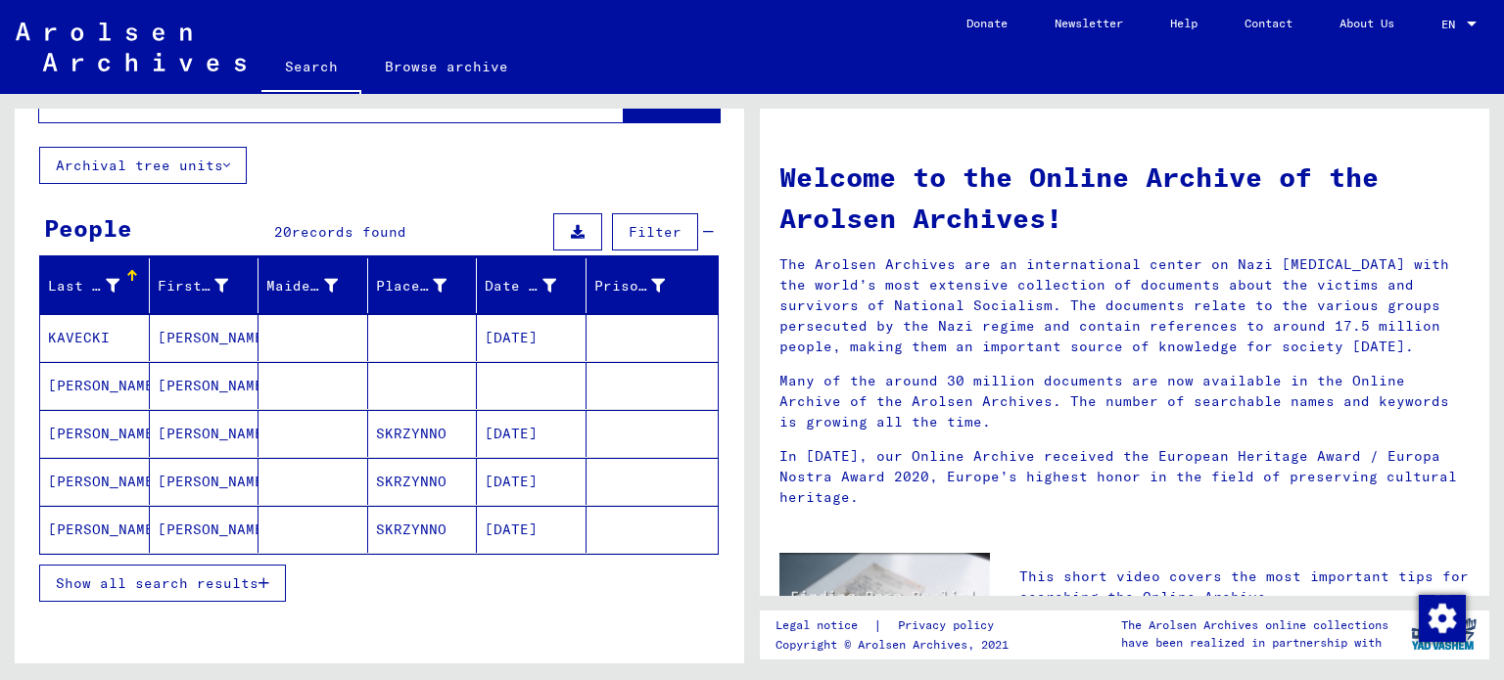
scroll to position [98, 0]
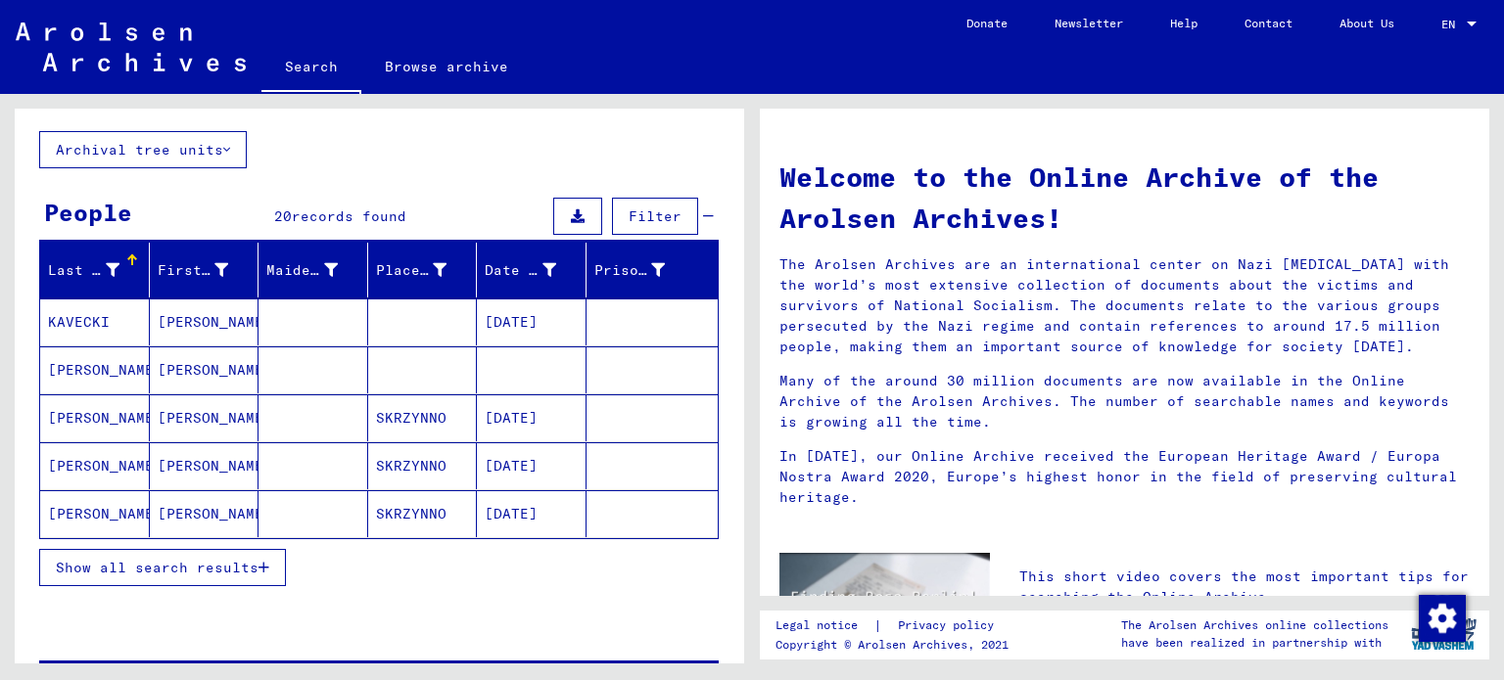
click at [231, 551] on button "Show all search results" at bounding box center [162, 567] width 247 height 37
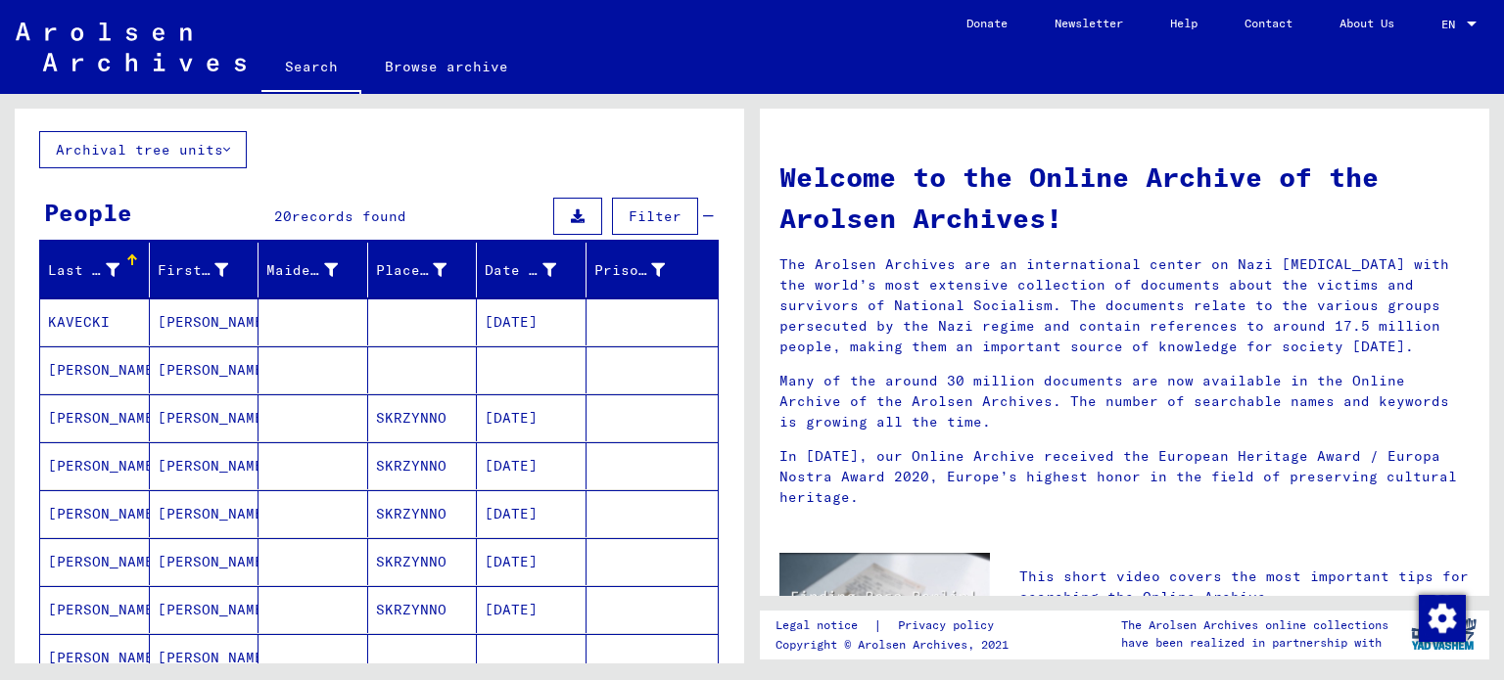
scroll to position [0, 0]
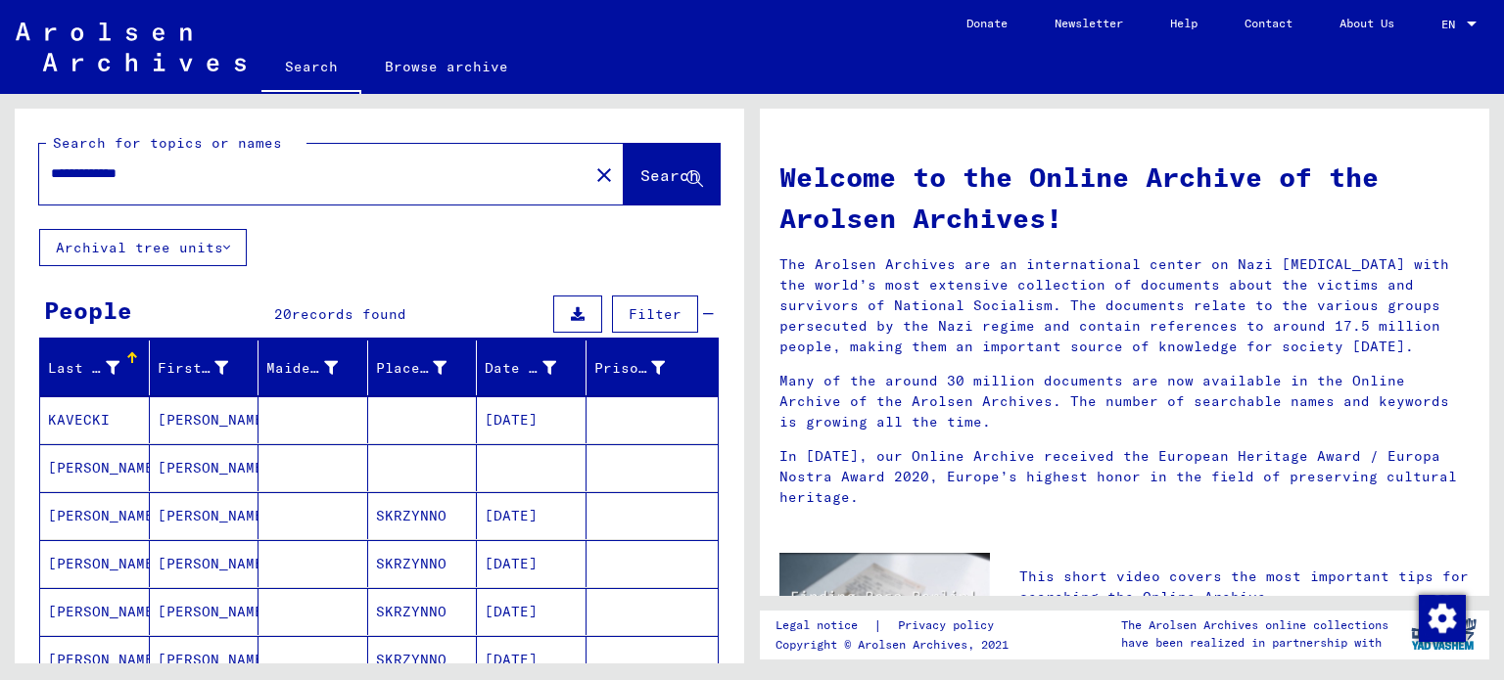
drag, startPoint x: 205, startPoint y: 164, endPoint x: 0, endPoint y: 169, distance: 204.7
click at [0, 169] on div "**********" at bounding box center [376, 379] width 752 height 570
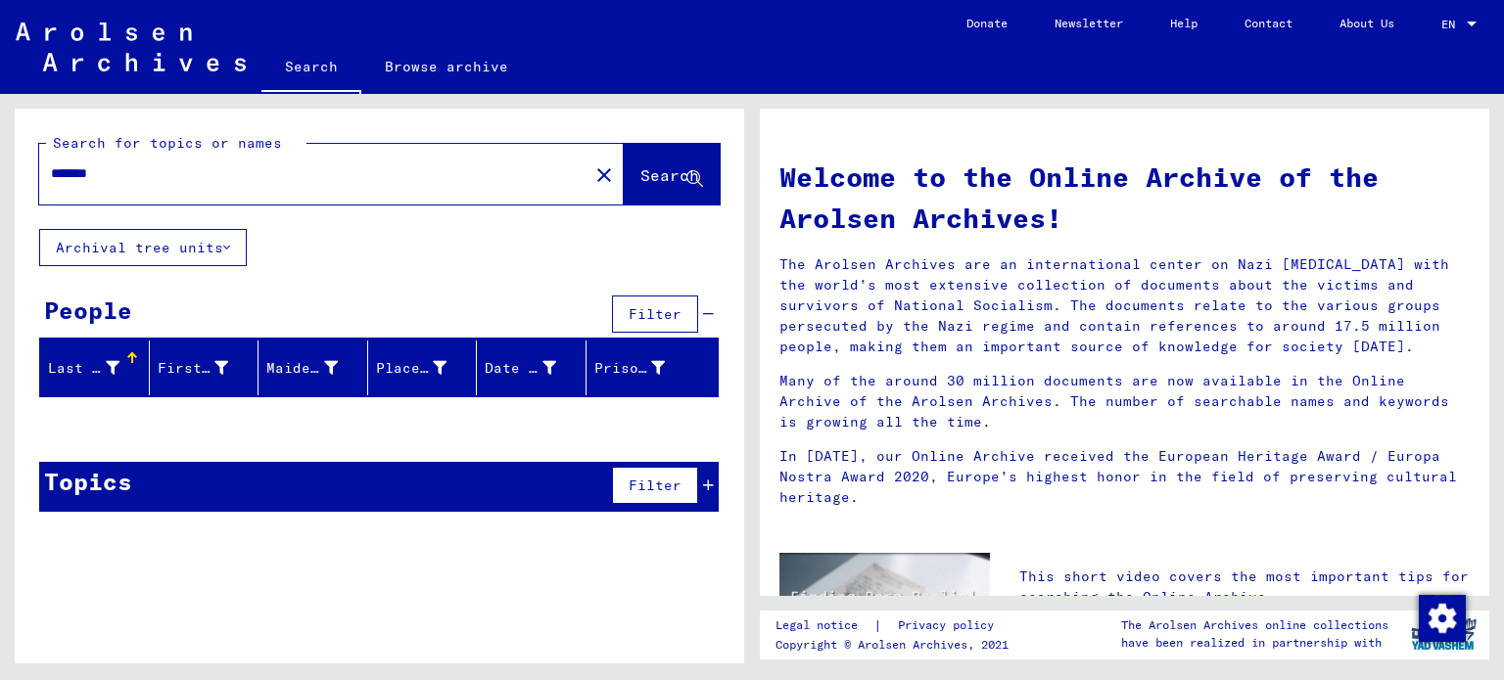
type input "*******"
drag, startPoint x: 630, startPoint y: 164, endPoint x: 620, endPoint y: 171, distance: 12.5
click at [627, 165] on button "Search" at bounding box center [672, 174] width 96 height 61
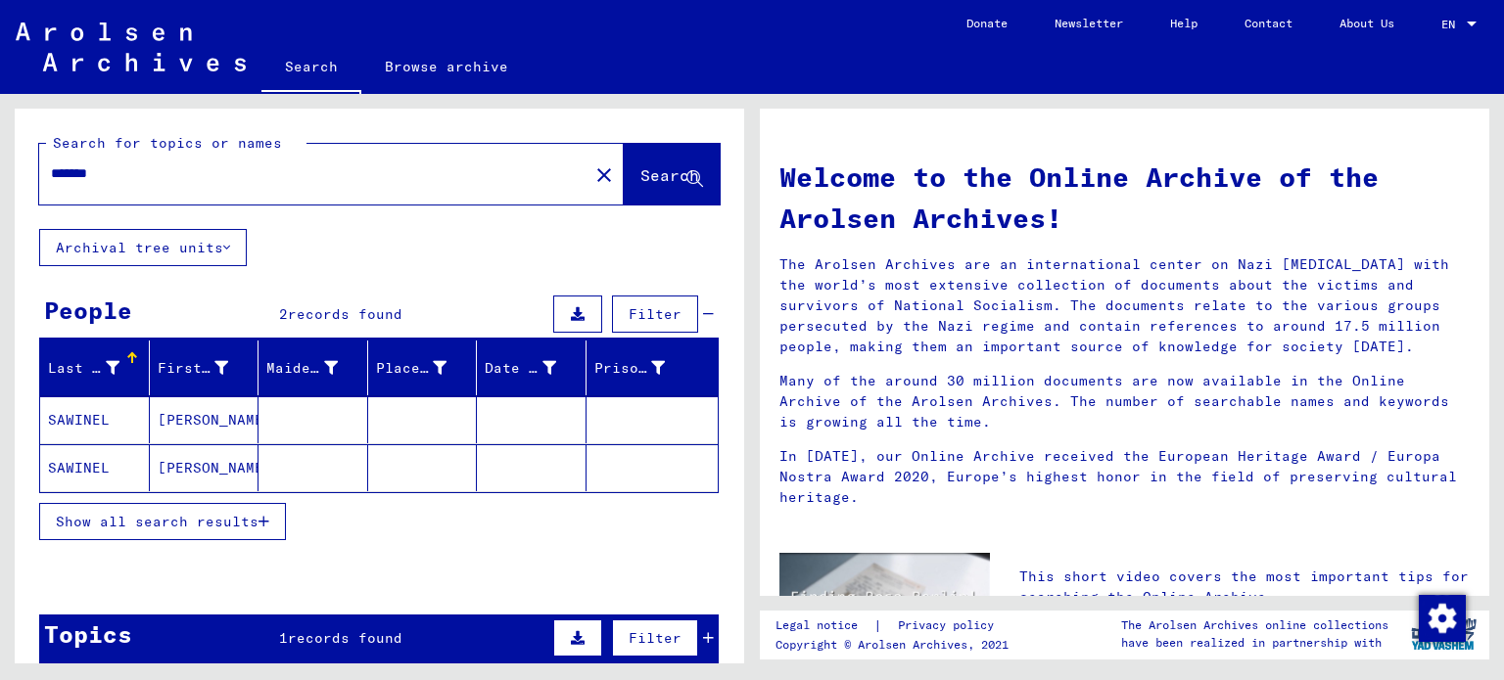
drag, startPoint x: 109, startPoint y: 415, endPoint x: 107, endPoint y: 427, distance: 11.9
click at [108, 415] on mat-cell "SAWINEL" at bounding box center [95, 420] width 110 height 47
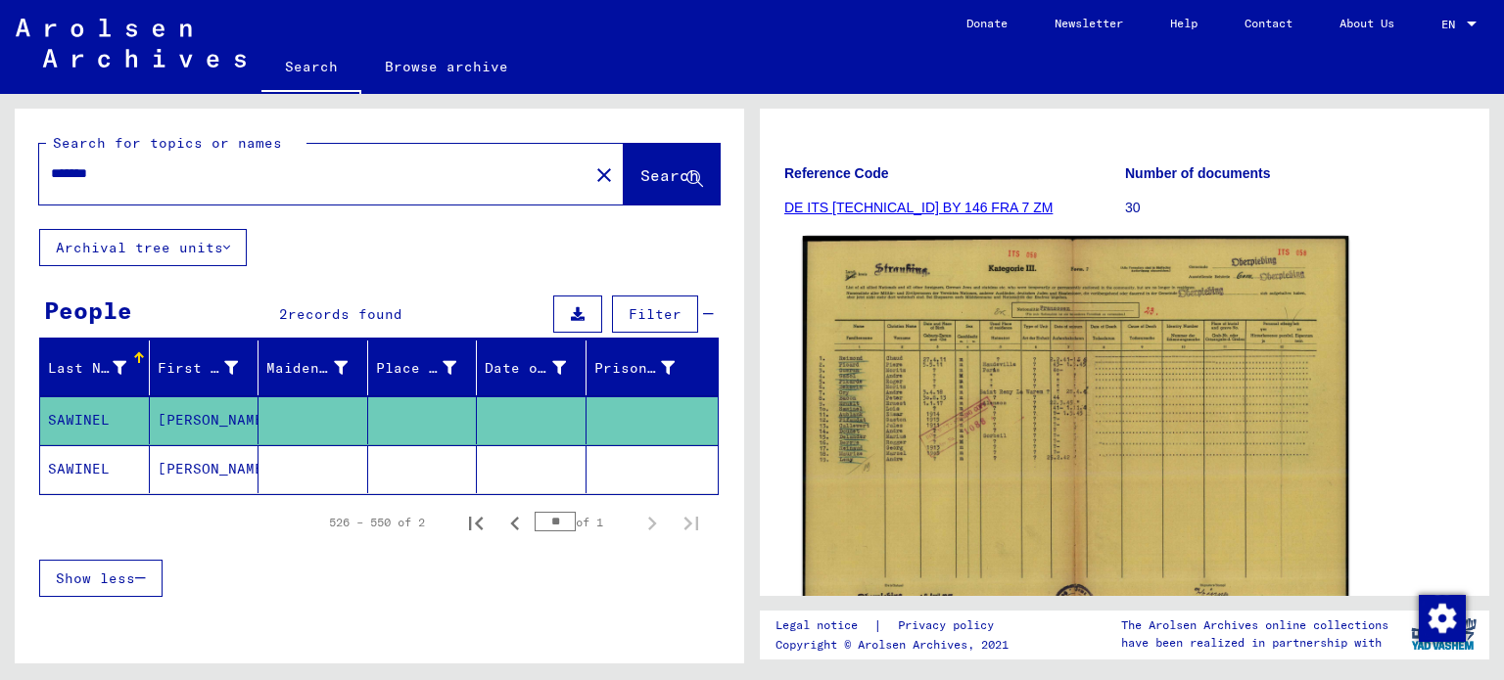
scroll to position [294, 0]
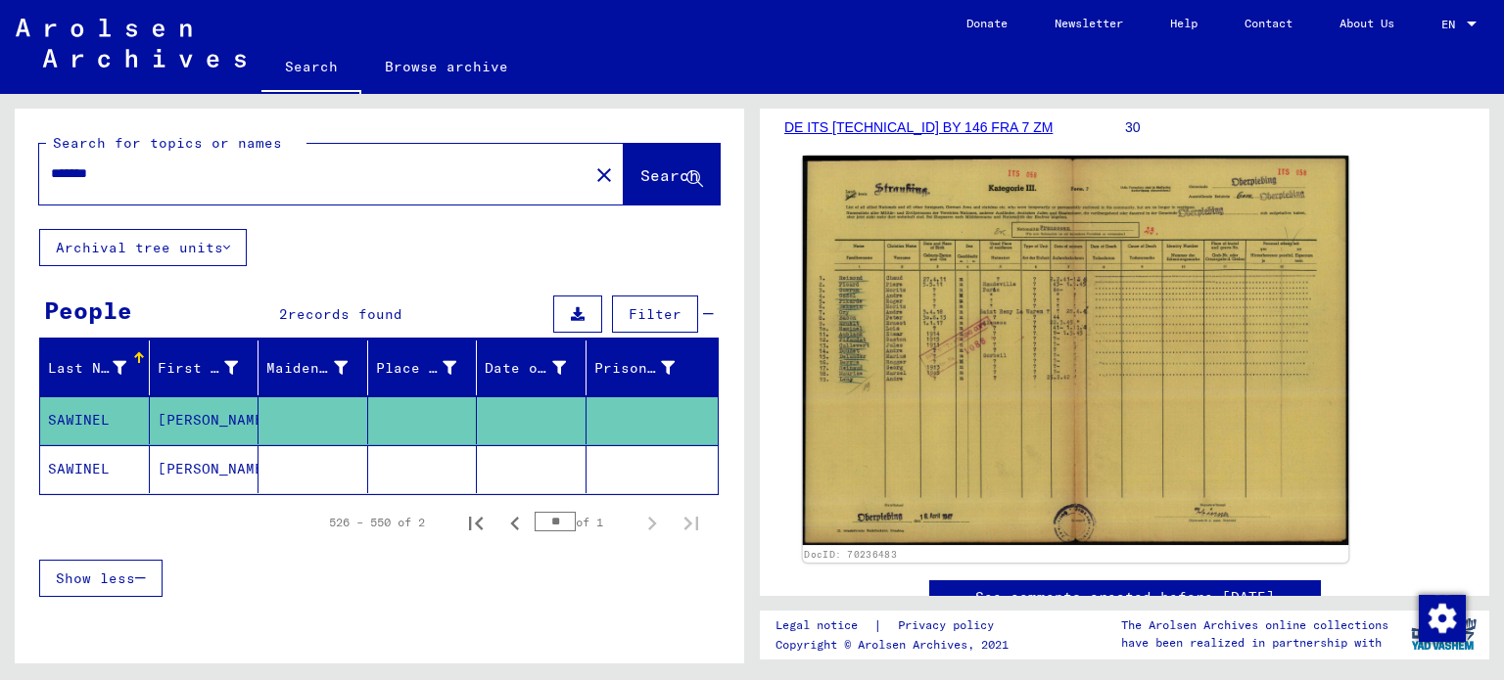
click at [878, 306] on img at bounding box center [1076, 351] width 546 height 390
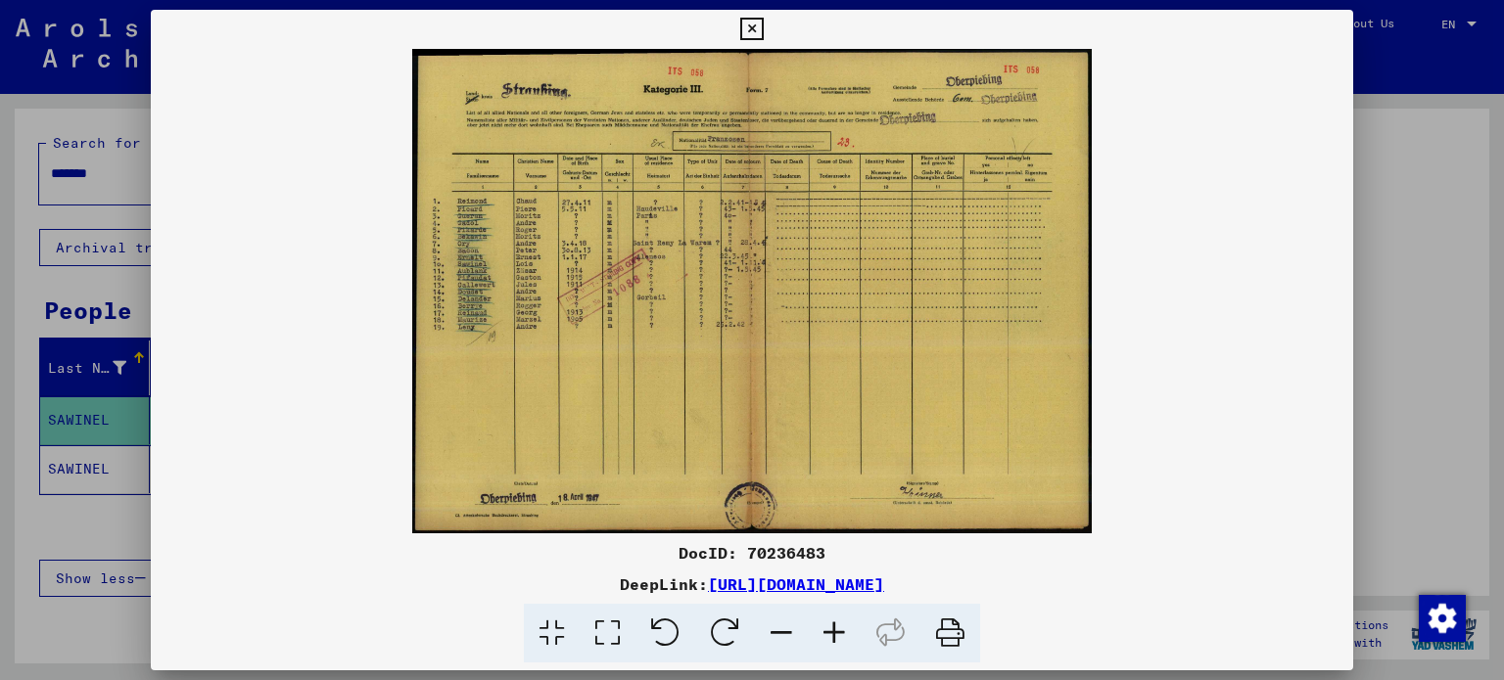
click at [825, 641] on icon at bounding box center [834, 634] width 53 height 60
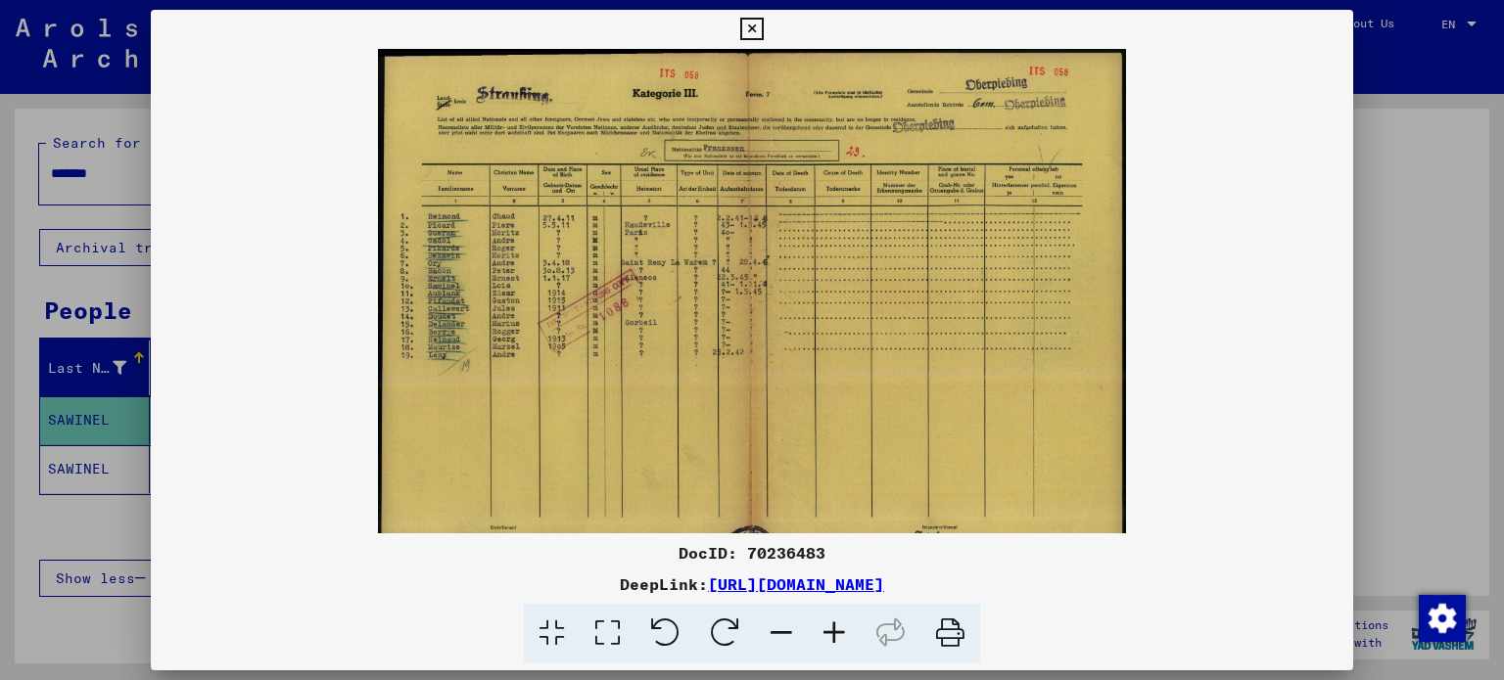
click at [825, 641] on icon at bounding box center [834, 634] width 53 height 60
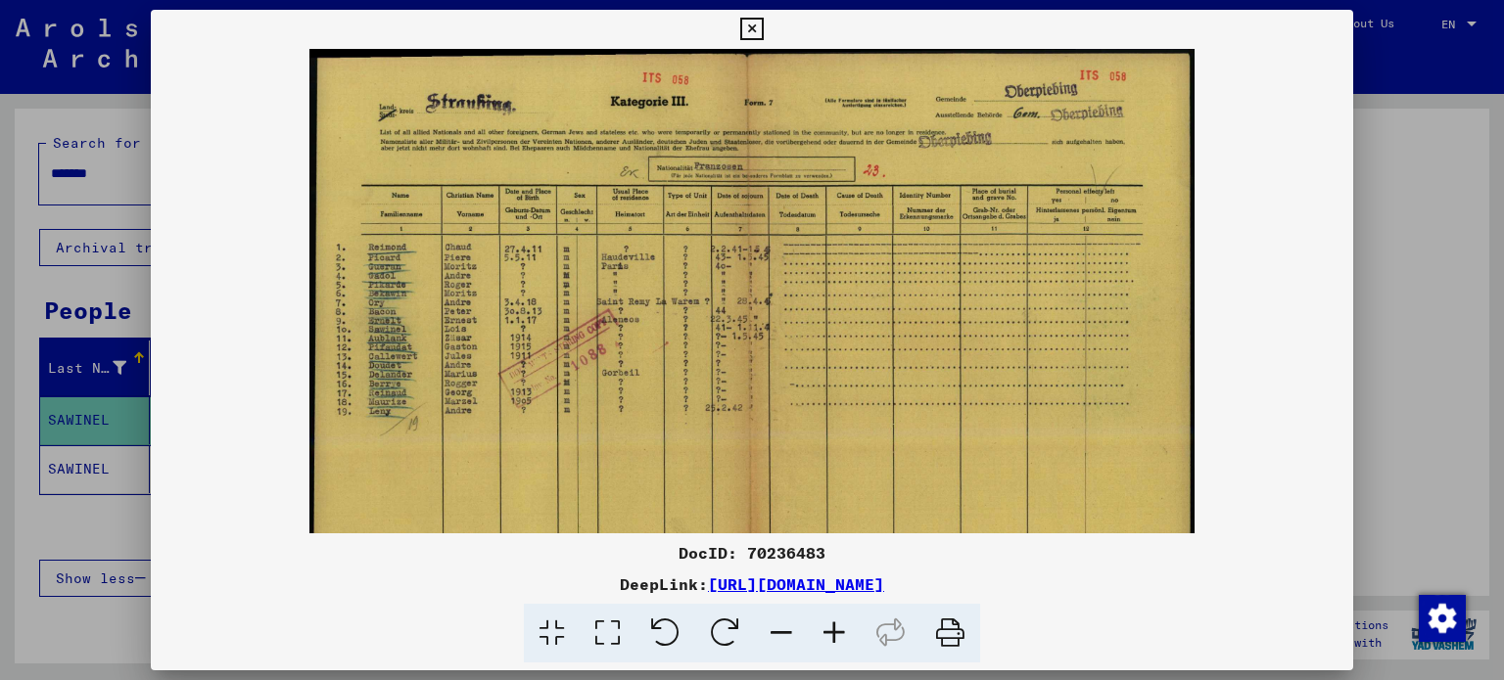
click at [825, 641] on icon at bounding box center [834, 634] width 53 height 60
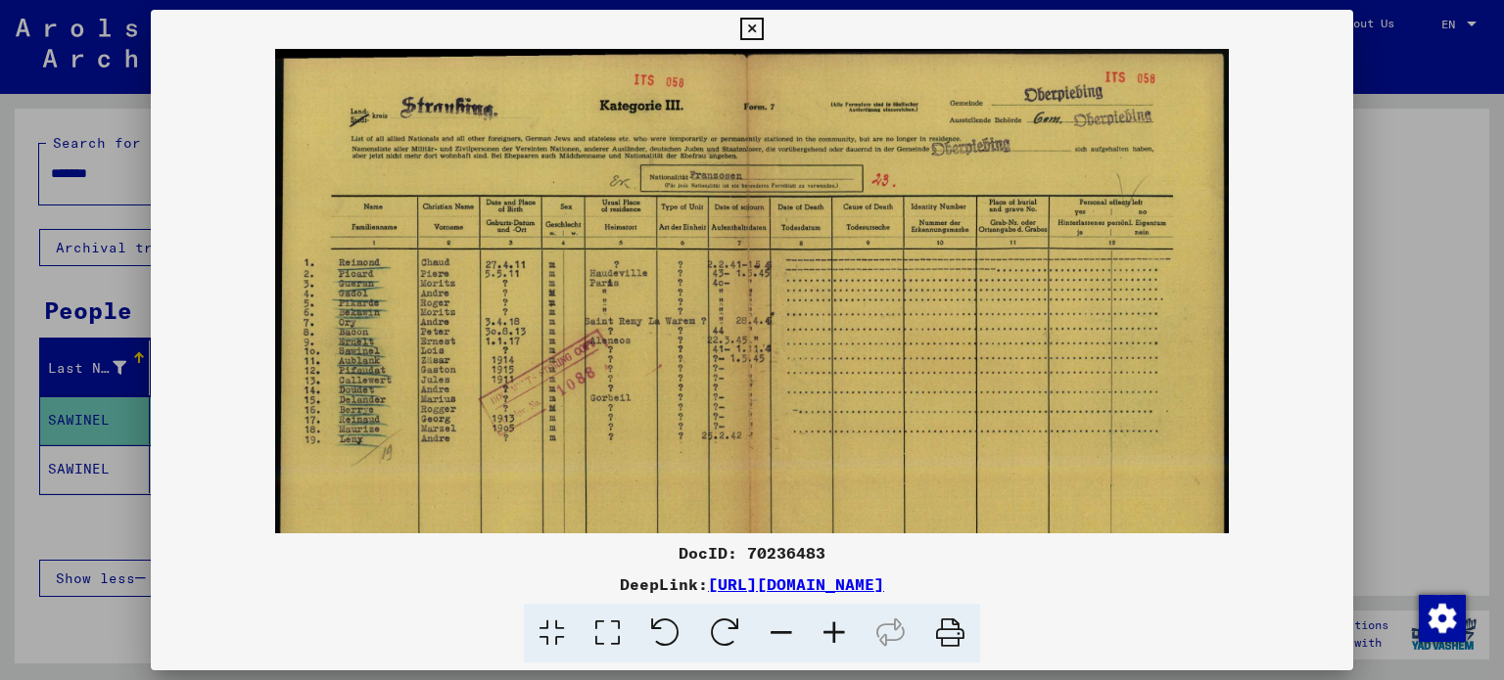
click at [825, 641] on icon at bounding box center [834, 634] width 53 height 60
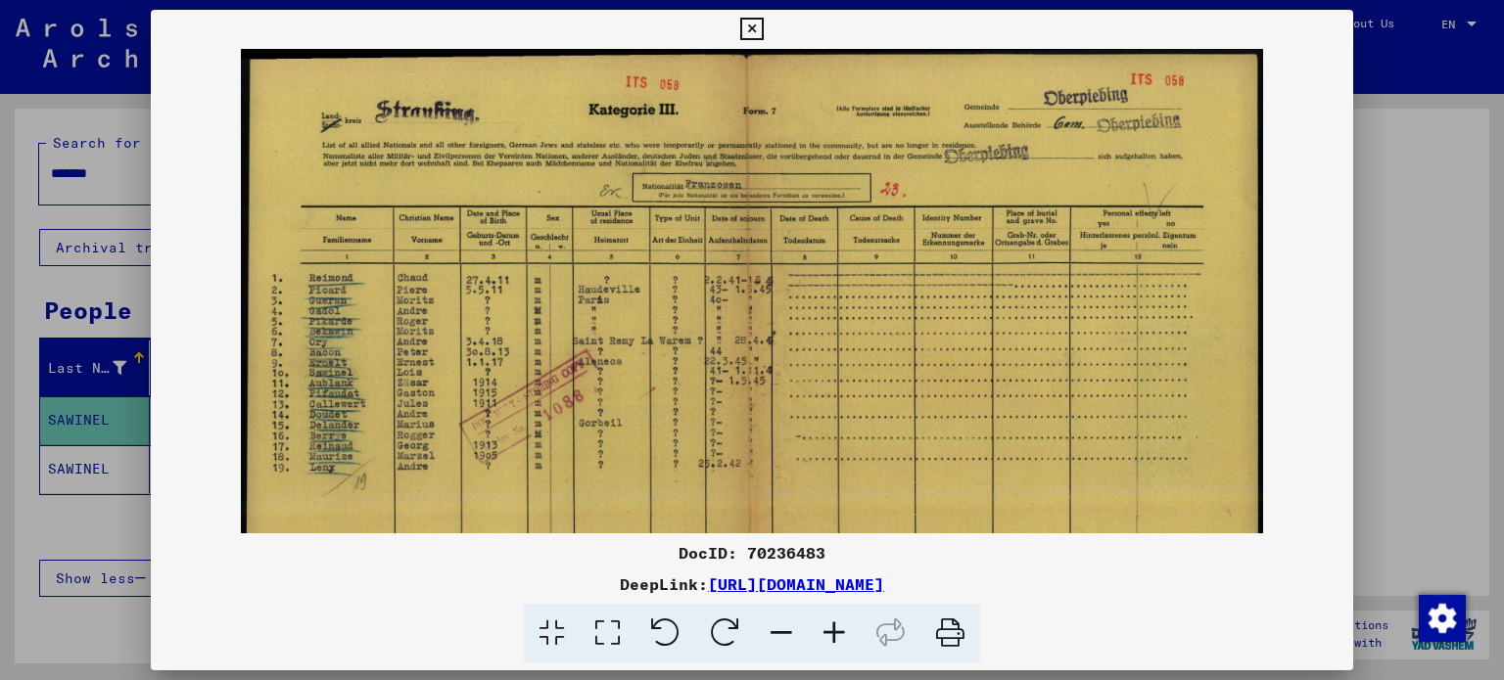
click at [825, 641] on icon at bounding box center [834, 634] width 53 height 60
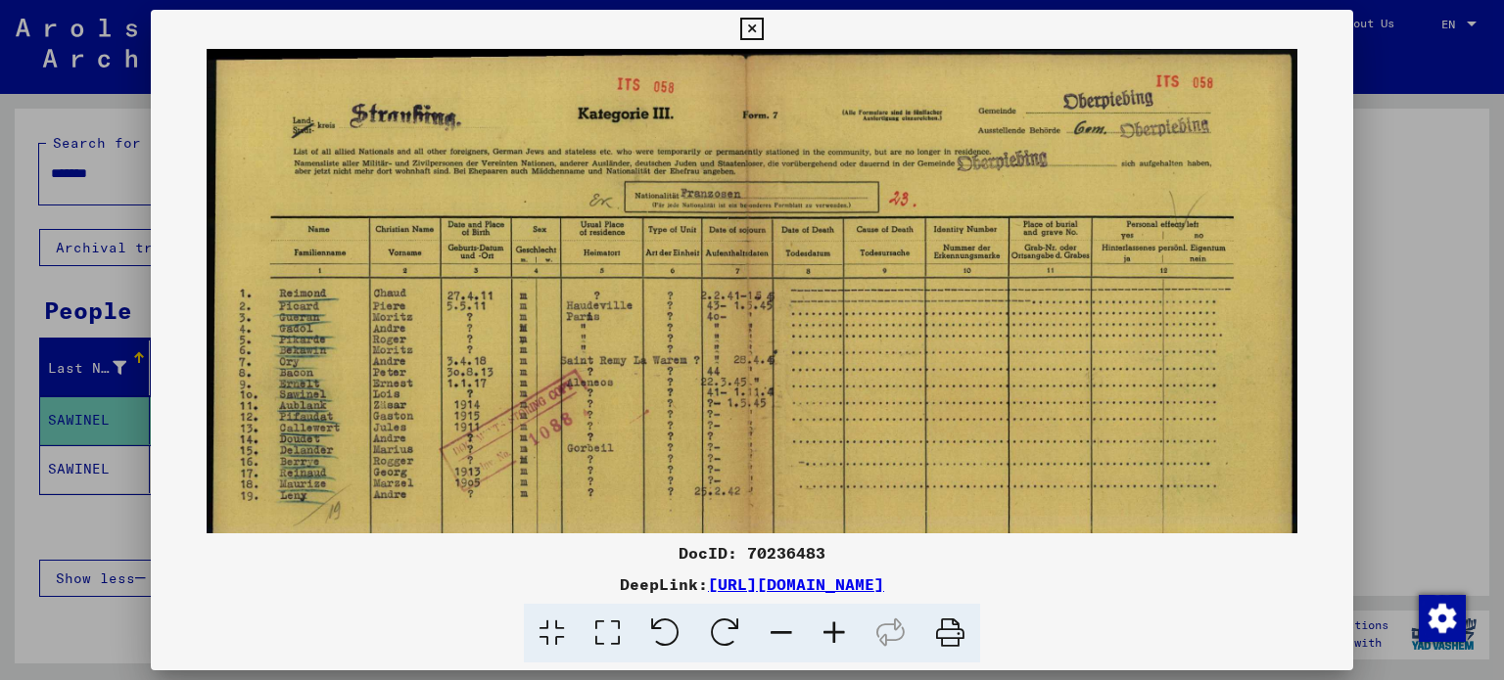
click at [825, 641] on icon at bounding box center [834, 634] width 53 height 60
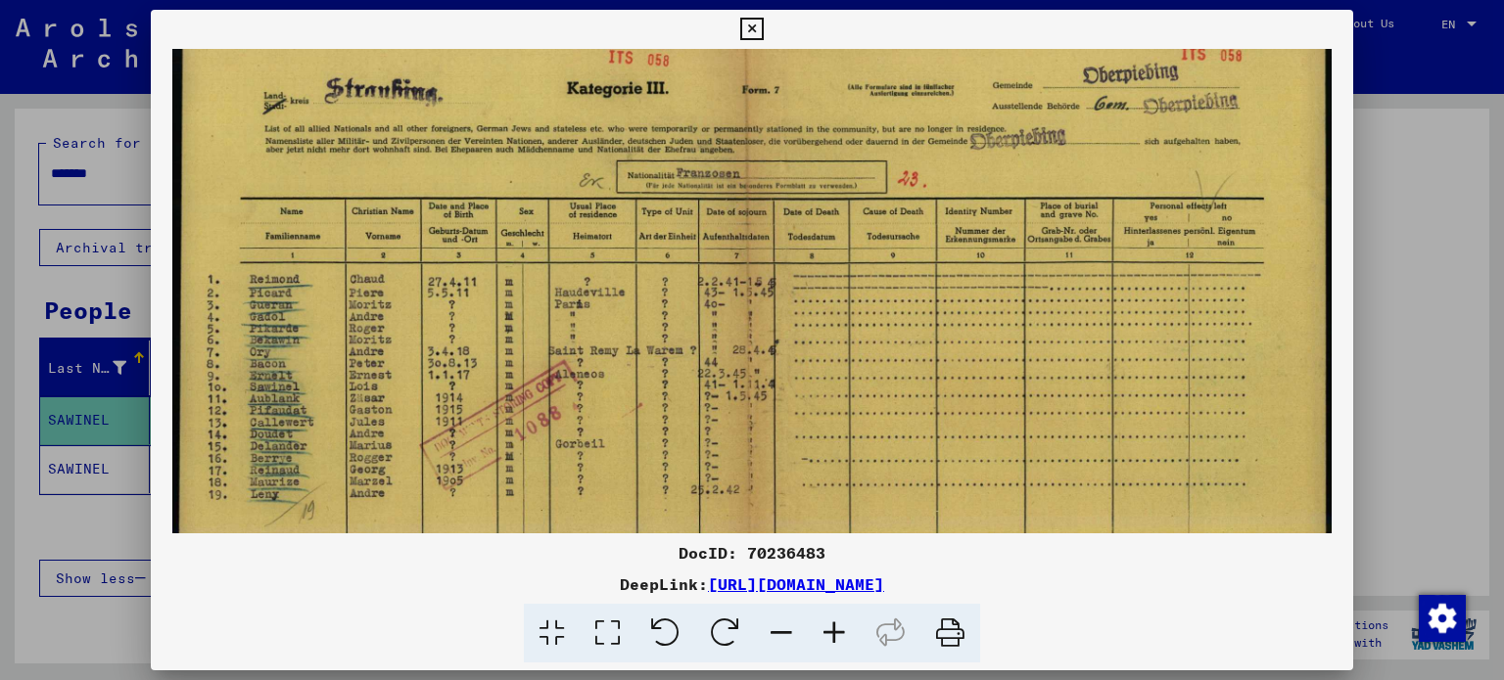
scroll to position [47, 0]
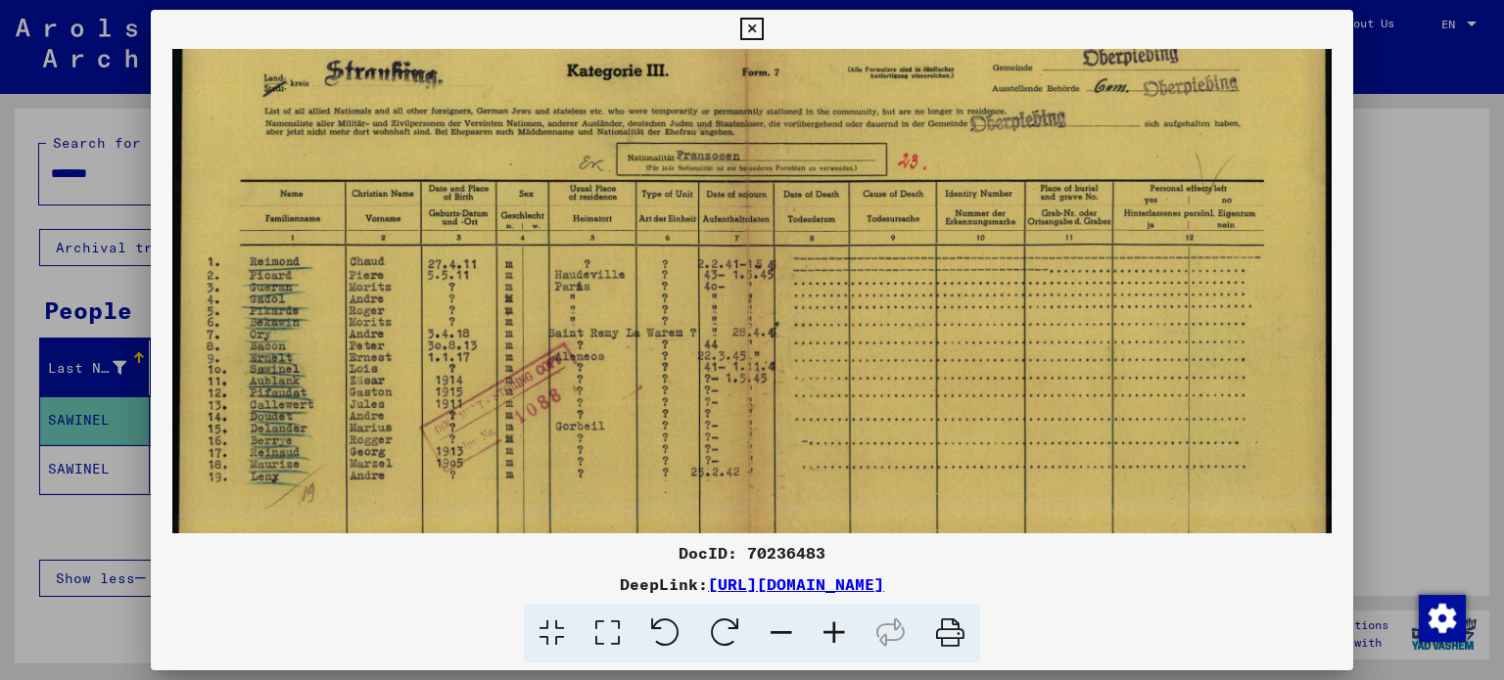
drag, startPoint x: 411, startPoint y: 402, endPoint x: 465, endPoint y: 356, distance: 70.8
click at [465, 356] on img at bounding box center [751, 415] width 1159 height 827
click at [750, 29] on icon at bounding box center [751, 29] width 23 height 23
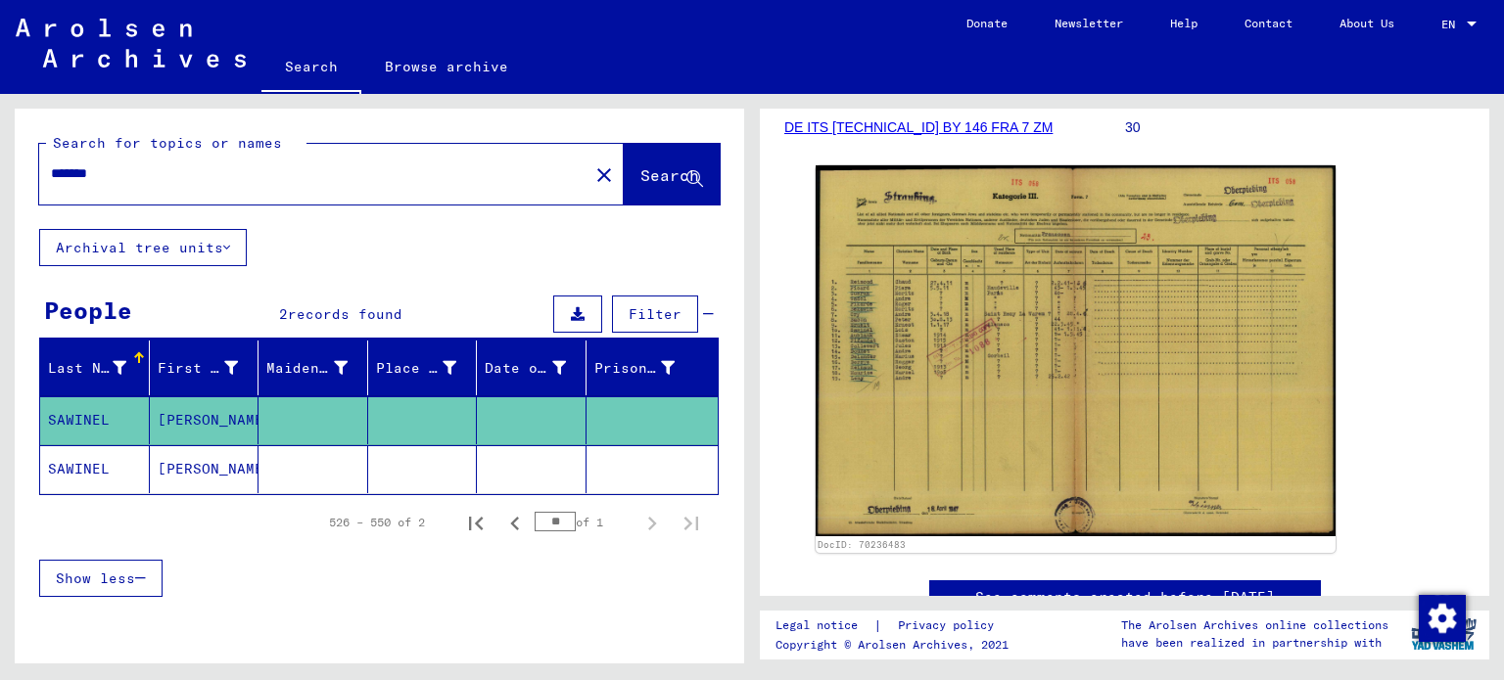
drag, startPoint x: 377, startPoint y: 177, endPoint x: 0, endPoint y: 162, distance: 377.3
click at [0, 162] on div "Search for topics or names ******* close Search Archival tree units People 2 re…" at bounding box center [376, 379] width 752 height 570
drag, startPoint x: 559, startPoint y: 179, endPoint x: 547, endPoint y: 182, distance: 12.1
click at [592, 180] on mat-icon "close" at bounding box center [603, 175] width 23 height 23
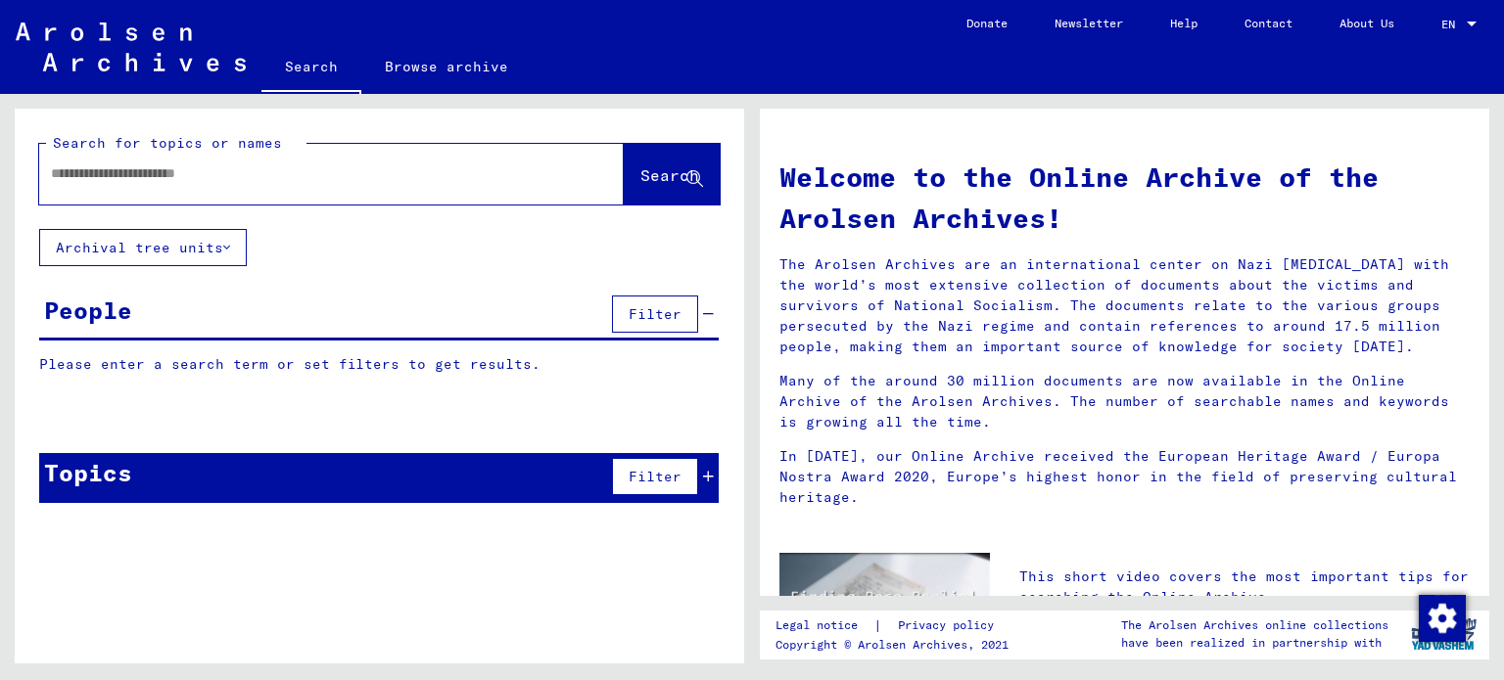
click at [505, 185] on div at bounding box center [302, 174] width 526 height 44
click at [477, 168] on input "text" at bounding box center [308, 174] width 514 height 21
paste input "********"
type input "********"
click at [625, 189] on button "Search" at bounding box center [672, 174] width 96 height 61
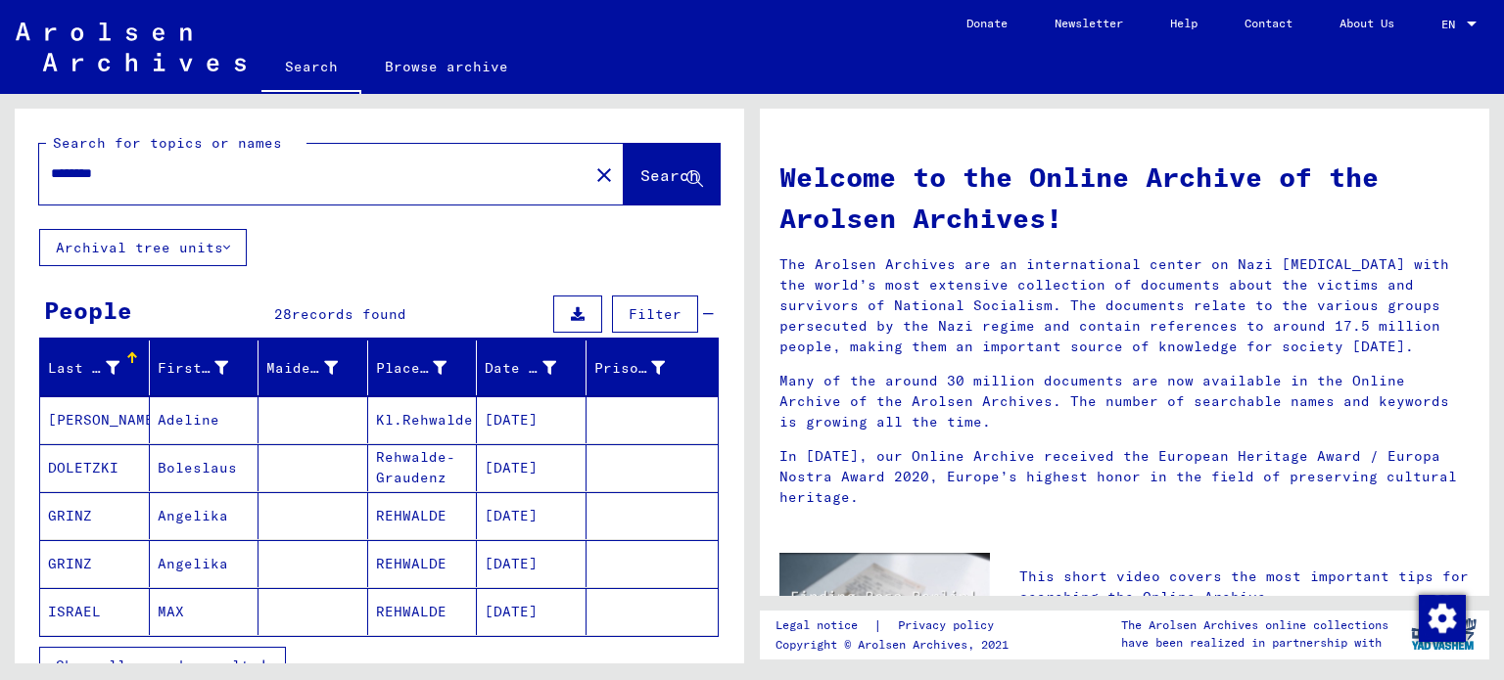
scroll to position [196, 0]
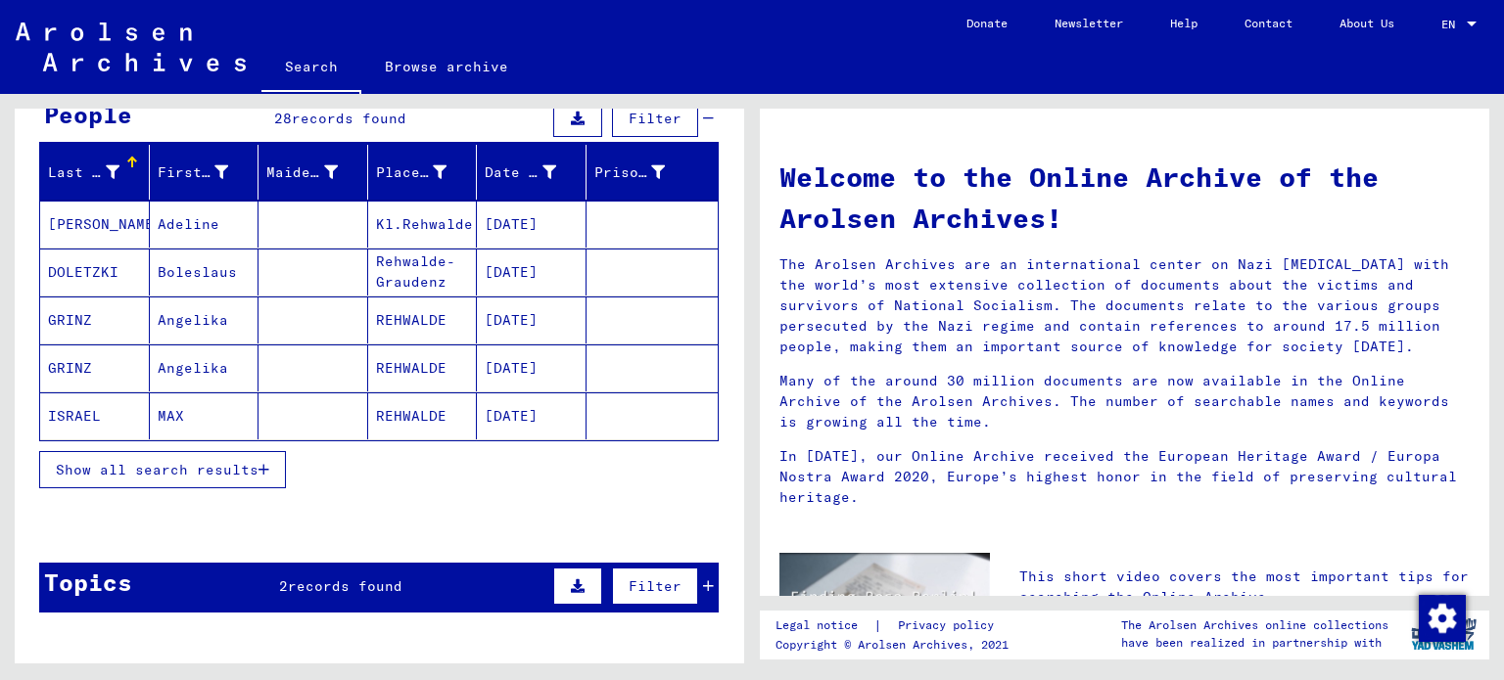
click at [181, 473] on span "Show all search results" at bounding box center [157, 470] width 203 height 18
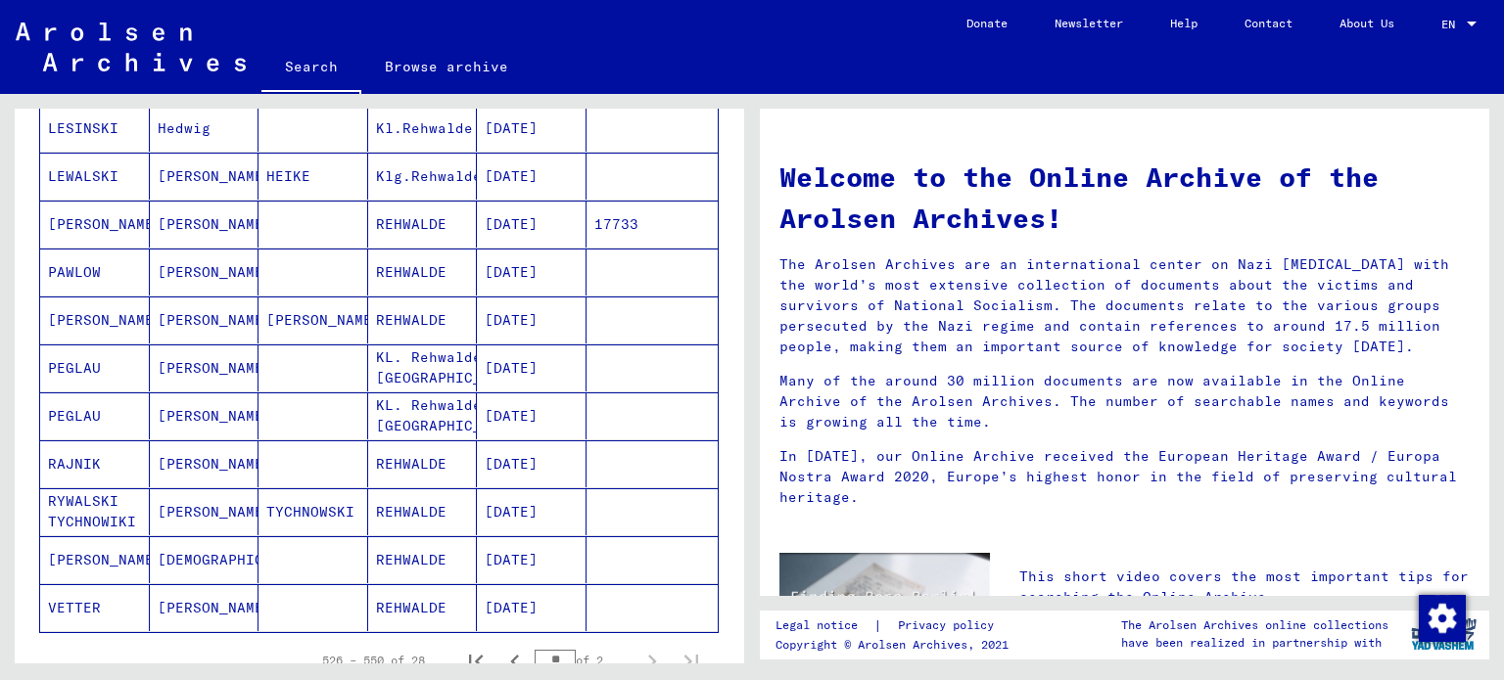
scroll to position [979, 0]
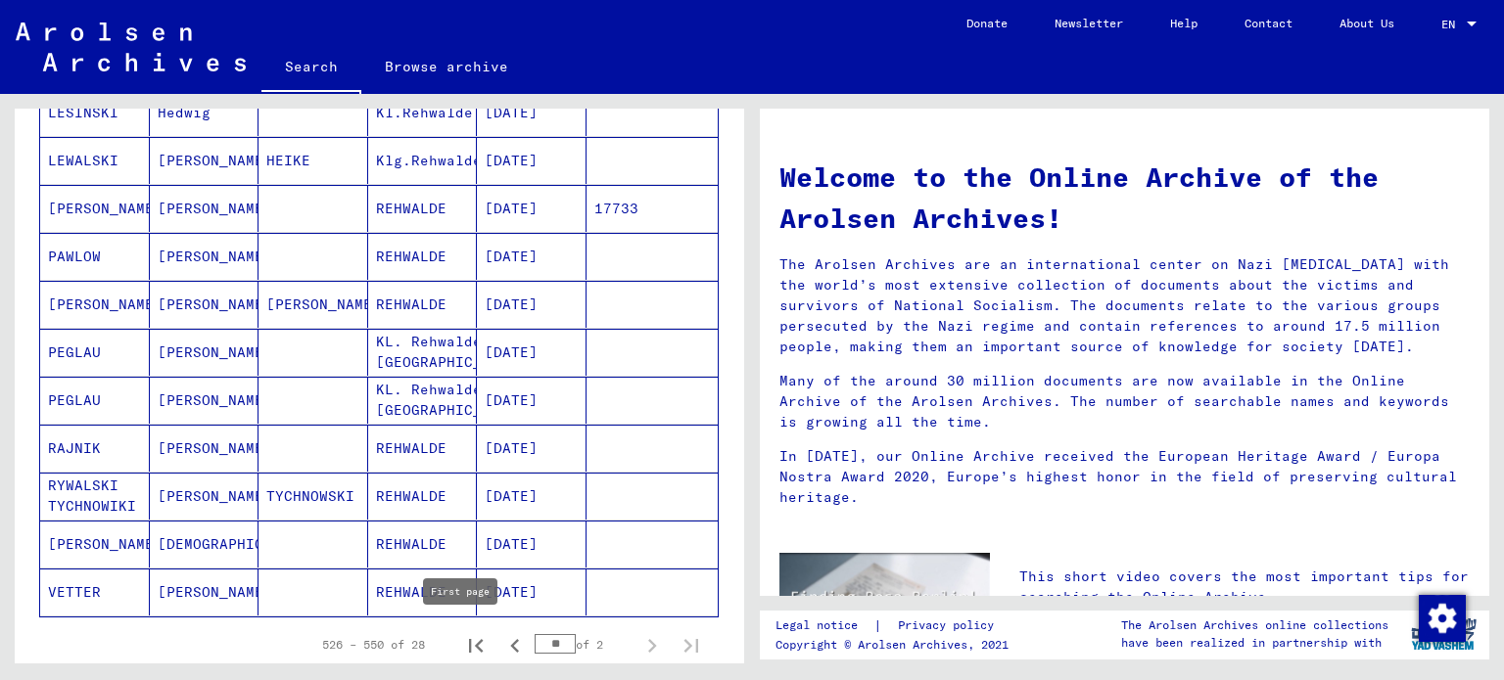
click at [462, 636] on icon "First page" at bounding box center [475, 645] width 27 height 27
click at [638, 646] on icon "Next page" at bounding box center [651, 645] width 27 height 27
type input "*"
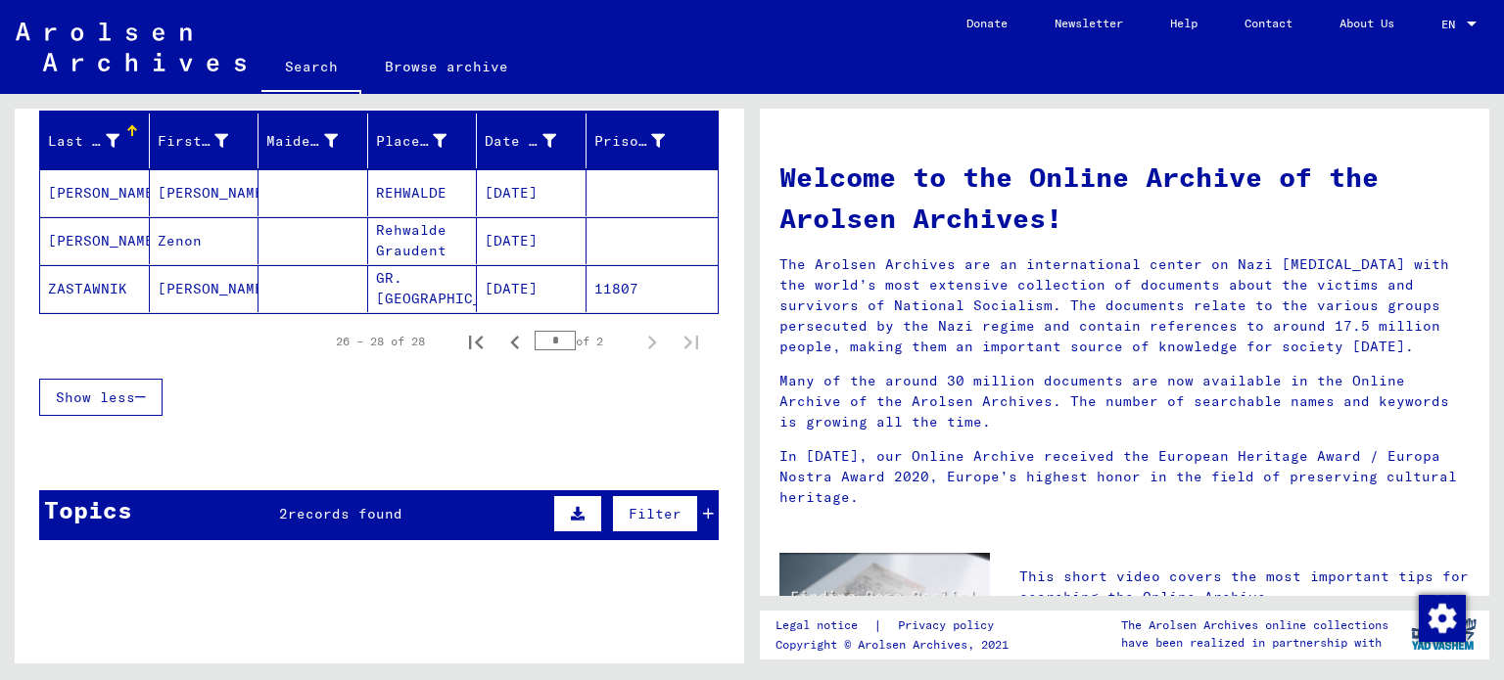
scroll to position [161, 0]
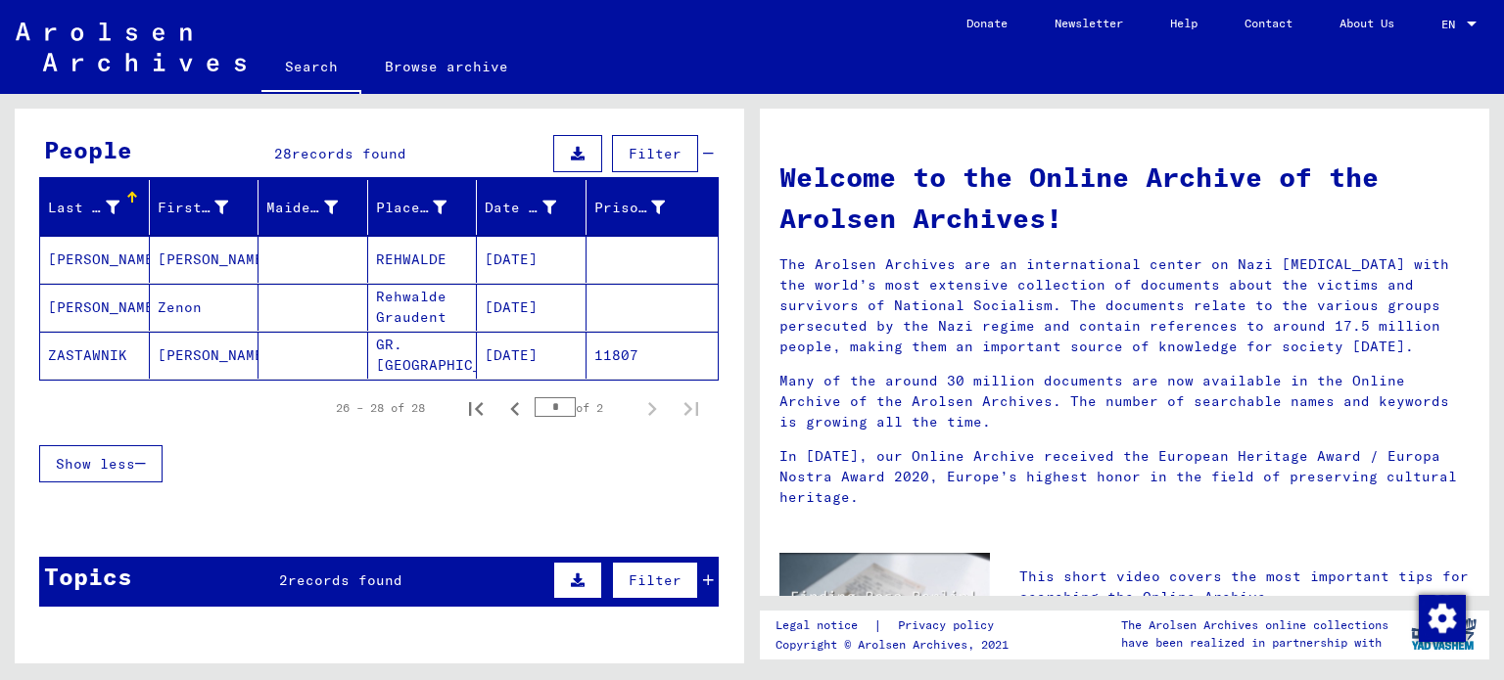
click at [503, 307] on mat-cell "[DATE]" at bounding box center [532, 307] width 110 height 47
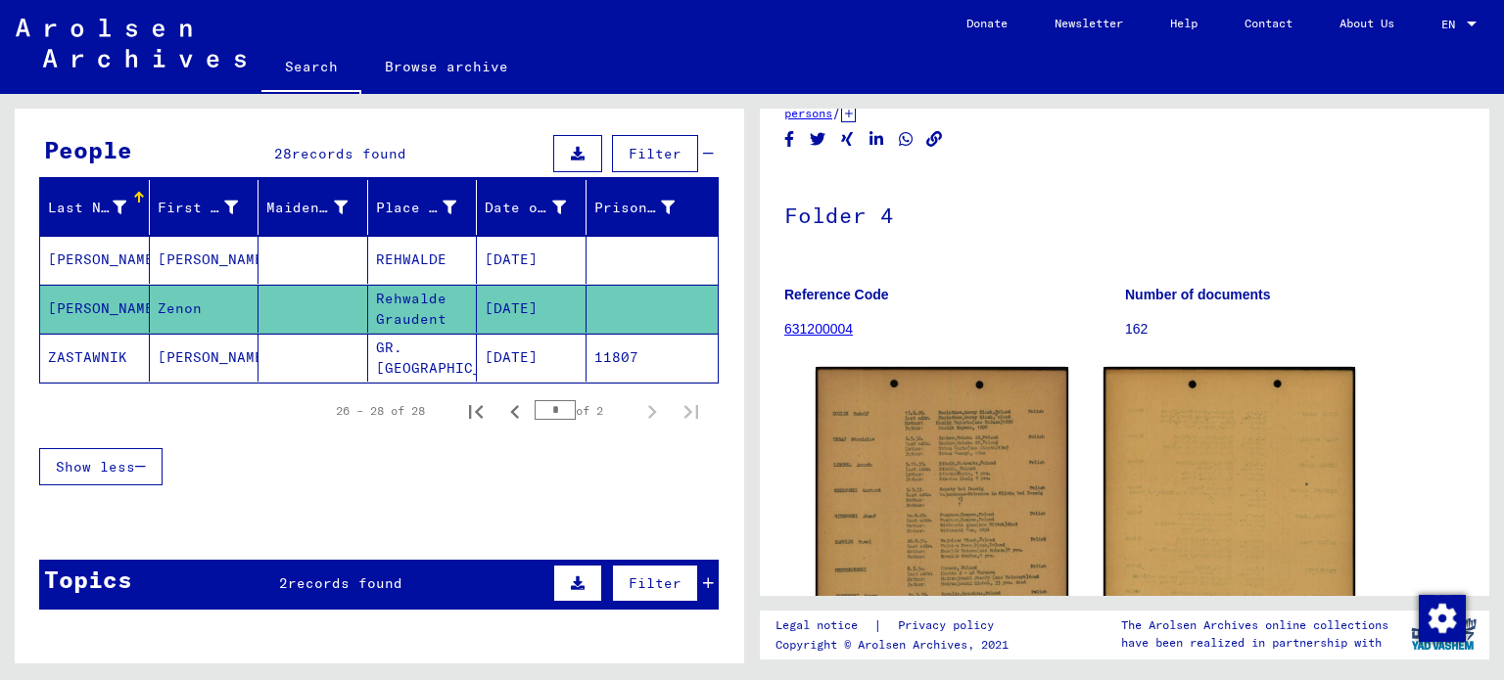
scroll to position [98, 0]
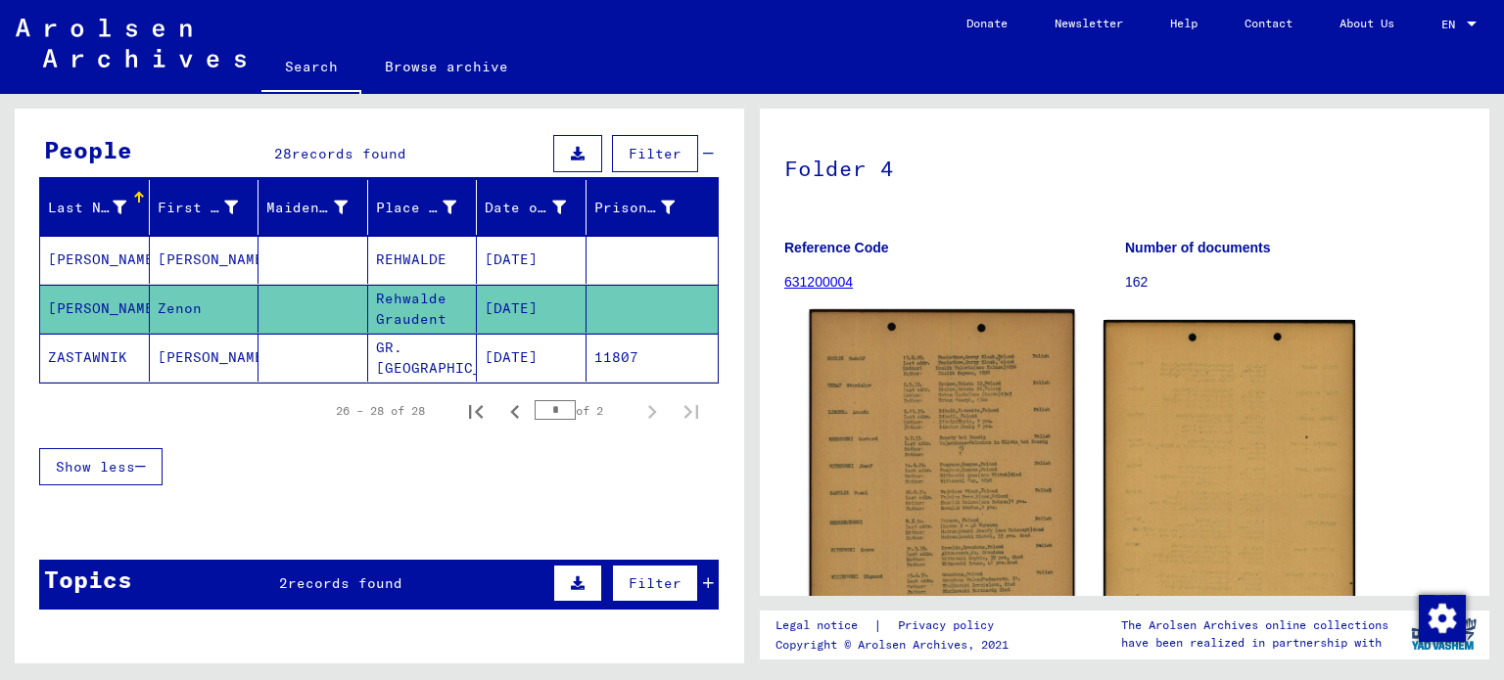
click at [923, 457] on img at bounding box center [942, 524] width 264 height 431
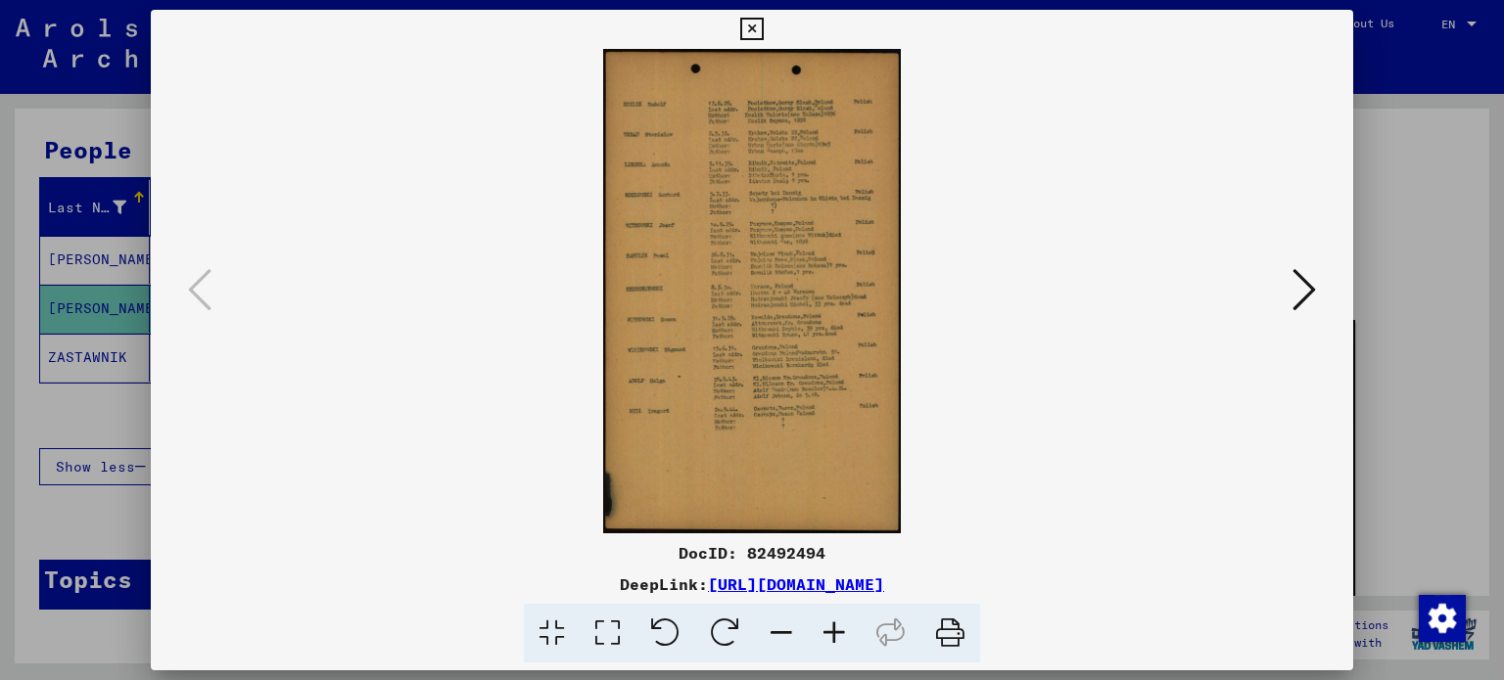
click at [822, 619] on icon at bounding box center [834, 634] width 53 height 60
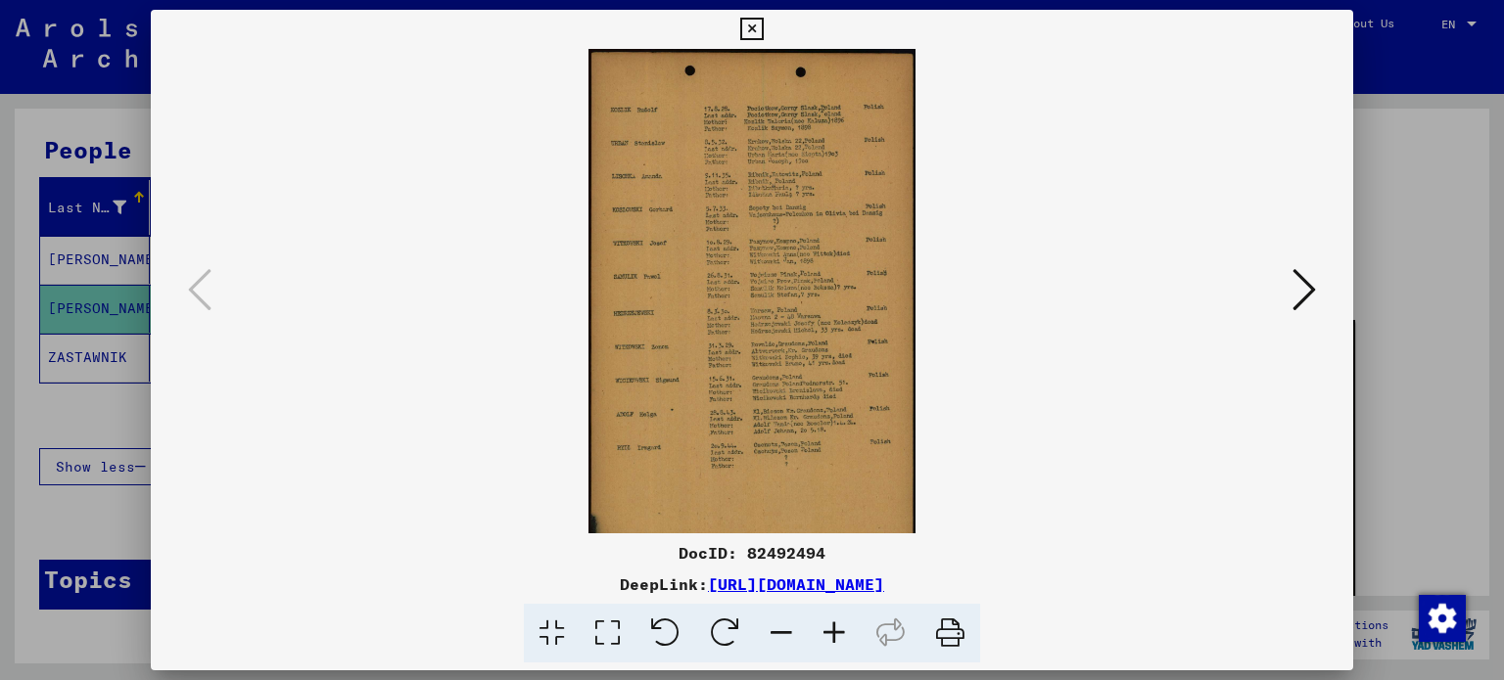
click at [822, 621] on icon at bounding box center [834, 634] width 53 height 60
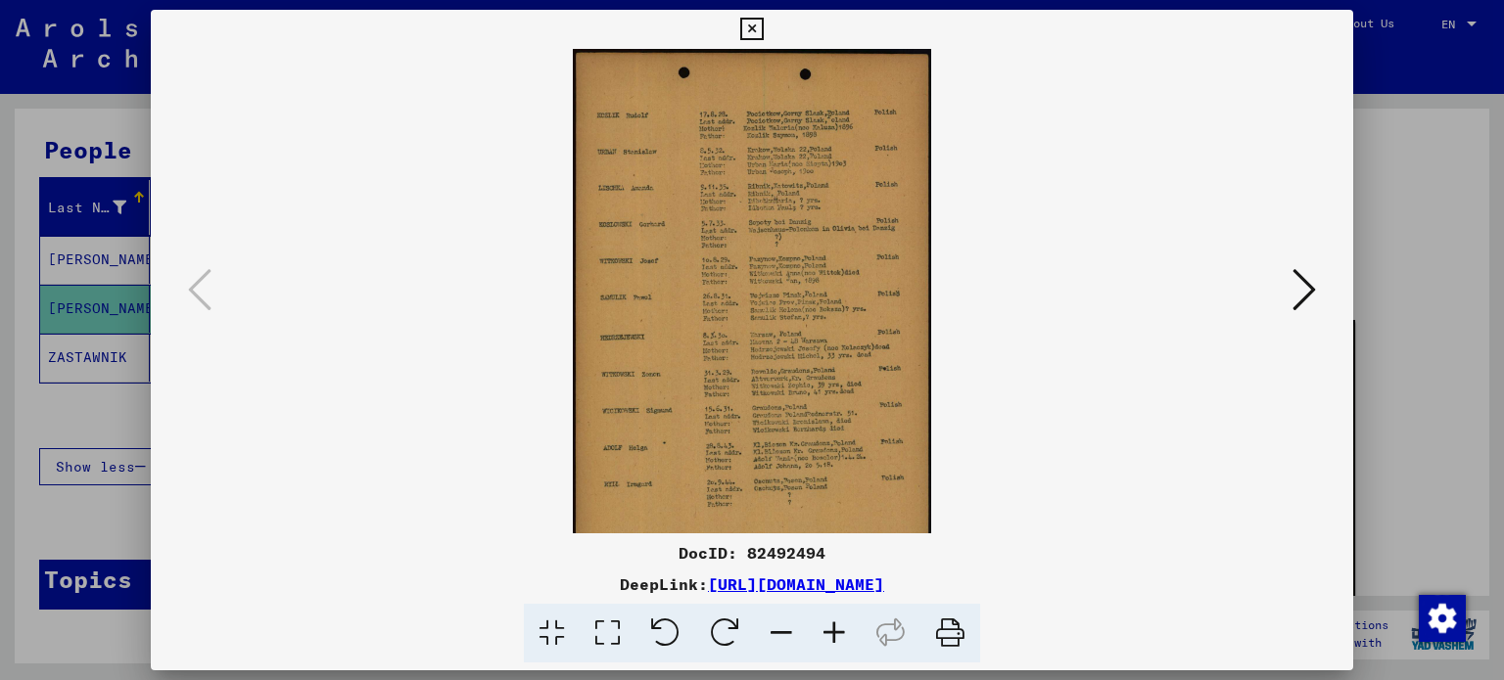
click at [822, 621] on icon at bounding box center [834, 634] width 53 height 60
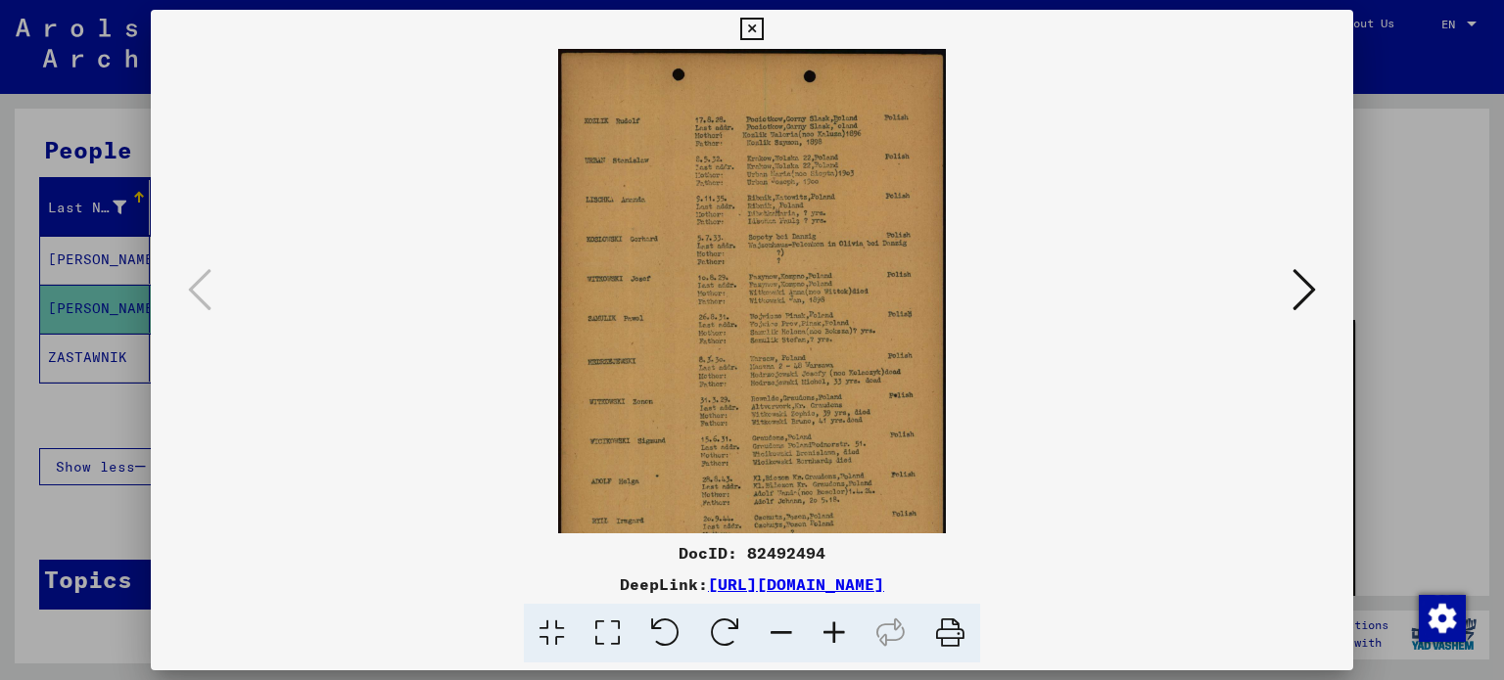
click at [822, 621] on icon at bounding box center [834, 634] width 53 height 60
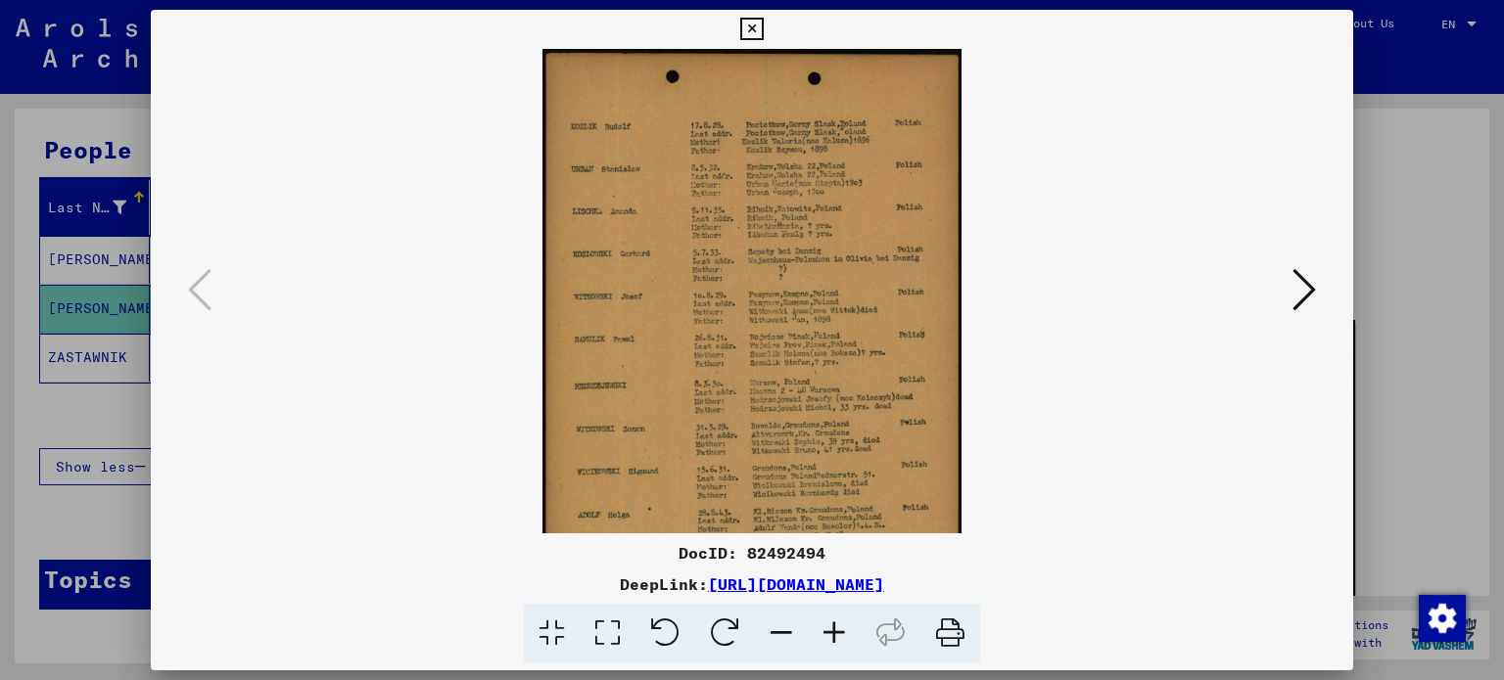
click at [822, 621] on icon at bounding box center [834, 634] width 53 height 60
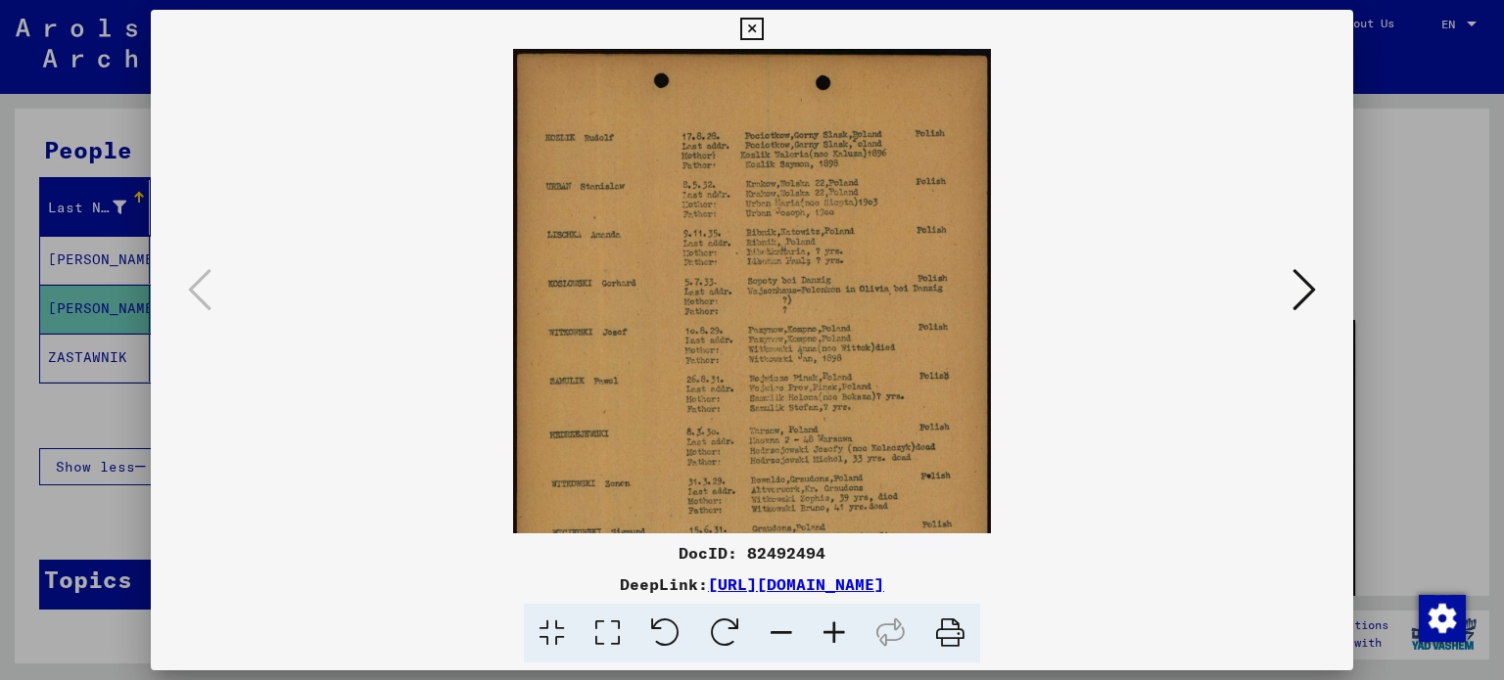
click at [822, 621] on icon at bounding box center [834, 634] width 53 height 60
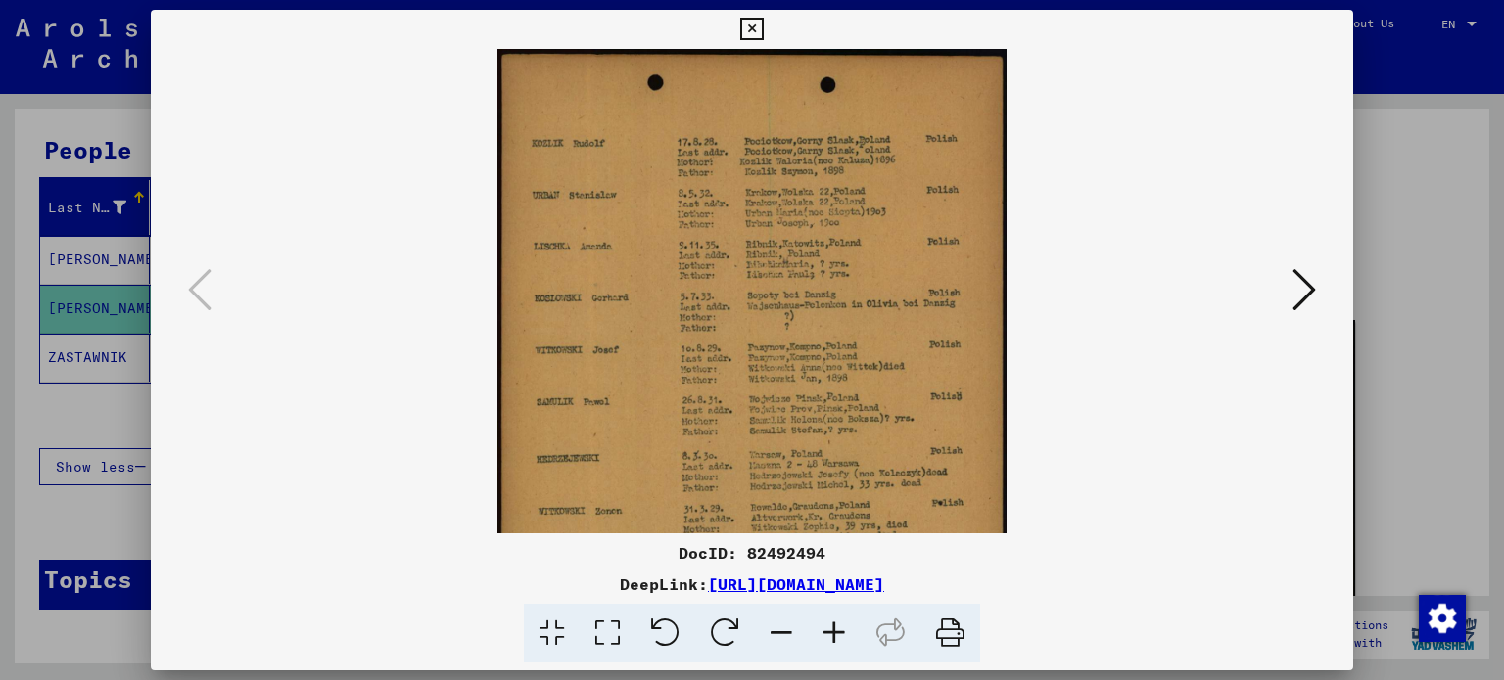
click at [822, 621] on icon at bounding box center [834, 634] width 53 height 60
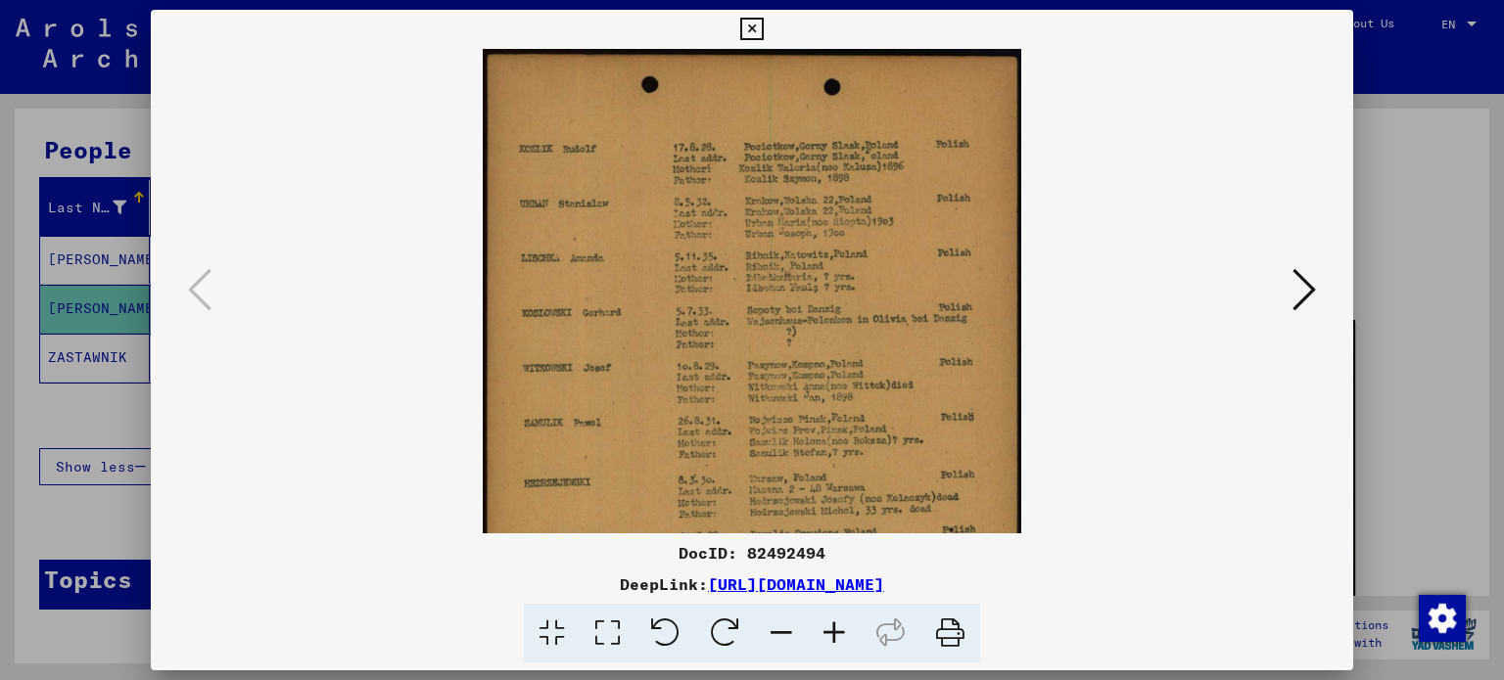
click at [822, 621] on icon at bounding box center [834, 634] width 53 height 60
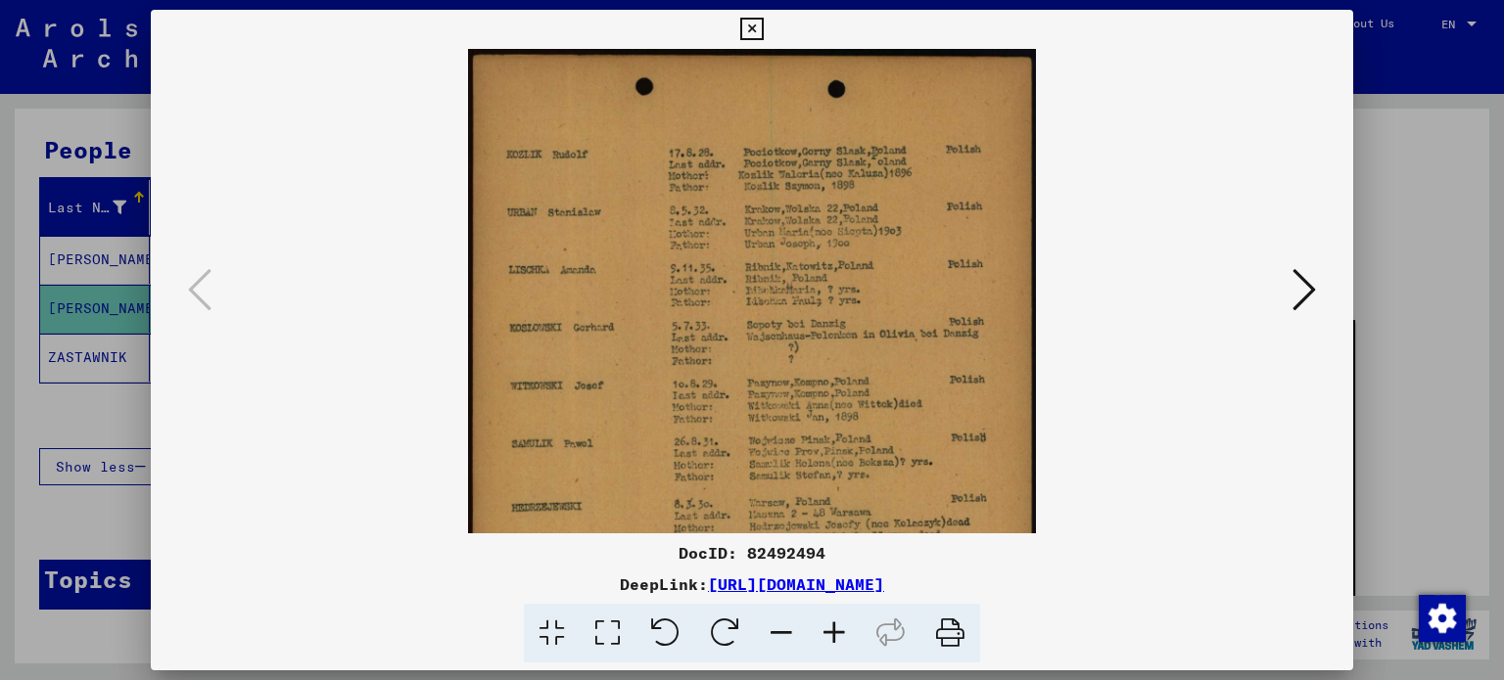
click at [822, 621] on icon at bounding box center [834, 634] width 53 height 60
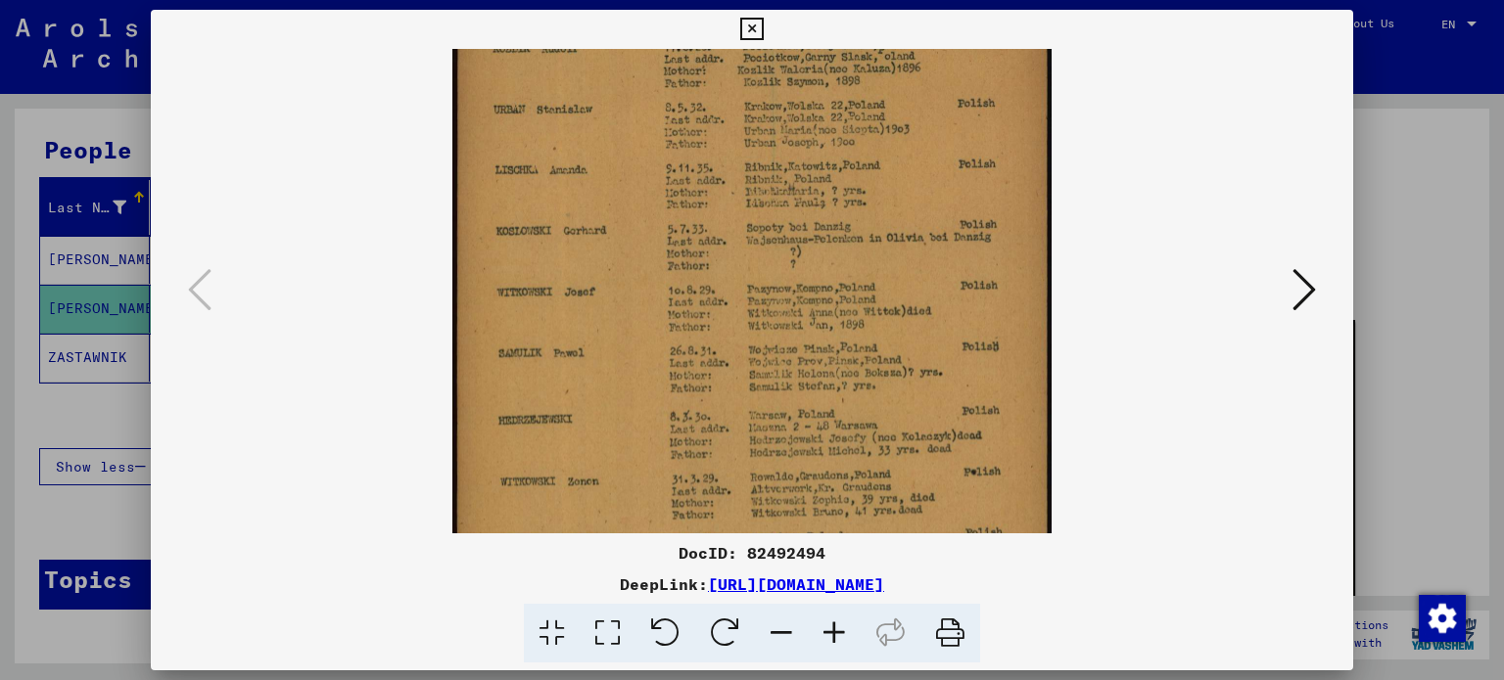
drag, startPoint x: 779, startPoint y: 471, endPoint x: 785, endPoint y: 340, distance: 131.3
click at [790, 354] on img at bounding box center [751, 424] width 598 height 974
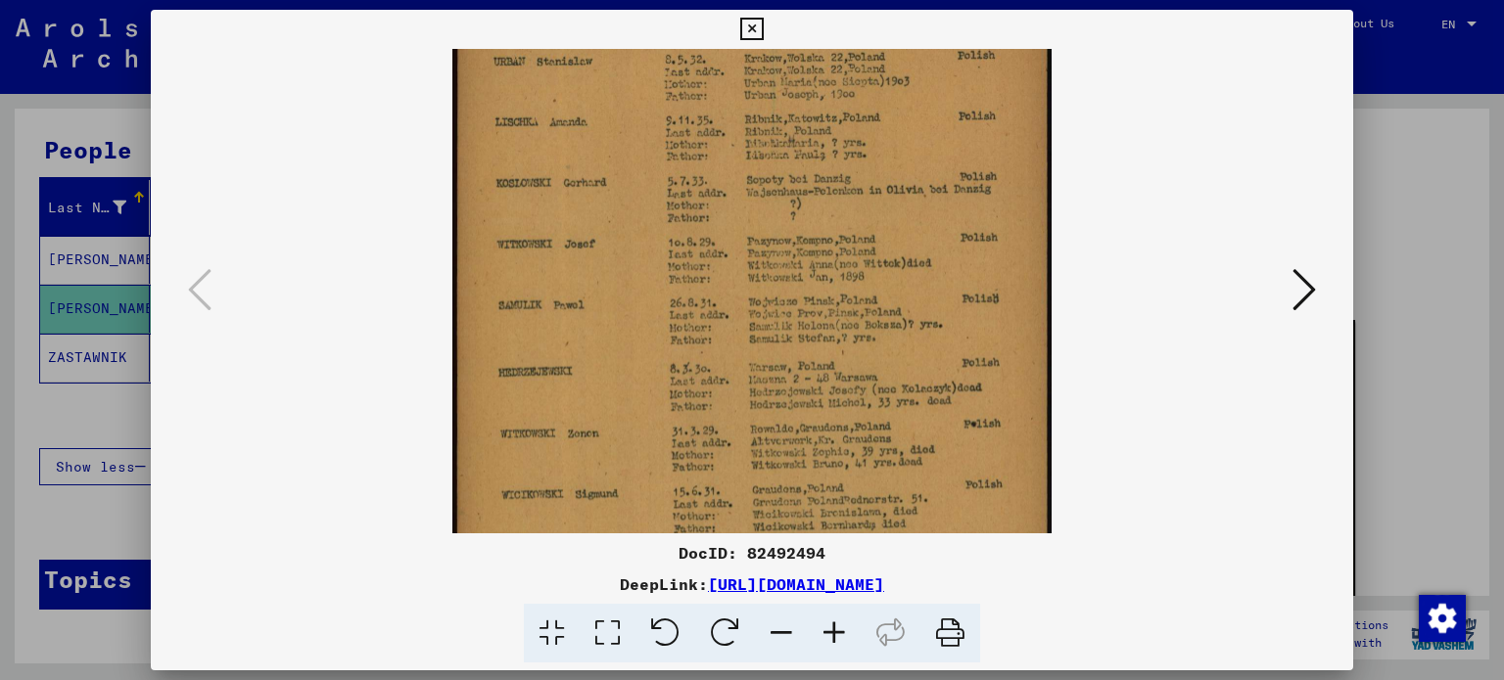
scroll to position [162, 0]
drag, startPoint x: 750, startPoint y: 454, endPoint x: 722, endPoint y: 448, distance: 29.0
click at [750, 413] on img at bounding box center [751, 374] width 598 height 974
drag, startPoint x: 745, startPoint y: 20, endPoint x: 726, endPoint y: 62, distance: 46.0
click at [743, 22] on icon at bounding box center [751, 29] width 23 height 23
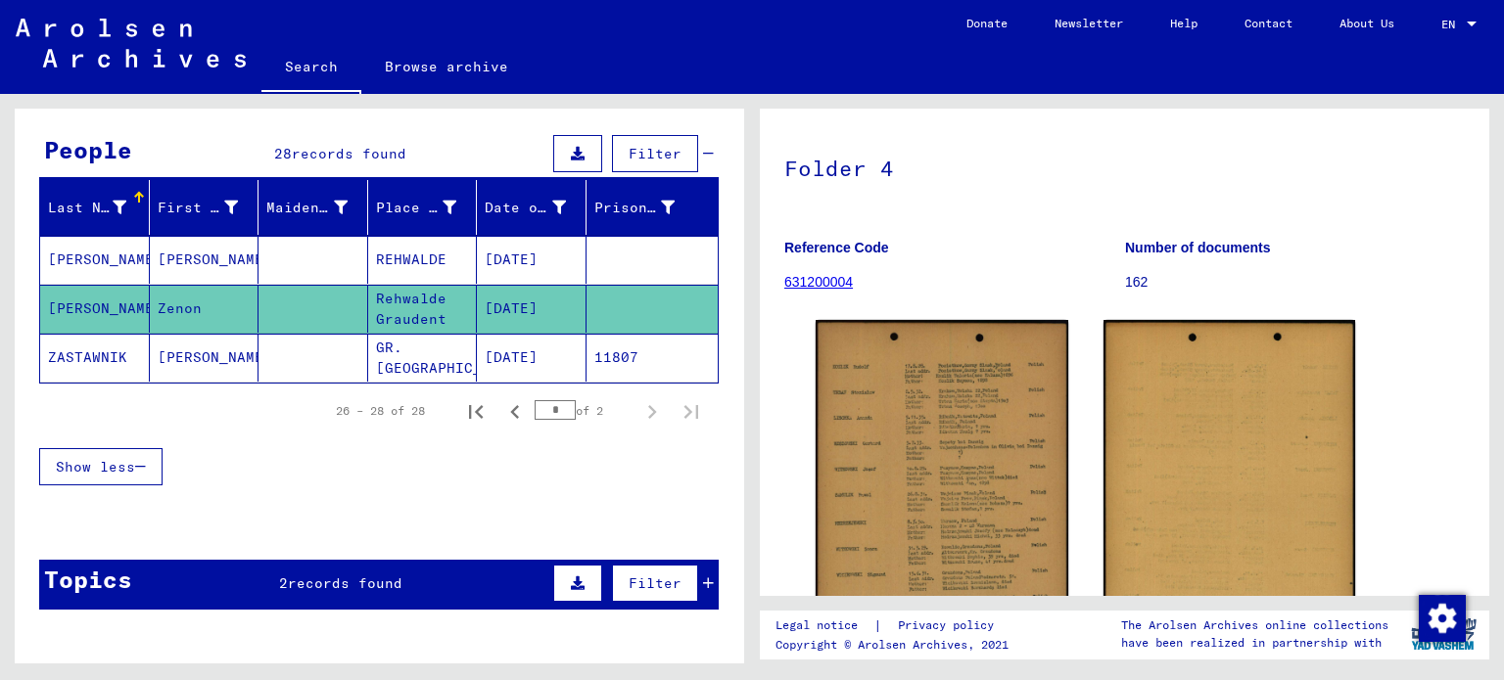
scroll to position [0, 0]
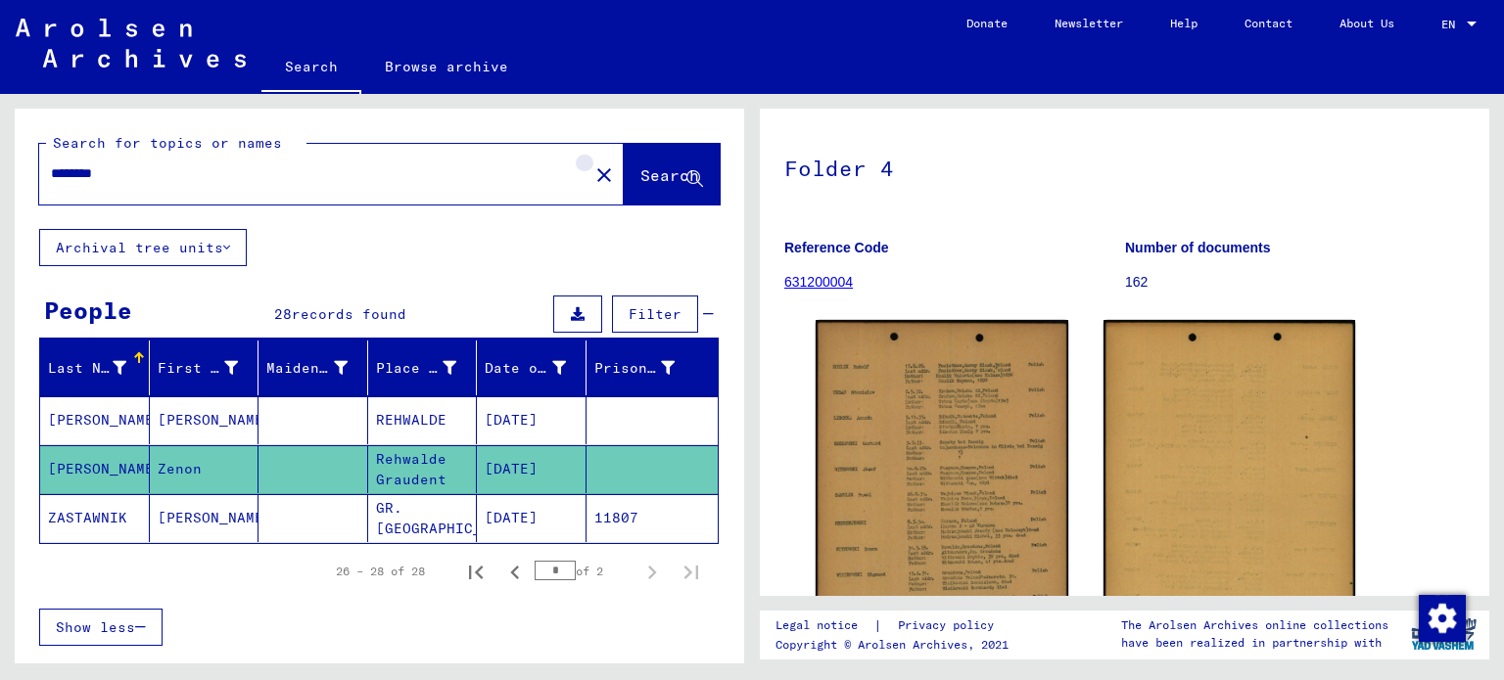
click at [592, 177] on mat-icon "close" at bounding box center [603, 175] width 23 height 23
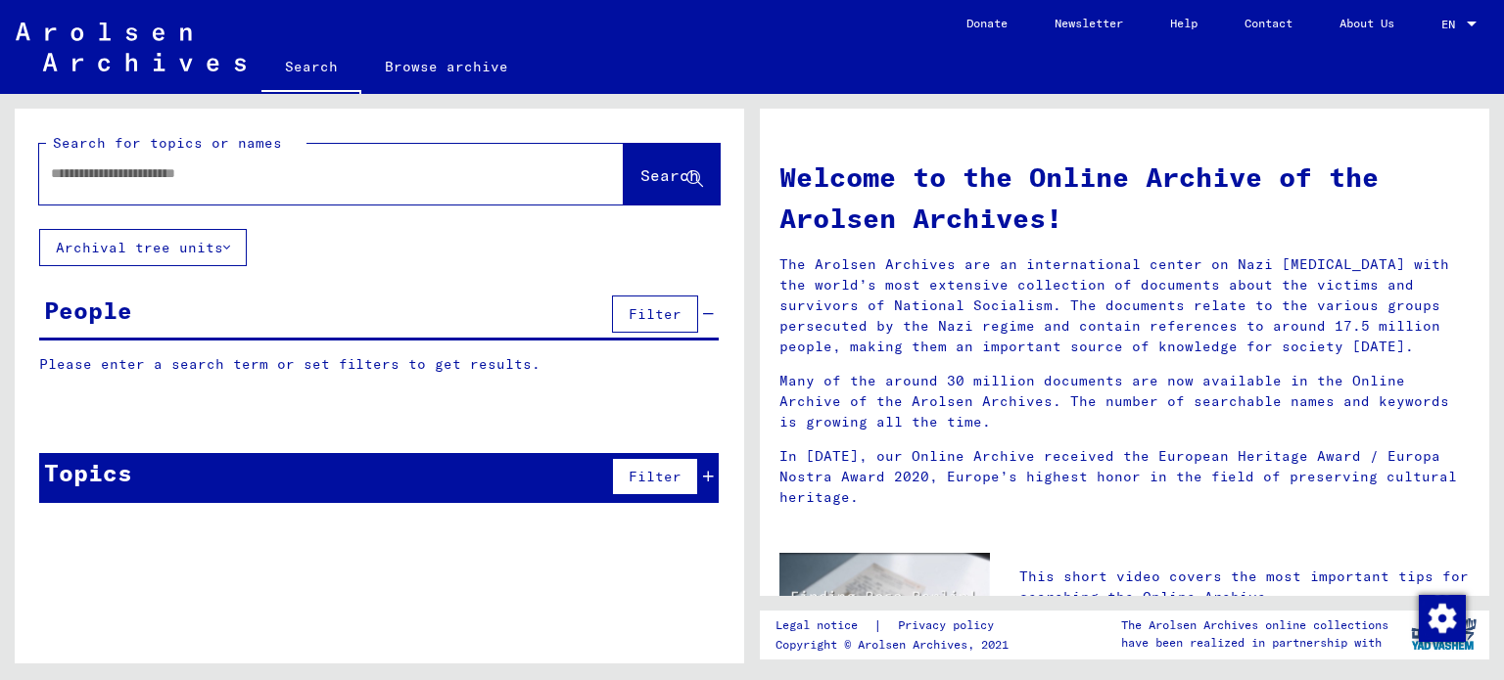
click at [496, 172] on input "text" at bounding box center [308, 174] width 514 height 21
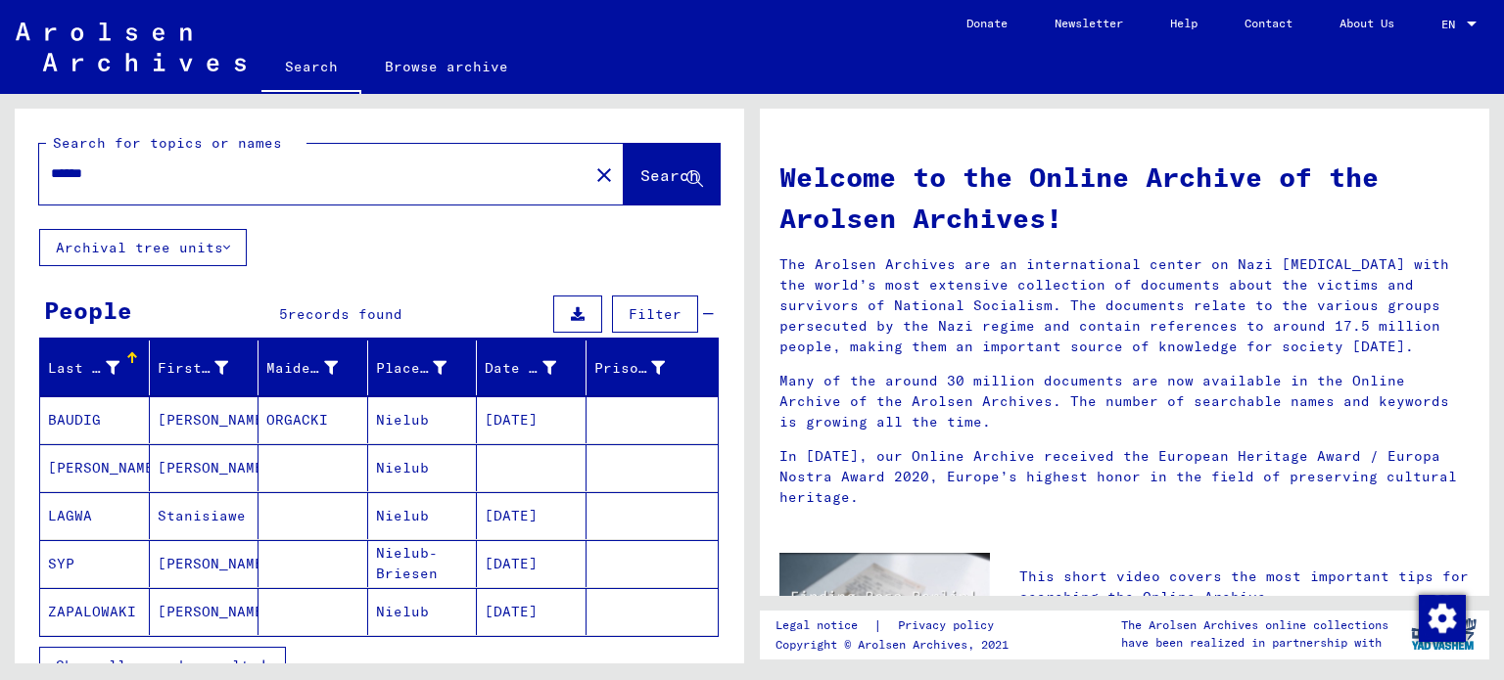
click at [408, 472] on mat-cell "Nielub" at bounding box center [423, 468] width 110 height 47
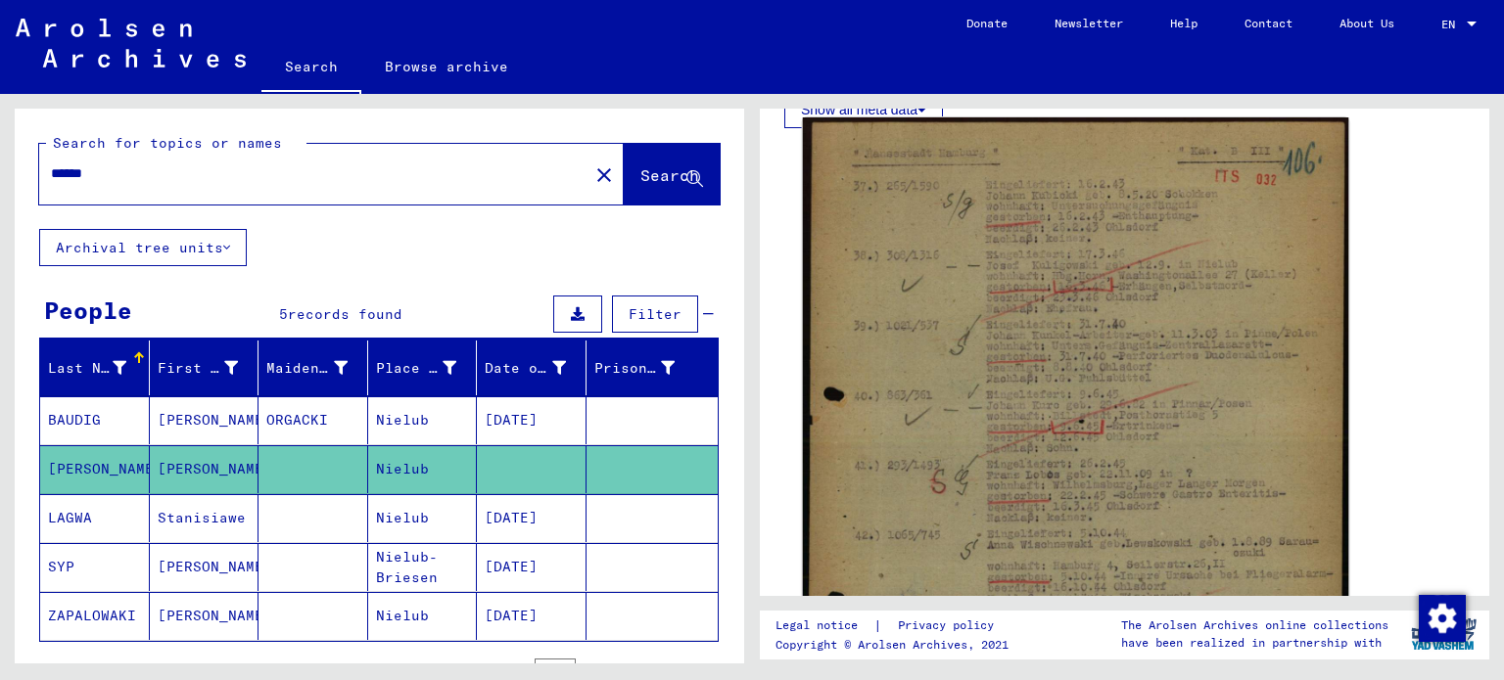
scroll to position [490, 0]
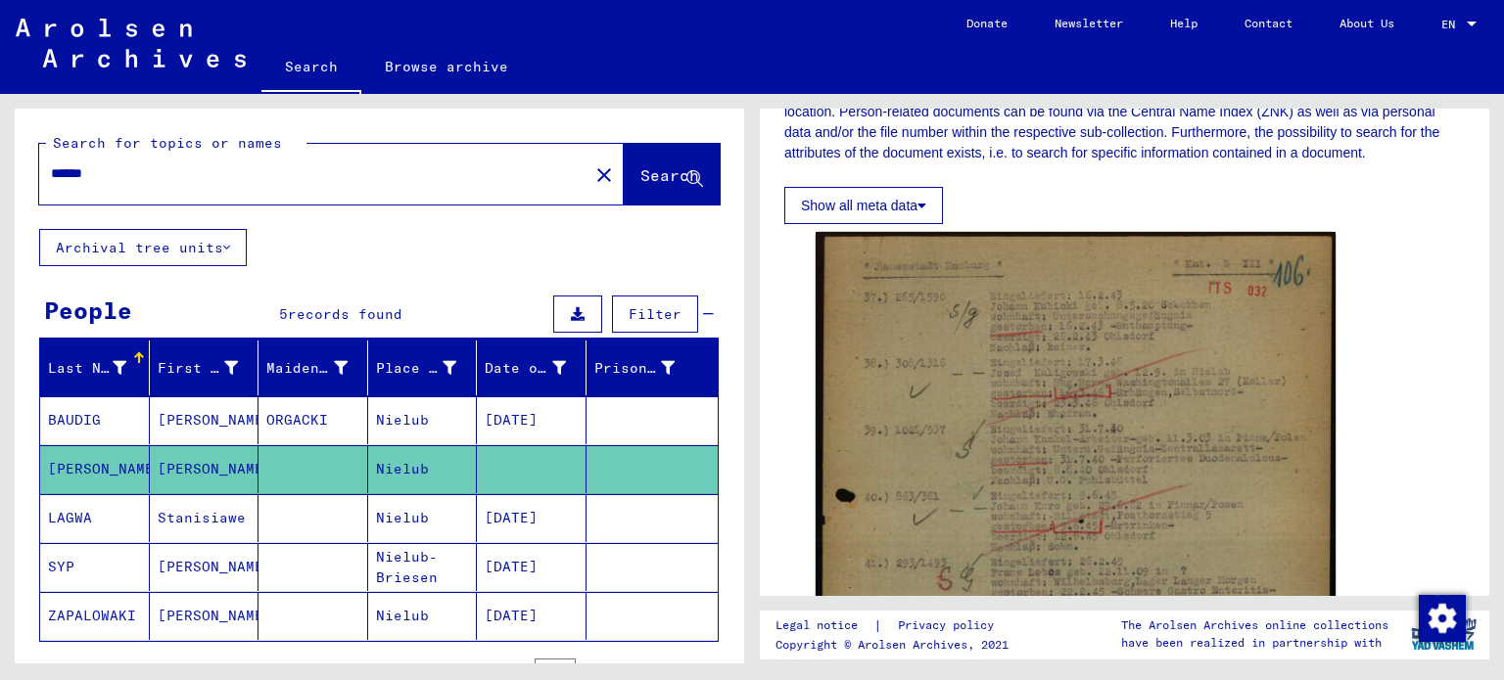
drag, startPoint x: 126, startPoint y: 182, endPoint x: 178, endPoint y: 181, distance: 51.9
click at [178, 181] on input "******" at bounding box center [314, 174] width 526 height 21
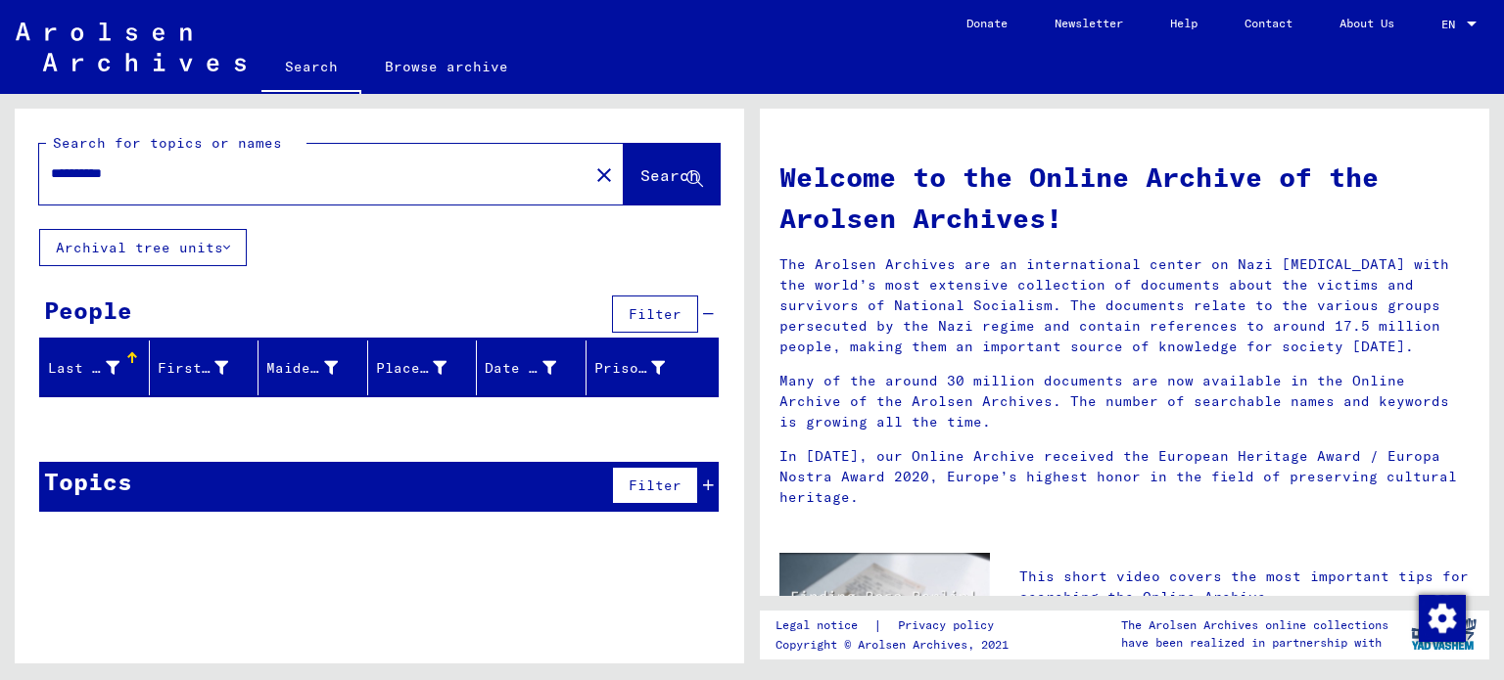
drag, startPoint x: 144, startPoint y: 179, endPoint x: 10, endPoint y: 171, distance: 134.4
click at [12, 173] on div "**********" at bounding box center [376, 379] width 752 height 570
type input "*****"
click at [646, 174] on span "Search" at bounding box center [669, 175] width 59 height 20
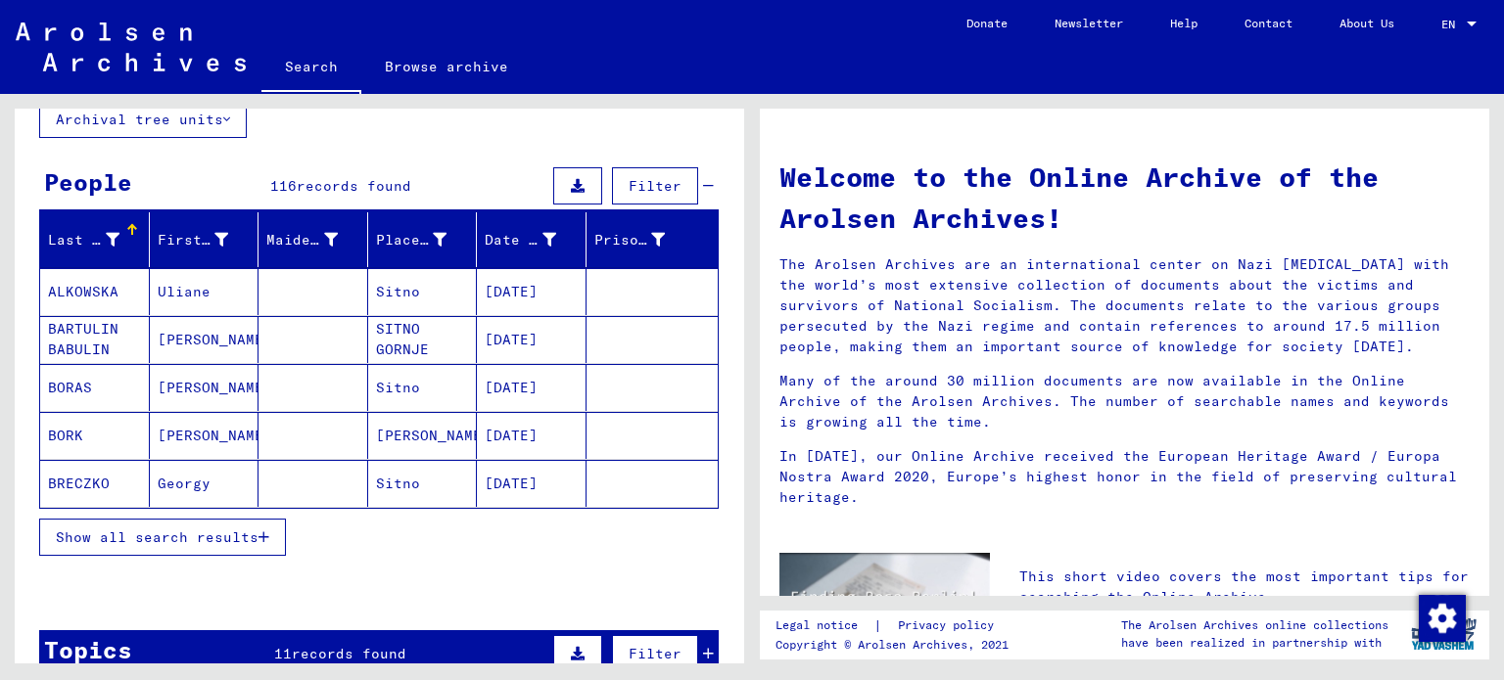
scroll to position [196, 0]
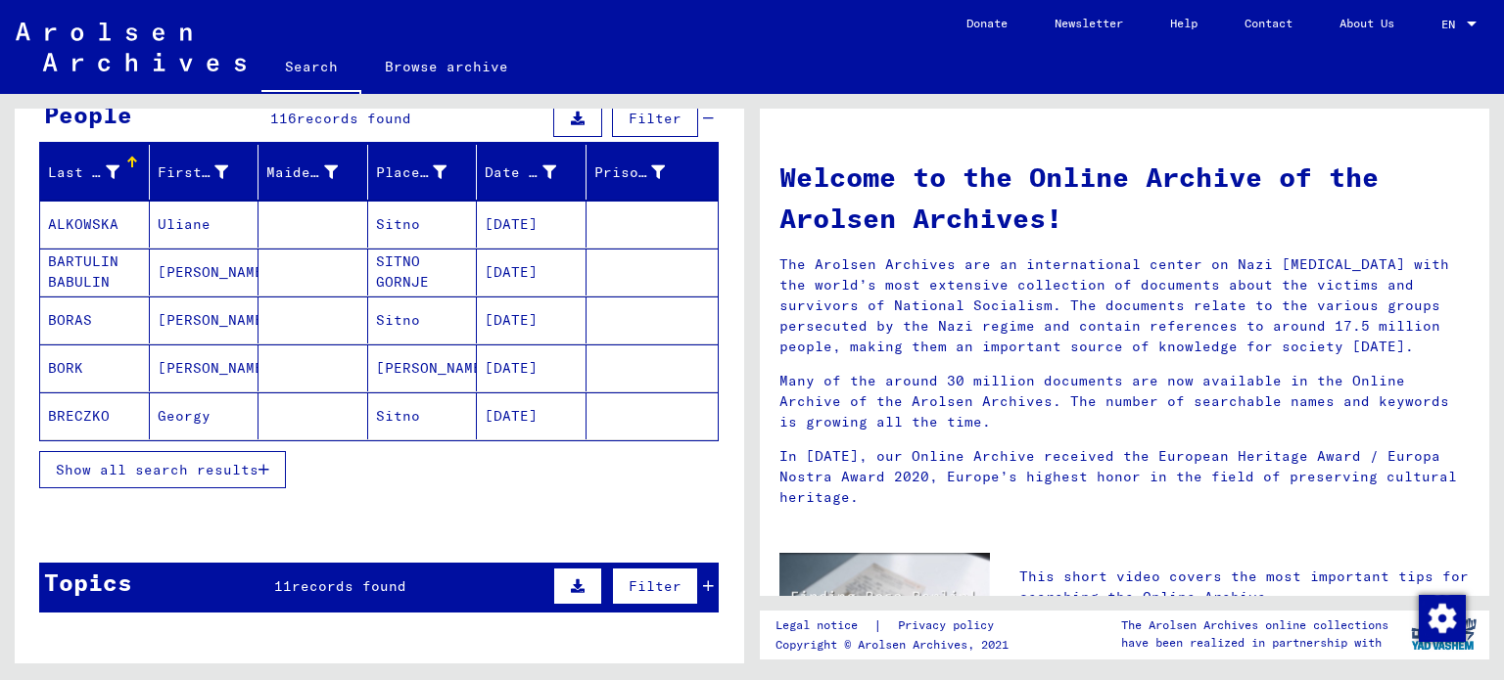
click at [221, 465] on span "Show all search results" at bounding box center [157, 470] width 203 height 18
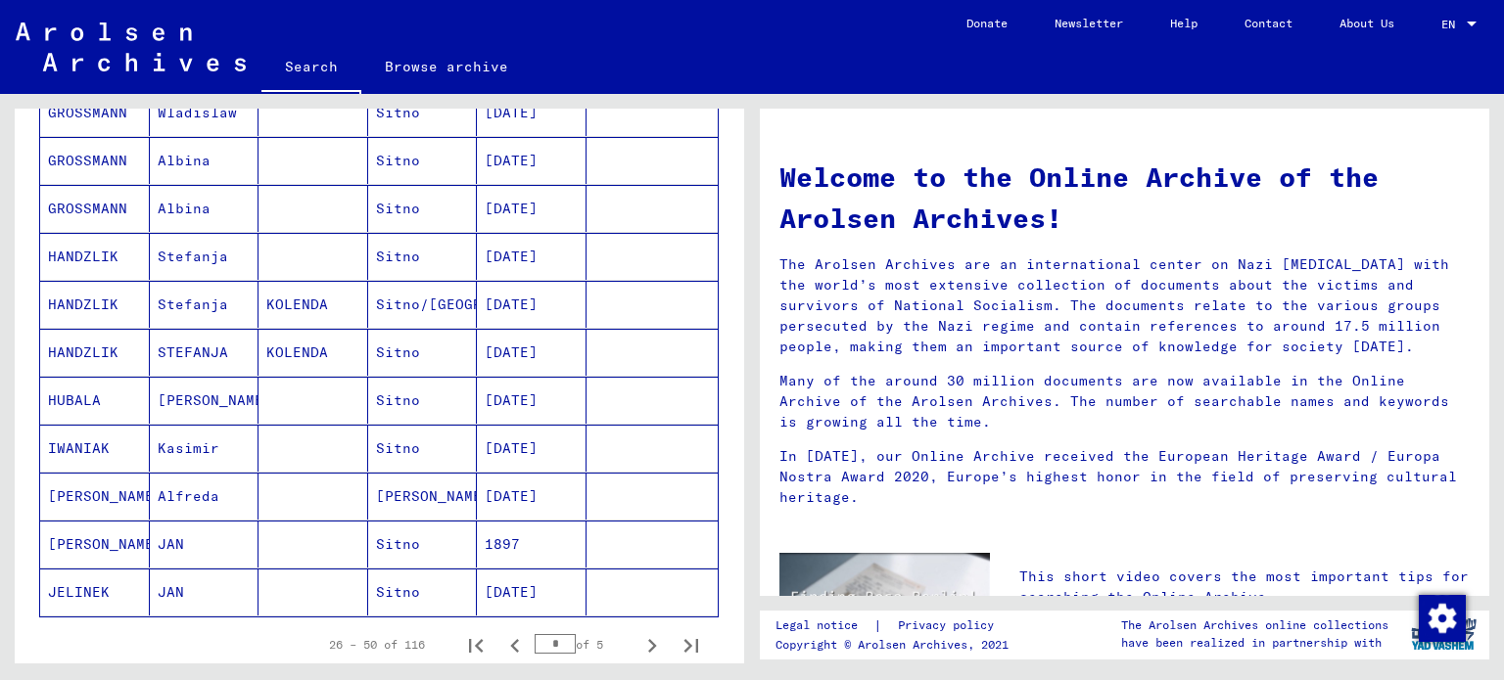
scroll to position [1175, 0]
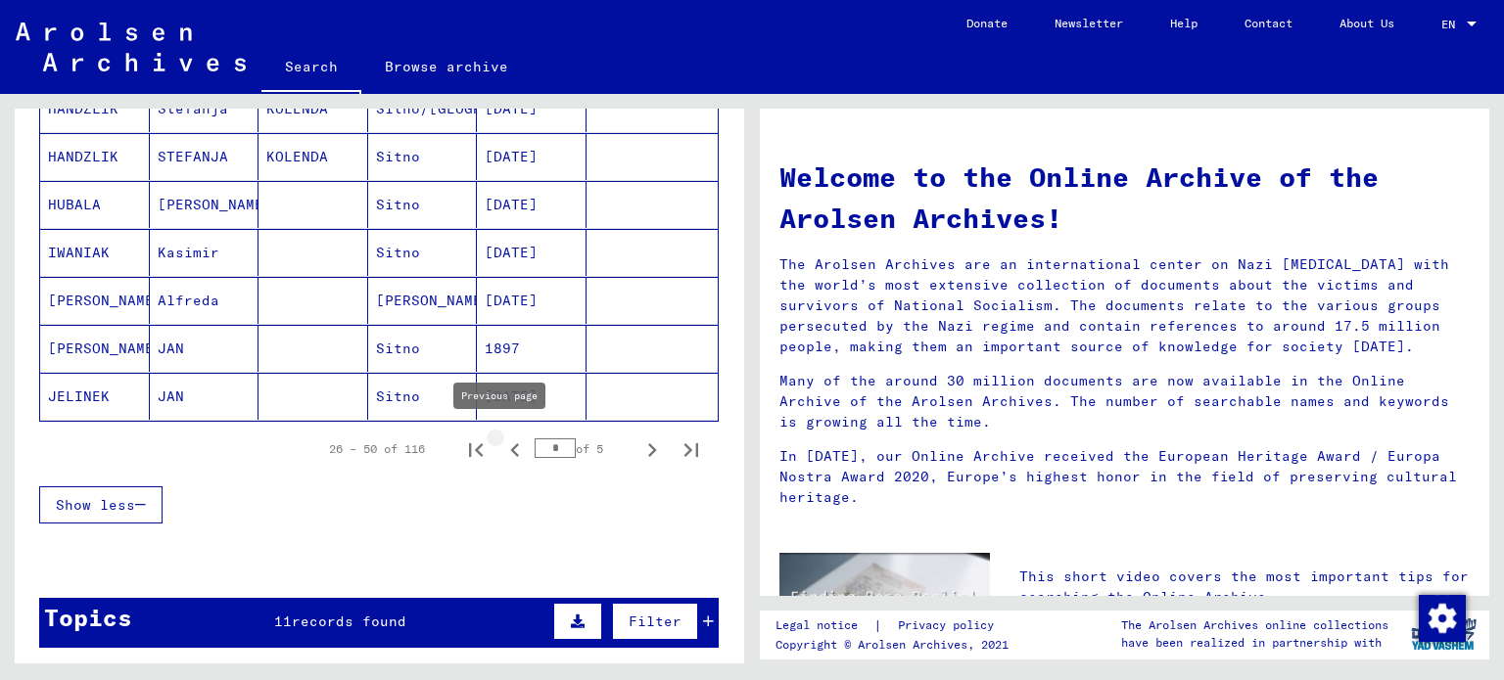
click at [501, 448] on icon "Previous page" at bounding box center [514, 450] width 27 height 27
click at [638, 442] on icon "Next page" at bounding box center [651, 450] width 27 height 27
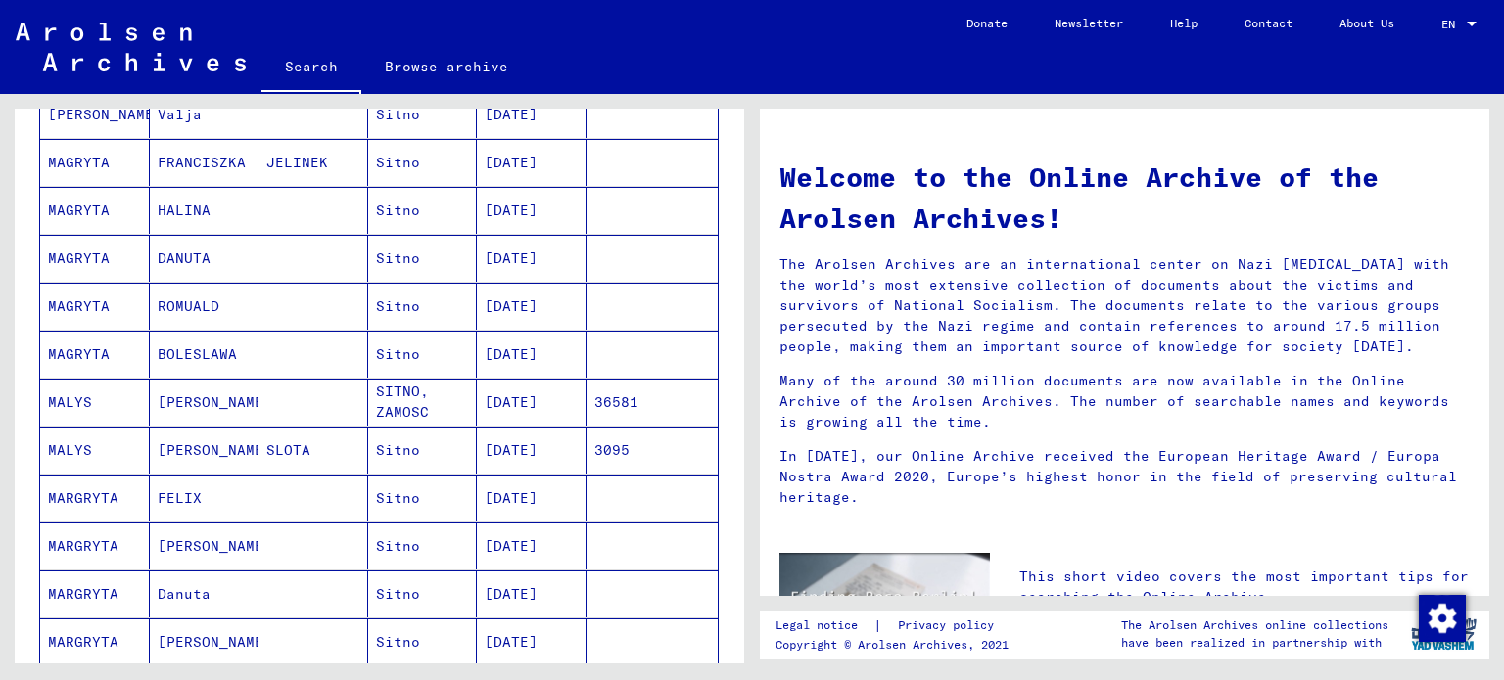
scroll to position [1273, 0]
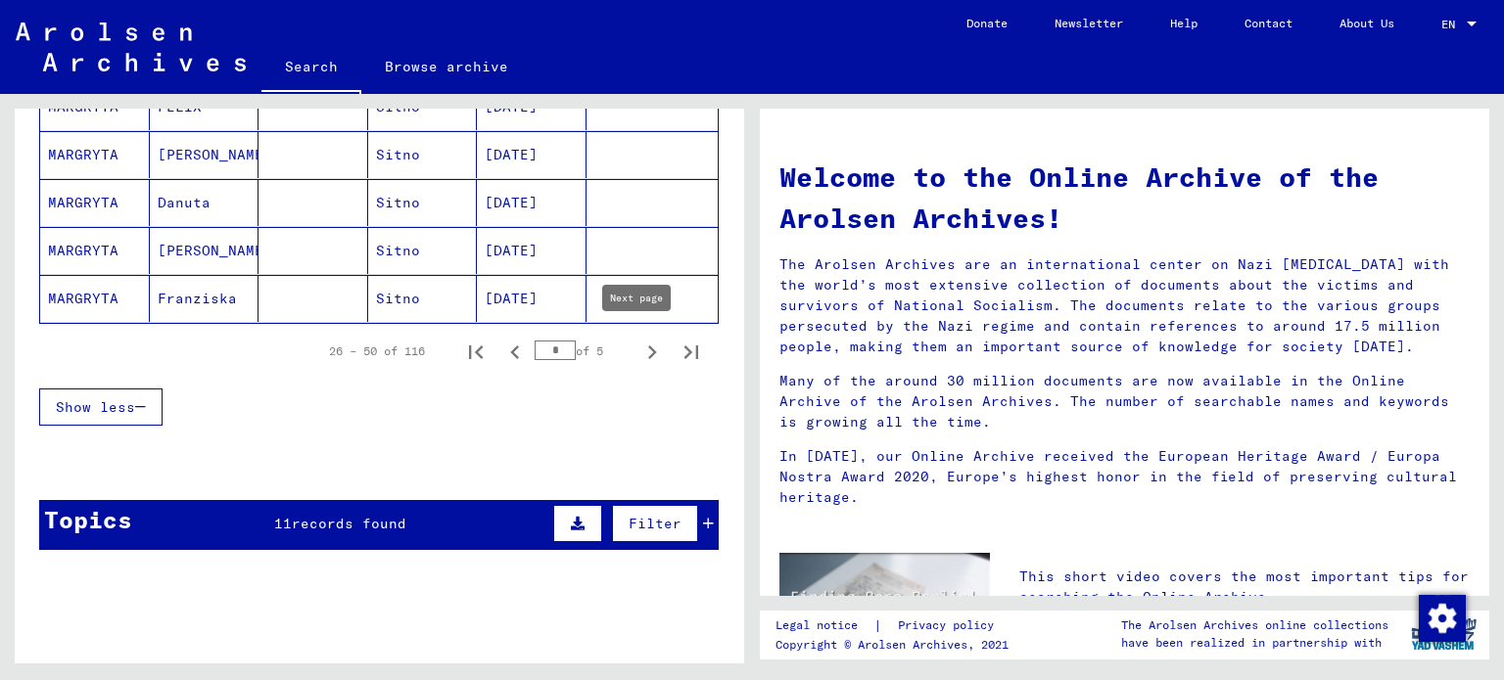
click at [648, 351] on icon "Next page" at bounding box center [652, 353] width 9 height 14
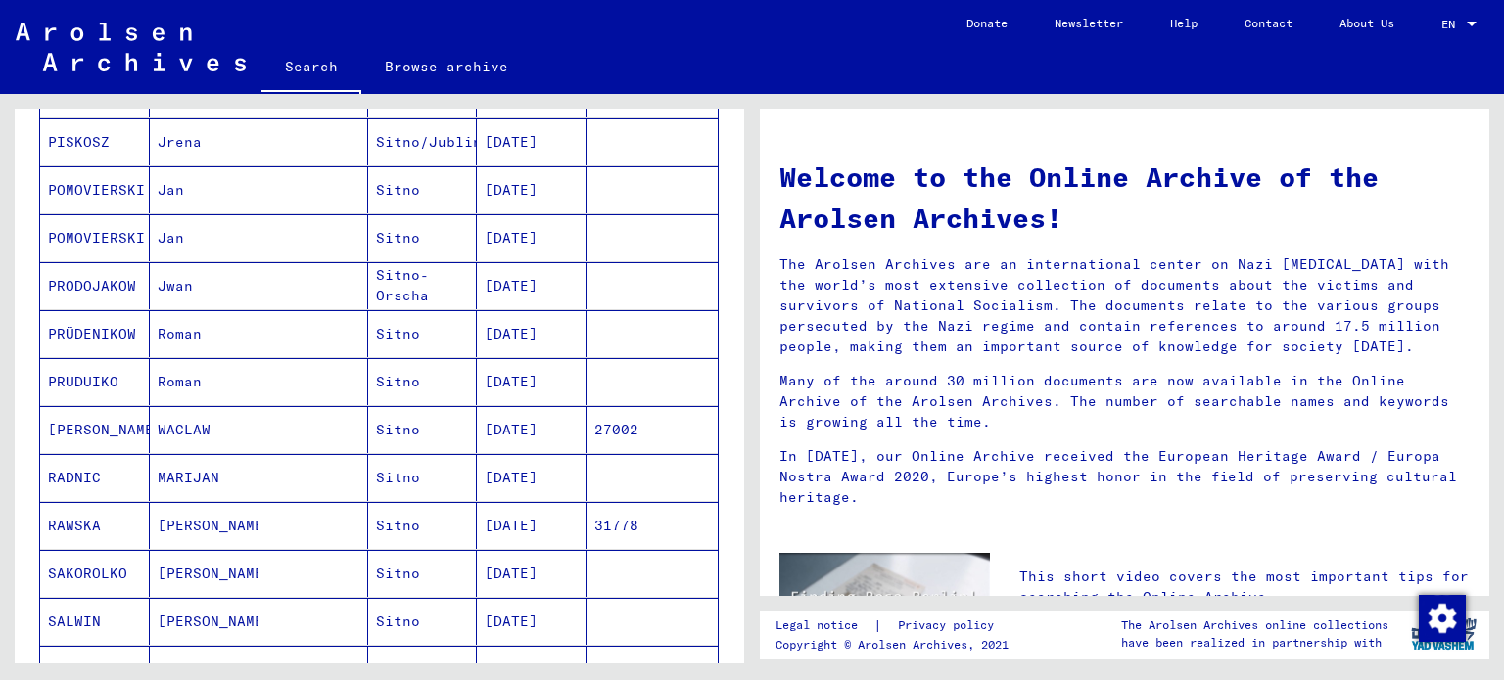
scroll to position [979, 0]
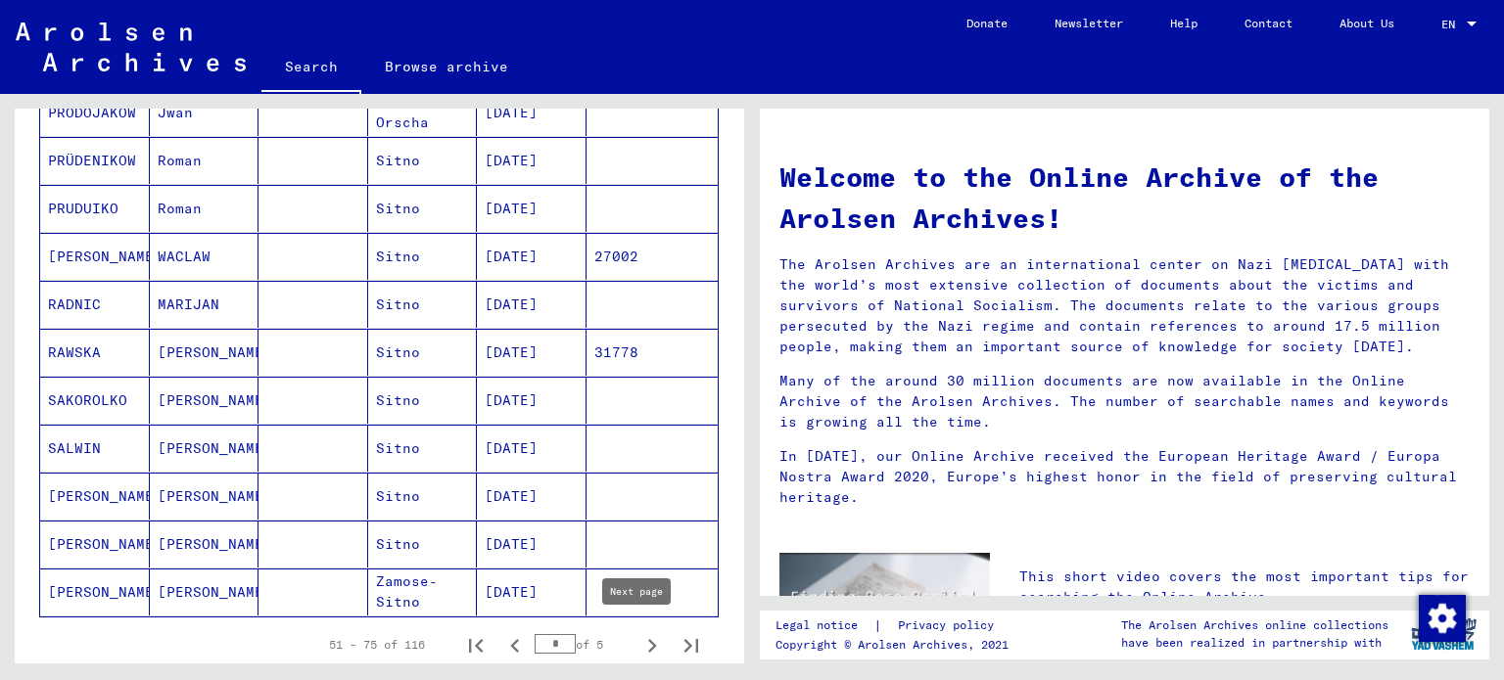
click at [641, 640] on icon "Next page" at bounding box center [651, 645] width 27 height 27
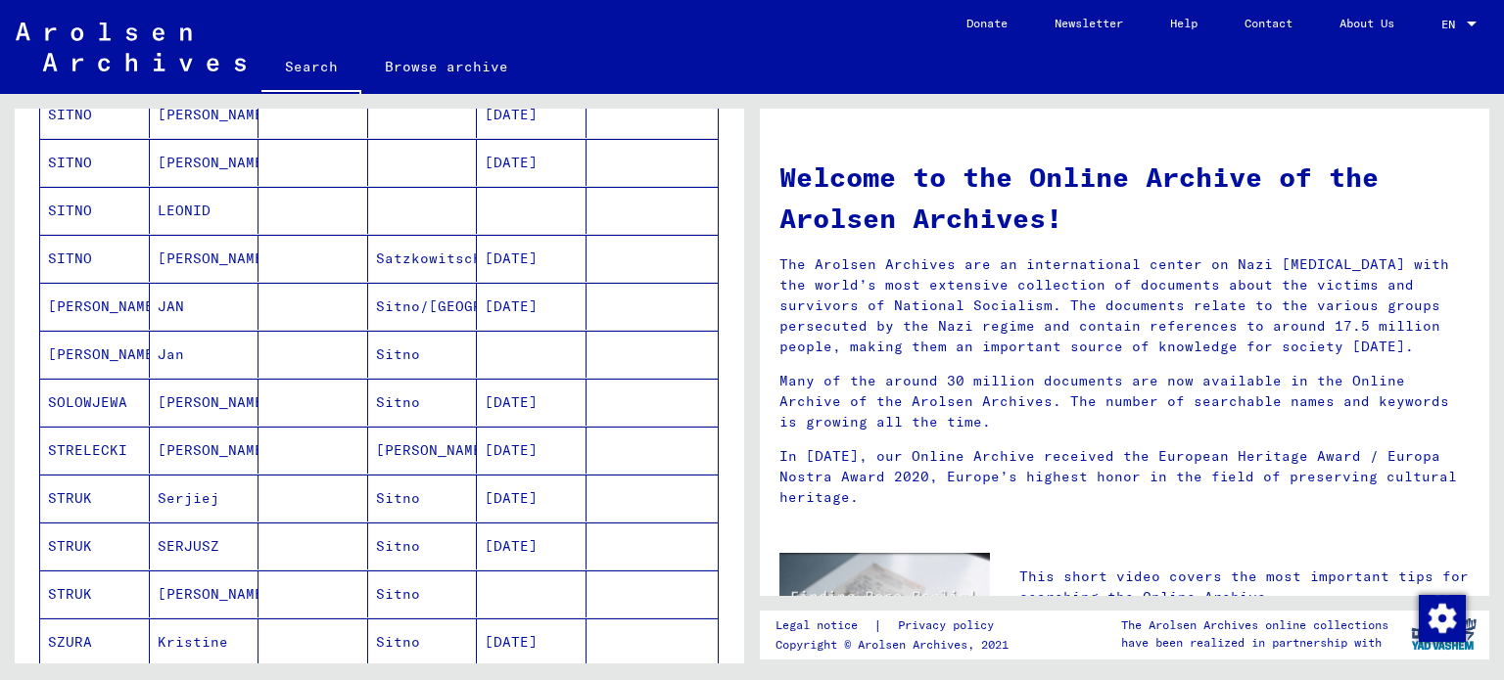
scroll to position [1175, 0]
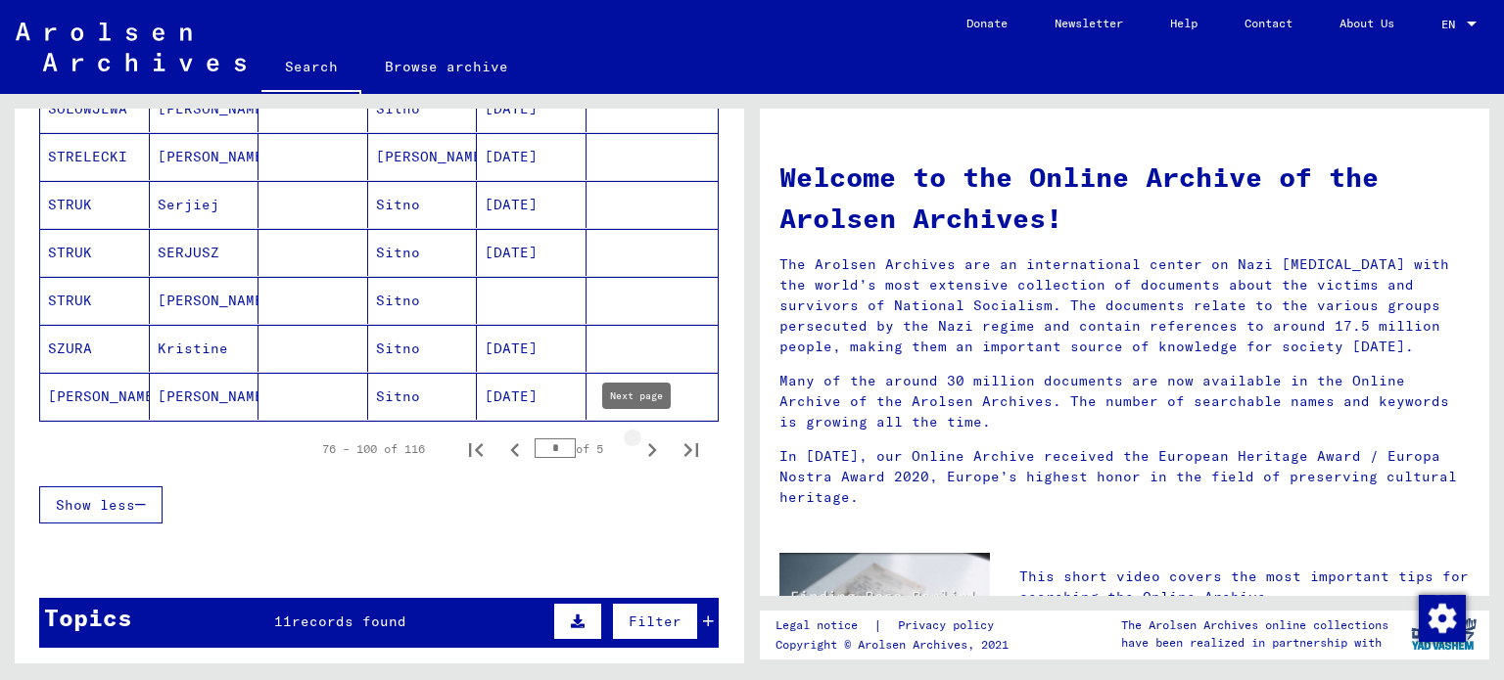
click at [648, 449] on icon "Next page" at bounding box center [652, 451] width 9 height 14
type input "*"
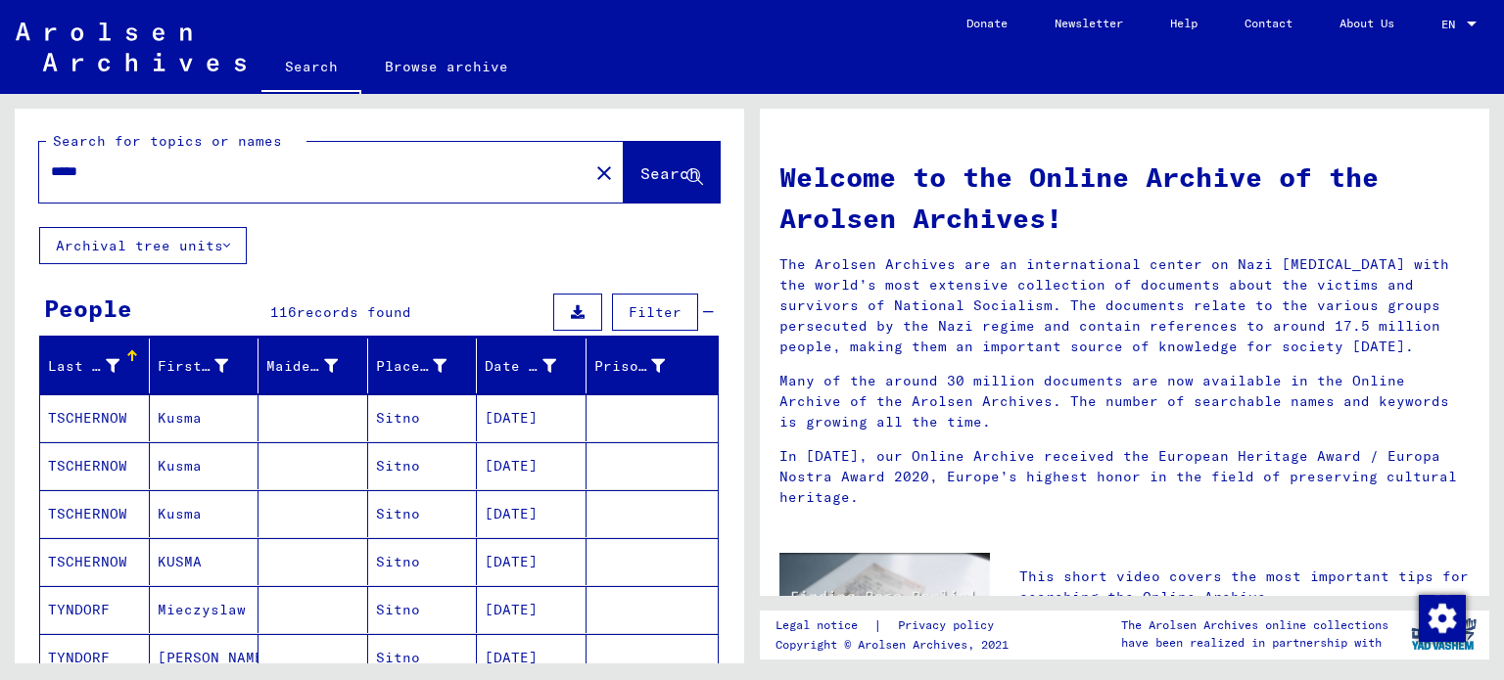
scroll to position [0, 0]
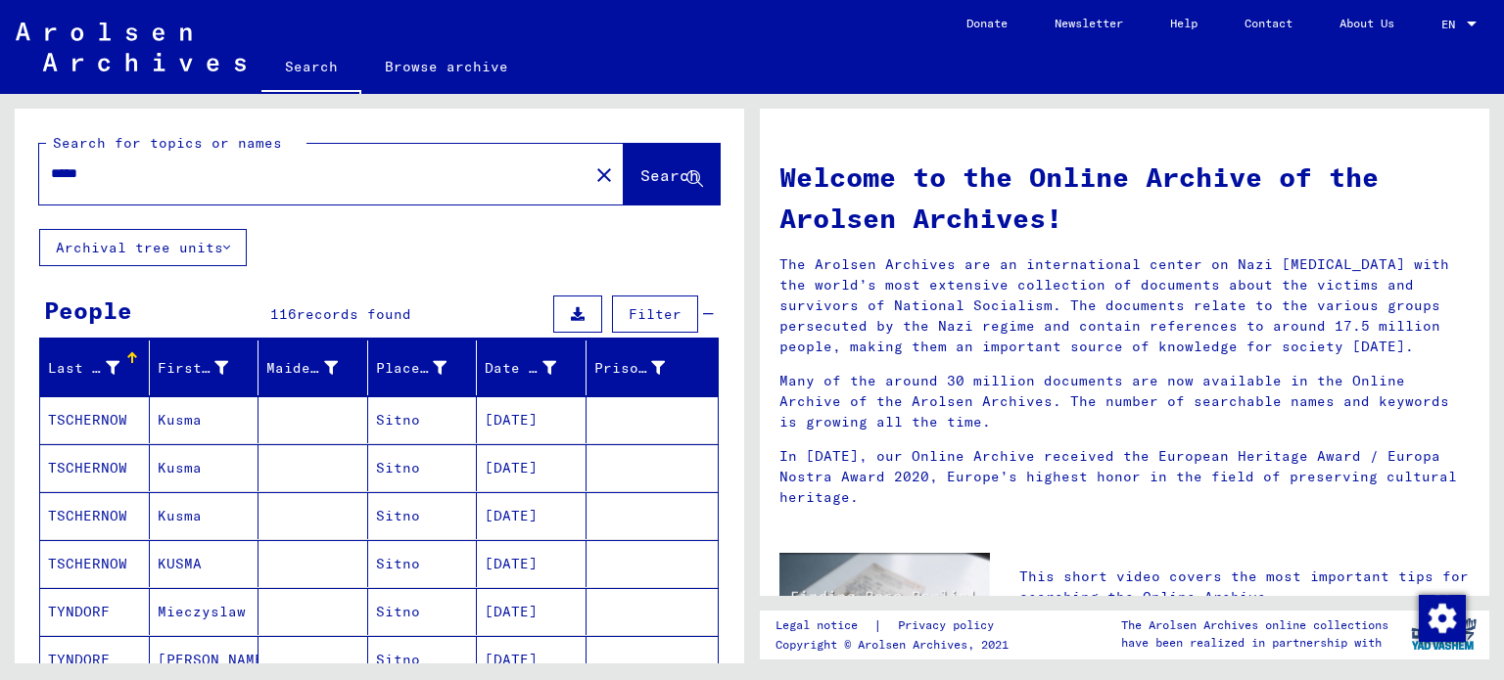
click at [246, 191] on div "*****" at bounding box center [302, 174] width 526 height 44
click at [214, 178] on input "*****" at bounding box center [308, 174] width 514 height 21
type input "**********"
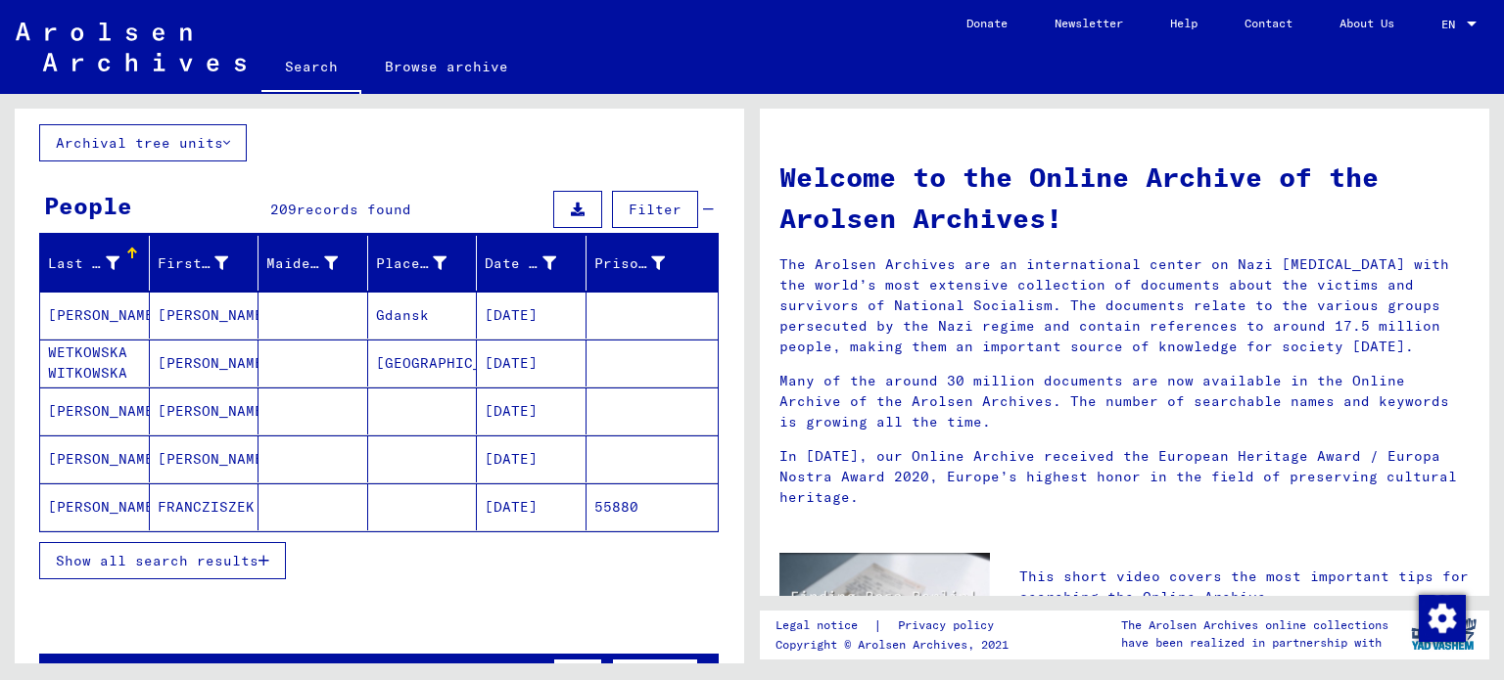
scroll to position [196, 0]
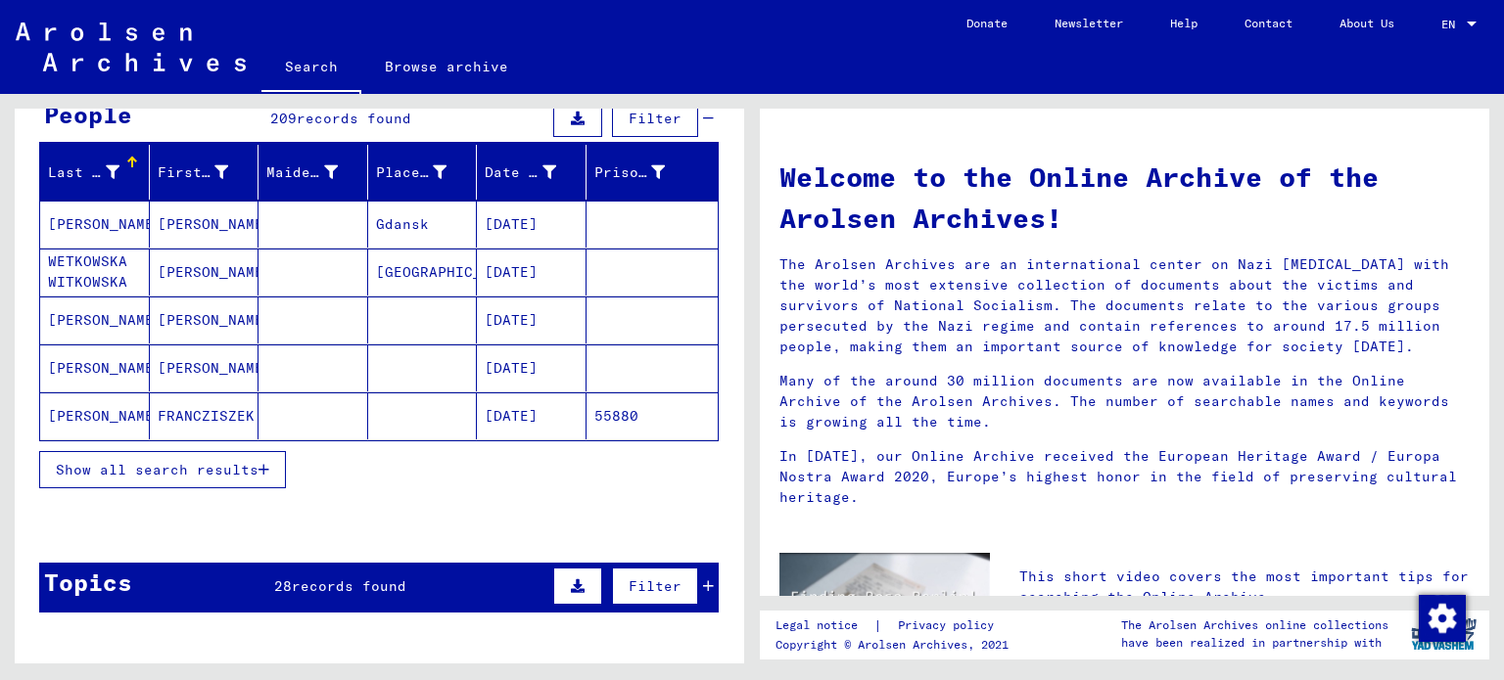
click at [215, 469] on span "Show all search results" at bounding box center [157, 470] width 203 height 18
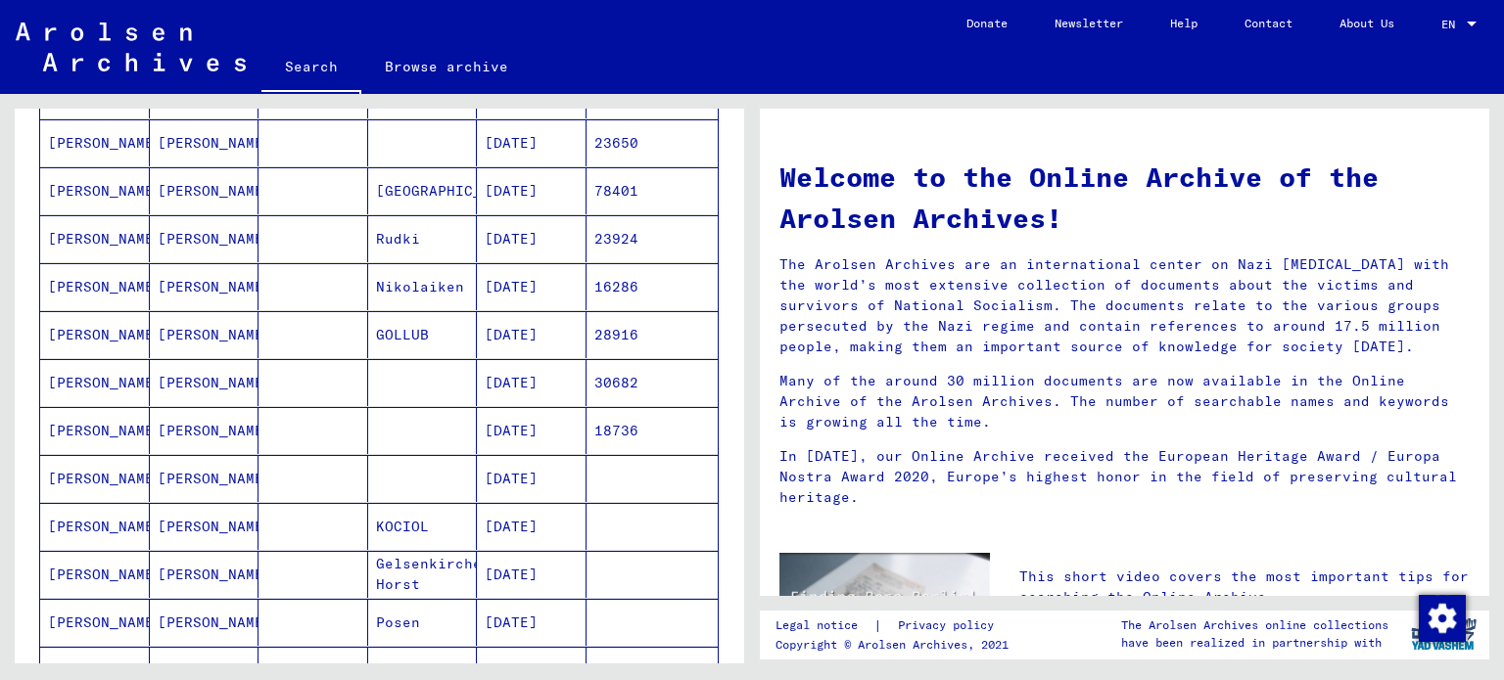
scroll to position [490, 0]
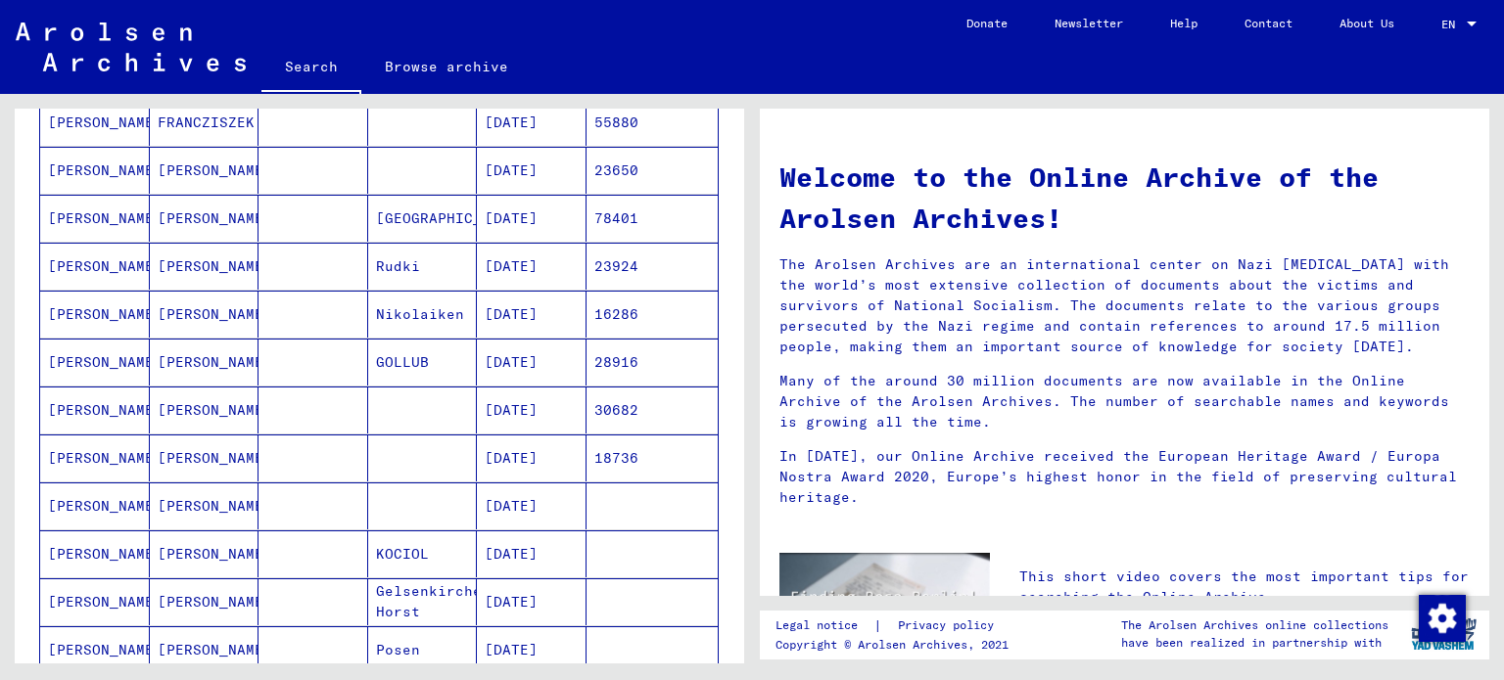
click at [223, 409] on mat-cell "[PERSON_NAME]" at bounding box center [205, 410] width 110 height 47
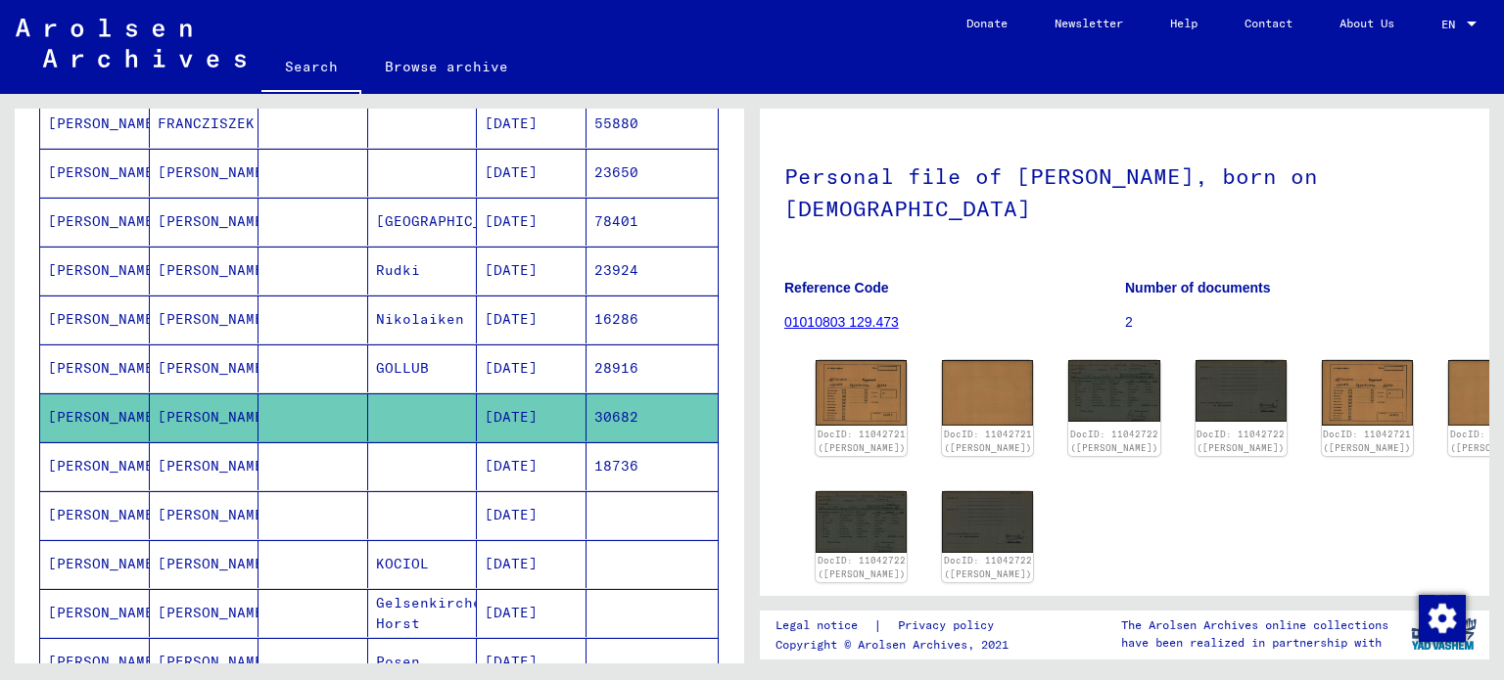
scroll to position [98, 0]
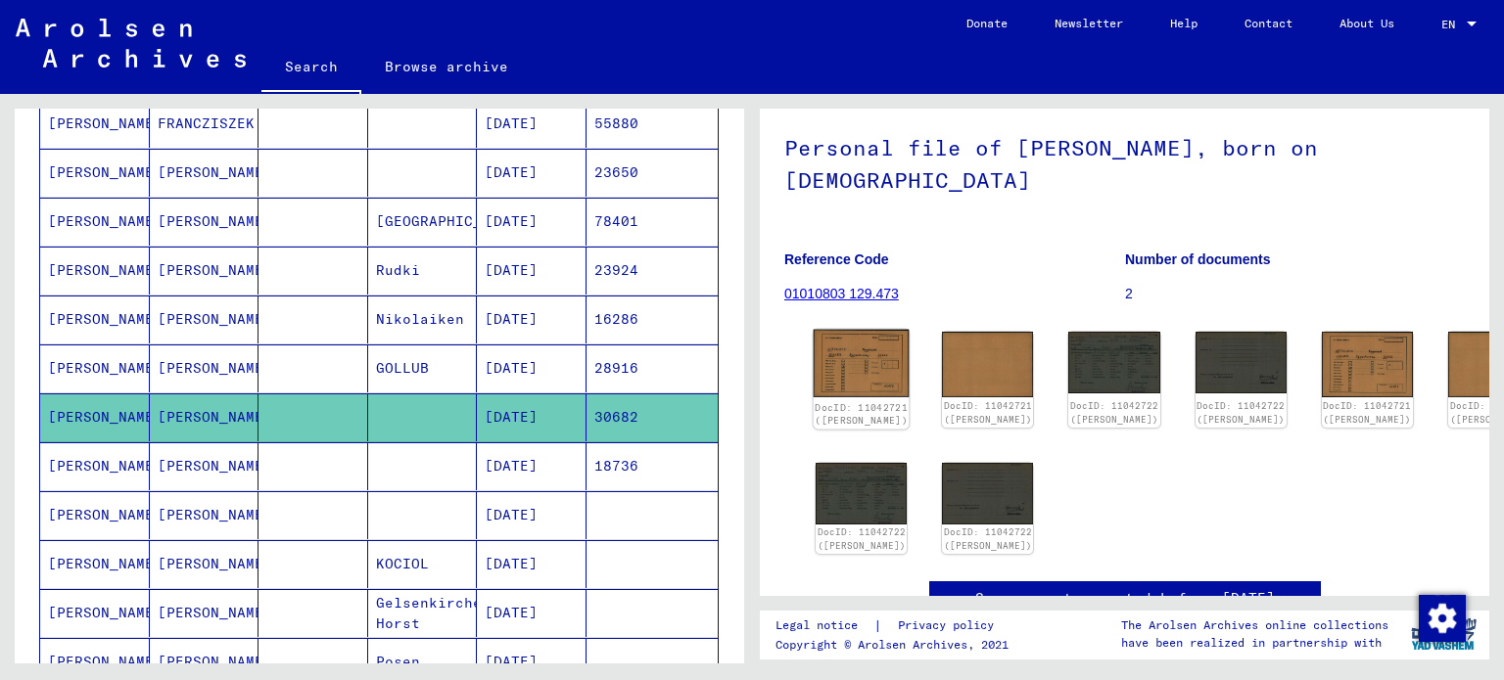
click at [873, 398] on img at bounding box center [862, 364] width 96 height 69
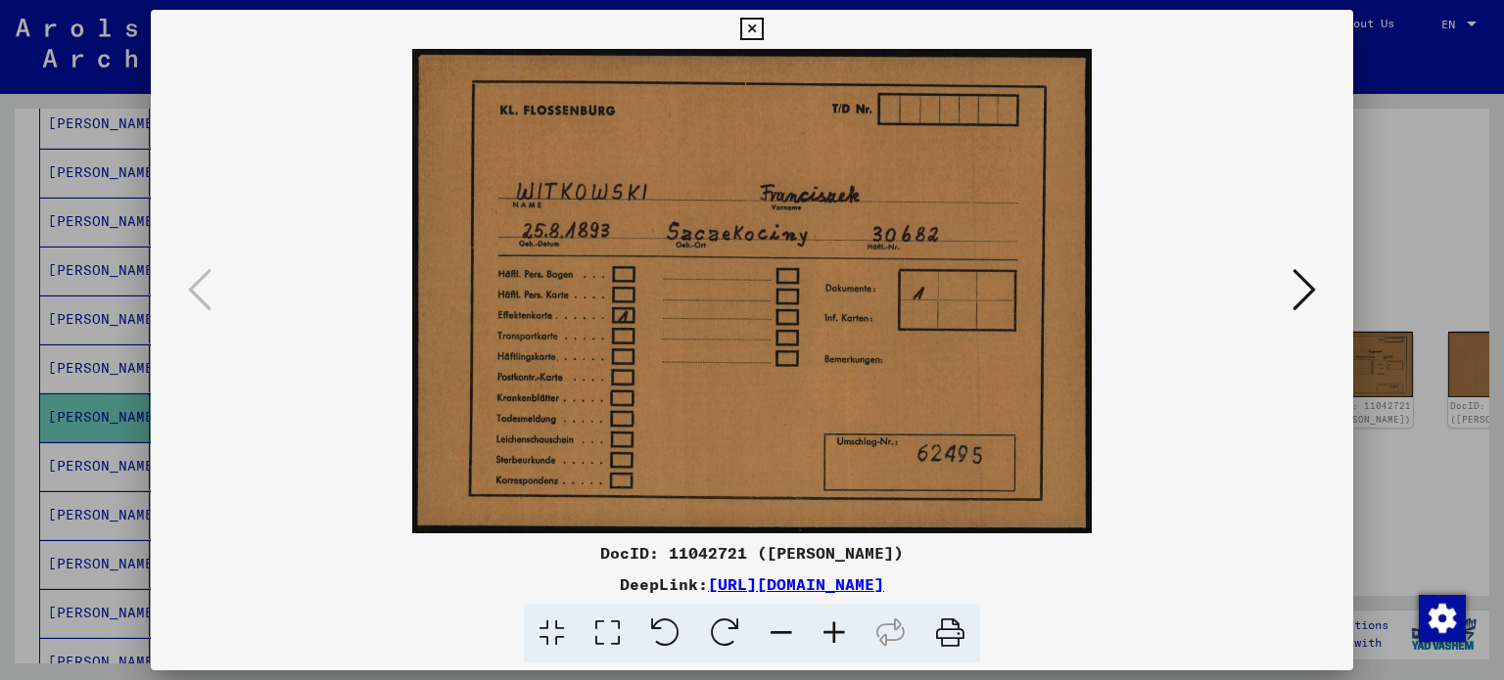
click at [752, 32] on icon at bounding box center [751, 29] width 23 height 23
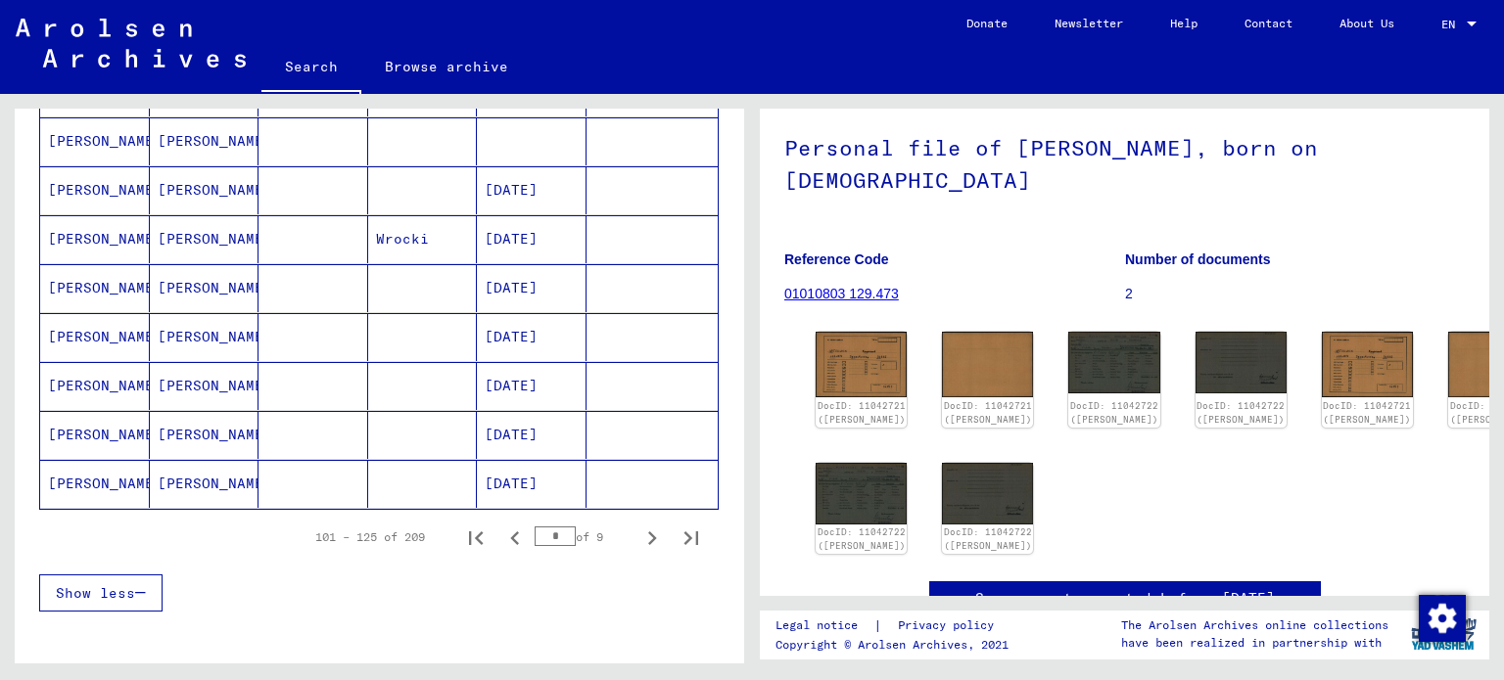
scroll to position [1178, 0]
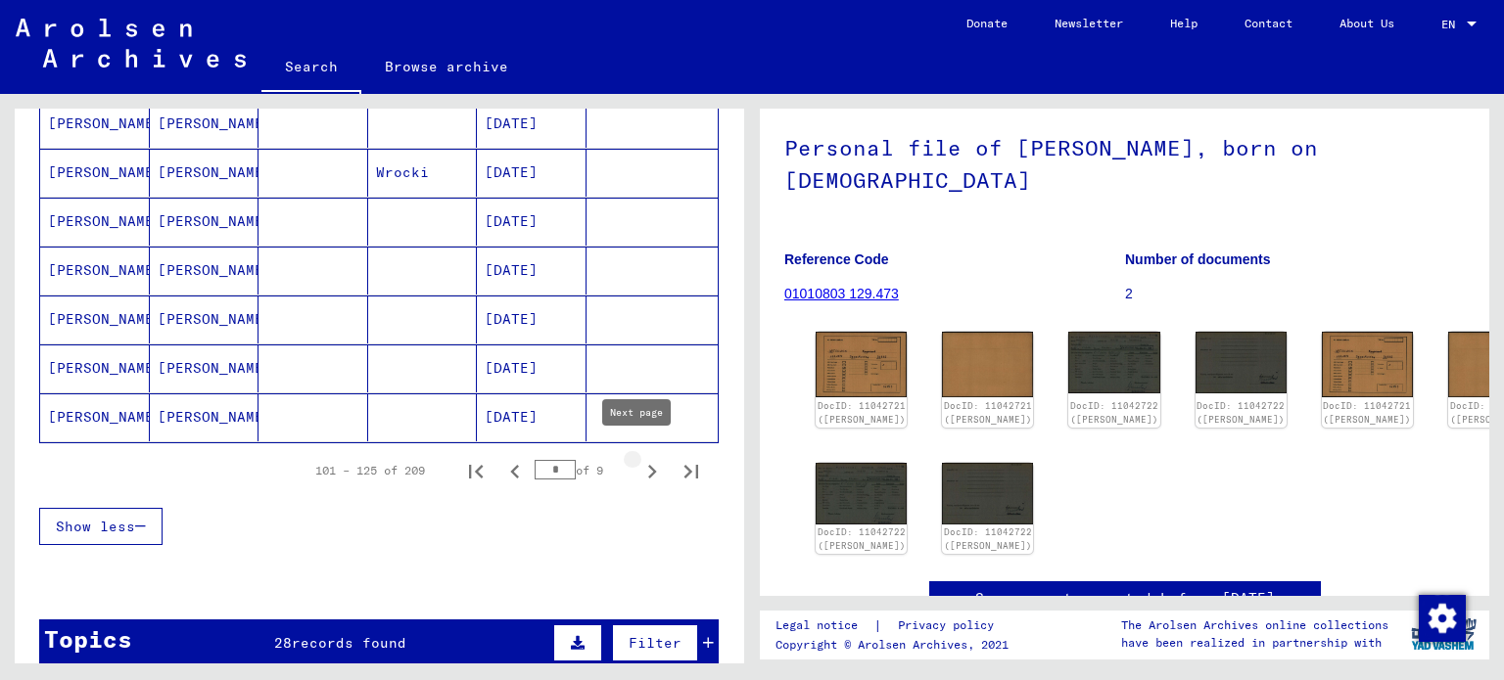
click at [638, 459] on icon "Next page" at bounding box center [651, 471] width 27 height 27
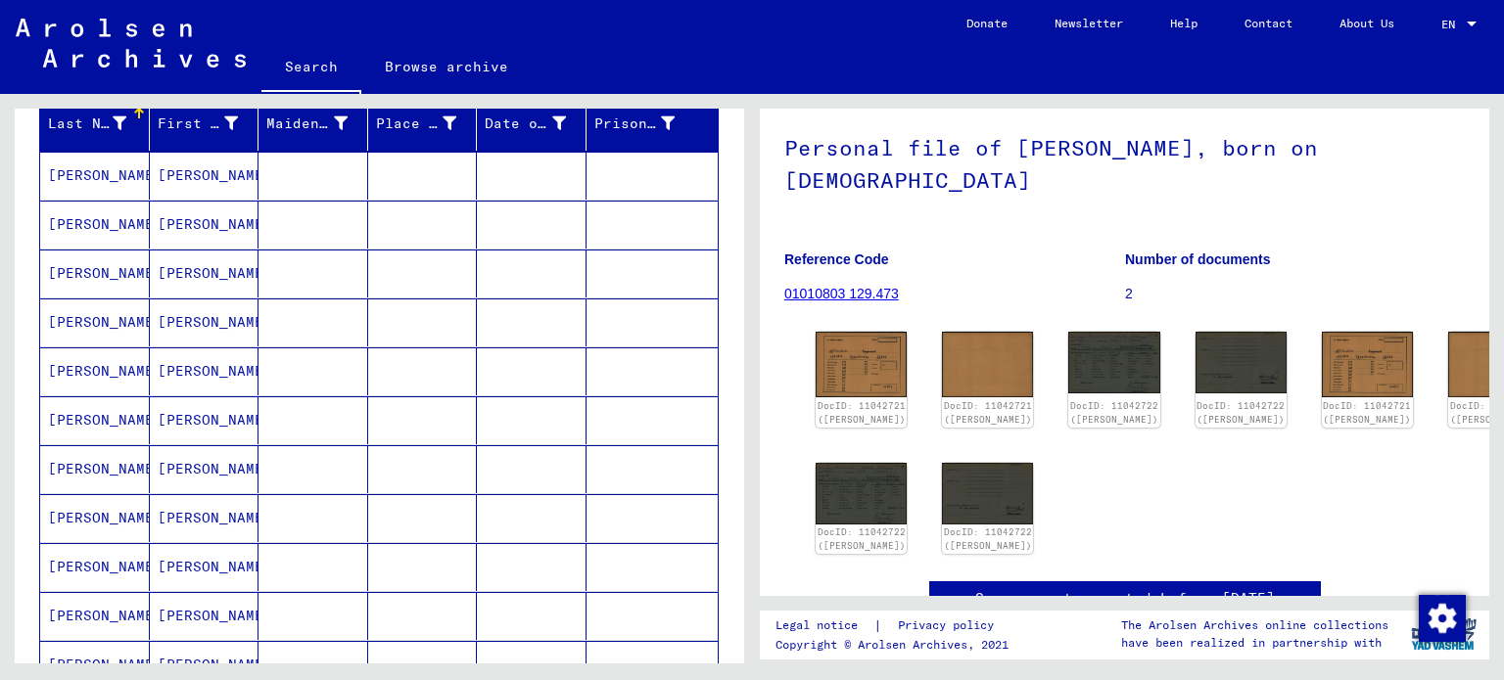
scroll to position [199, 0]
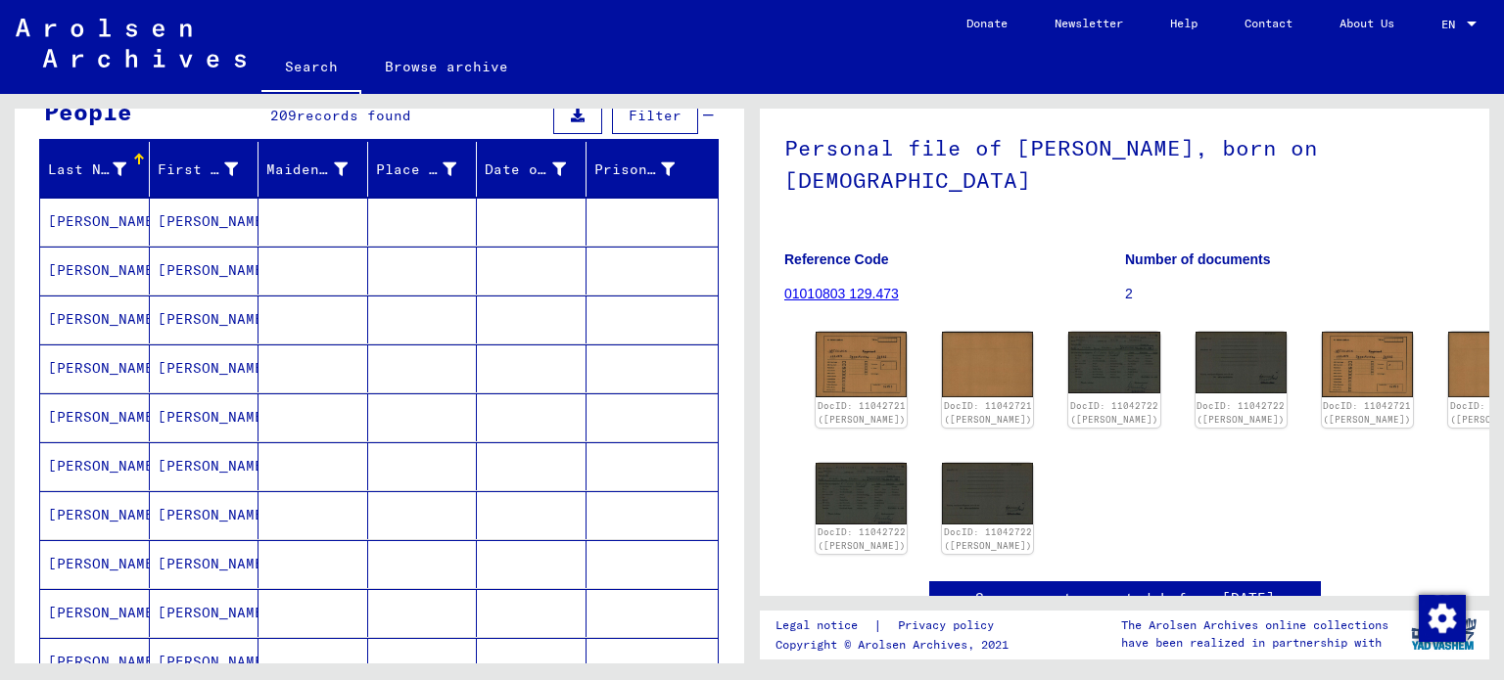
click at [208, 229] on mat-cell "[PERSON_NAME]" at bounding box center [205, 222] width 110 height 48
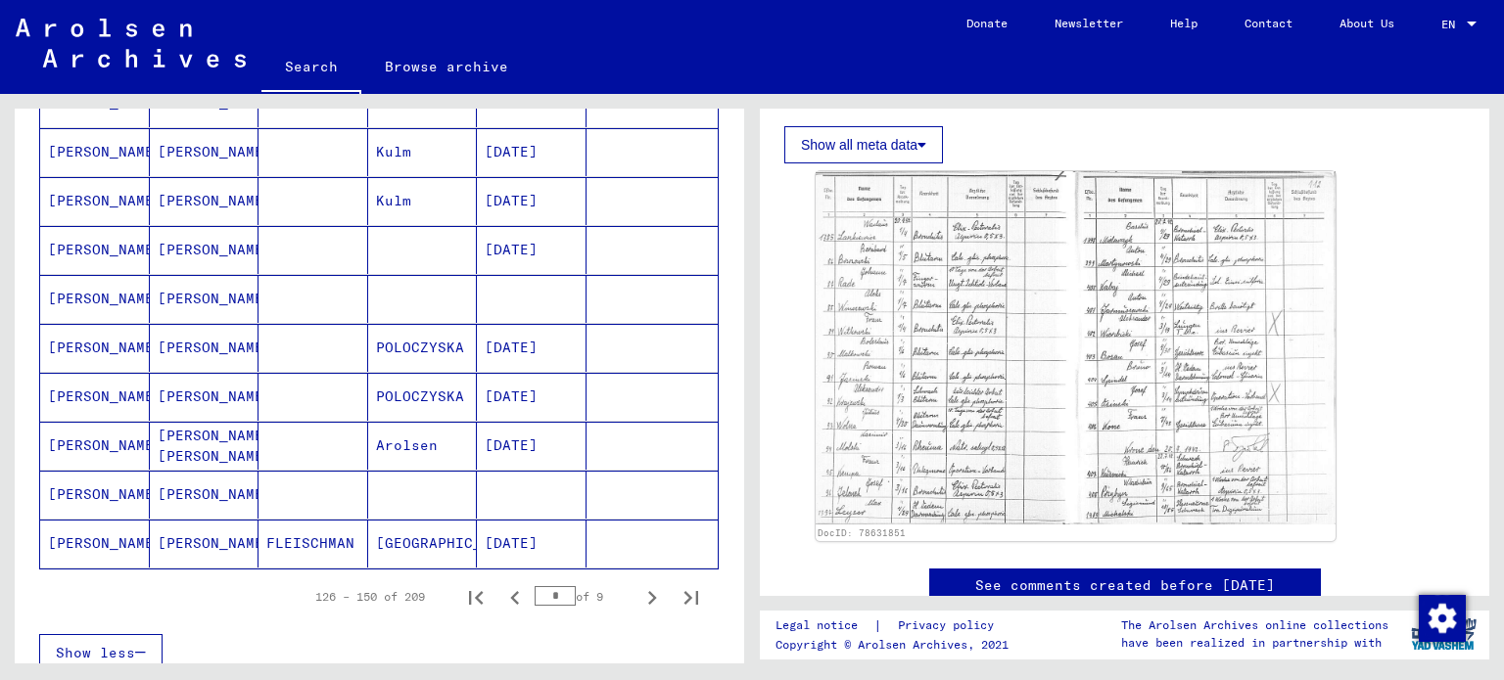
scroll to position [1080, 0]
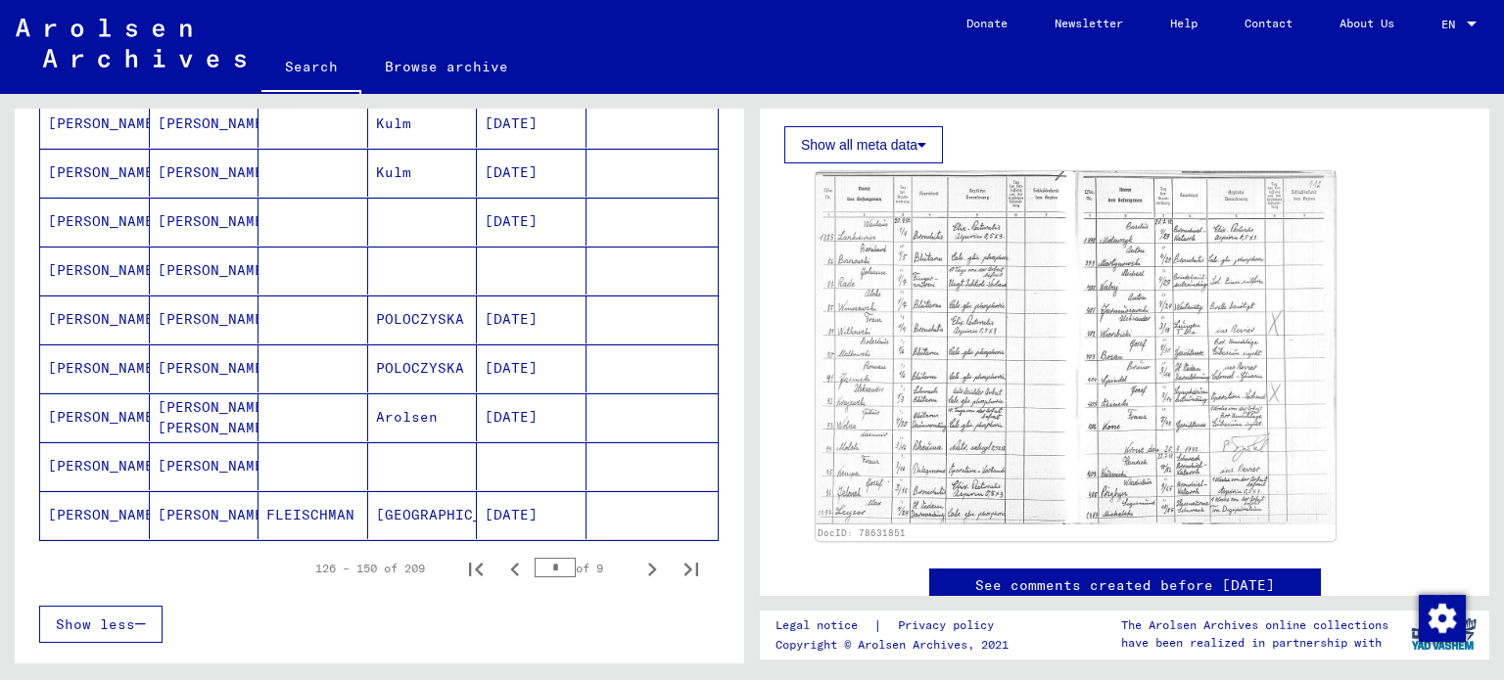
drag, startPoint x: 324, startPoint y: 205, endPoint x: 342, endPoint y: 202, distance: 17.9
click at [323, 205] on mat-cell at bounding box center [313, 222] width 110 height 48
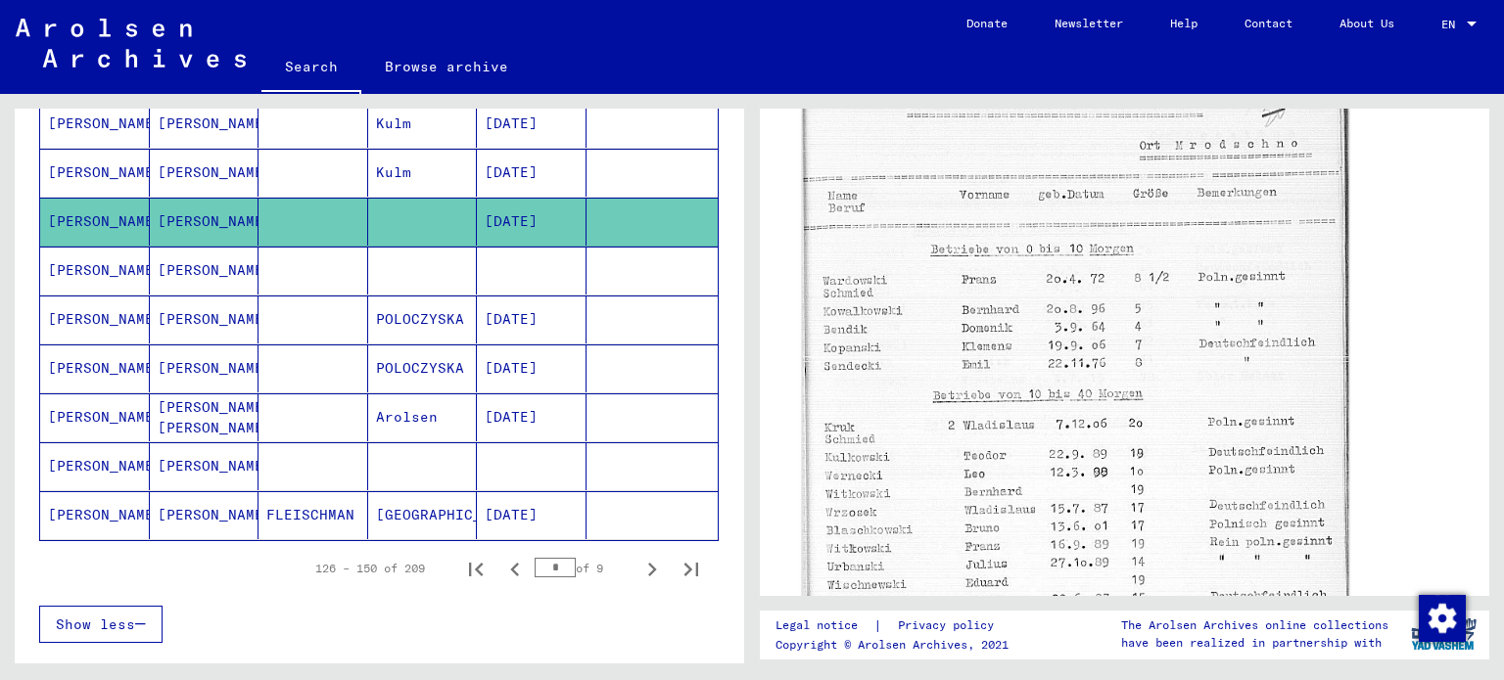
scroll to position [587, 0]
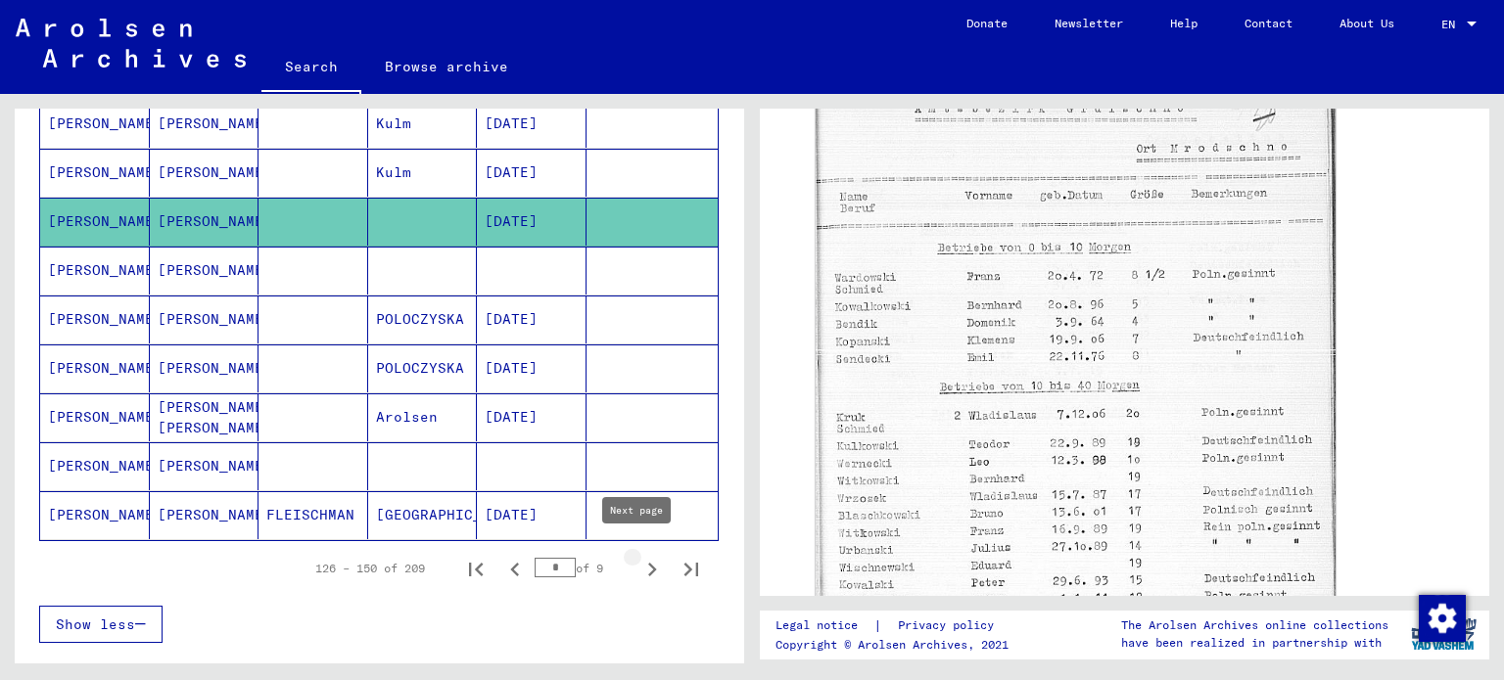
click at [638, 563] on icon "Next page" at bounding box center [651, 569] width 27 height 27
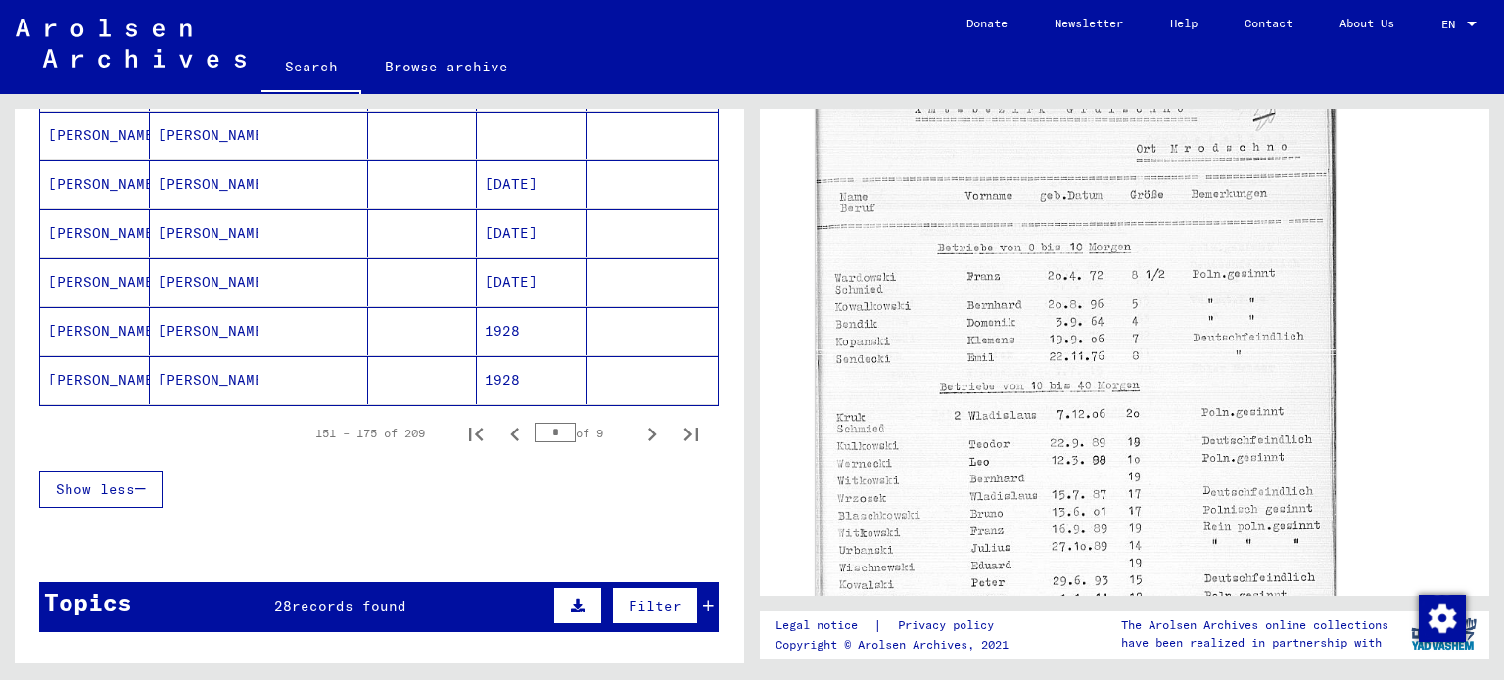
scroll to position [1276, 0]
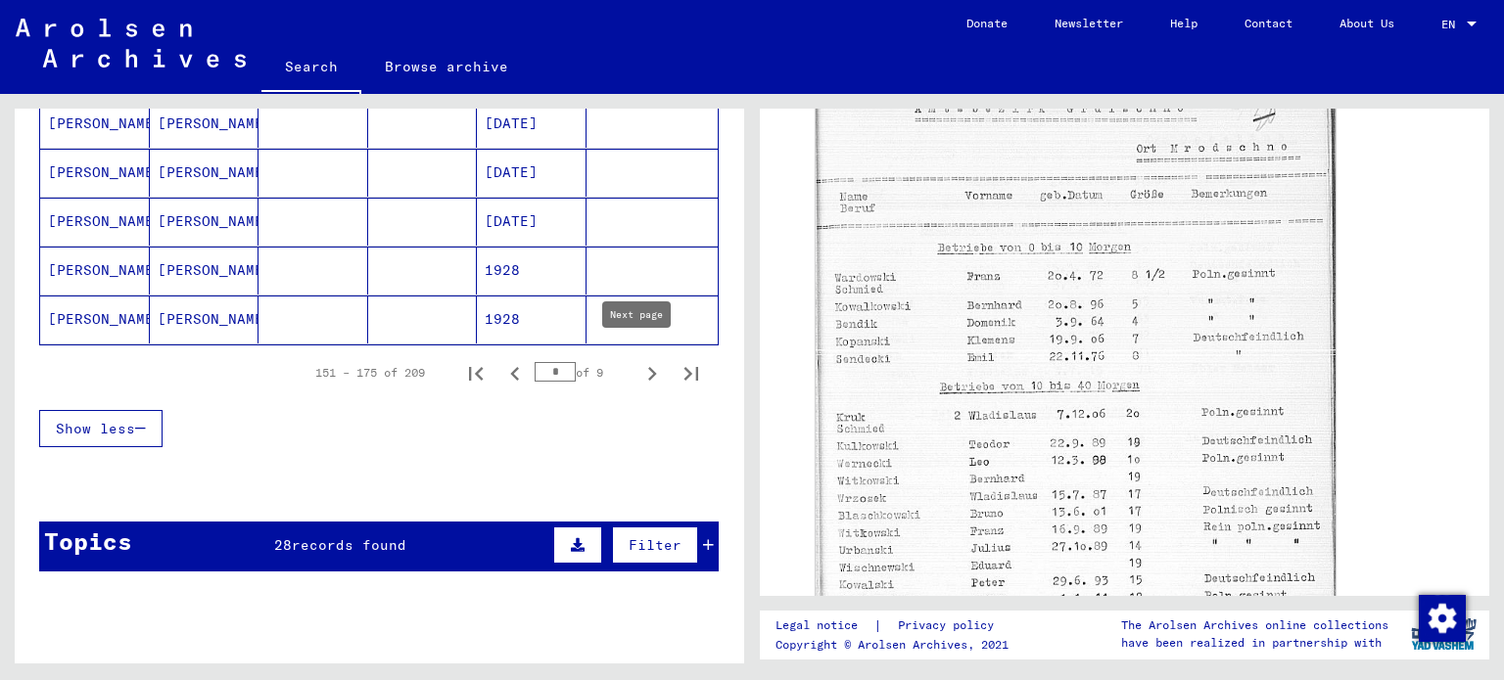
click at [648, 367] on icon "Next page" at bounding box center [652, 374] width 9 height 14
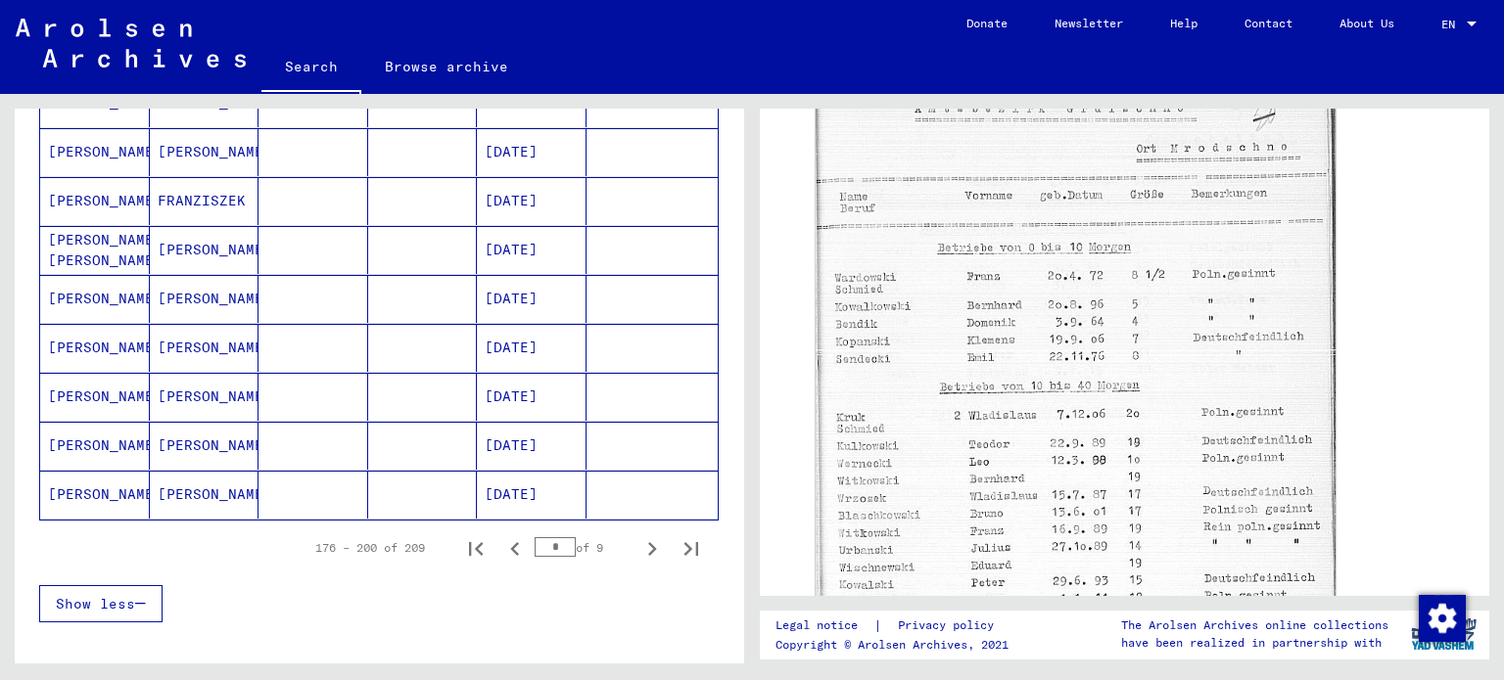
scroll to position [1178, 0]
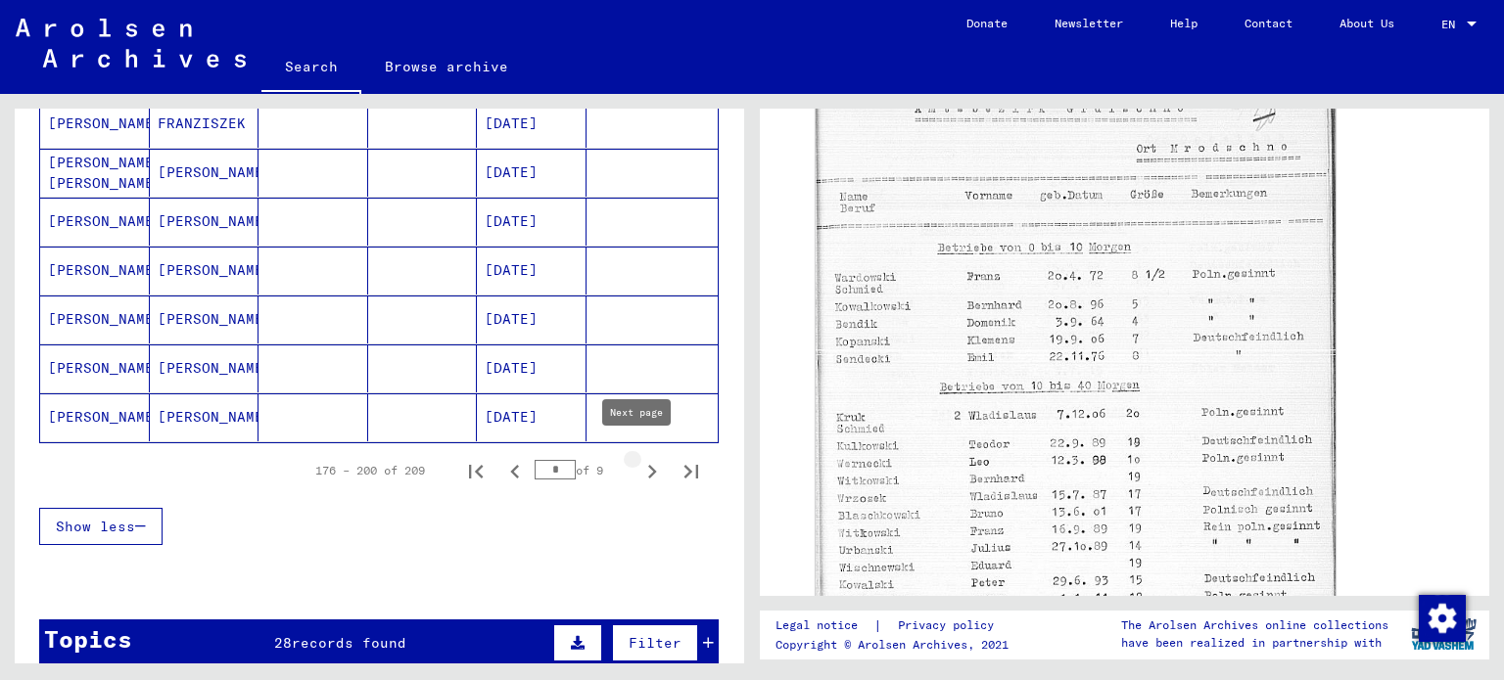
click at [642, 458] on icon "Next page" at bounding box center [651, 471] width 27 height 27
type input "*"
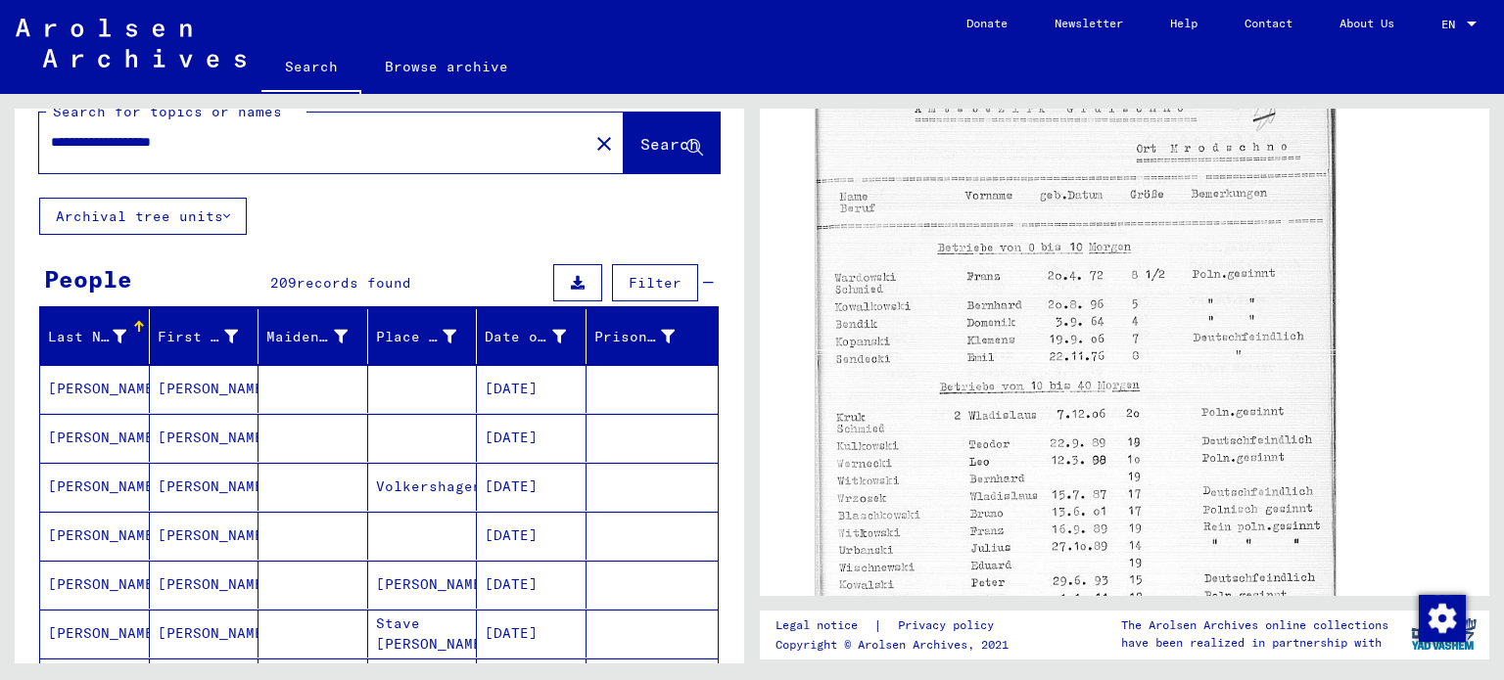
scroll to position [0, 0]
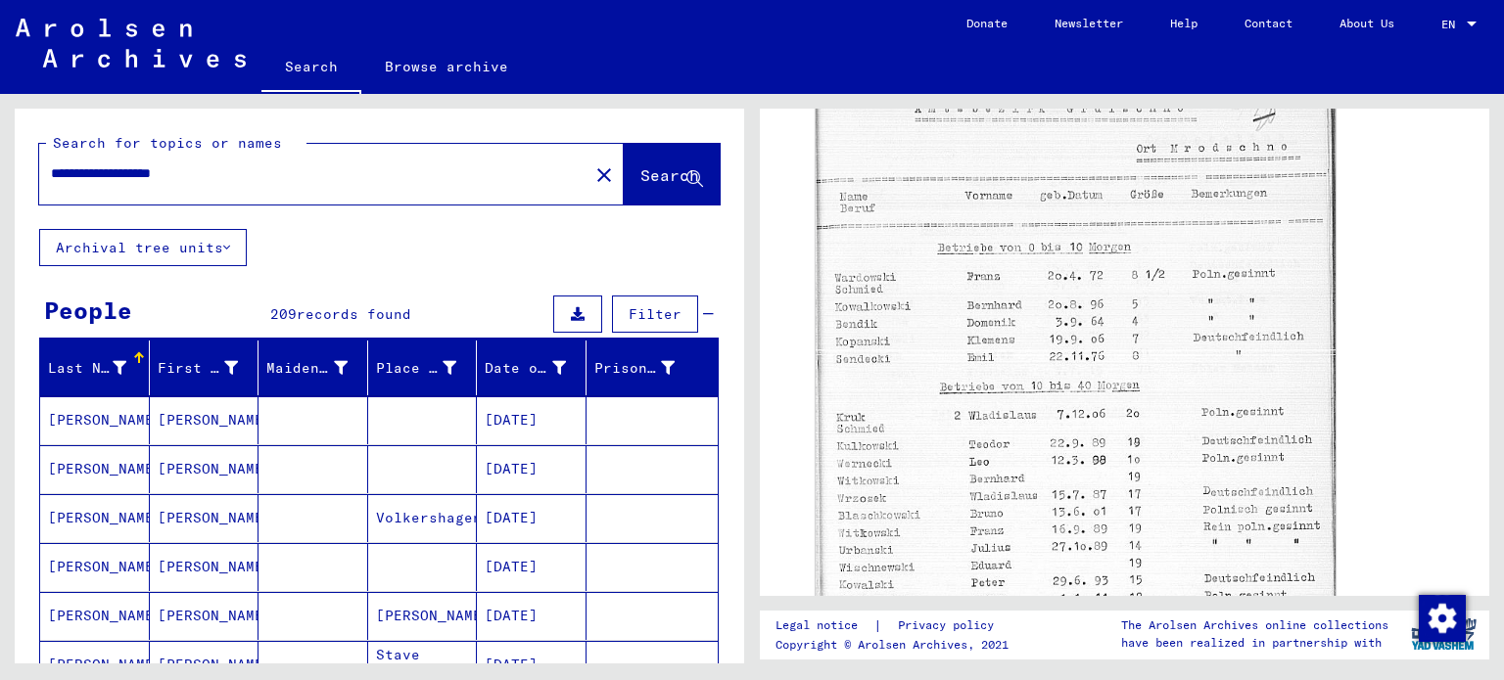
drag, startPoint x: 134, startPoint y: 171, endPoint x: 536, endPoint y: 174, distance: 401.4
click at [536, 173] on div "**********" at bounding box center [331, 174] width 585 height 61
type input "**********"
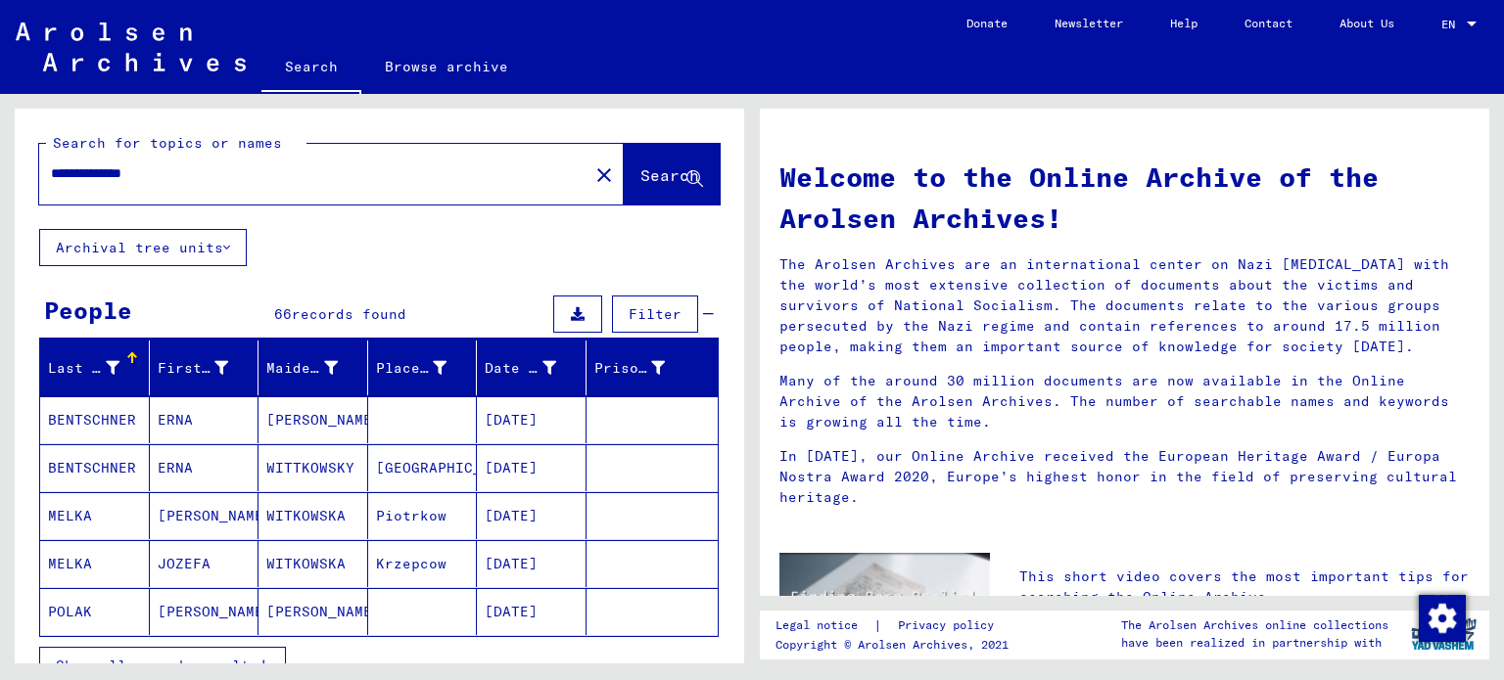
click at [263, 653] on button "Show all search results" at bounding box center [162, 665] width 247 height 37
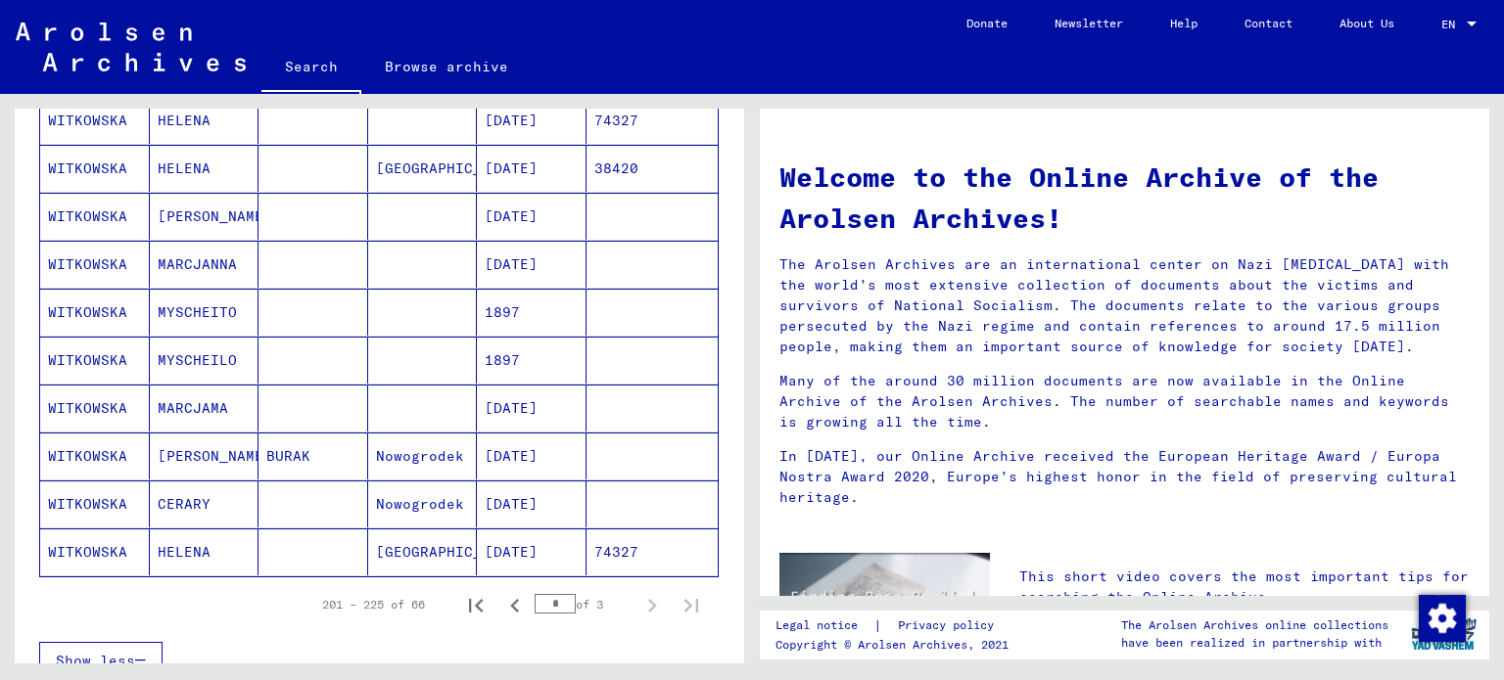
scroll to position [1077, 0]
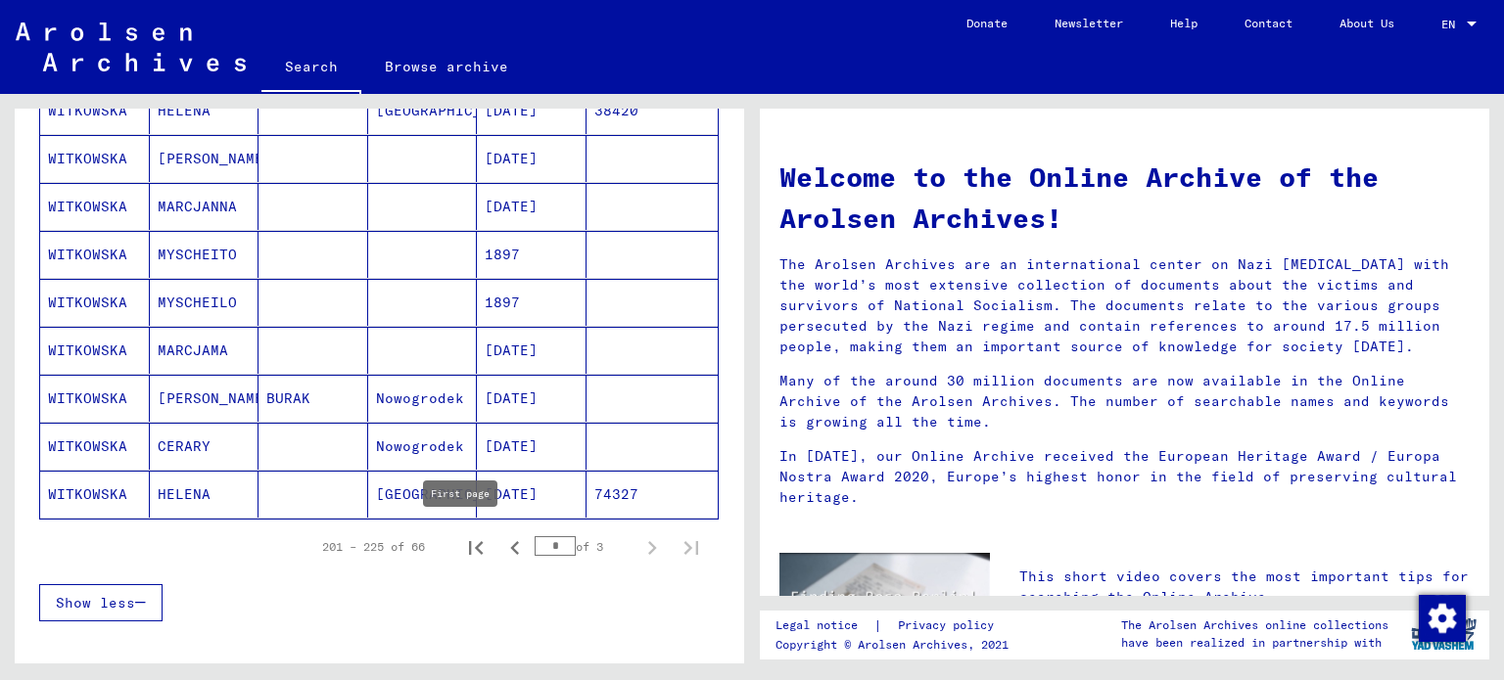
click at [472, 540] on icon "First page" at bounding box center [475, 548] width 27 height 27
click at [614, 544] on div "* of 3" at bounding box center [584, 547] width 98 height 19
click at [648, 543] on icon "Next page" at bounding box center [652, 548] width 9 height 14
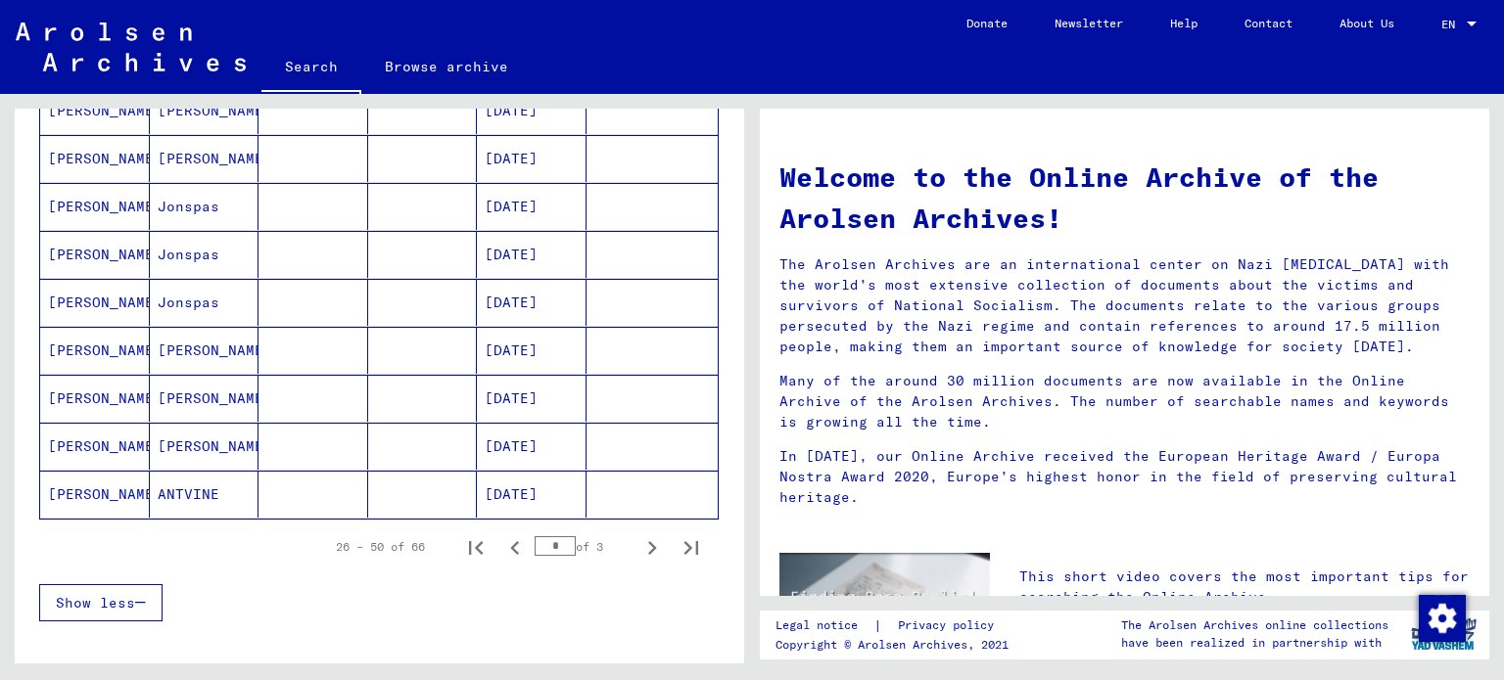
click at [446, 439] on mat-cell at bounding box center [423, 446] width 110 height 47
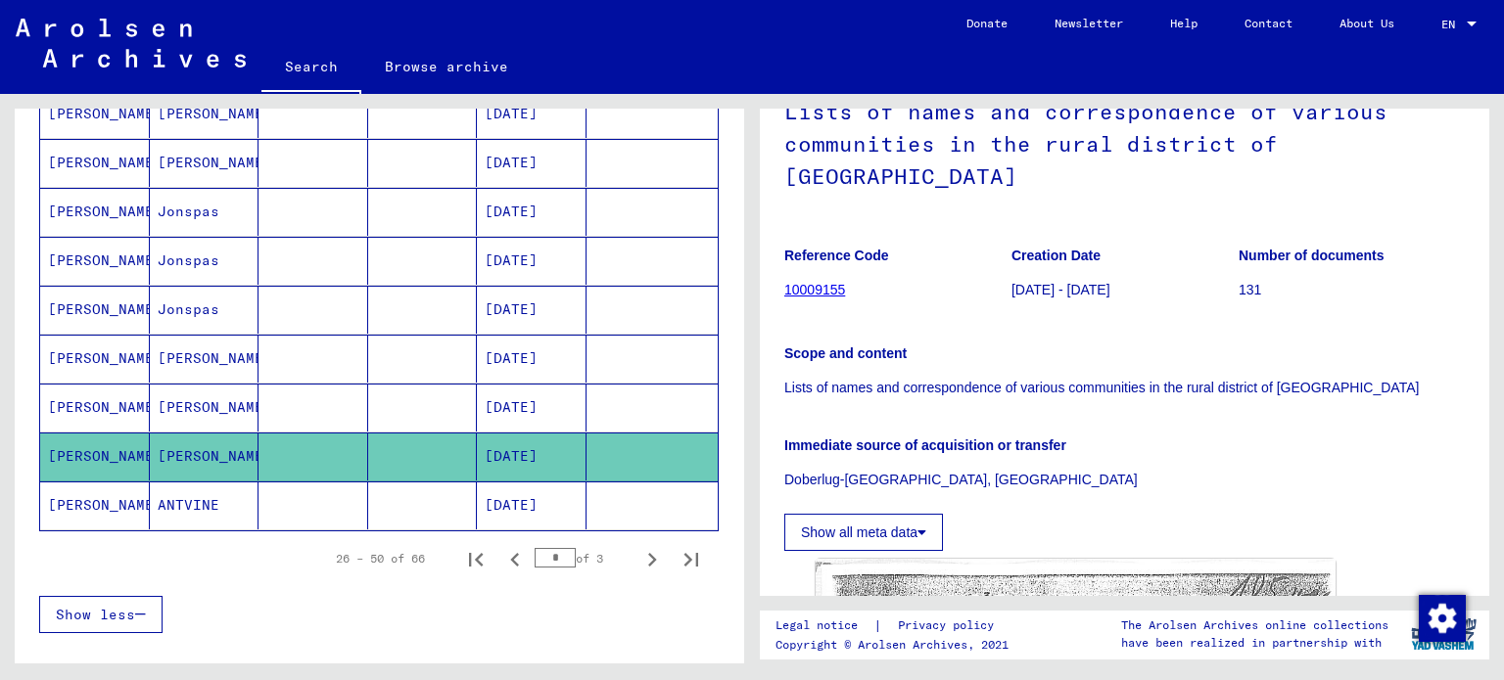
scroll to position [294, 0]
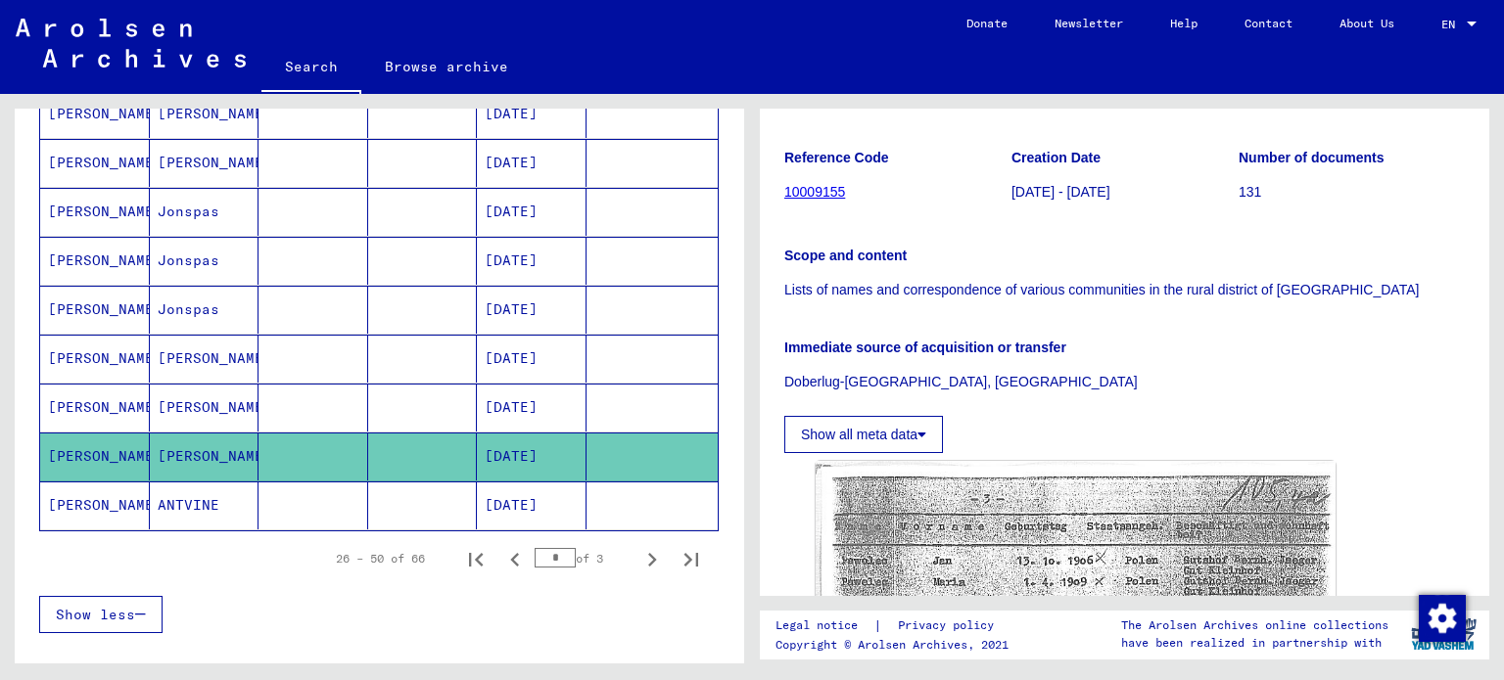
drag, startPoint x: 797, startPoint y: 261, endPoint x: 1305, endPoint y: 340, distance: 514.1
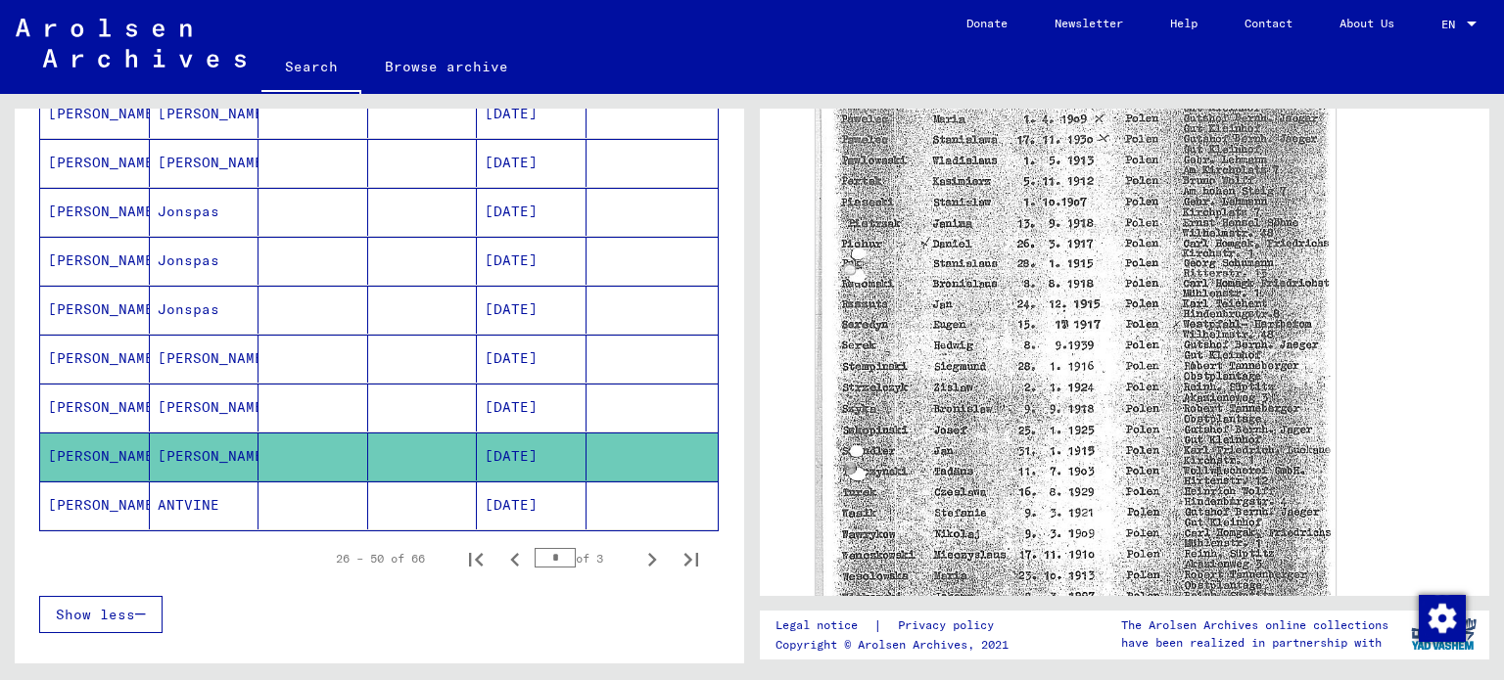
scroll to position [742, 0]
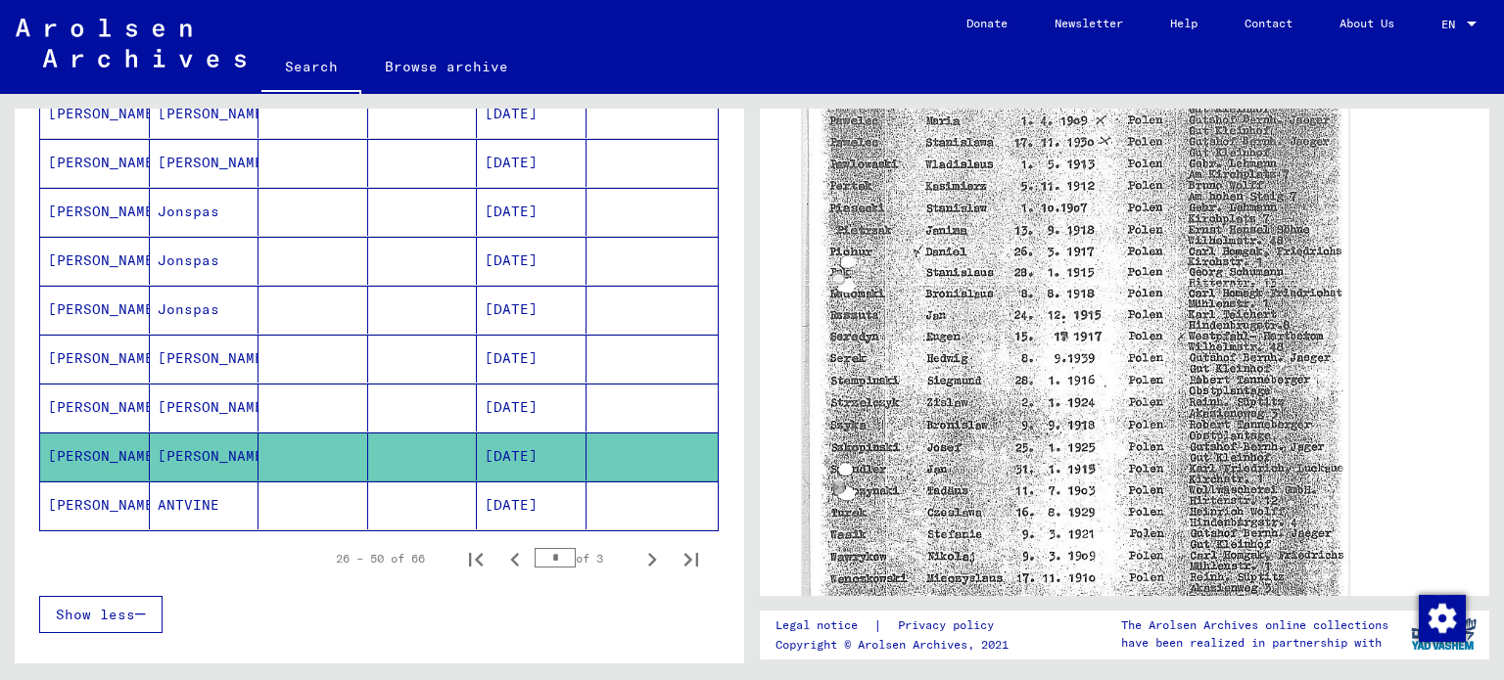
click at [994, 353] on img at bounding box center [1076, 384] width 546 height 781
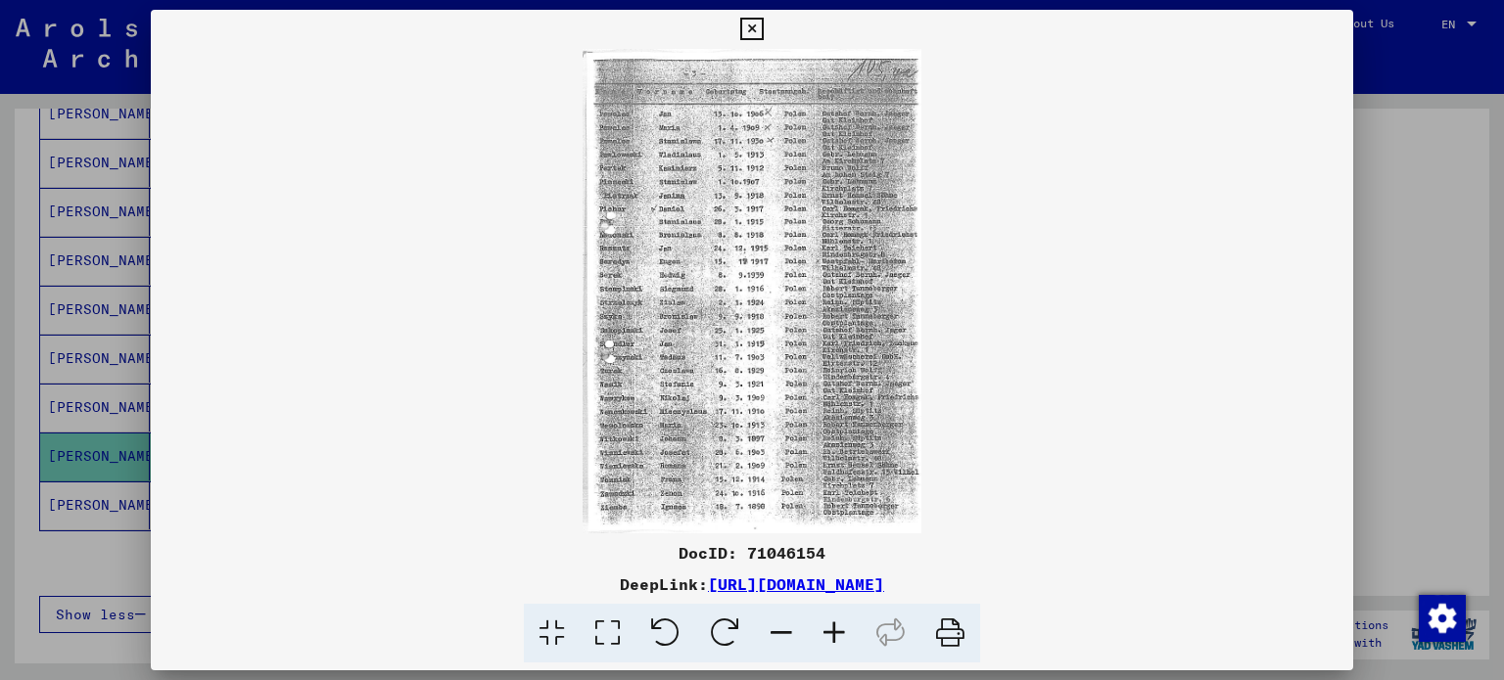
click at [750, 20] on icon at bounding box center [751, 29] width 23 height 23
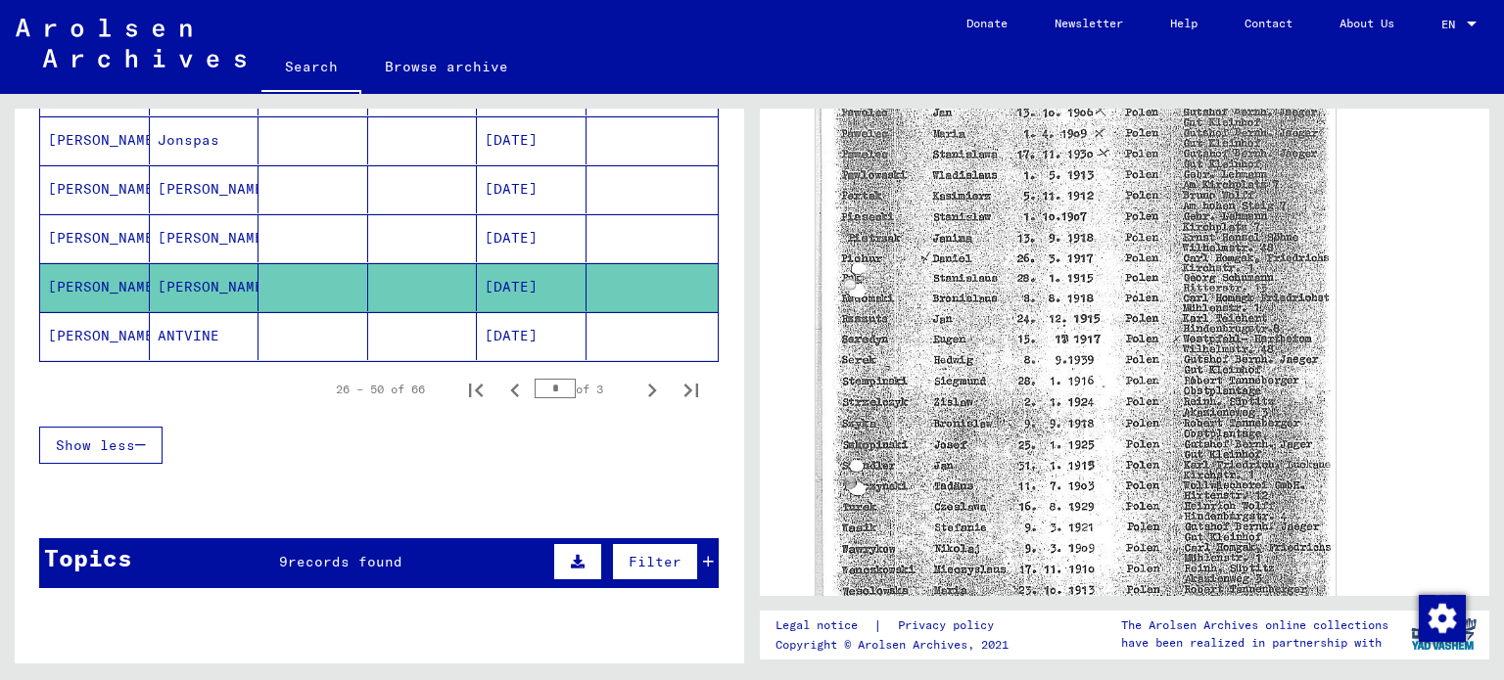
scroll to position [1286, 0]
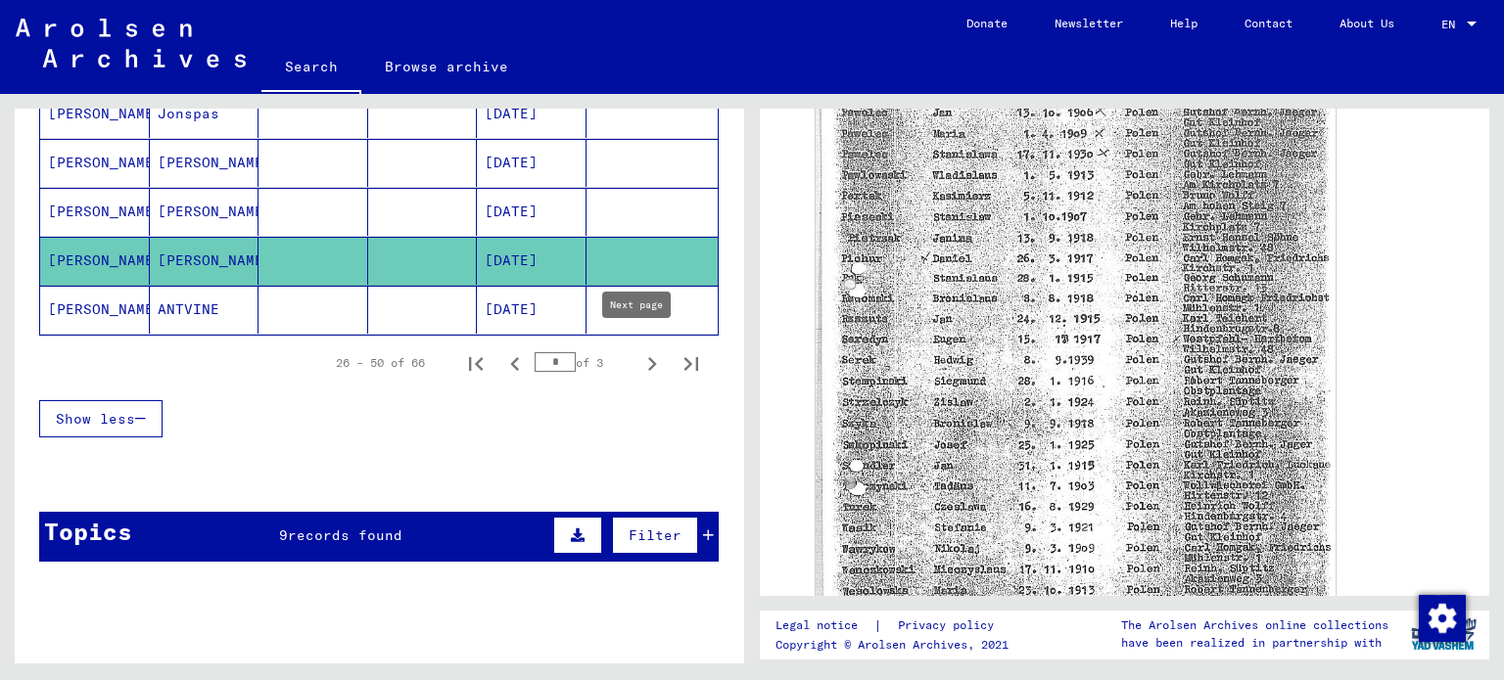
click at [648, 357] on icon "Next page" at bounding box center [652, 364] width 9 height 14
type input "*"
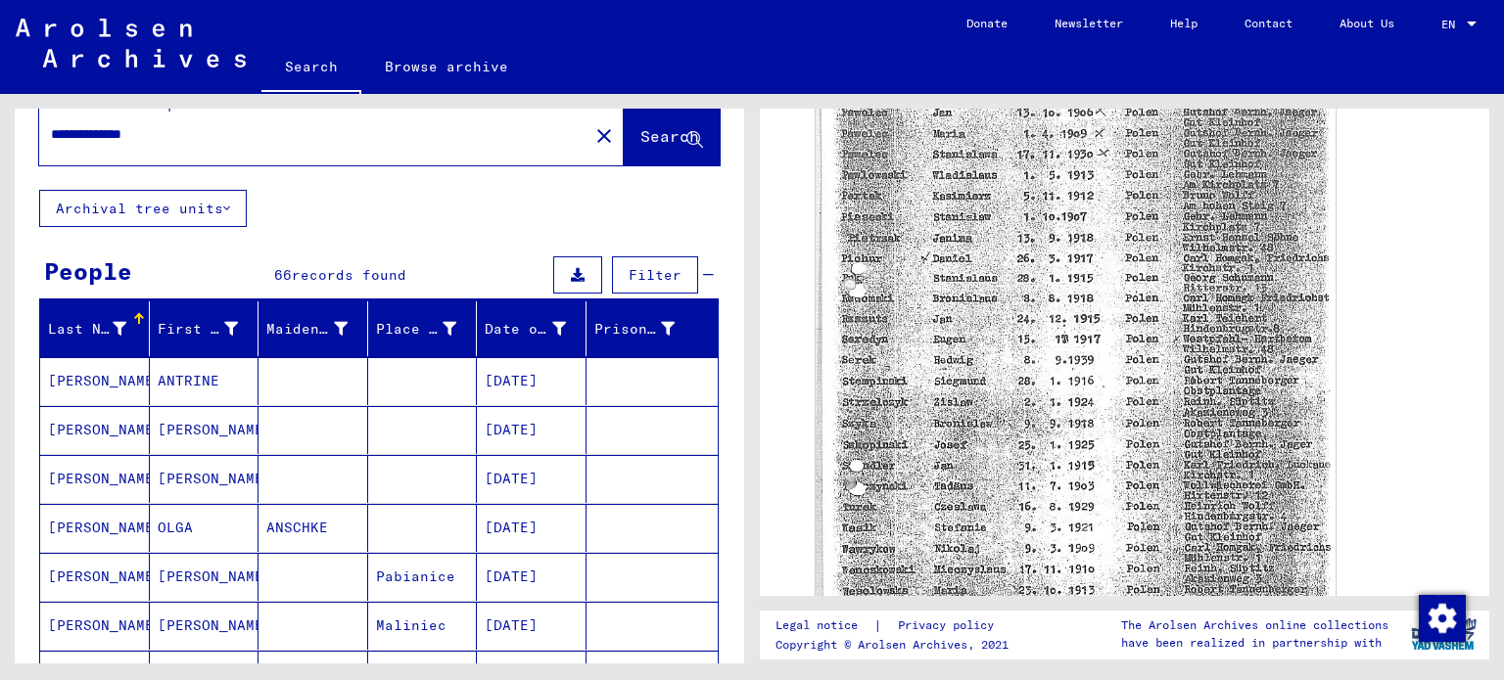
scroll to position [0, 0]
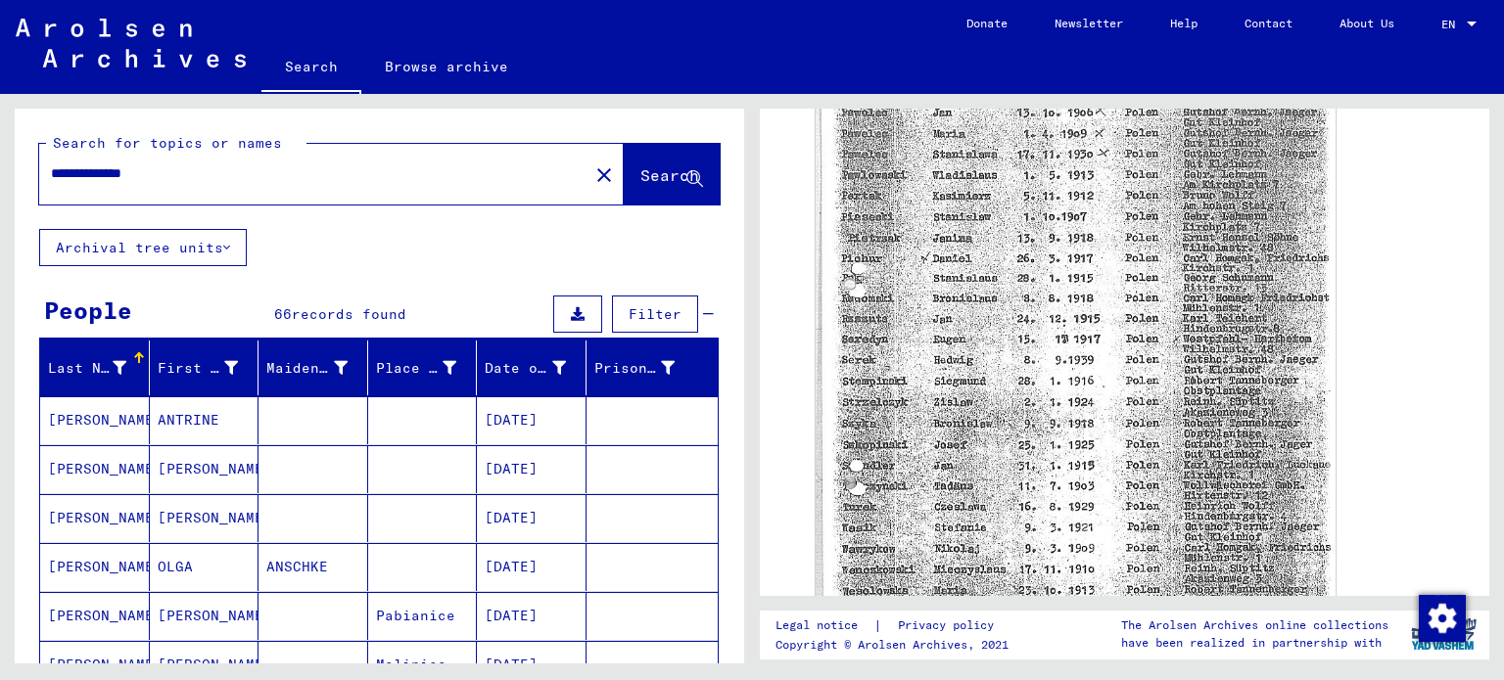
click at [168, 178] on input "**********" at bounding box center [314, 174] width 526 height 21
type input "**********"
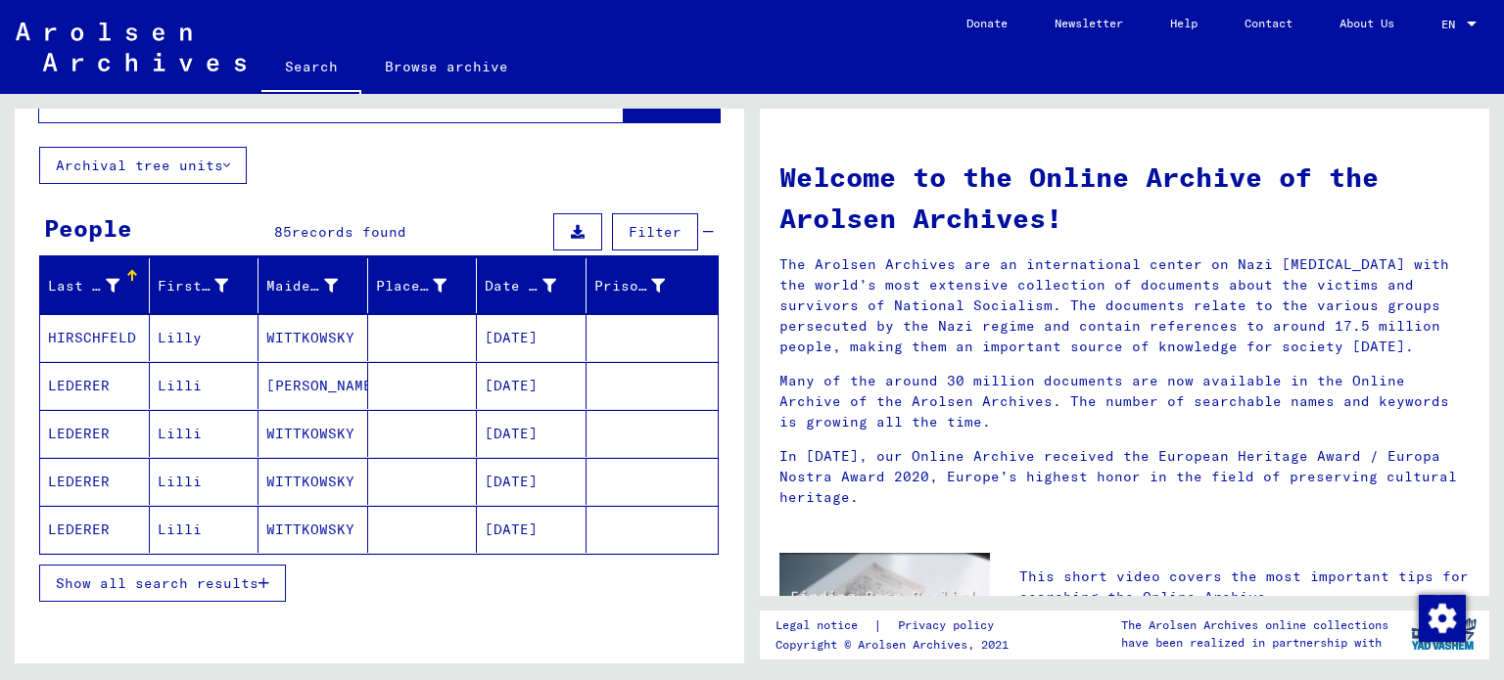
scroll to position [98, 0]
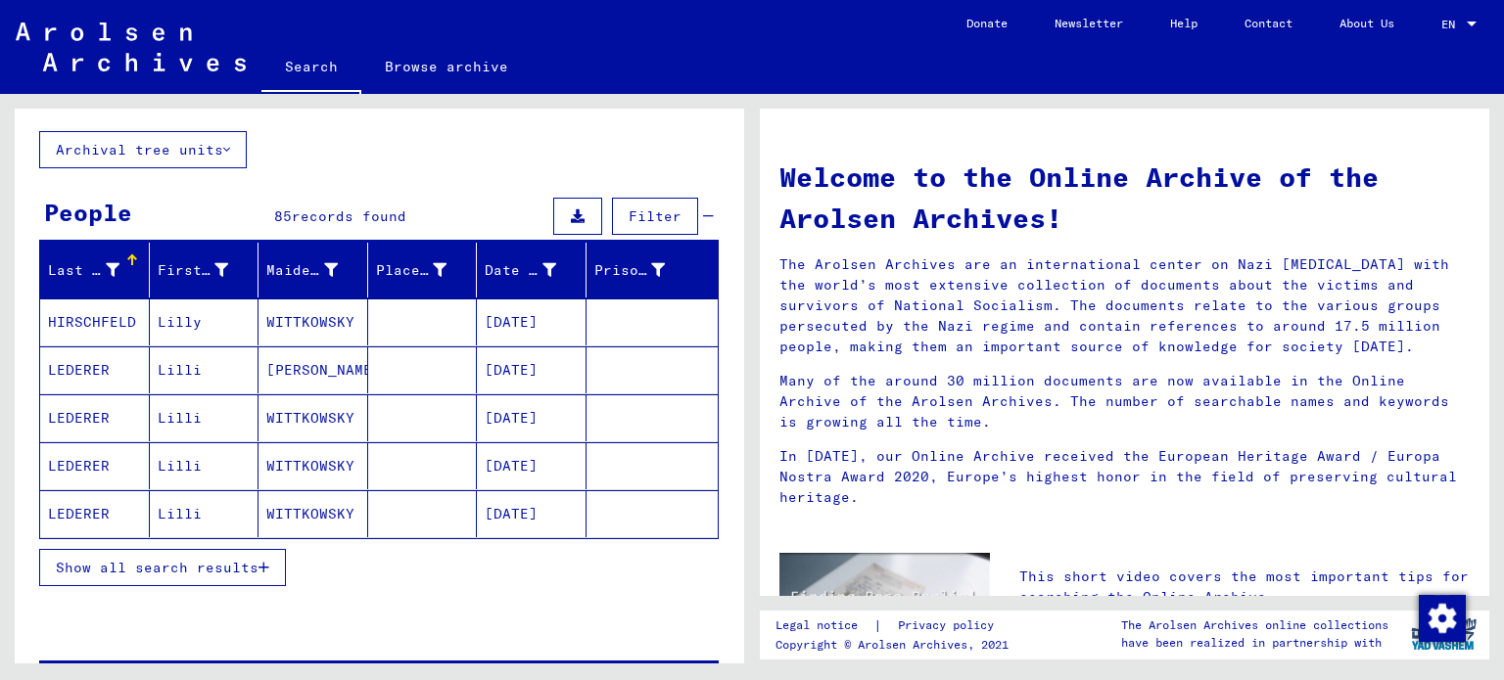
click at [208, 571] on span "Show all search results" at bounding box center [157, 568] width 203 height 18
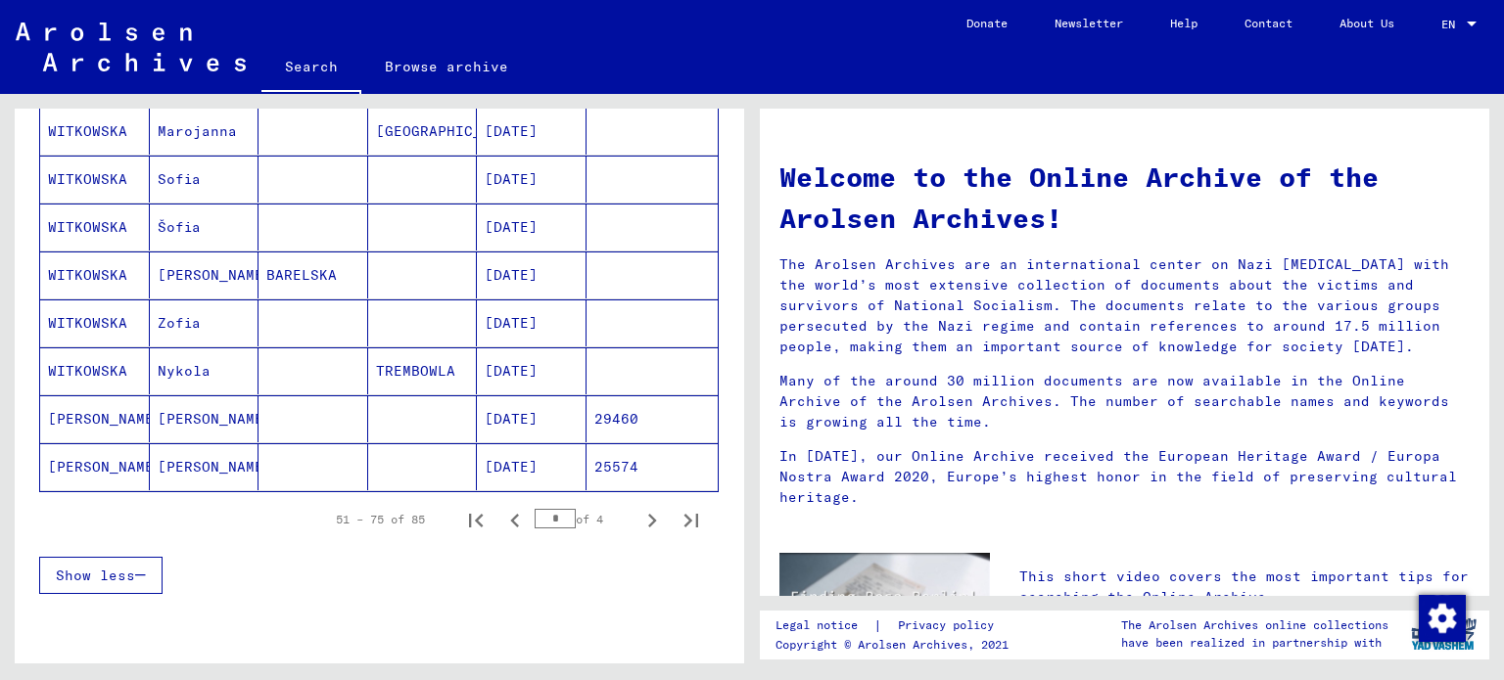
scroll to position [1077, 0]
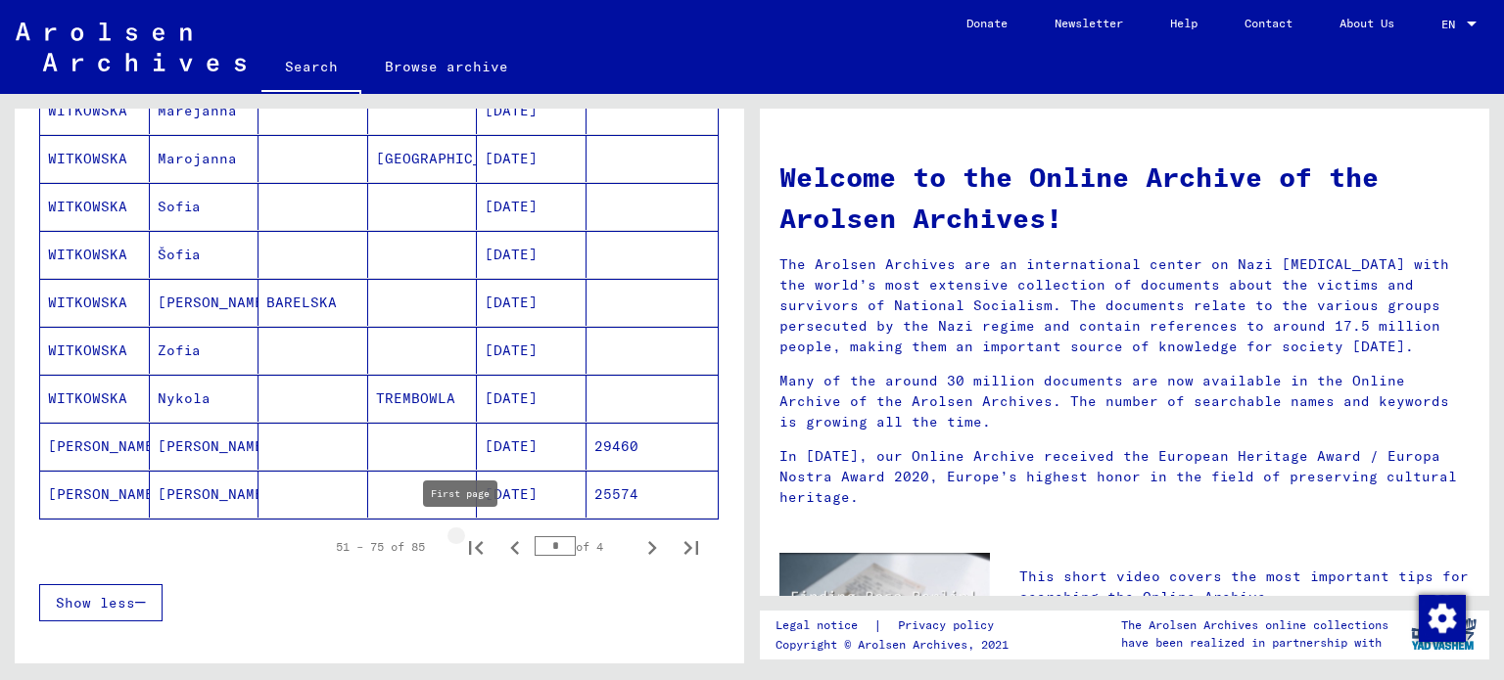
click at [465, 541] on icon "First page" at bounding box center [475, 548] width 27 height 27
click at [648, 546] on icon "Next page" at bounding box center [652, 548] width 9 height 14
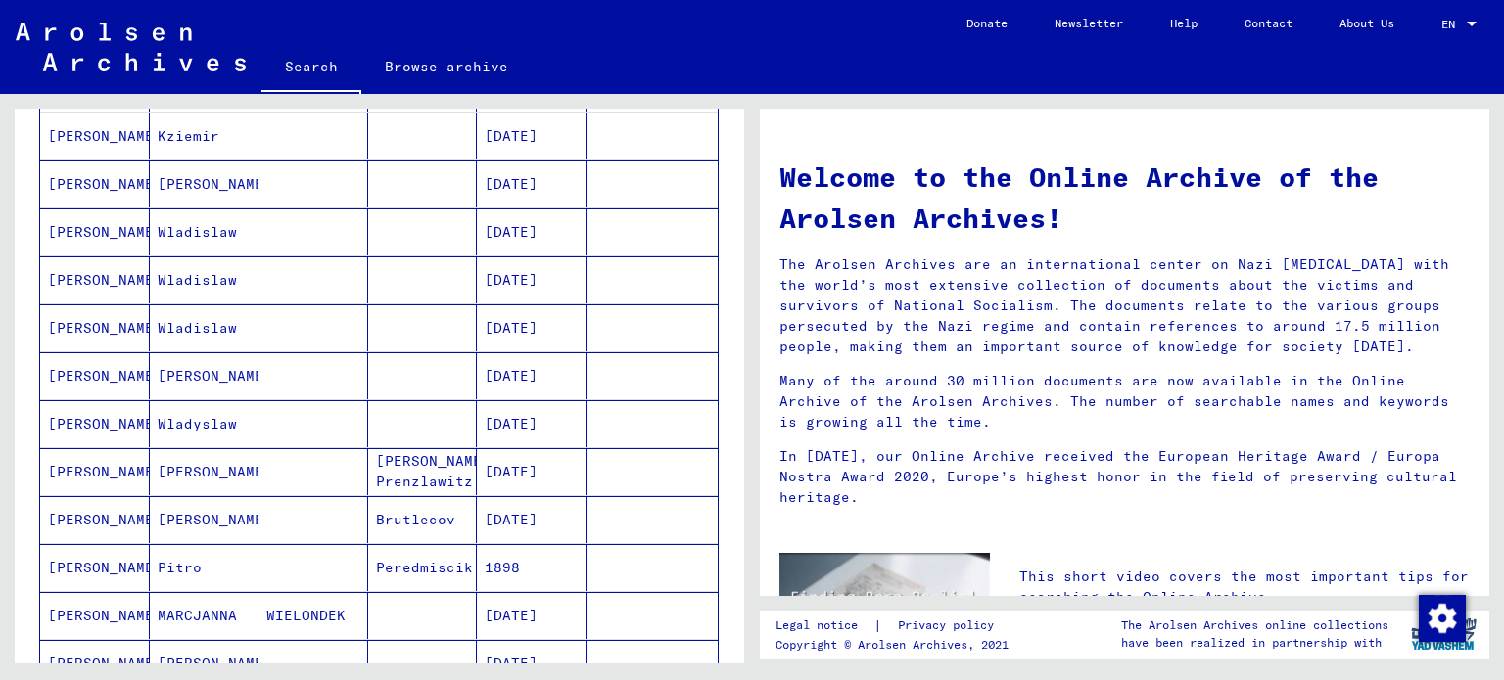
scroll to position [979, 0]
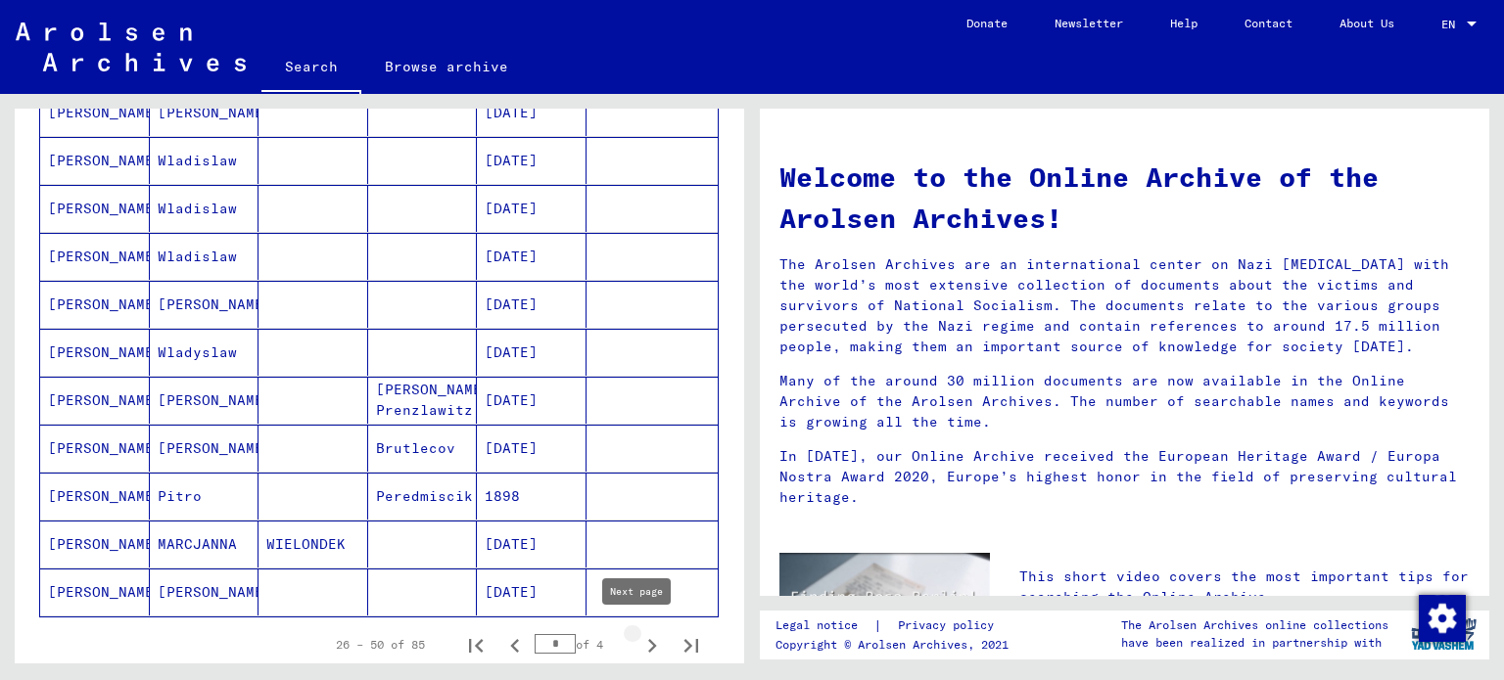
click at [638, 637] on icon "Next page" at bounding box center [651, 645] width 27 height 27
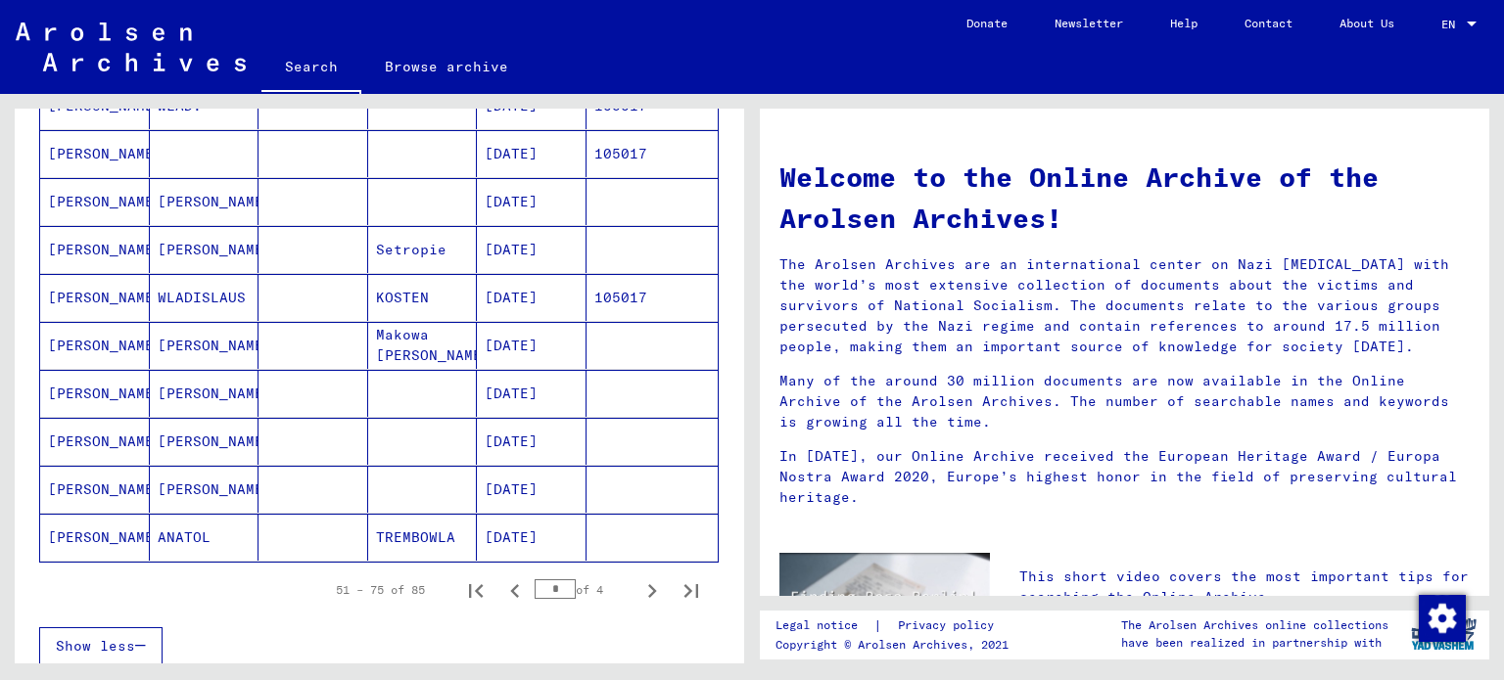
scroll to position [1077, 0]
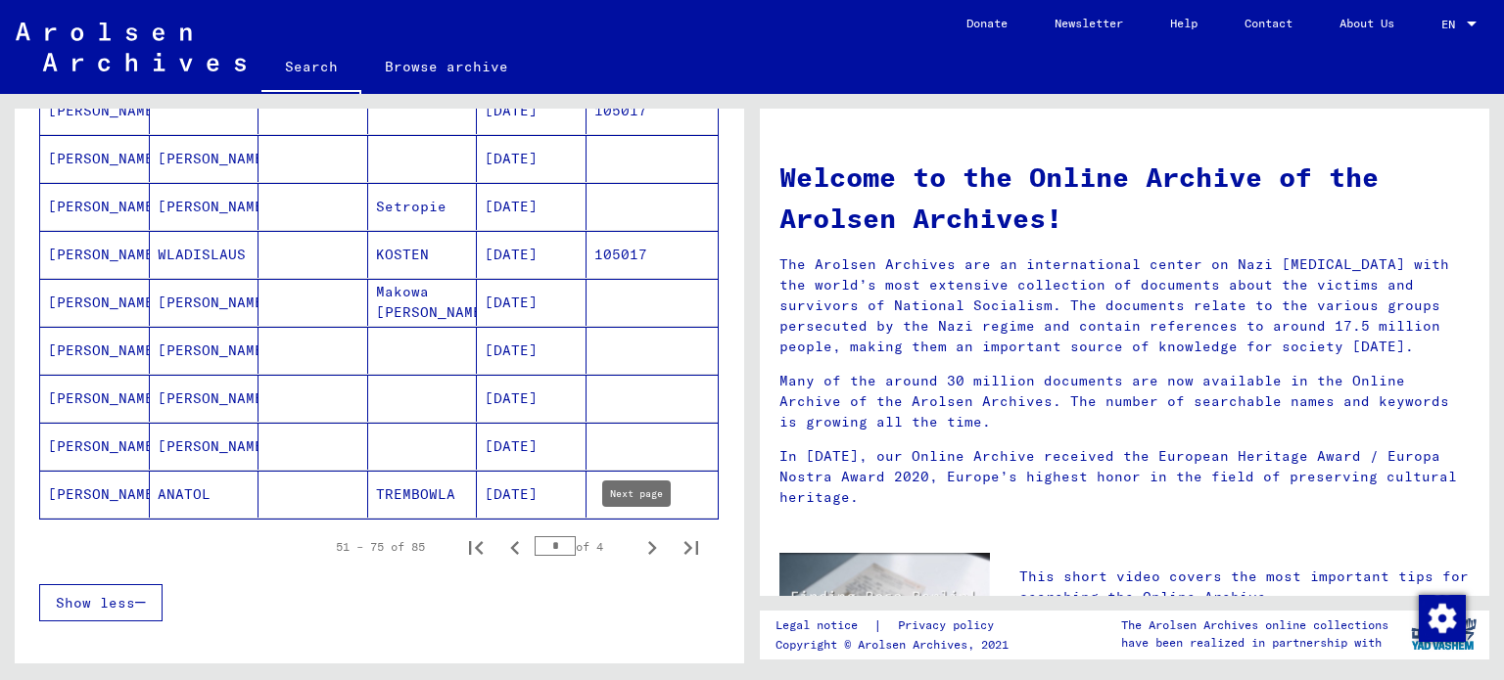
click at [648, 543] on icon "Next page" at bounding box center [652, 548] width 9 height 14
type input "*"
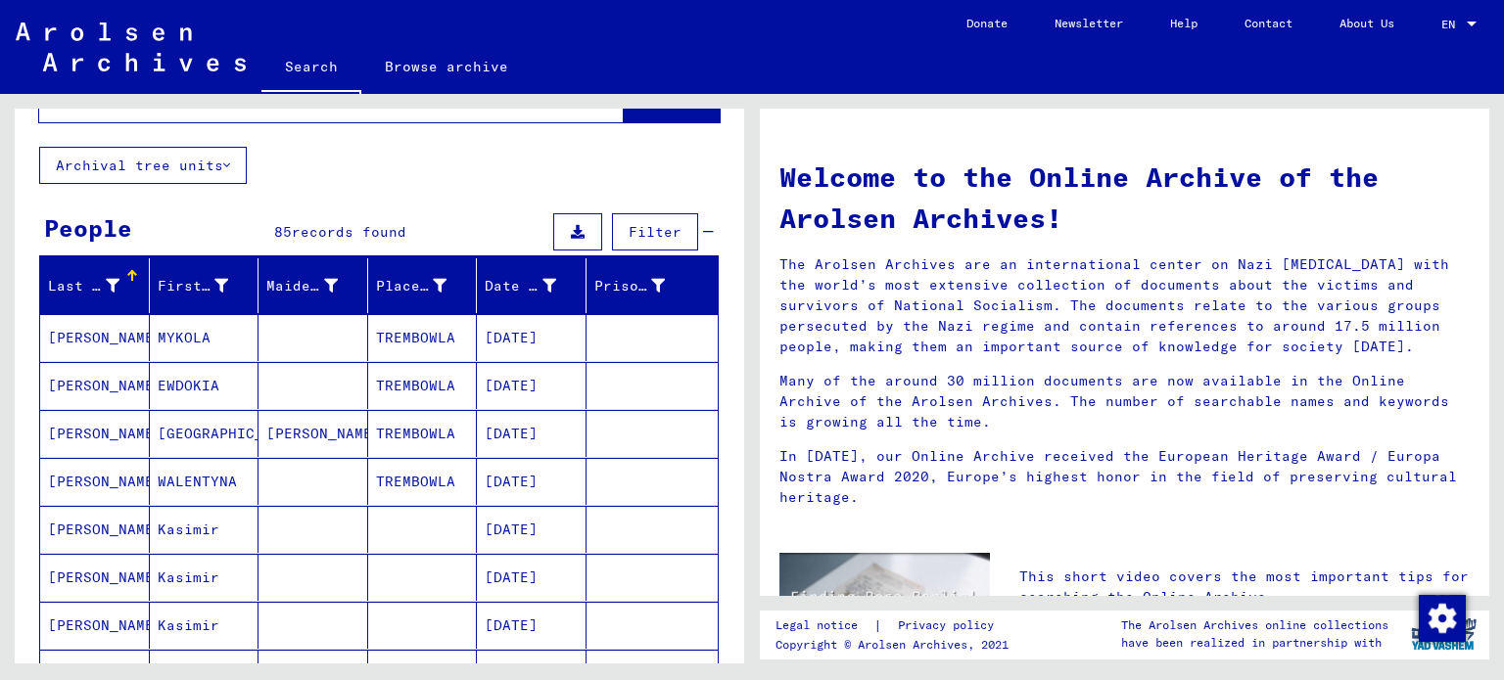
scroll to position [0, 0]
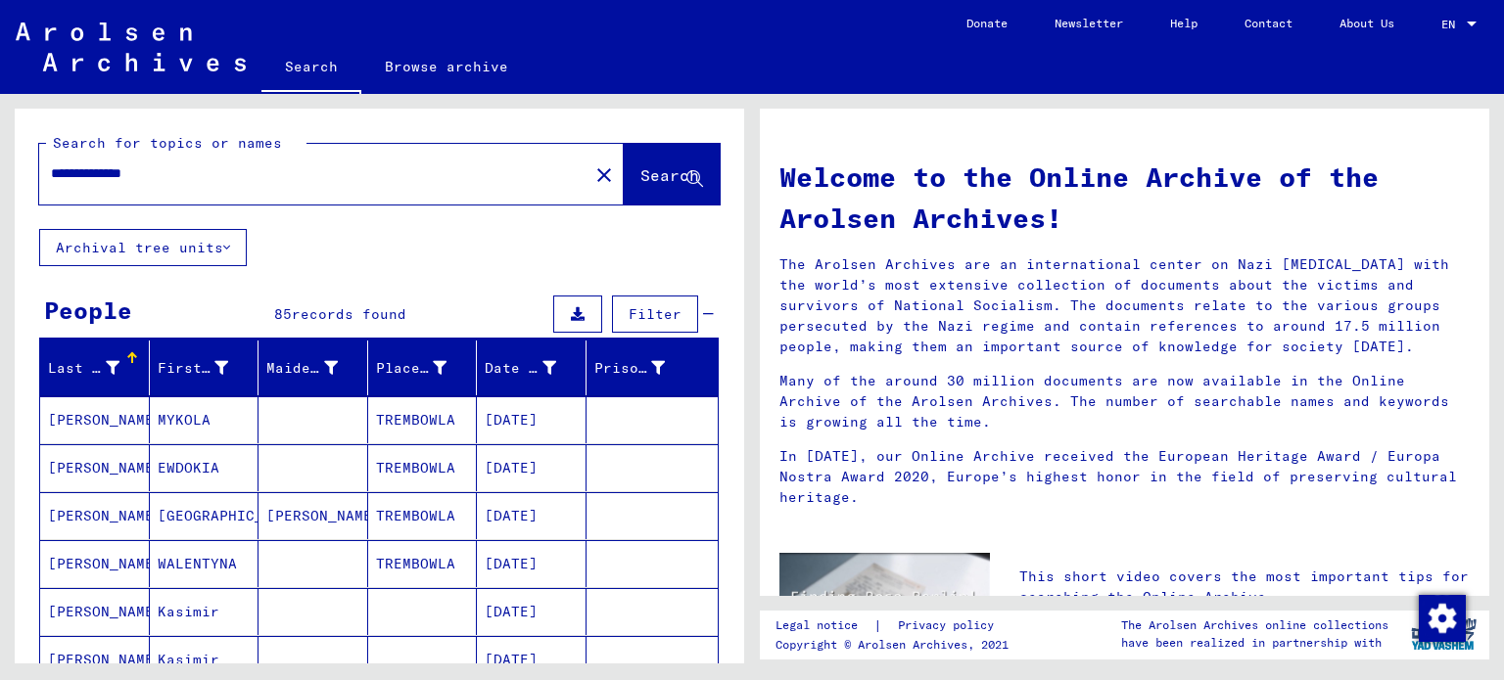
drag, startPoint x: 132, startPoint y: 172, endPoint x: 329, endPoint y: 203, distance: 199.1
click at [329, 203] on div "**********" at bounding box center [331, 174] width 585 height 61
type input "**********"
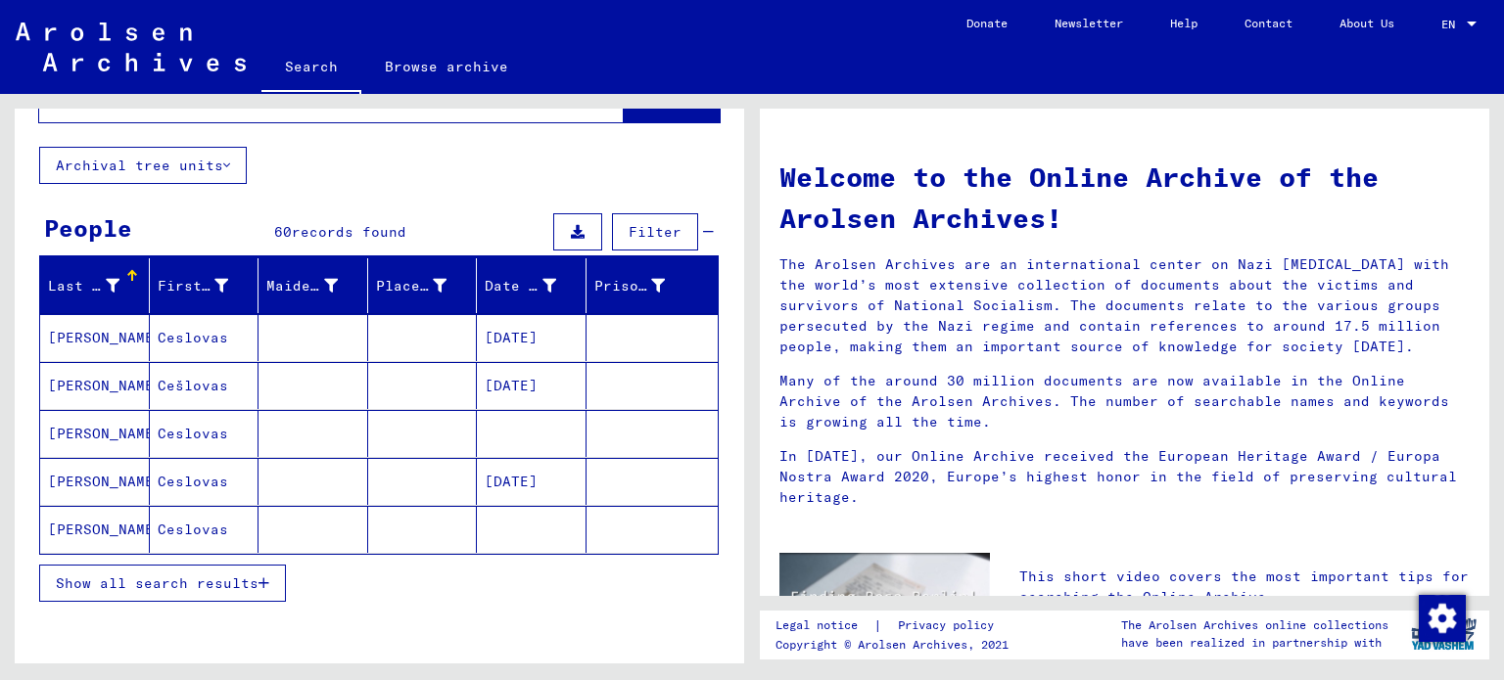
scroll to position [98, 0]
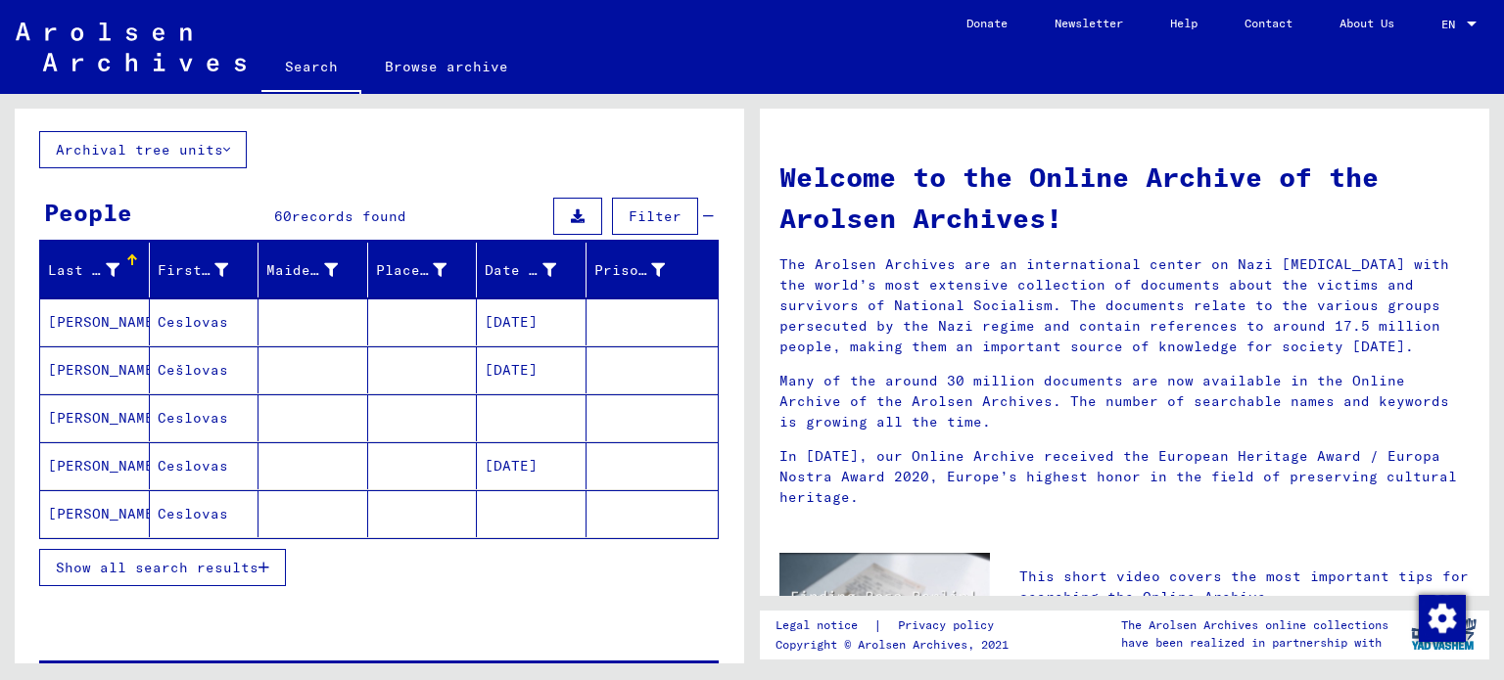
click at [210, 566] on span "Show all search results" at bounding box center [157, 568] width 203 height 18
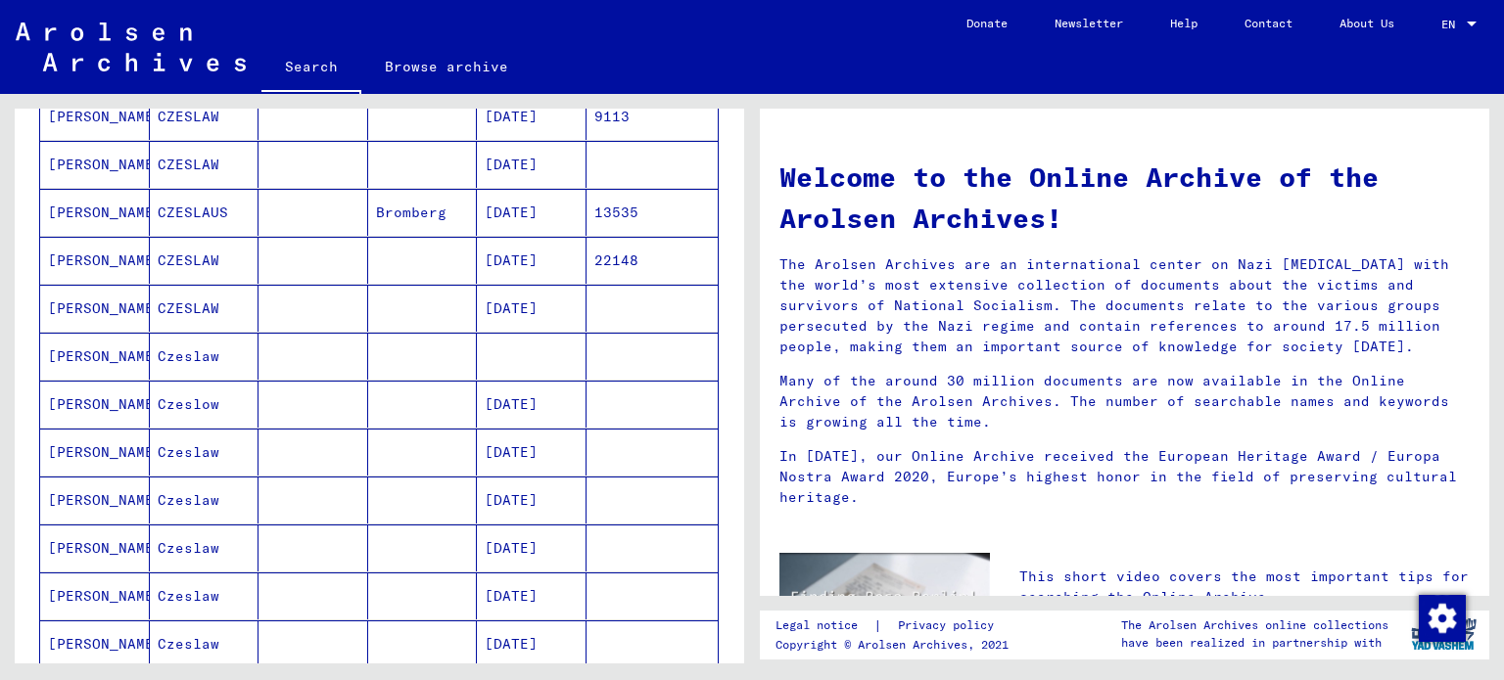
scroll to position [979, 0]
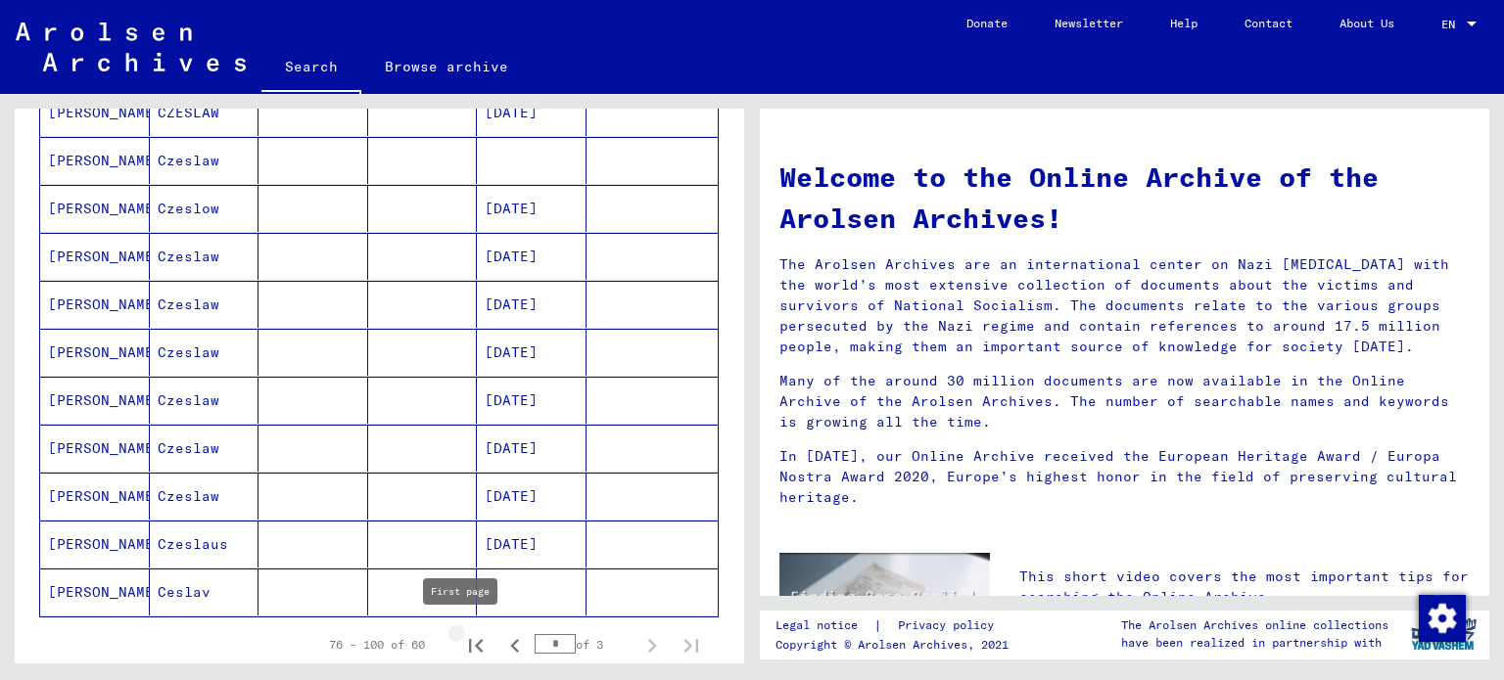
click at [469, 639] on icon "First page" at bounding box center [476, 646] width 14 height 14
click at [638, 645] on icon "Next page" at bounding box center [651, 645] width 27 height 27
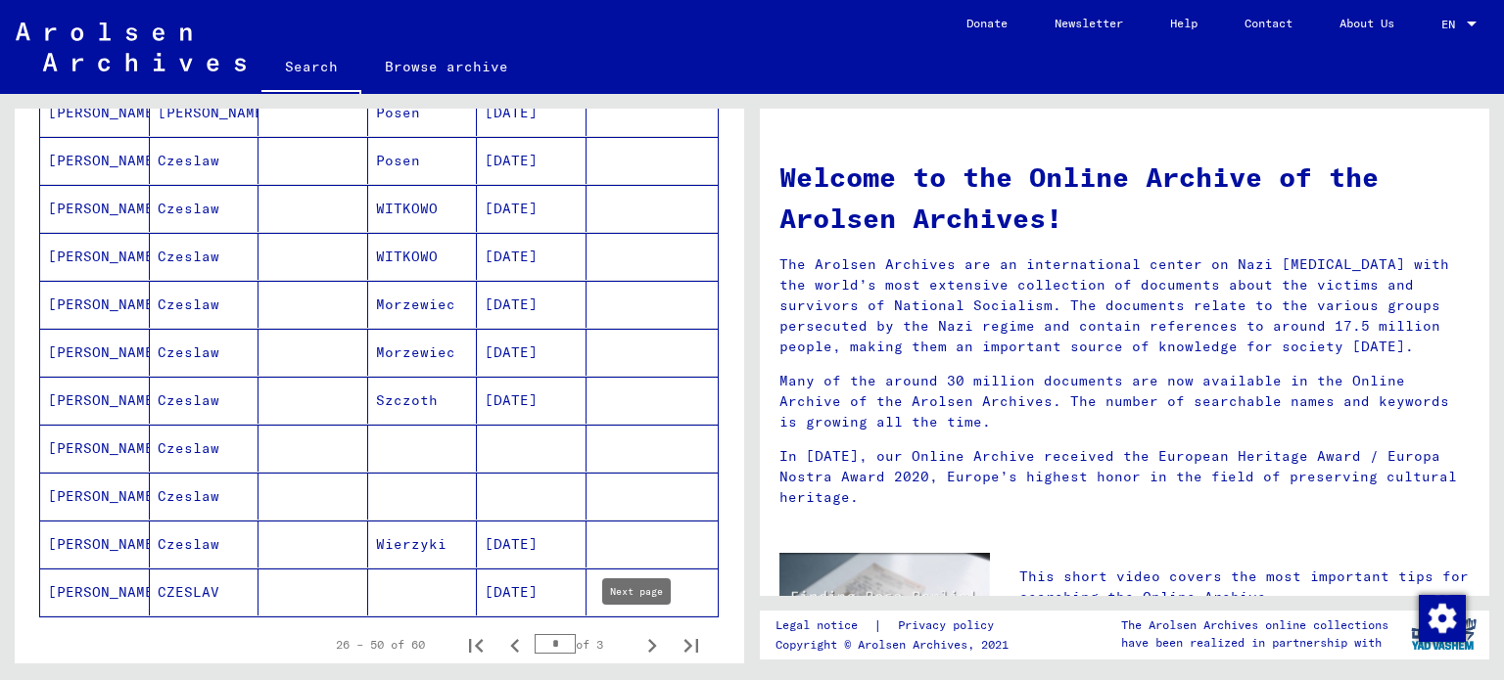
click at [641, 637] on icon "Next page" at bounding box center [651, 645] width 27 height 27
type input "*"
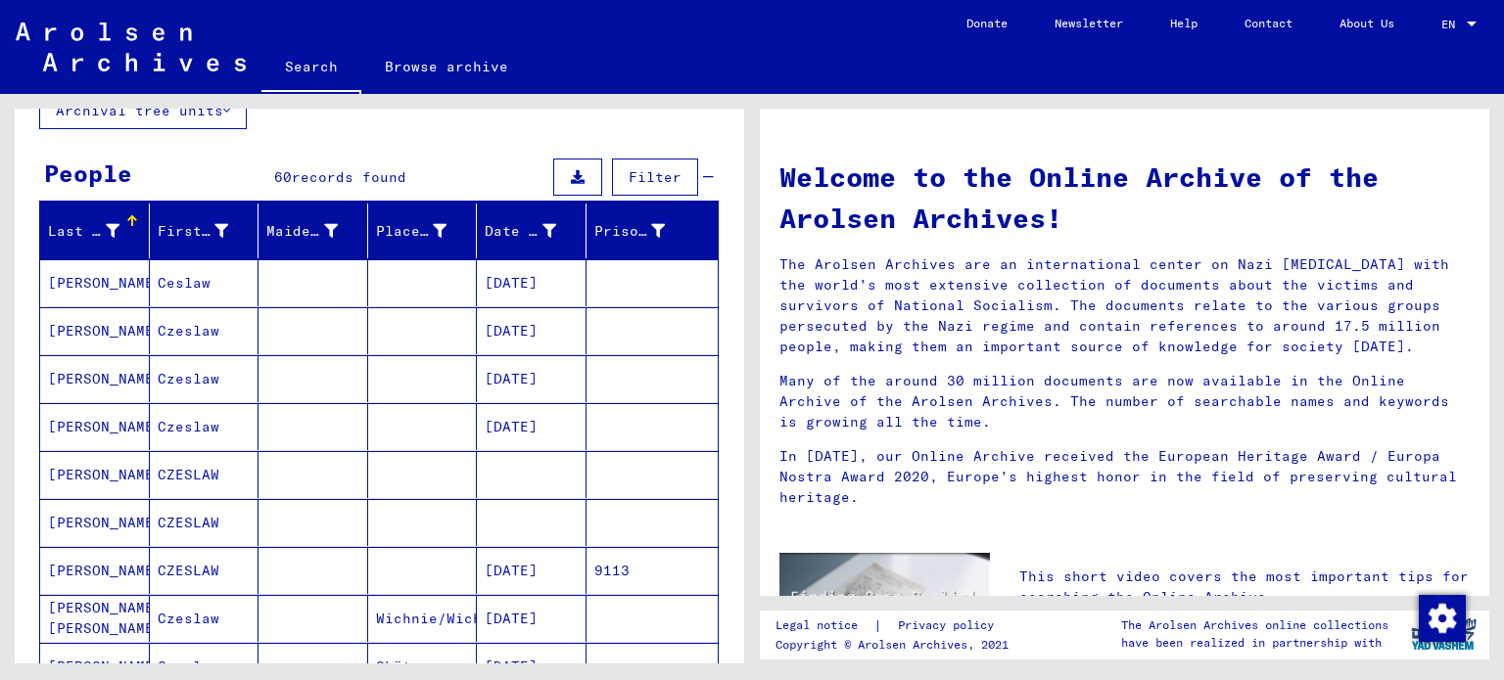
scroll to position [0, 0]
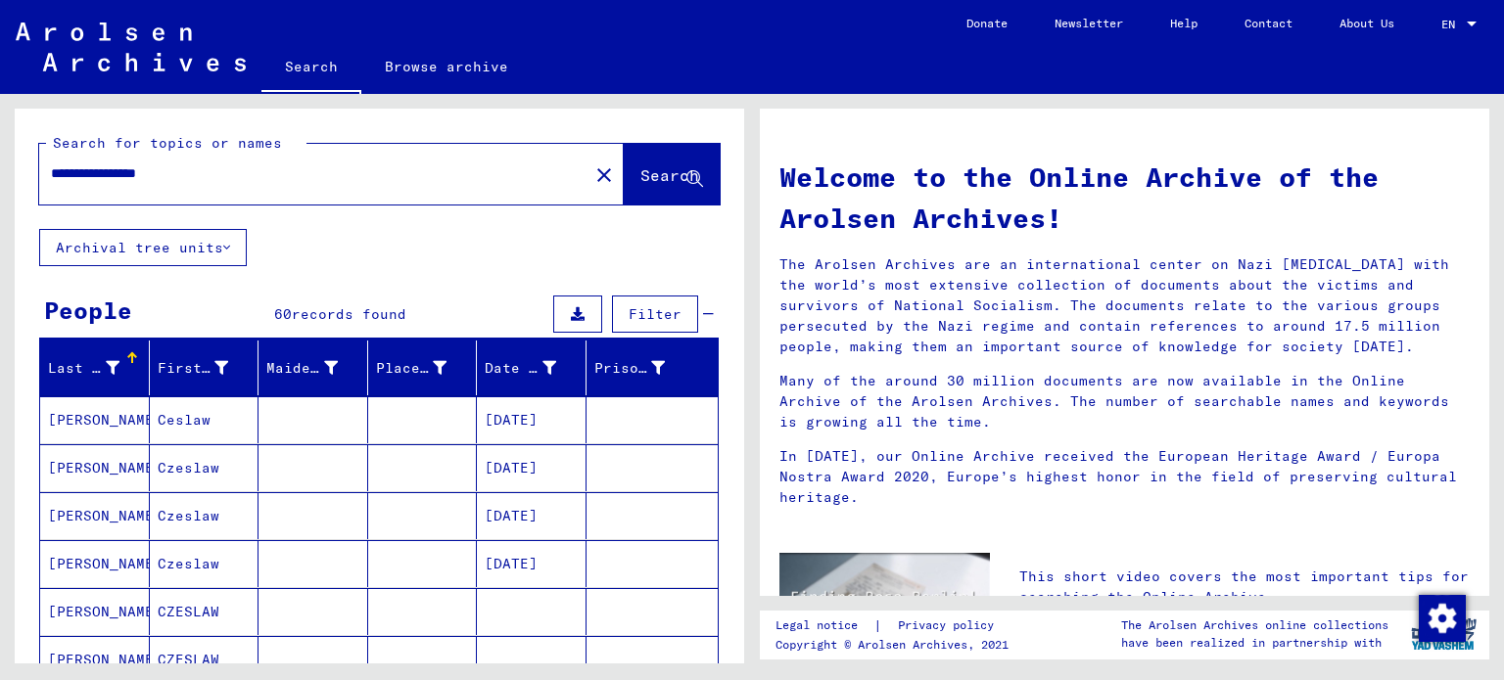
drag, startPoint x: 133, startPoint y: 174, endPoint x: 317, endPoint y: 202, distance: 186.1
click at [317, 202] on div "**********" at bounding box center [331, 174] width 585 height 61
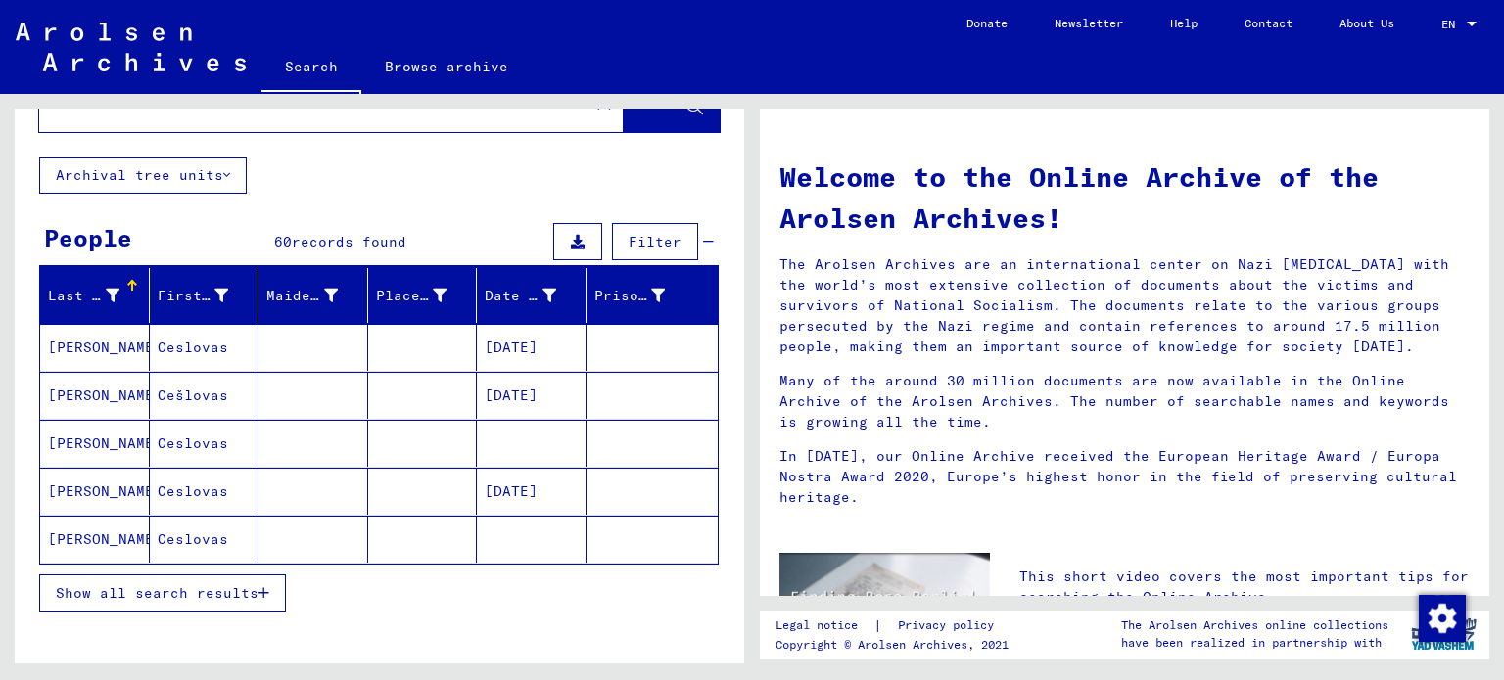
scroll to position [196, 0]
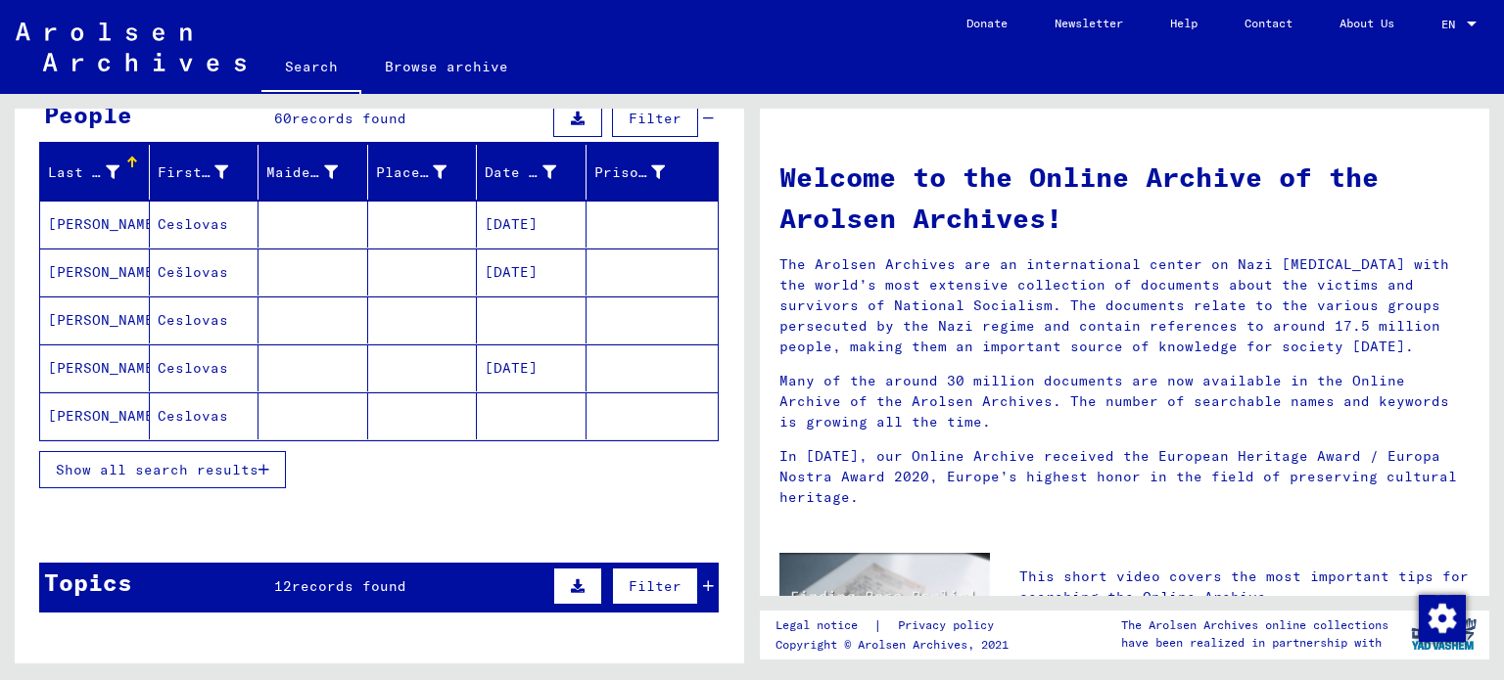
click at [248, 451] on button "Show all search results" at bounding box center [162, 469] width 247 height 37
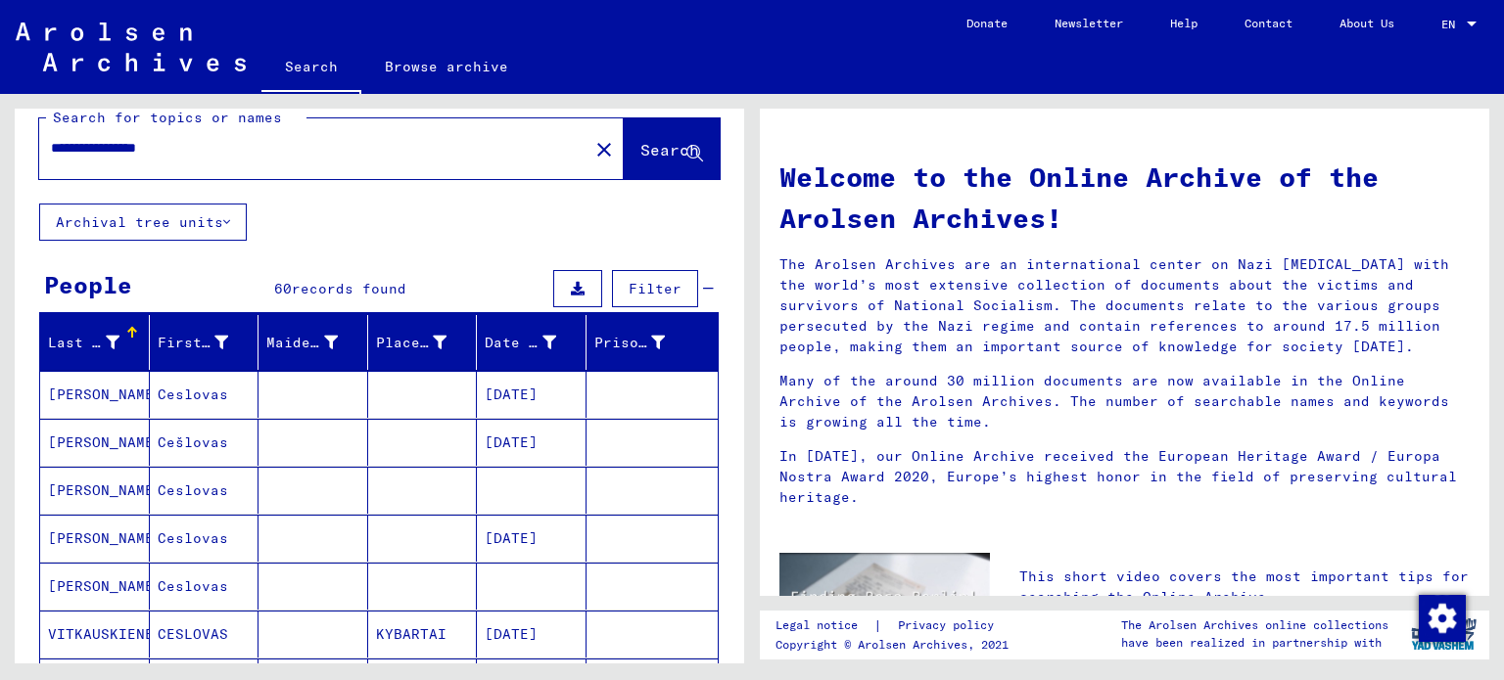
scroll to position [0, 0]
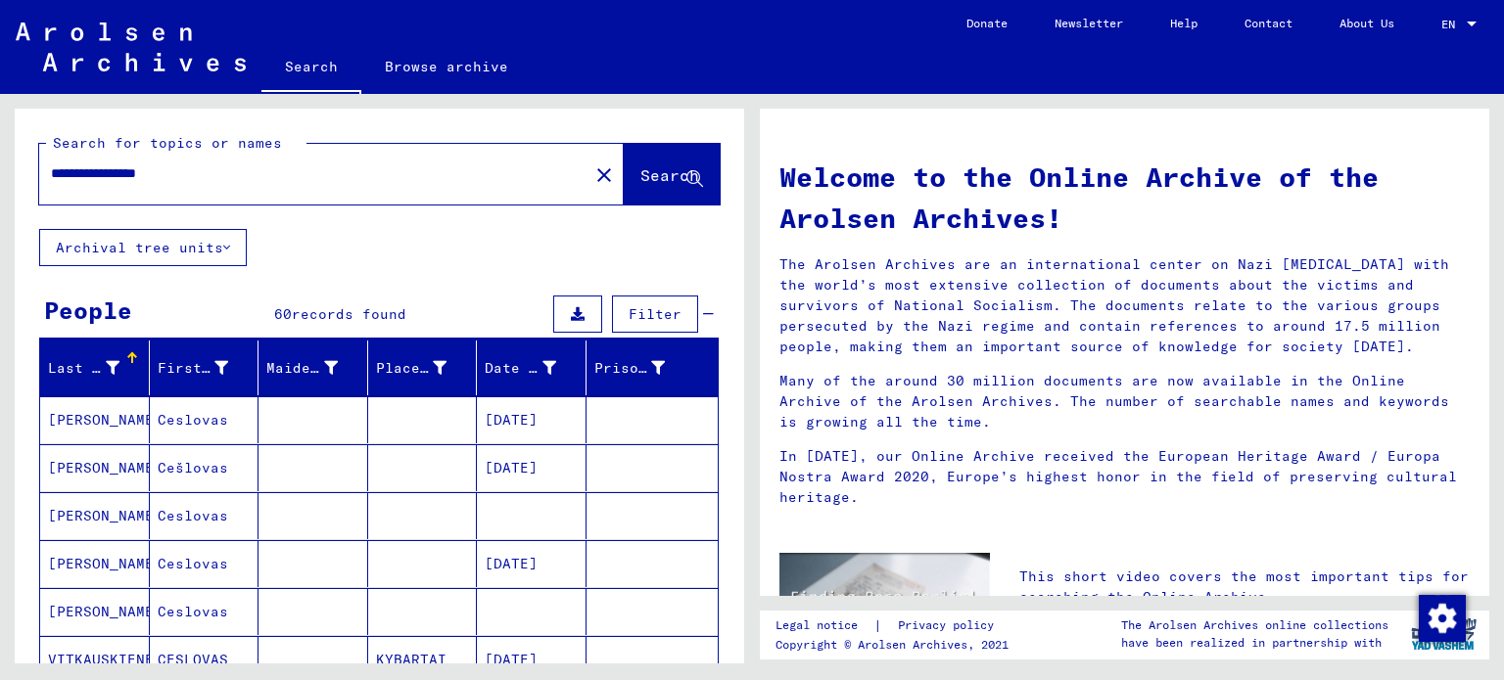
drag, startPoint x: 133, startPoint y: 171, endPoint x: 372, endPoint y: 211, distance: 242.2
click at [372, 211] on div "**********" at bounding box center [379, 169] width 729 height 120
type input "**********"
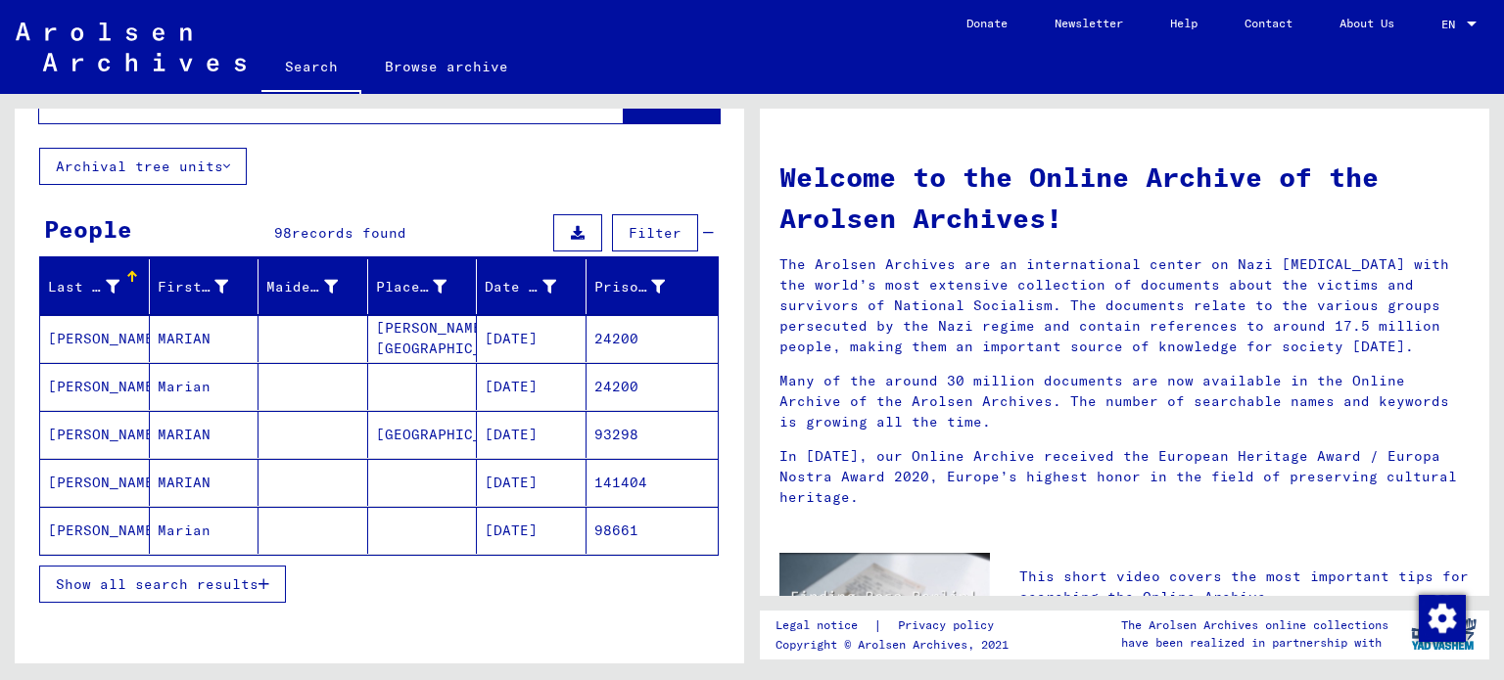
scroll to position [98, 0]
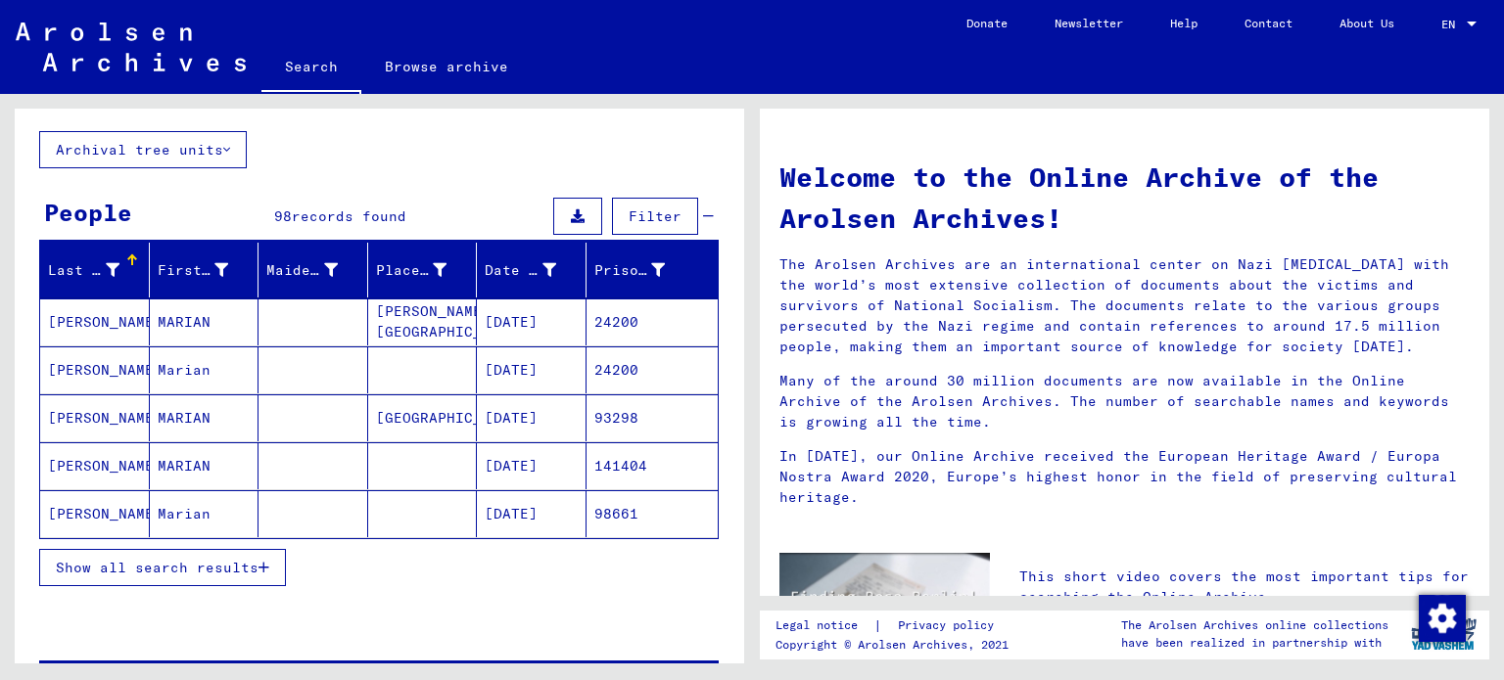
click at [196, 559] on span "Show all search results" at bounding box center [157, 568] width 203 height 18
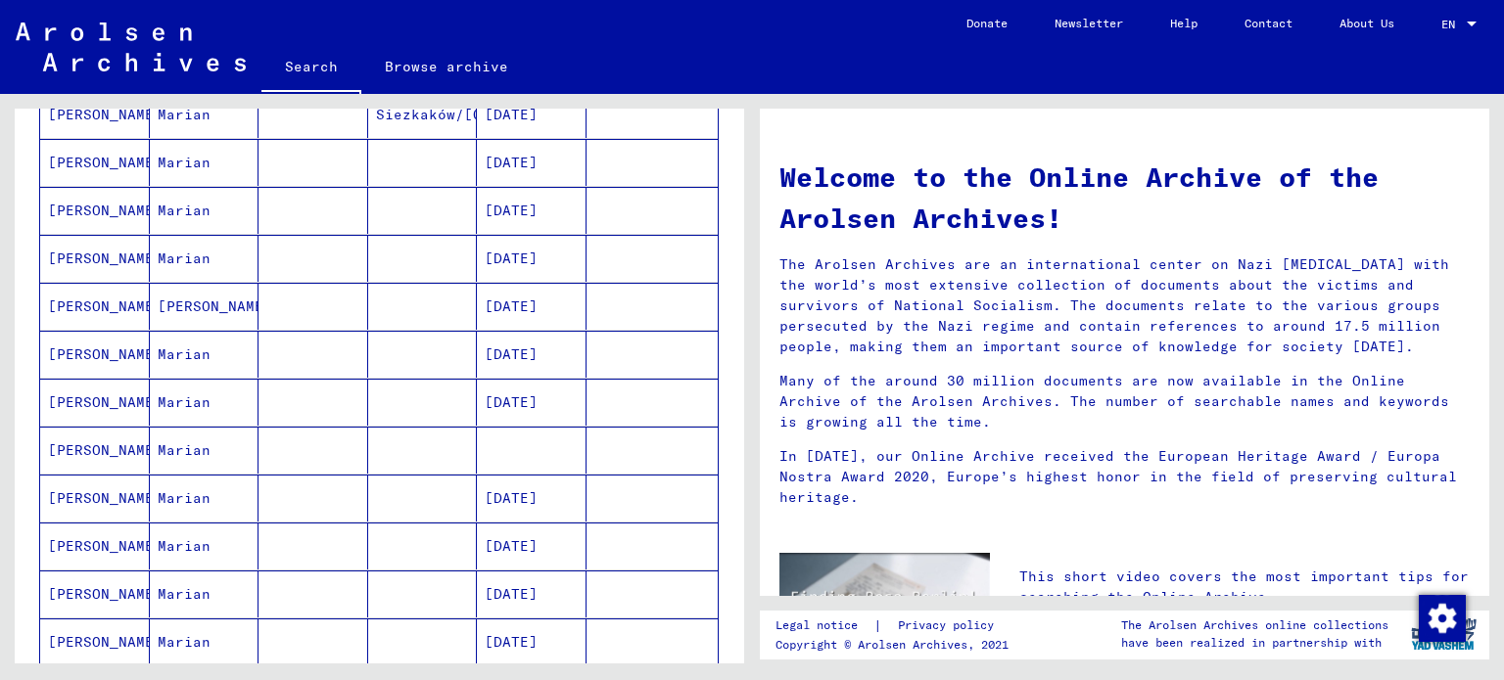
scroll to position [979, 0]
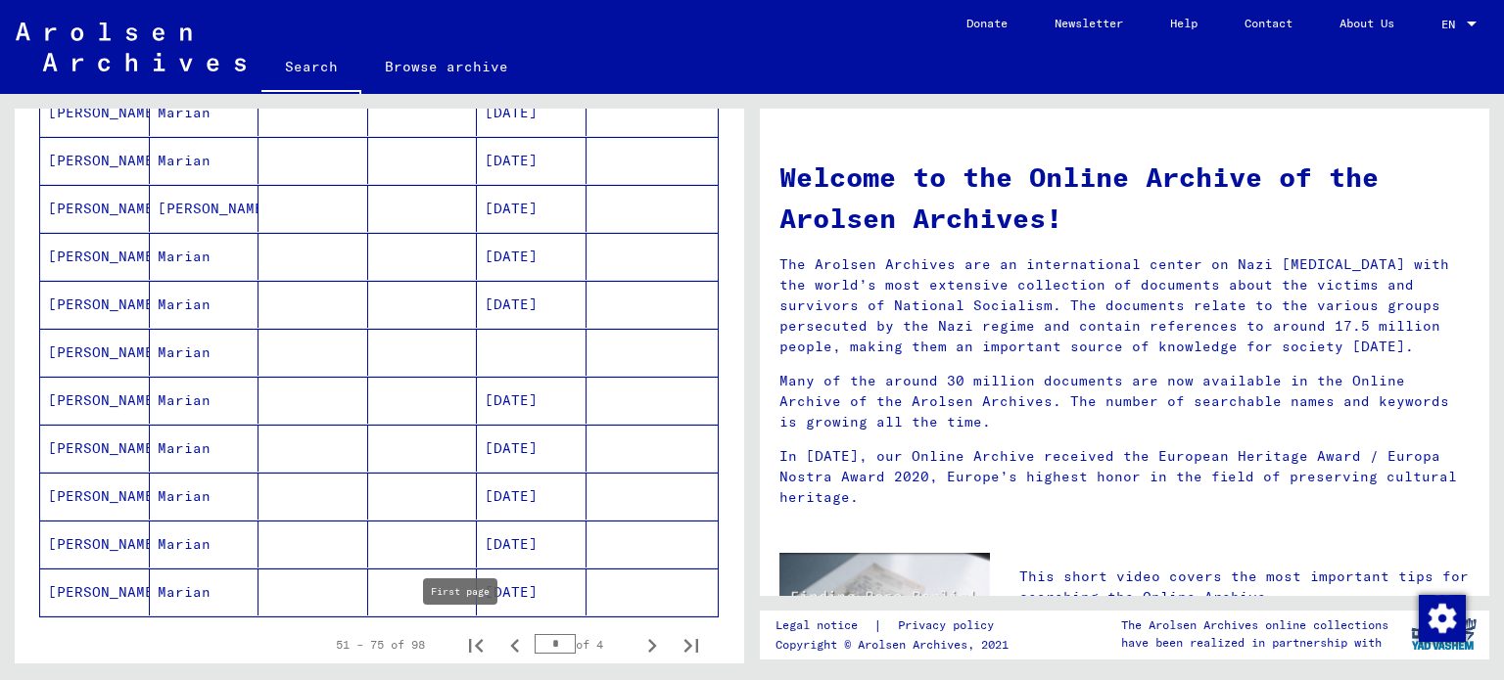
click at [462, 633] on icon "First page" at bounding box center [475, 645] width 27 height 27
click at [638, 639] on icon "Next page" at bounding box center [651, 645] width 27 height 27
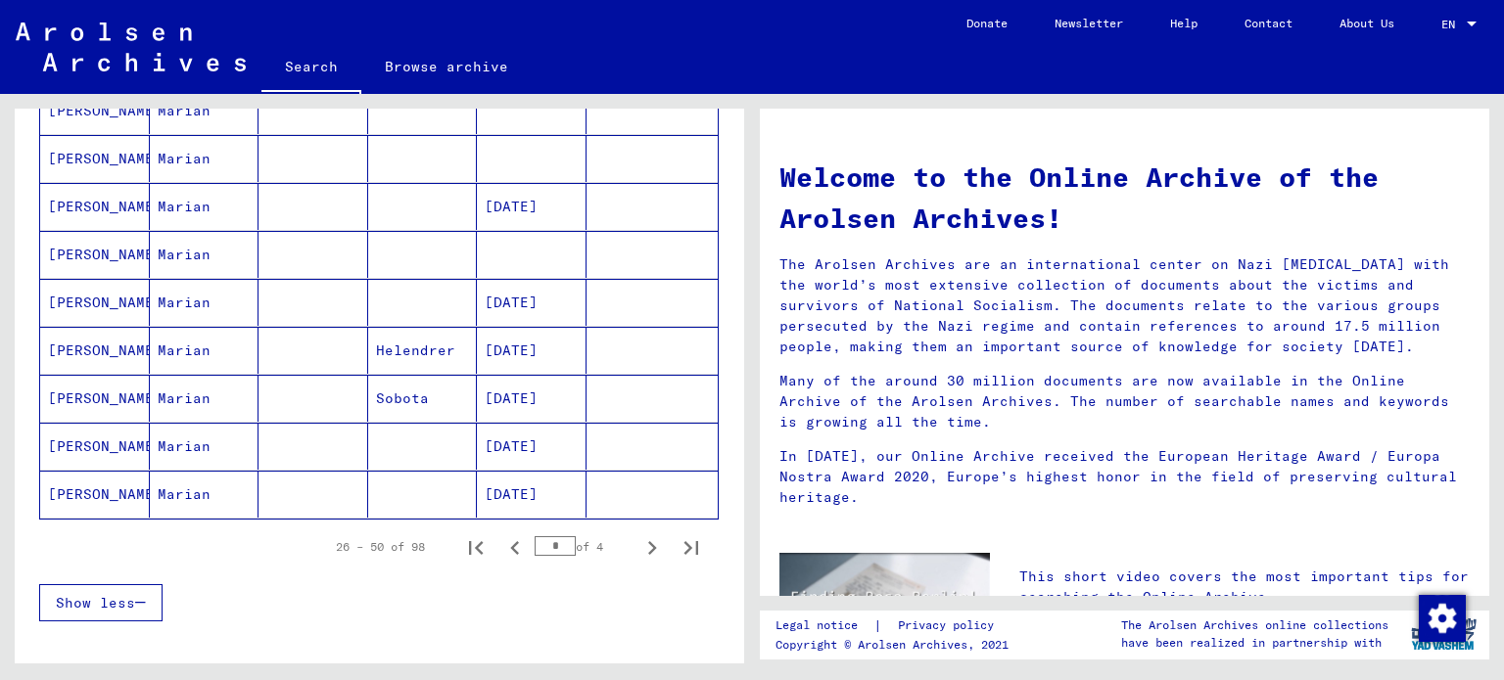
scroll to position [1175, 0]
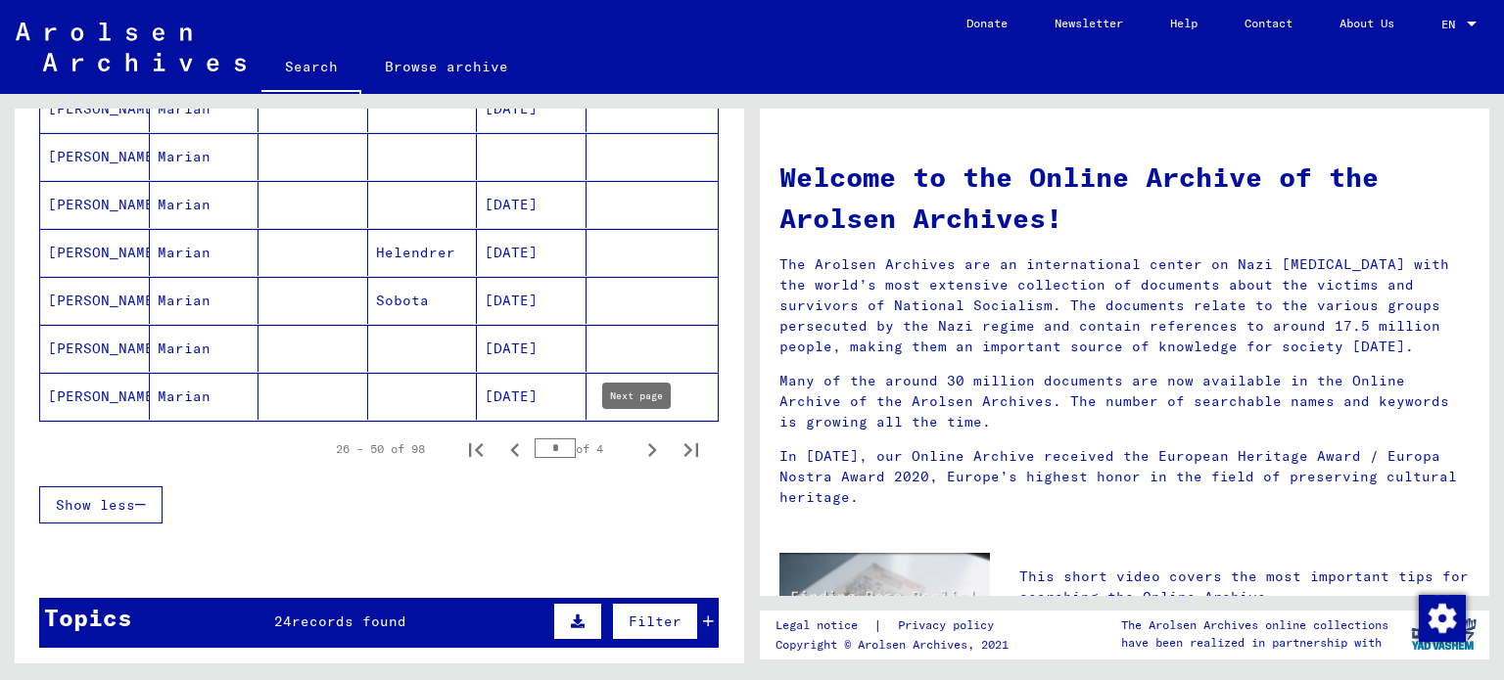
click at [638, 442] on icon "Next page" at bounding box center [651, 450] width 27 height 27
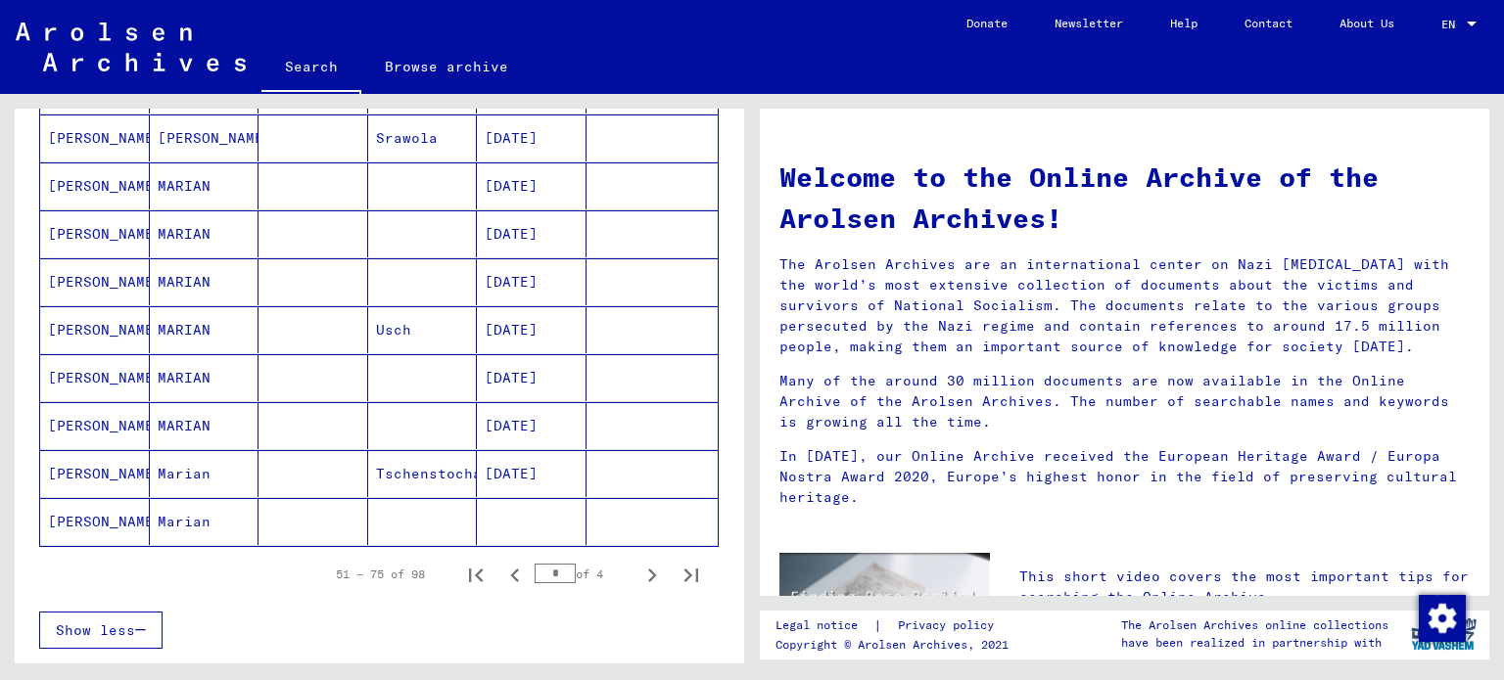
scroll to position [1077, 0]
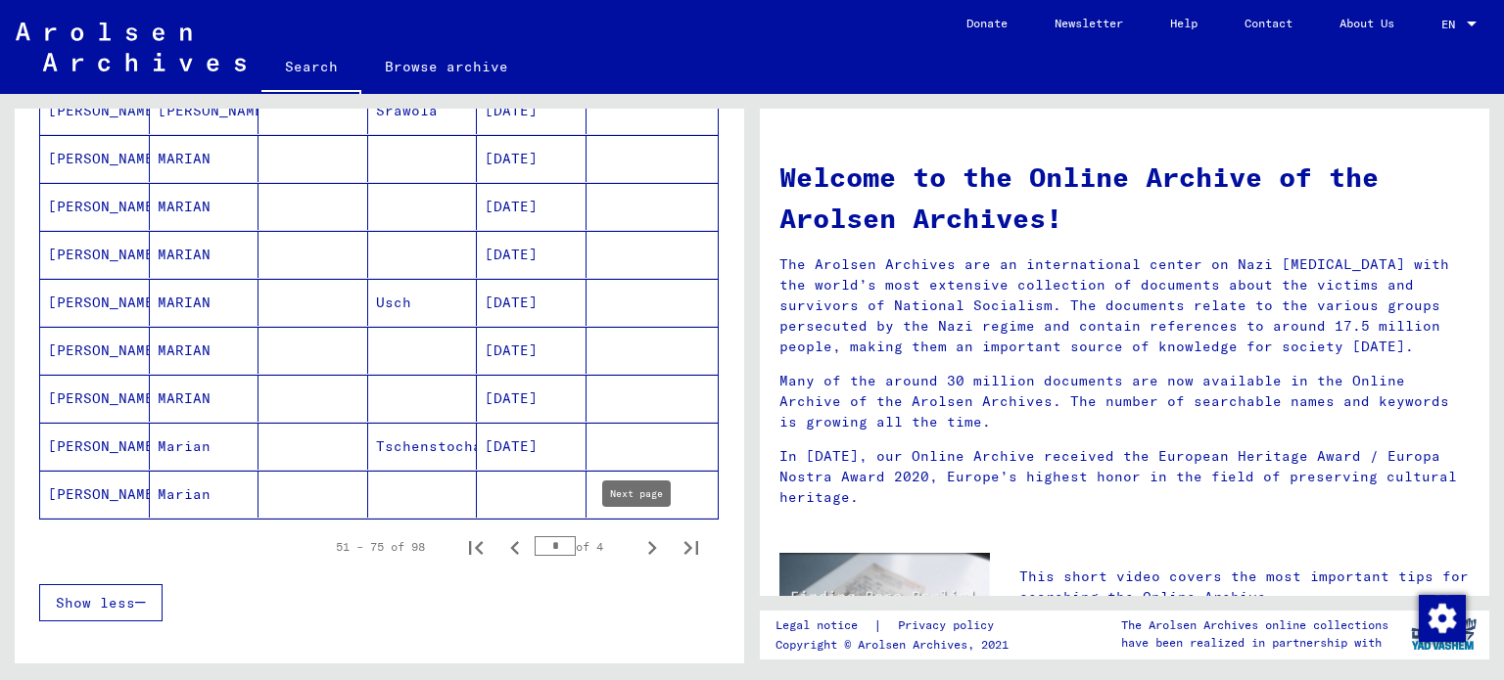
click at [638, 536] on icon "Next page" at bounding box center [651, 548] width 27 height 27
type input "*"
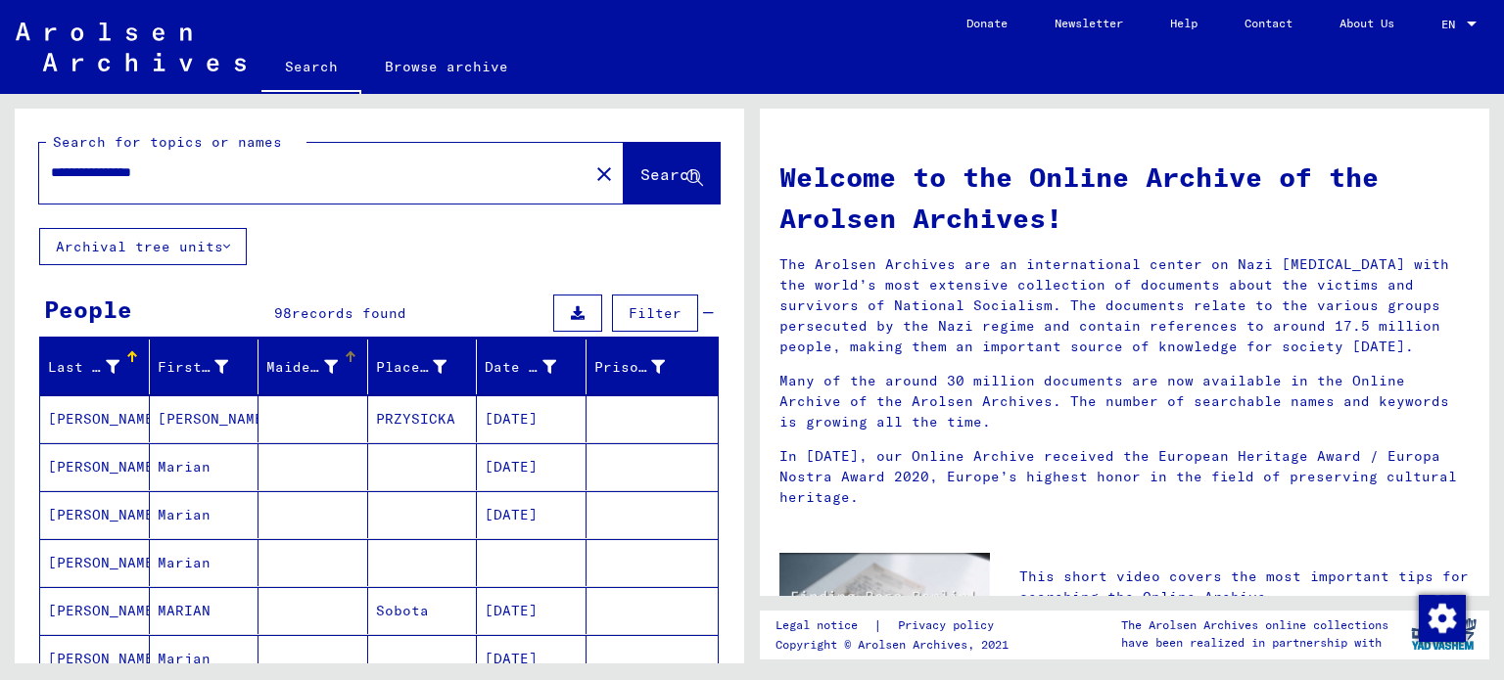
scroll to position [0, 0]
drag, startPoint x: 136, startPoint y: 173, endPoint x: 309, endPoint y: 199, distance: 175.2
click at [303, 193] on div "**********" at bounding box center [302, 174] width 526 height 44
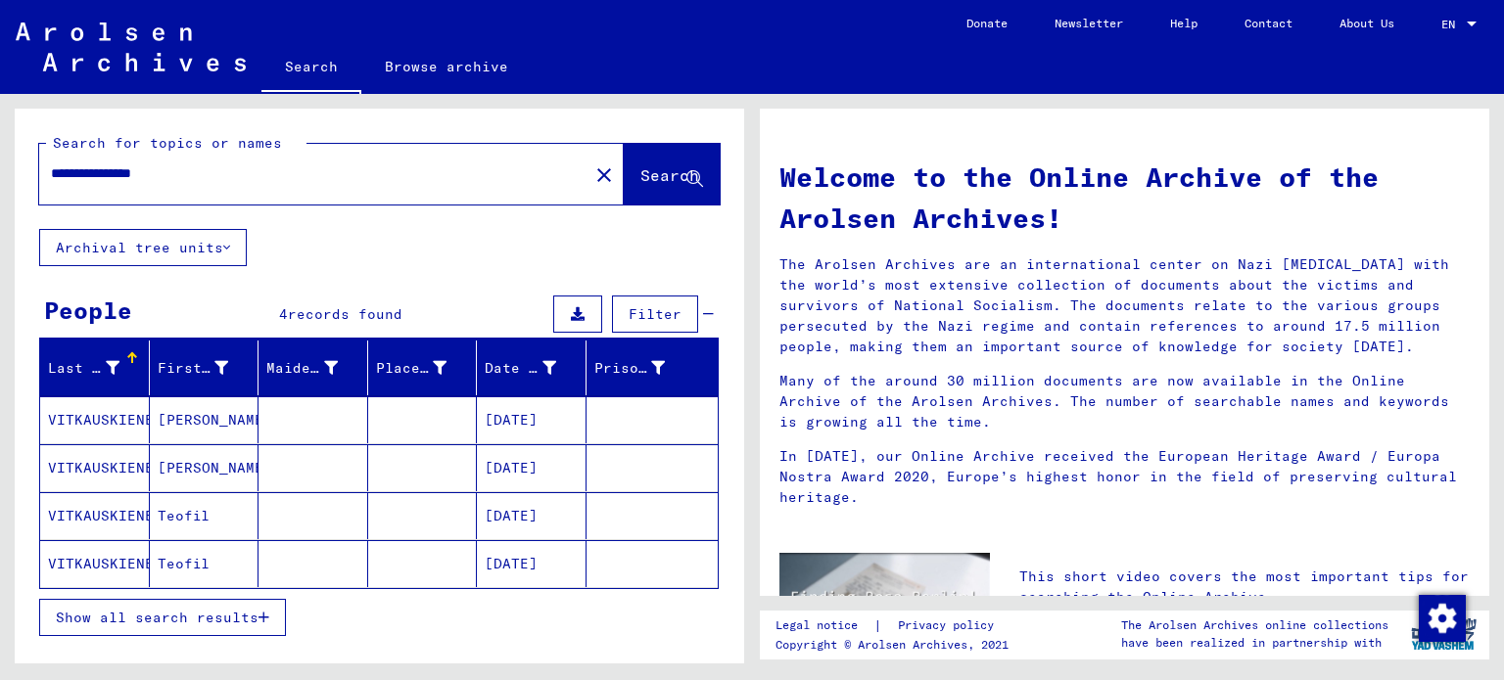
click at [198, 621] on span "Show all search results" at bounding box center [157, 618] width 203 height 18
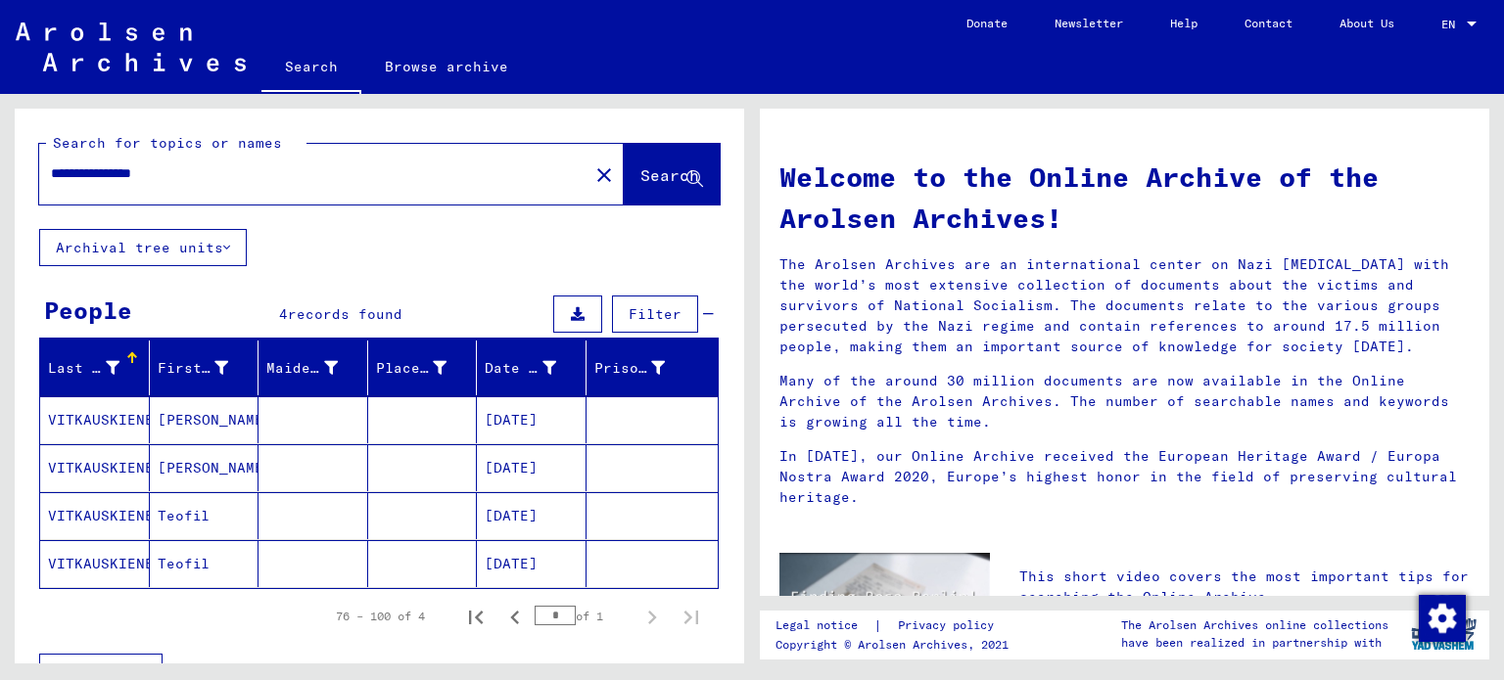
drag, startPoint x: 161, startPoint y: 173, endPoint x: 232, endPoint y: 175, distance: 71.5
click at [232, 175] on input "**********" at bounding box center [308, 174] width 514 height 21
type input "**********"
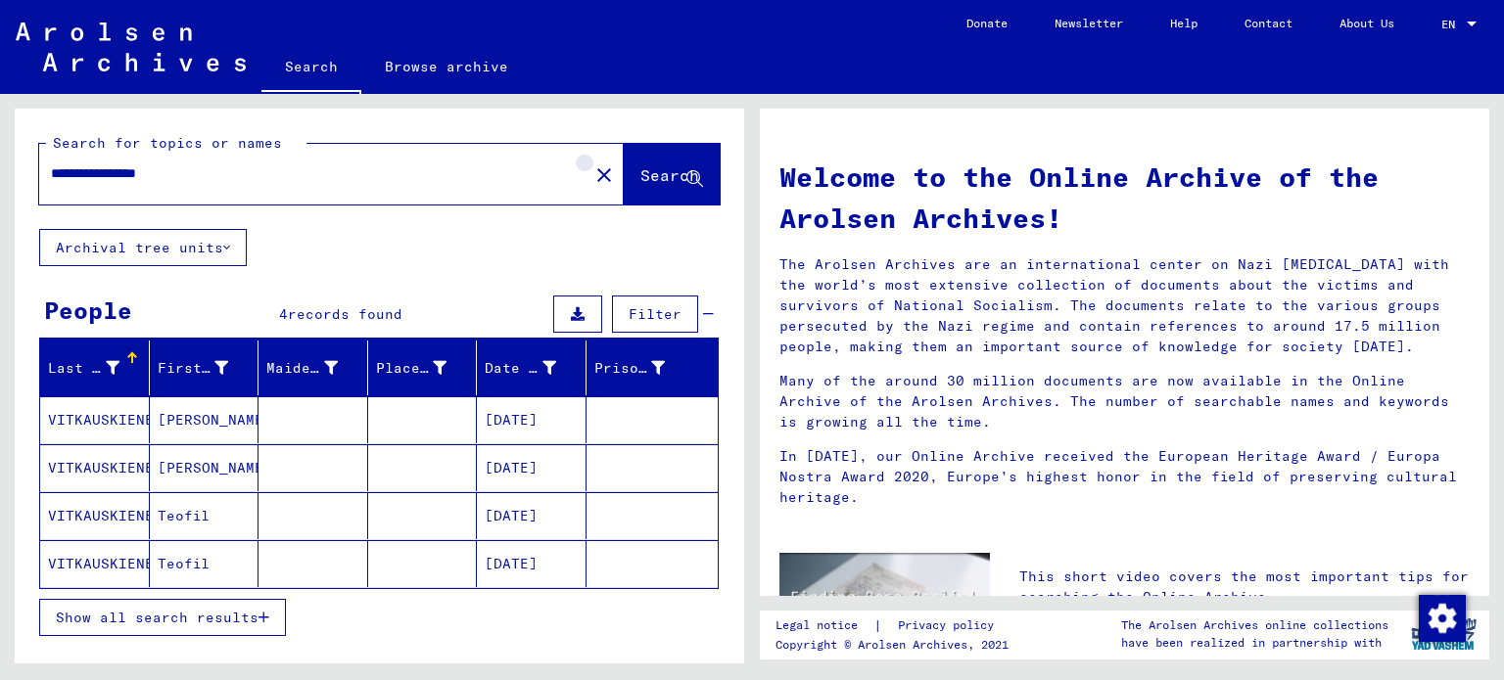
drag, startPoint x: 557, startPoint y: 180, endPoint x: 543, endPoint y: 181, distance: 13.7
click at [592, 180] on mat-icon "close" at bounding box center [603, 175] width 23 height 23
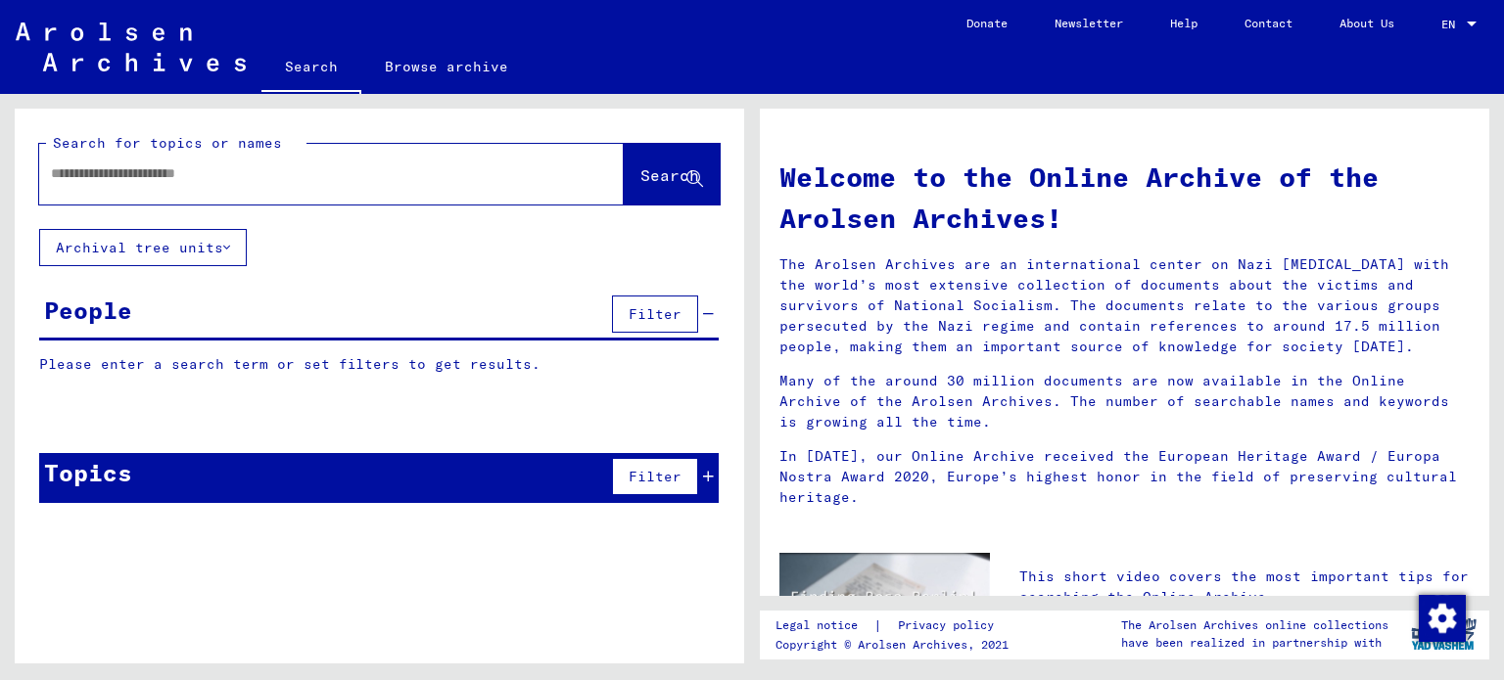
click at [497, 187] on div at bounding box center [302, 174] width 526 height 44
click at [423, 173] on input "text" at bounding box center [308, 174] width 514 height 21
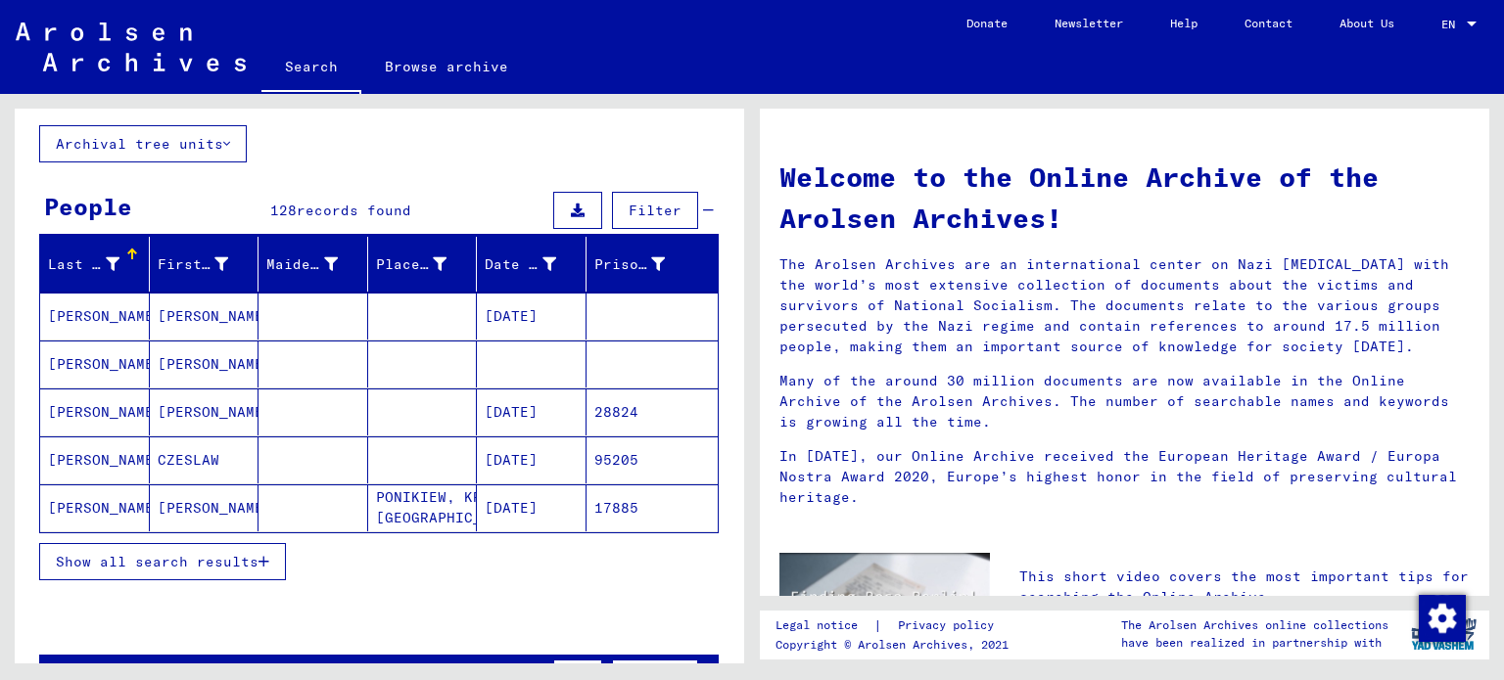
scroll to position [196, 0]
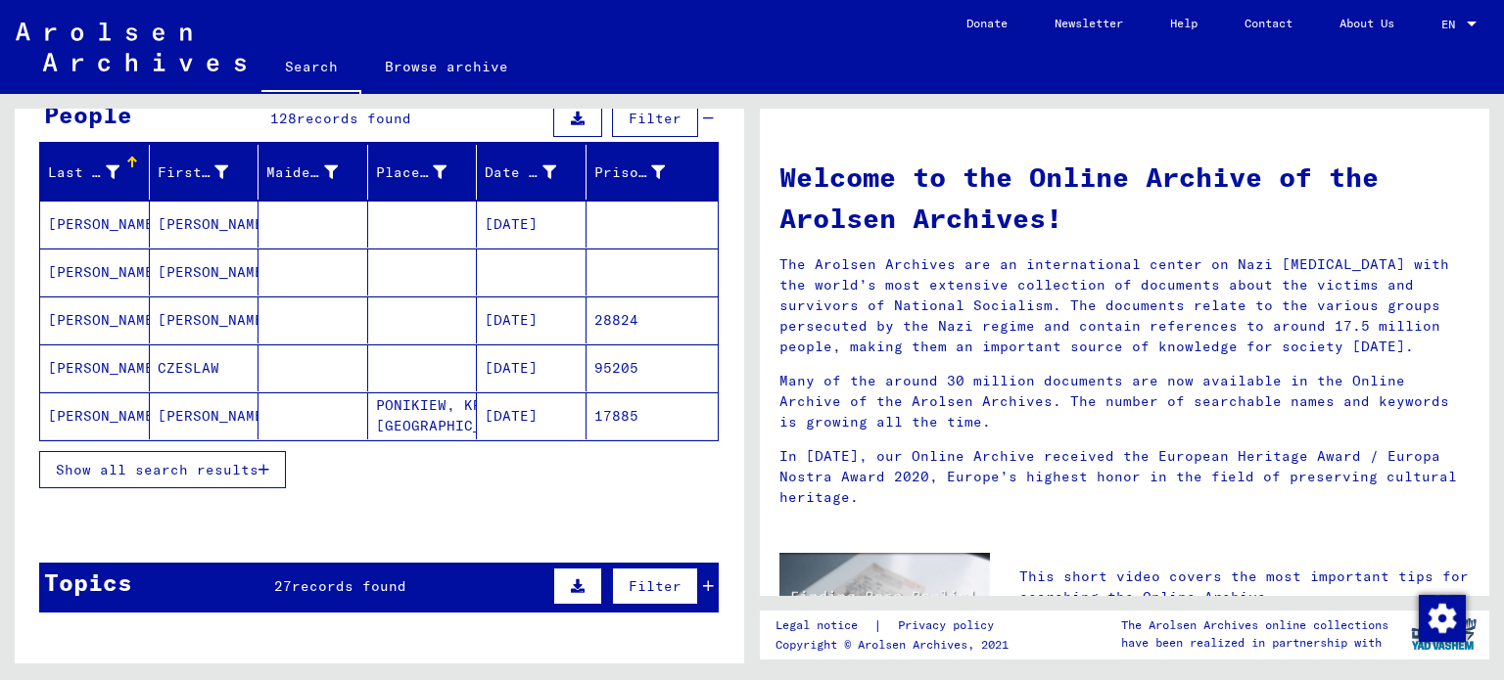
click at [222, 457] on button "Show all search results" at bounding box center [162, 469] width 247 height 37
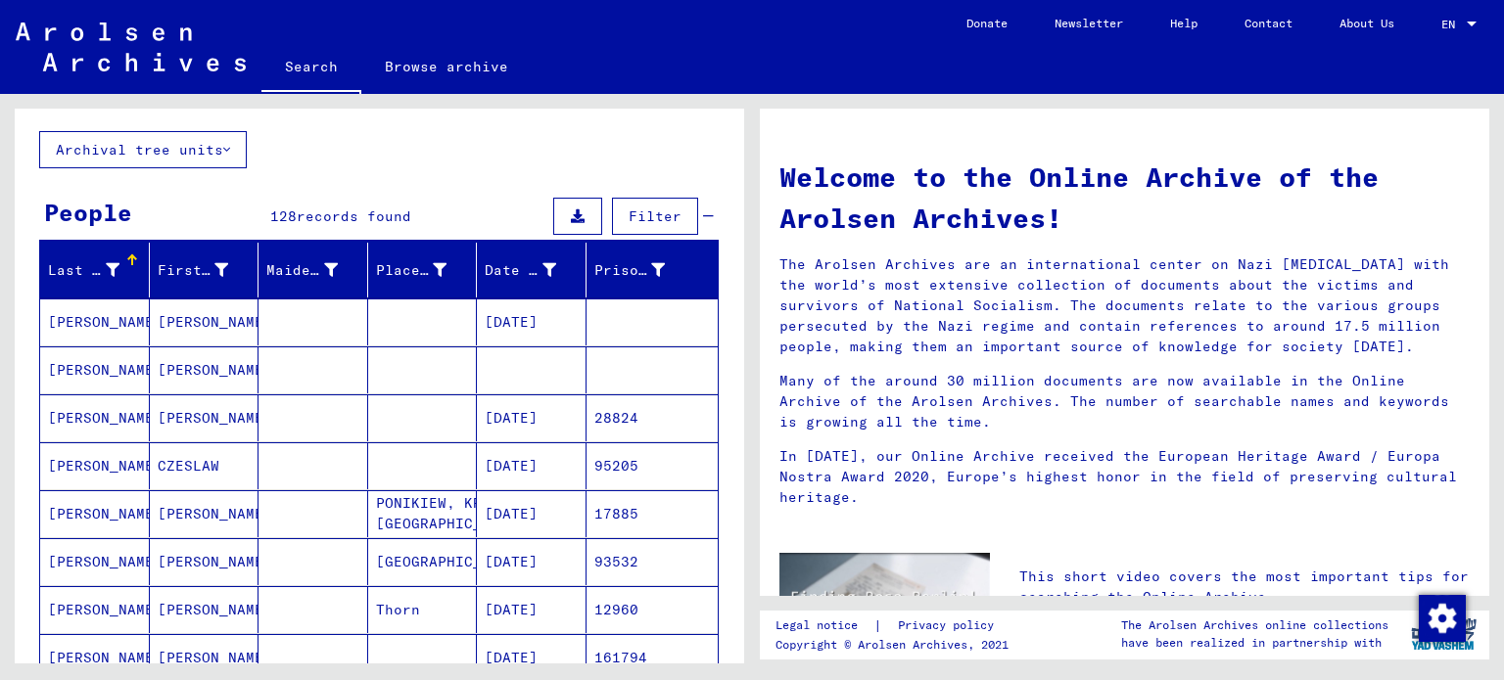
scroll to position [0, 0]
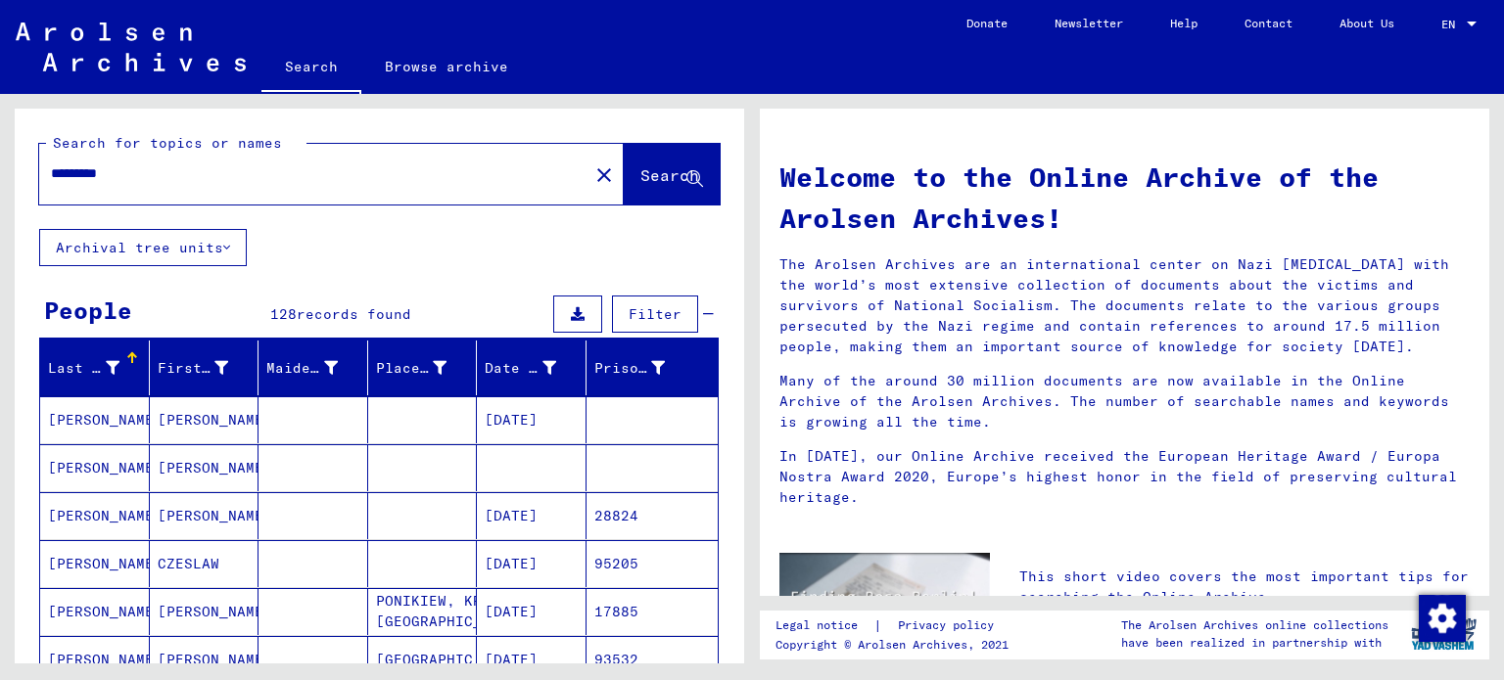
click at [166, 161] on div "*********" at bounding box center [302, 174] width 526 height 44
click at [165, 177] on input "*********" at bounding box center [308, 174] width 514 height 21
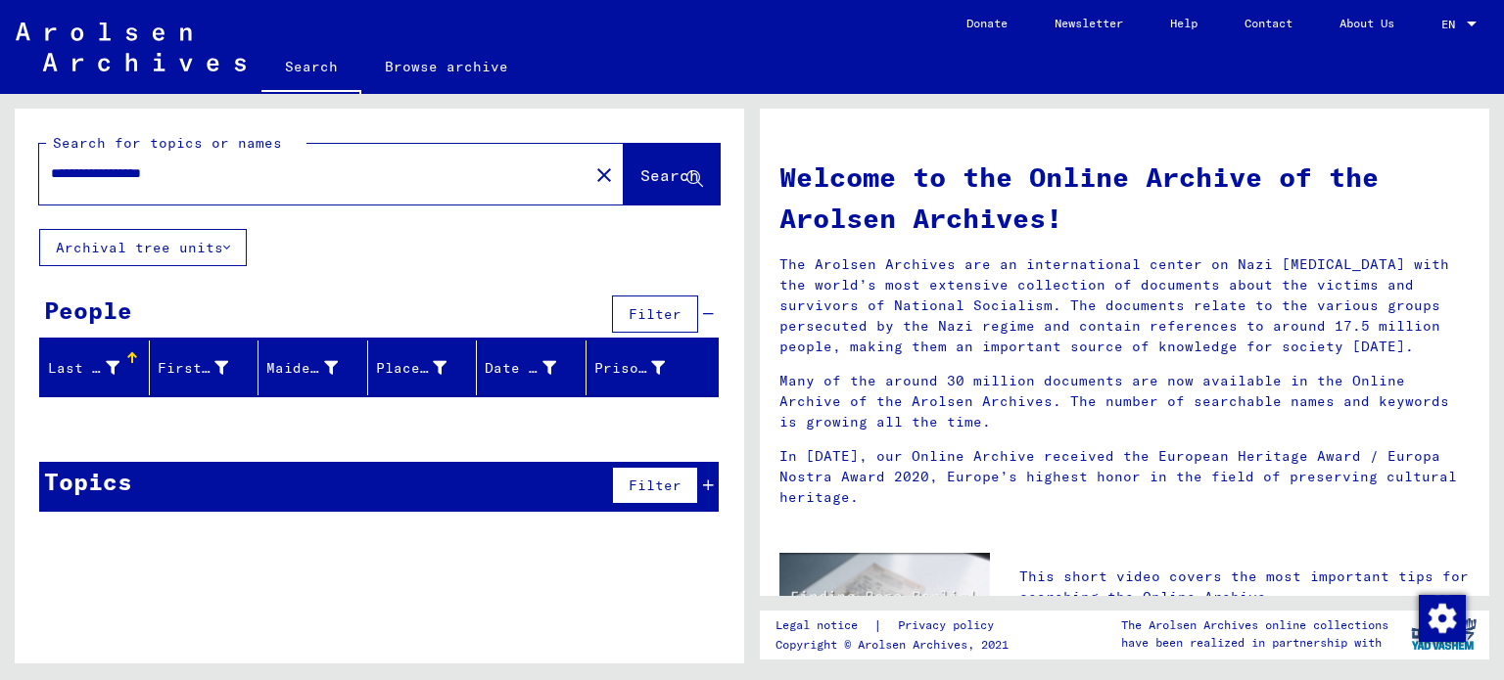
drag, startPoint x: 178, startPoint y: 173, endPoint x: 392, endPoint y: 181, distance: 213.6
click at [379, 187] on div "**********" at bounding box center [302, 174] width 526 height 44
type input "**********"
